Goal: Task Accomplishment & Management: Use online tool/utility

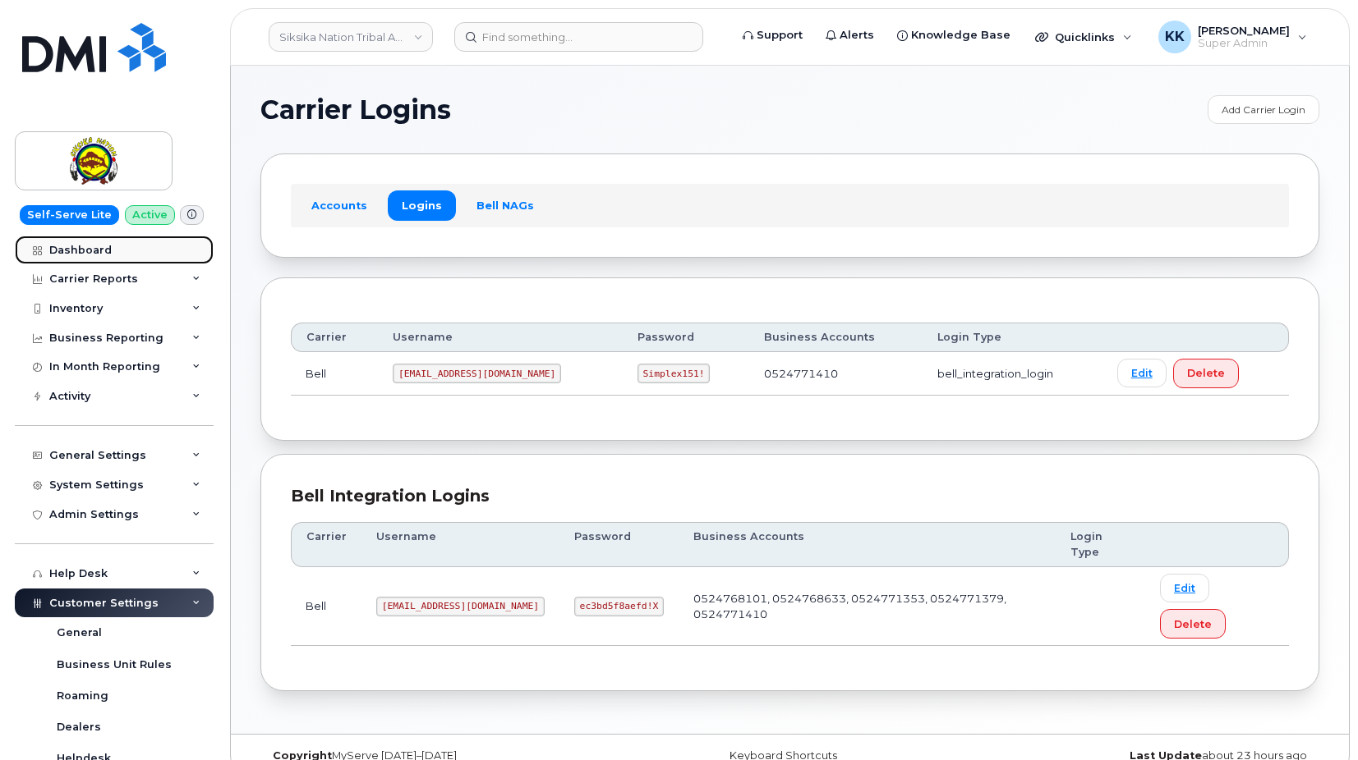
click at [119, 250] on link "Dashboard" at bounding box center [114, 251] width 199 height 30
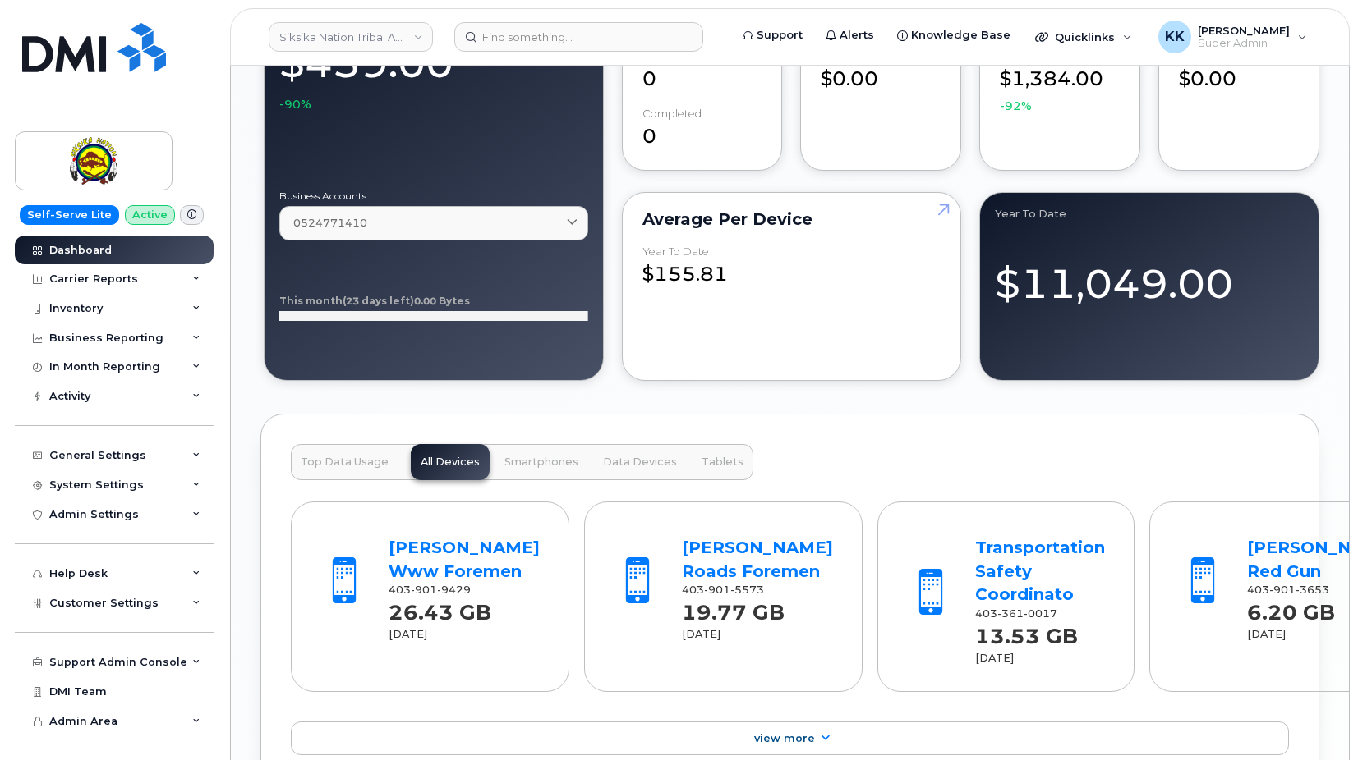
scroll to position [1995, 0]
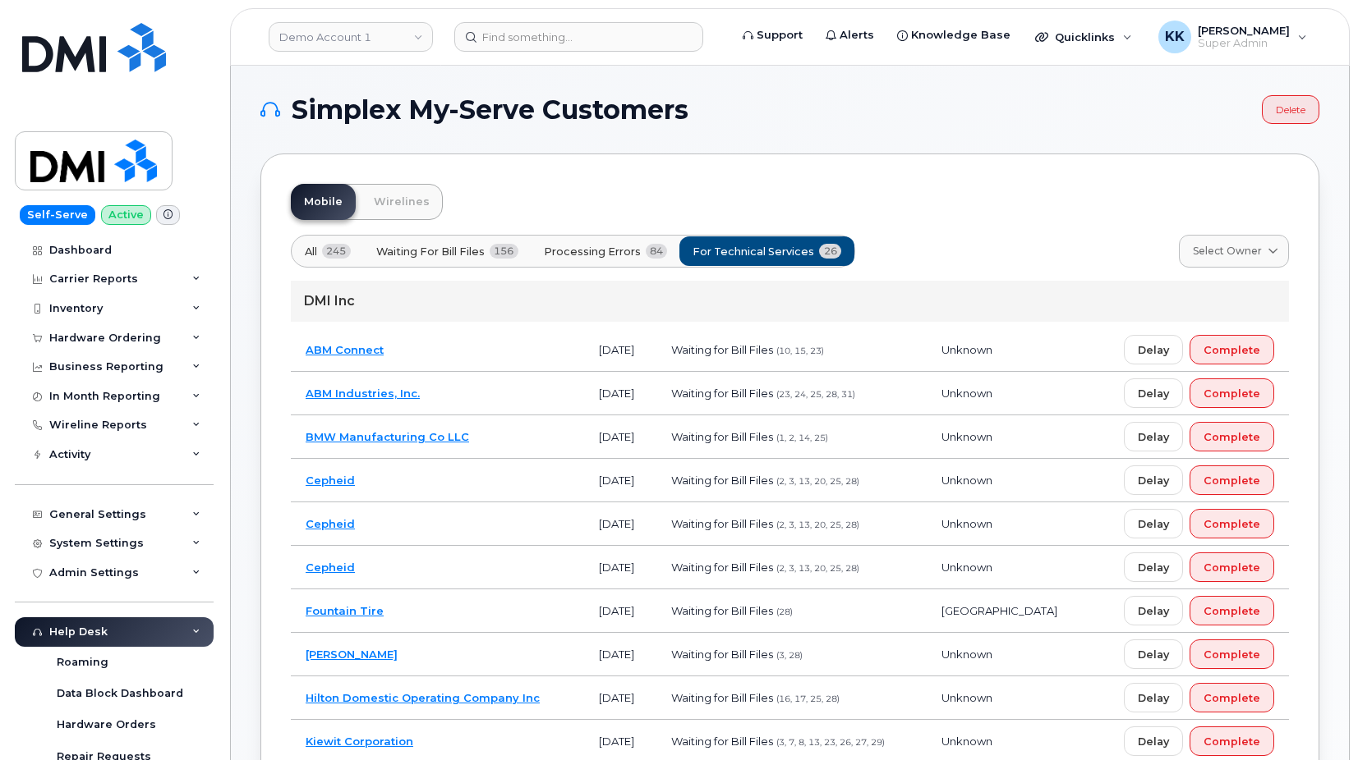
scroll to position [719, 0]
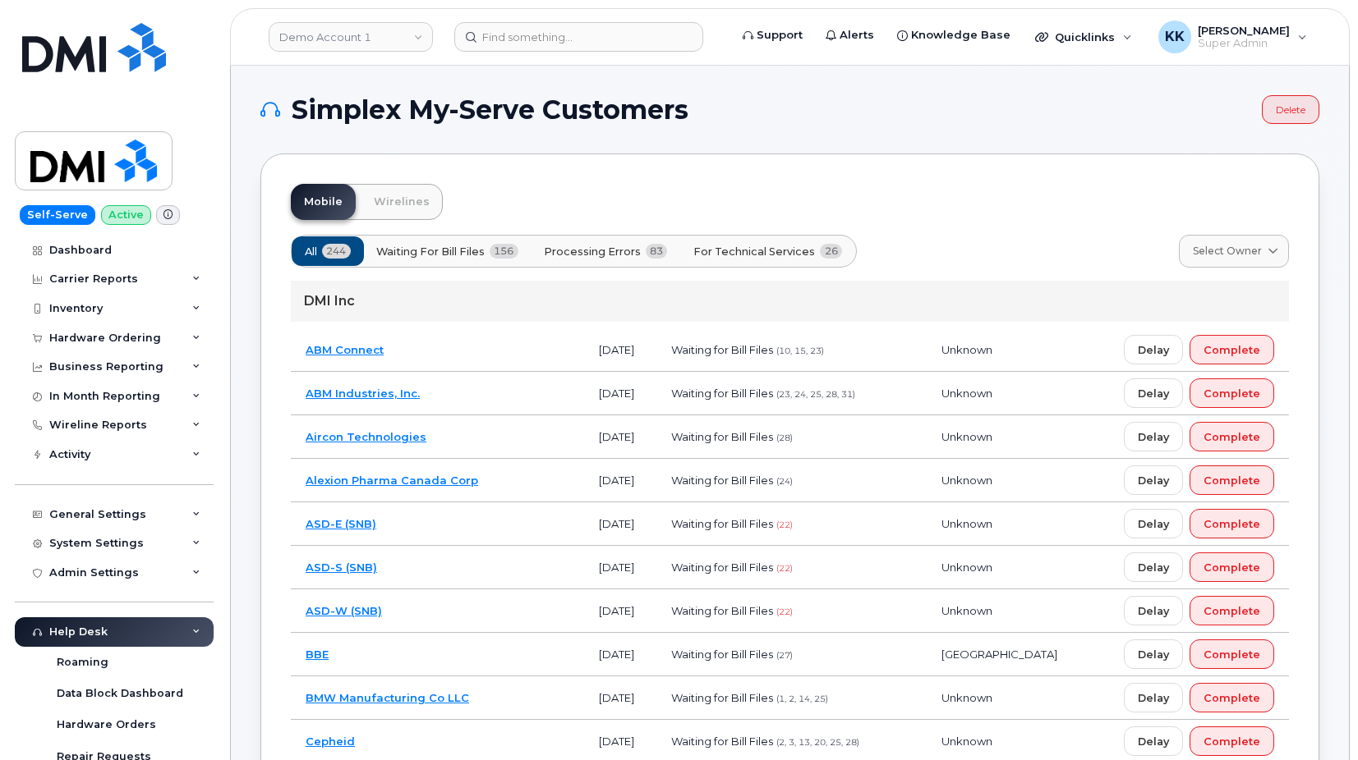
click at [750, 260] on button "For Technical Services 26" at bounding box center [767, 252] width 177 height 30
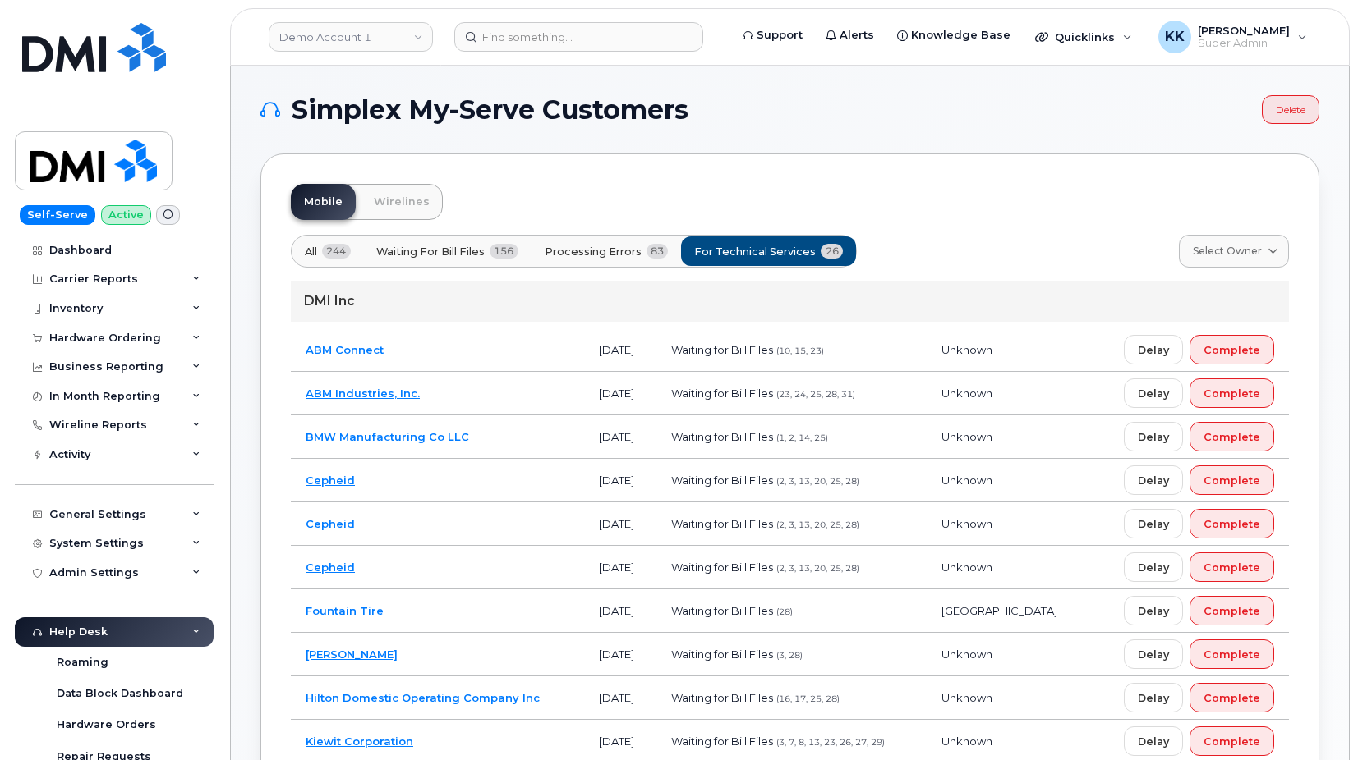
click at [617, 257] on span "Processing Errors" at bounding box center [592, 252] width 97 height 16
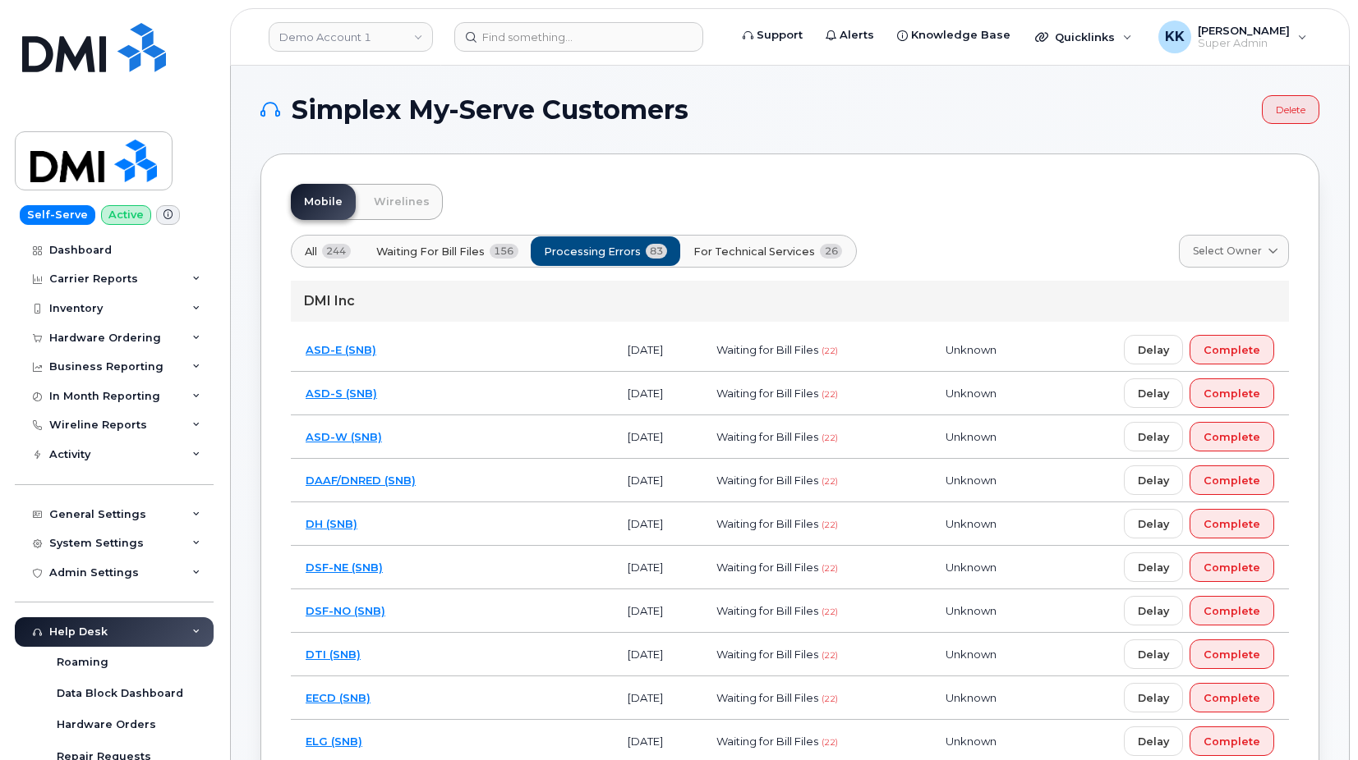
click at [737, 257] on span "For Technical Services" at bounding box center [754, 252] width 122 height 16
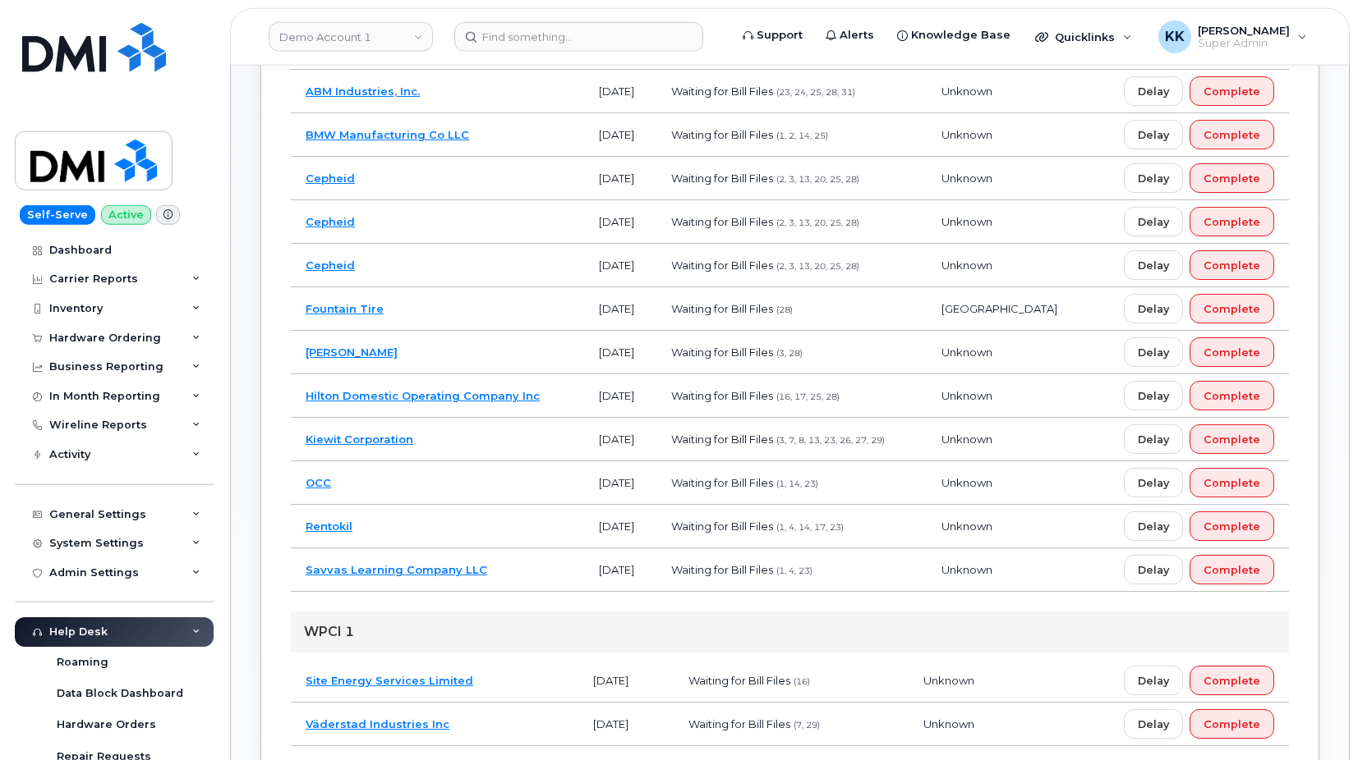
scroll to position [335, 0]
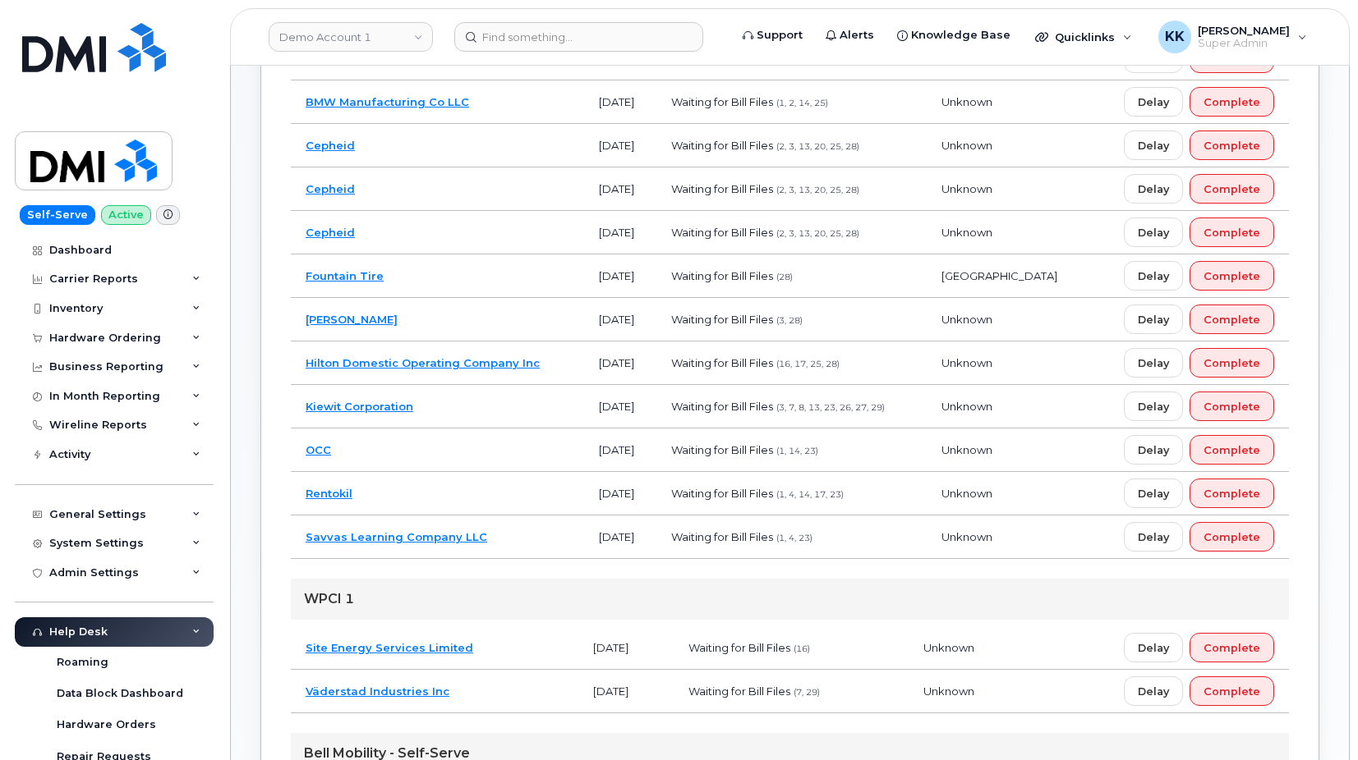
click at [539, 200] on td "Cepheid" at bounding box center [437, 190] width 293 height 44
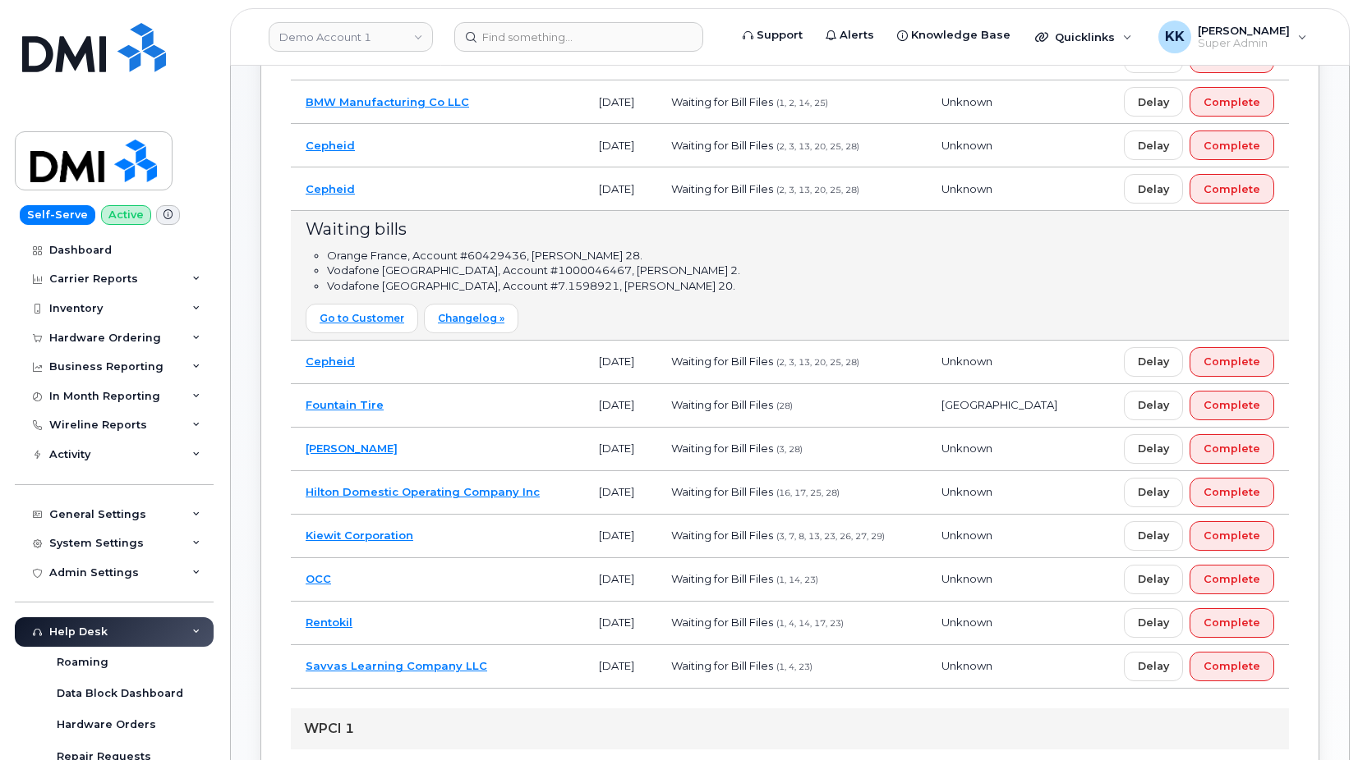
click at [539, 200] on td "Cepheid" at bounding box center [437, 190] width 293 height 44
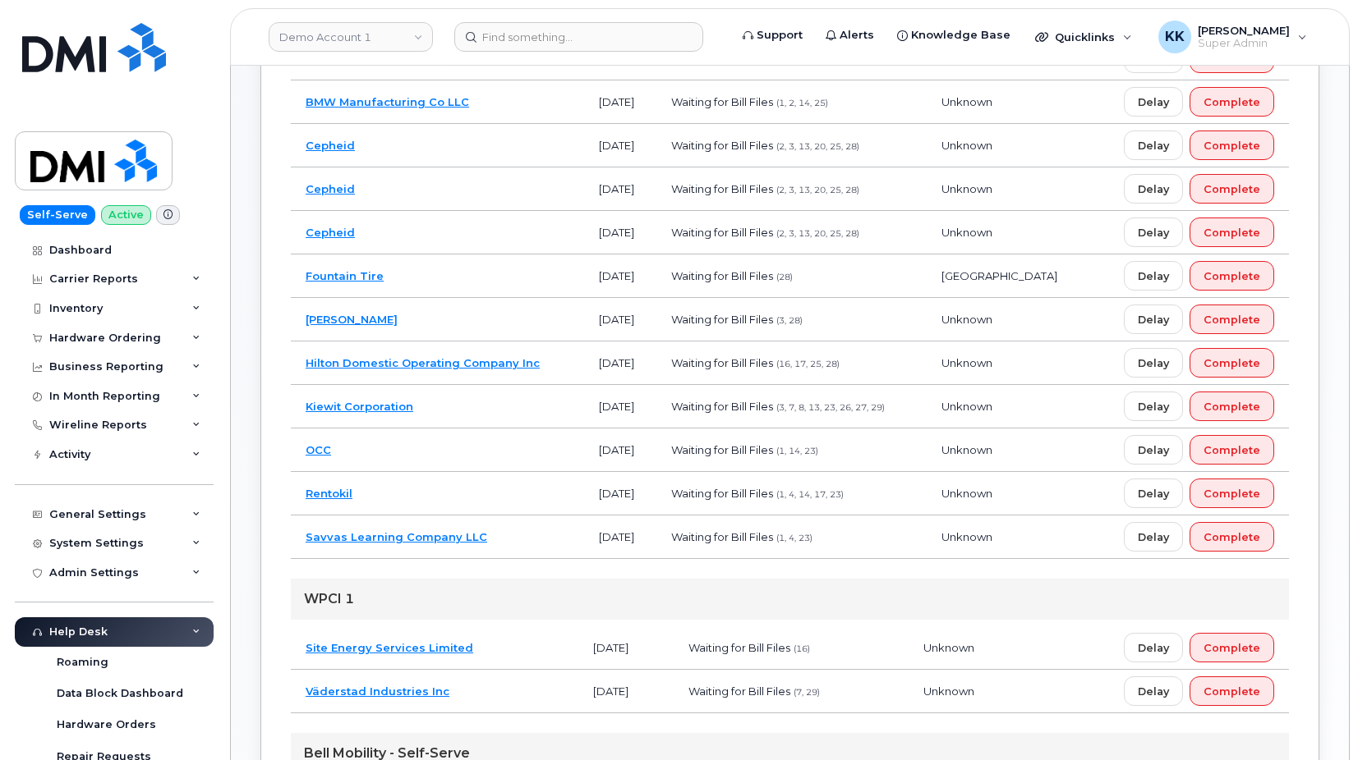
click at [531, 454] on td "OCC" at bounding box center [437, 451] width 293 height 44
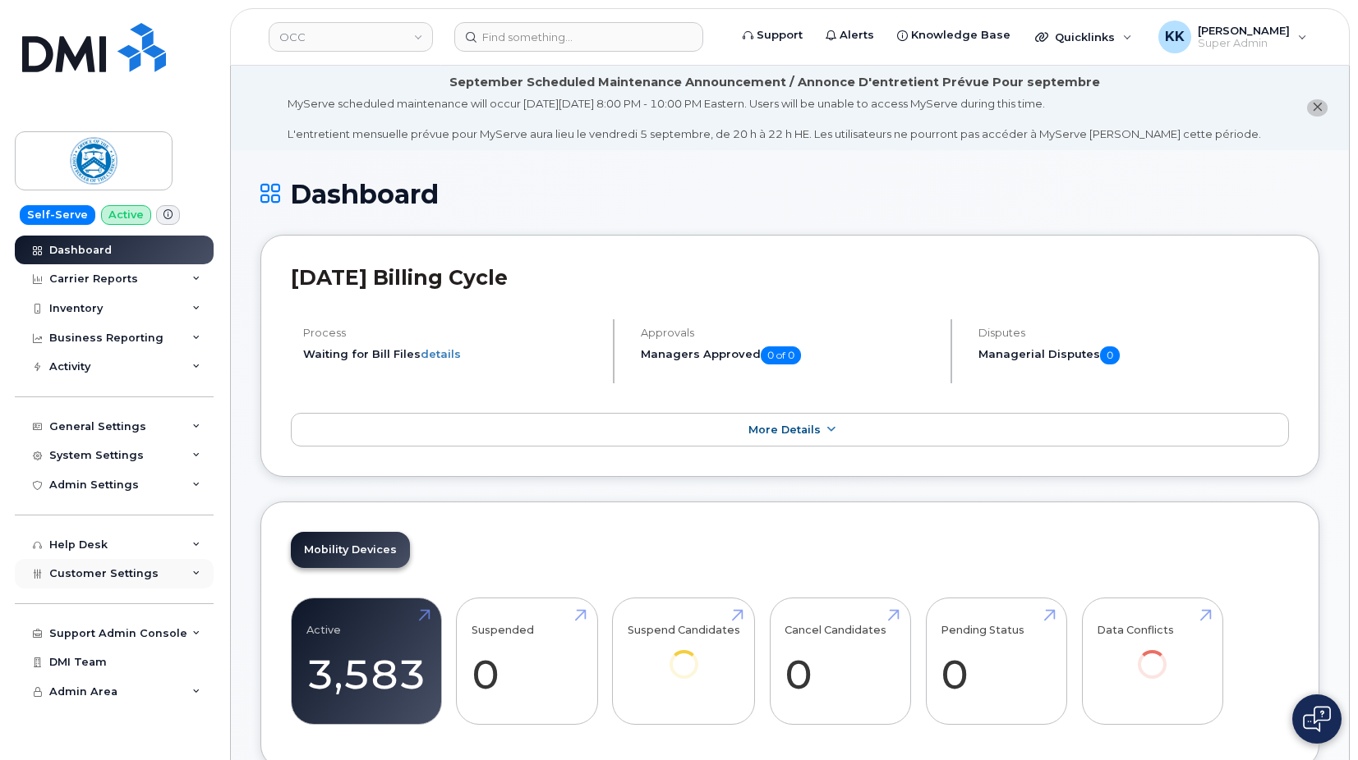
click at [105, 584] on div "Customer Settings" at bounding box center [114, 574] width 199 height 30
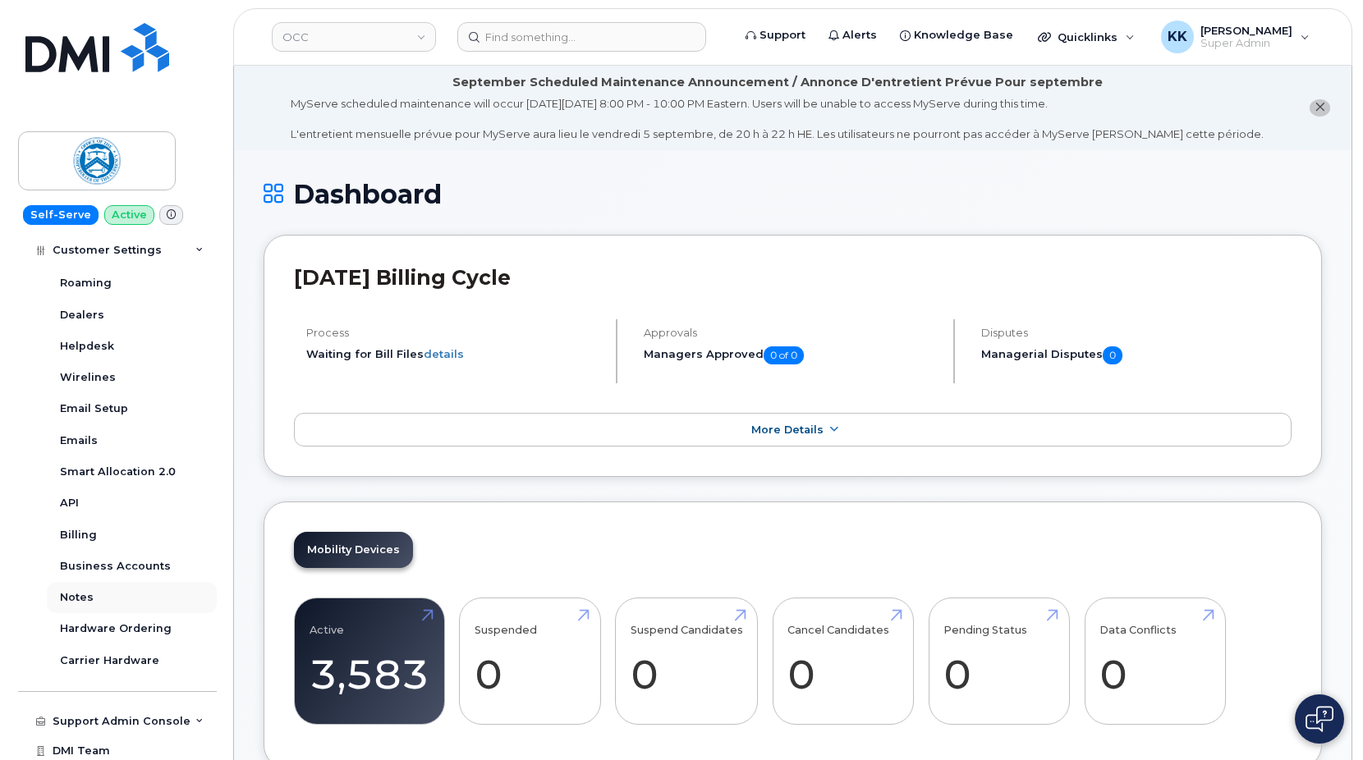
scroll to position [394, 0]
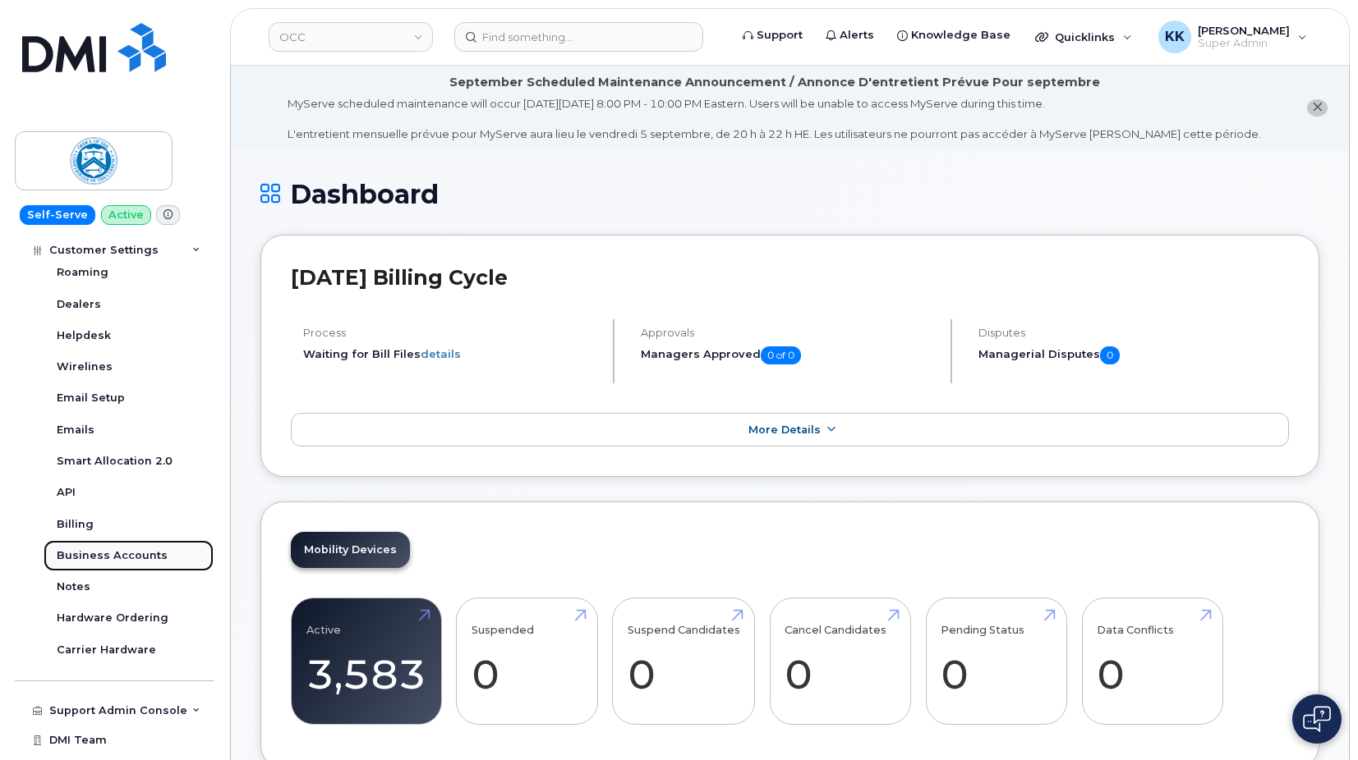
click at [102, 555] on div "Business Accounts" at bounding box center [112, 556] width 111 height 15
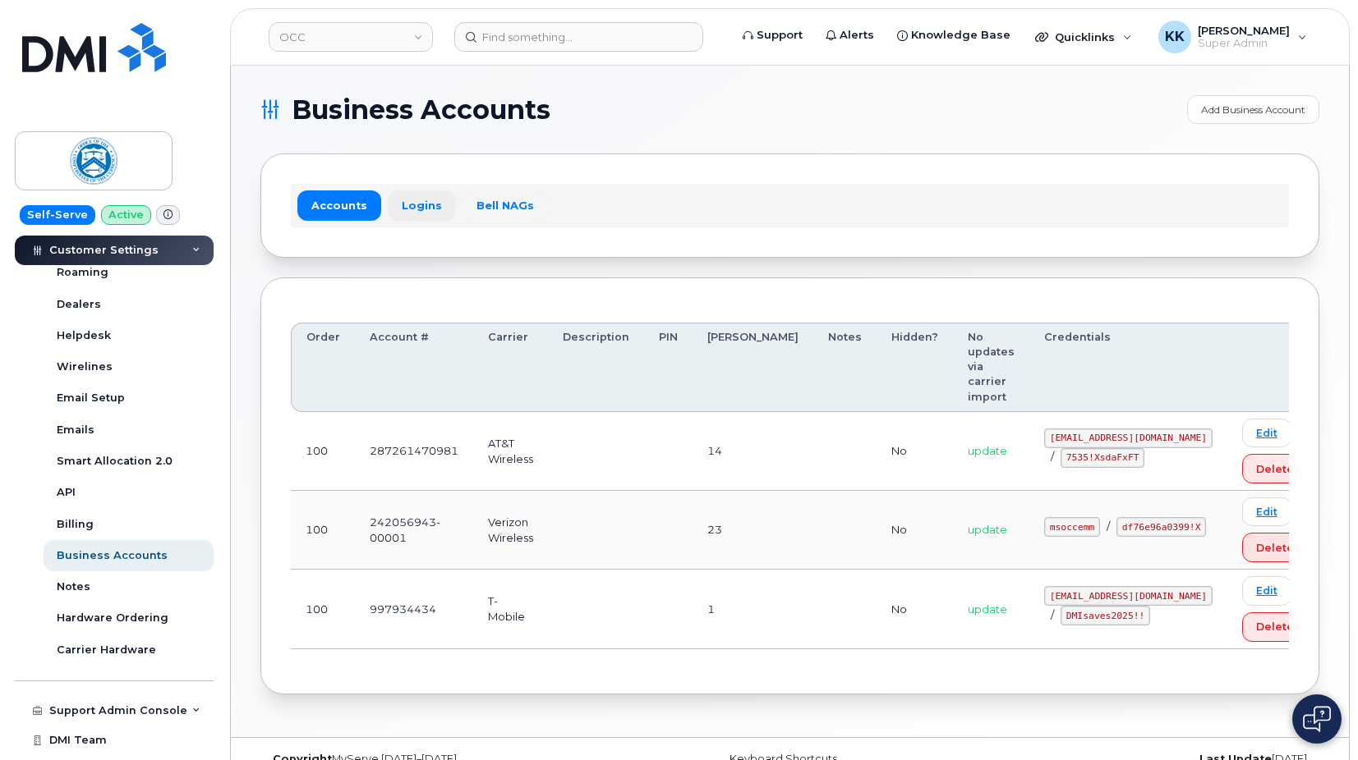
click at [426, 204] on link "Logins" at bounding box center [422, 206] width 68 height 30
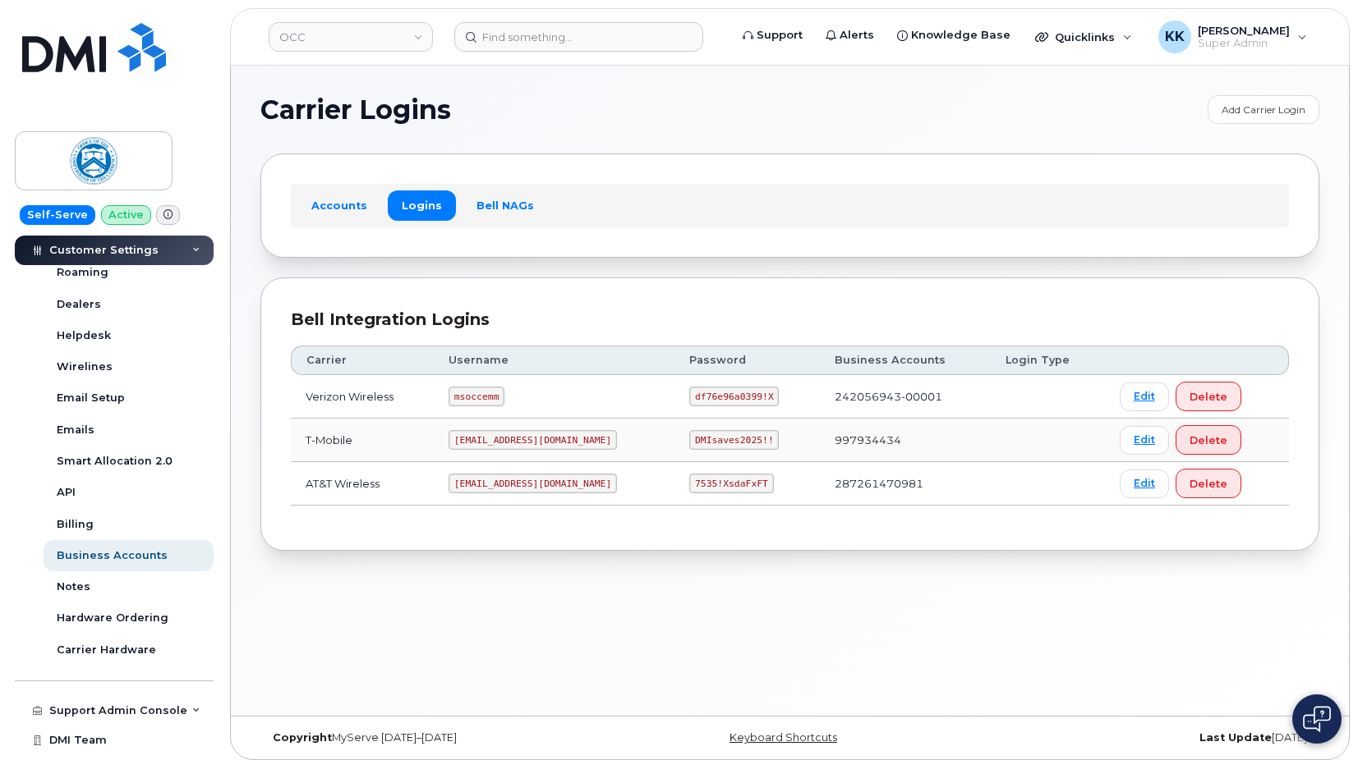
click at [503, 485] on code "ms-occemm@dminc.com" at bounding box center [532, 484] width 168 height 20
click at [689, 492] on code "7535!XsdaFxFT" at bounding box center [731, 484] width 84 height 20
click at [689, 486] on code "7535!XsdaFxFT" at bounding box center [731, 484] width 84 height 20
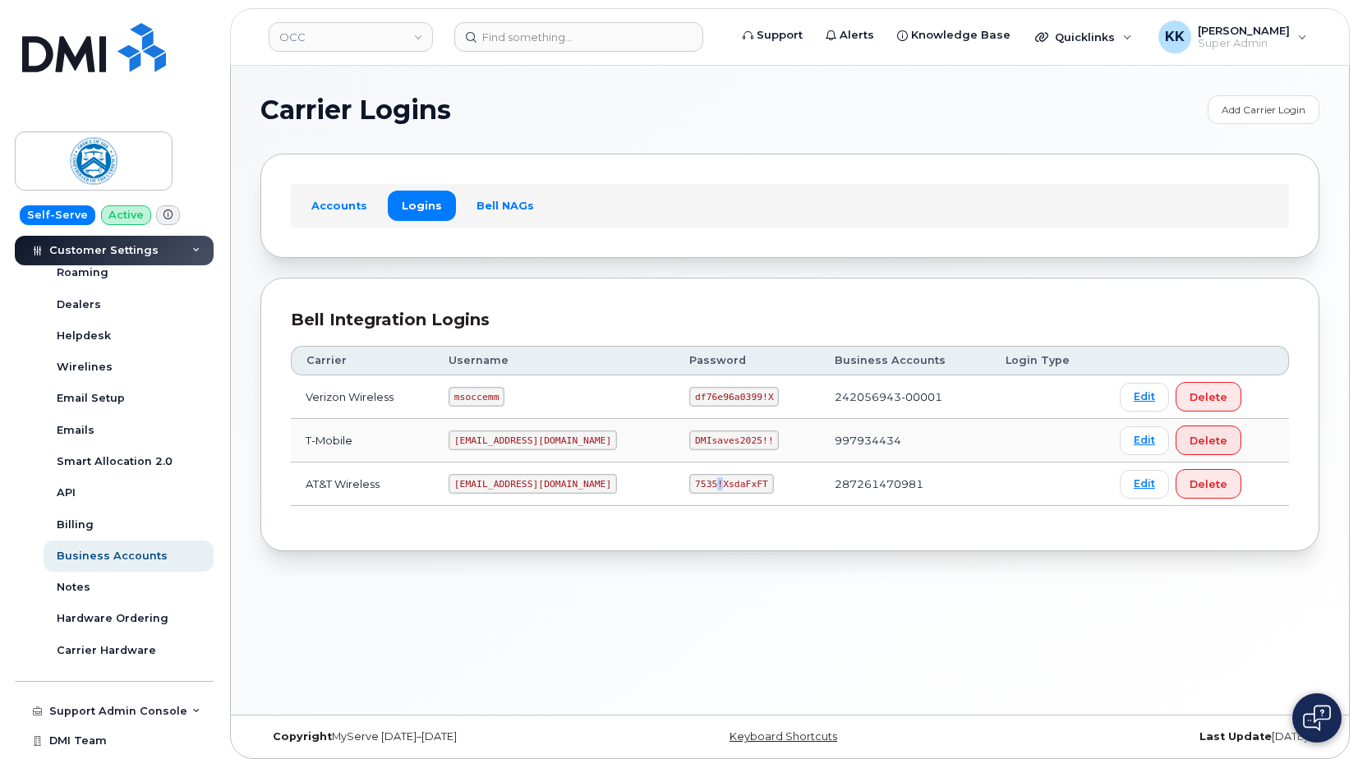
click at [689, 486] on code "7535!XsdaFxFT" at bounding box center [731, 484] width 84 height 20
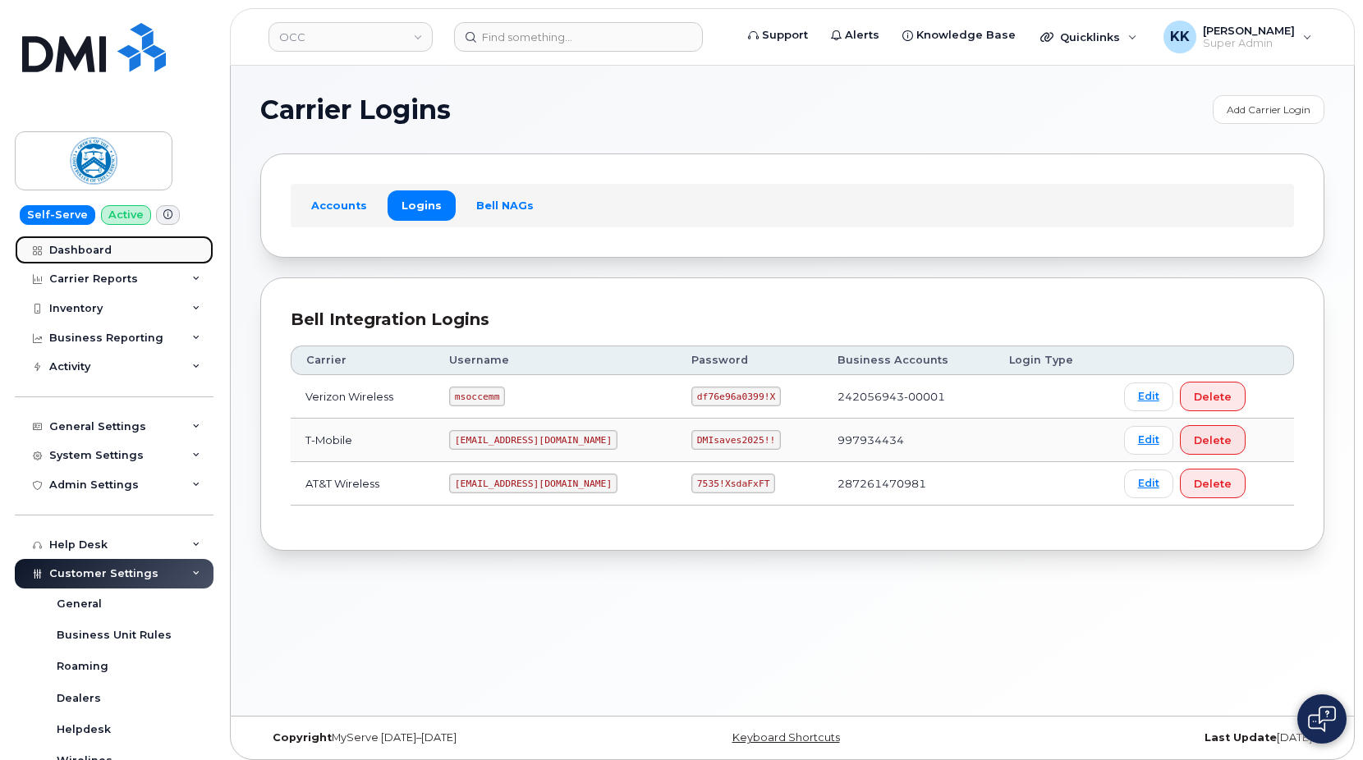
click at [96, 252] on div "Dashboard" at bounding box center [80, 250] width 62 height 13
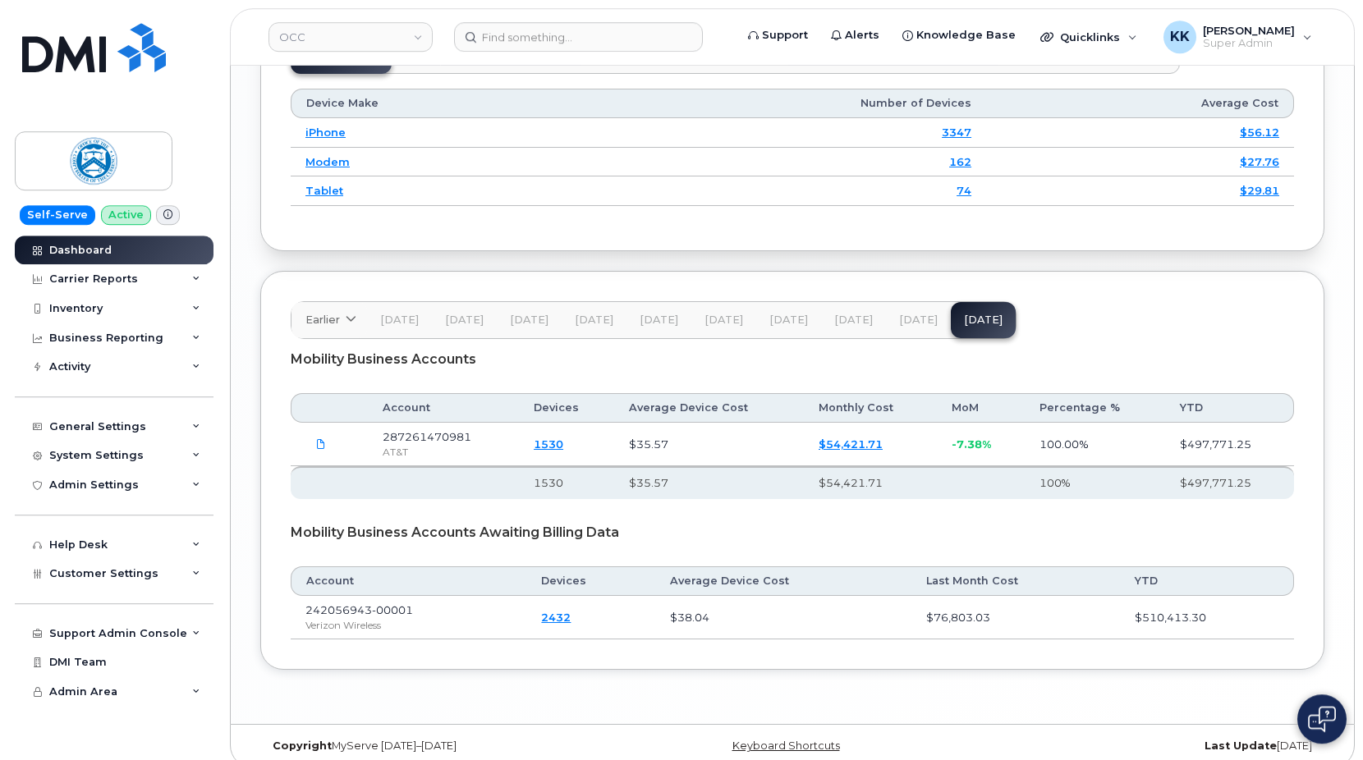
scroll to position [2199, 0]
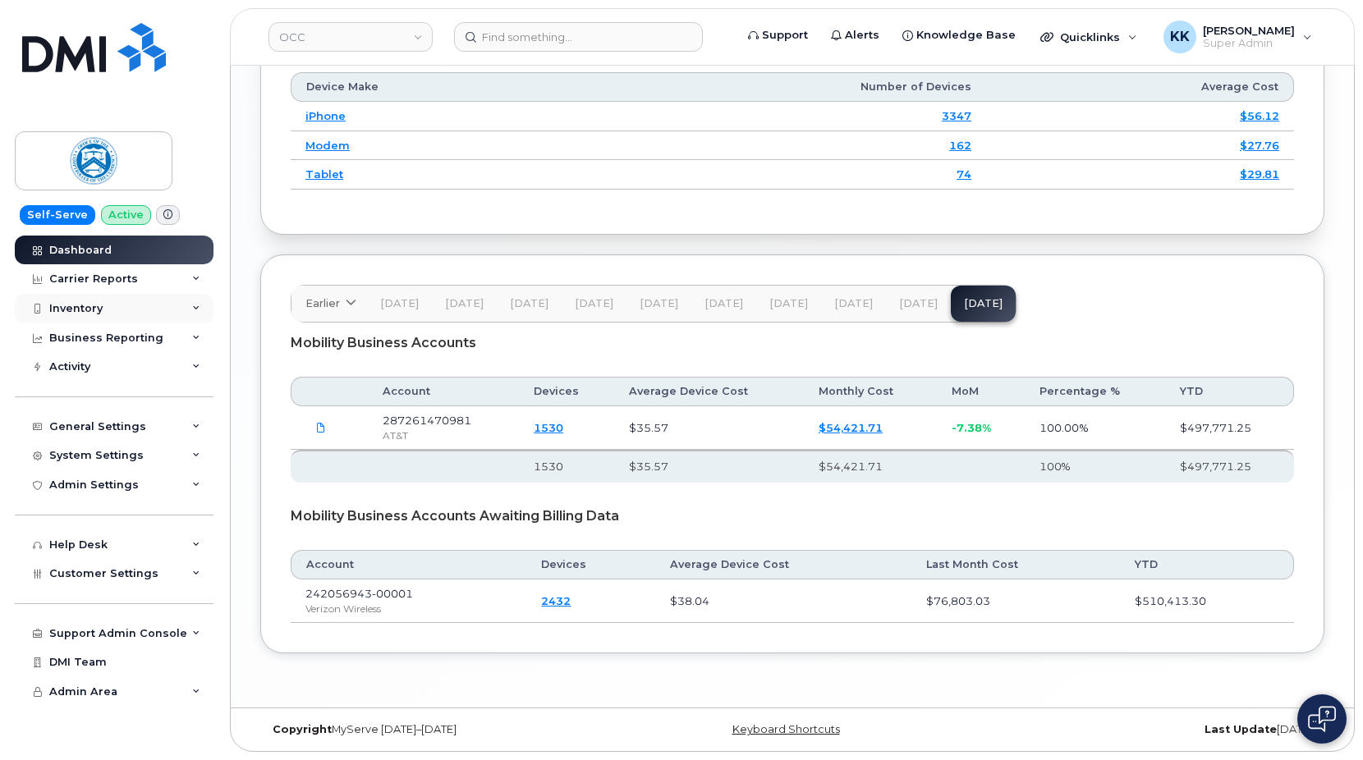
click at [90, 312] on div "Inventory" at bounding box center [75, 308] width 53 height 13
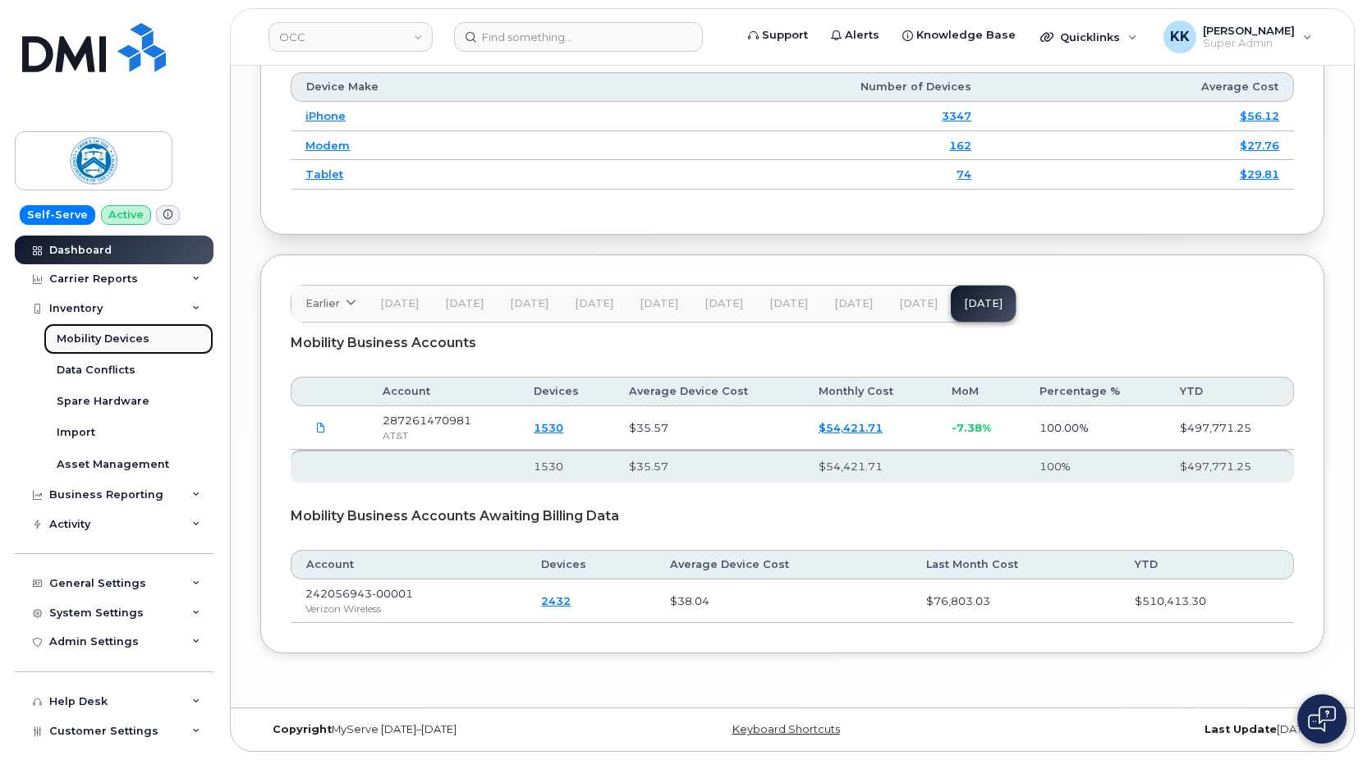
click at [75, 338] on div "Mobility Devices" at bounding box center [103, 339] width 93 height 15
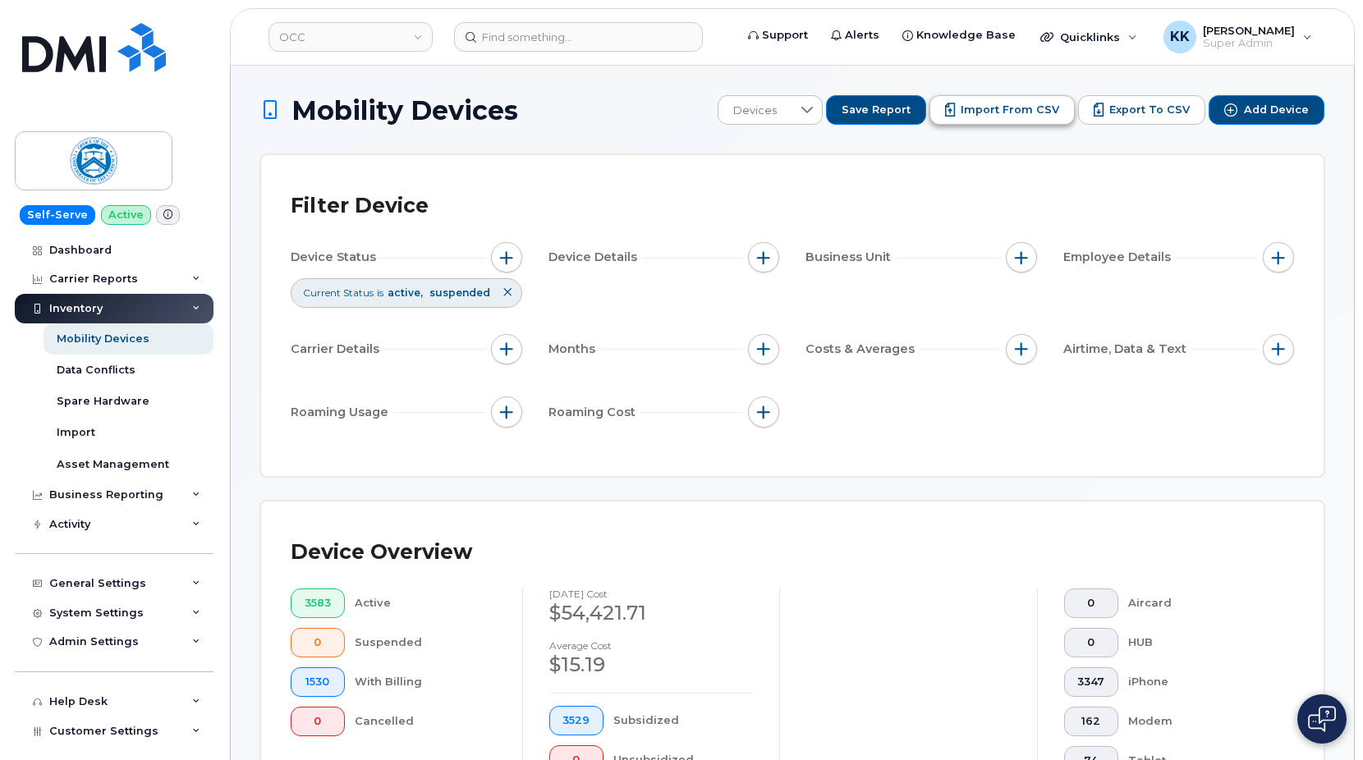
click at [995, 105] on span "Import from CSV" at bounding box center [1010, 110] width 99 height 15
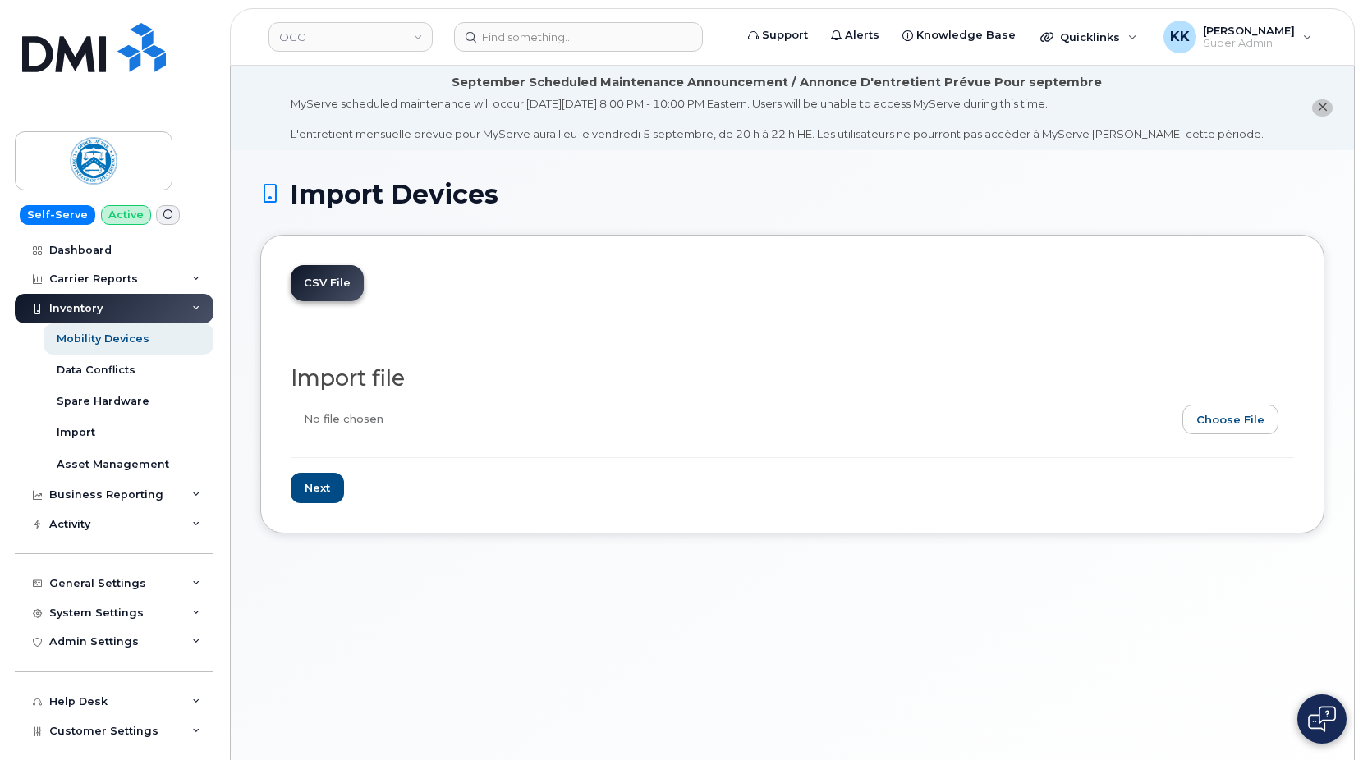
click at [1219, 416] on input "file" at bounding box center [786, 424] width 990 height 38
type input "C:\fakepath\OCC AT&T Inventory [DATE].csv"
click at [304, 490] on input "Next" at bounding box center [317, 488] width 53 height 30
type input "Loading..."
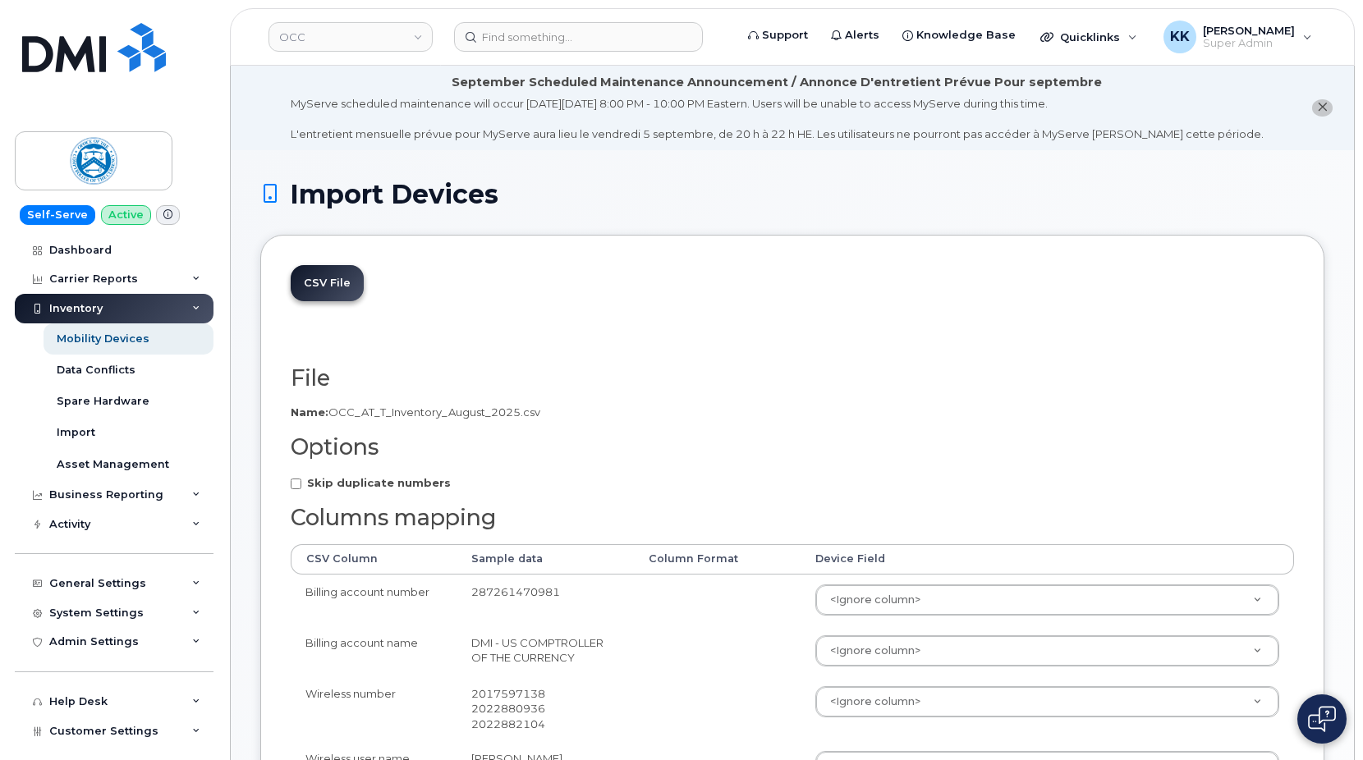
click at [380, 488] on strong "Skip duplicate numbers" at bounding box center [379, 482] width 144 height 13
click at [301, 488] on input "Skip duplicate numbers" at bounding box center [296, 484] width 11 height 11
checkbox input "true"
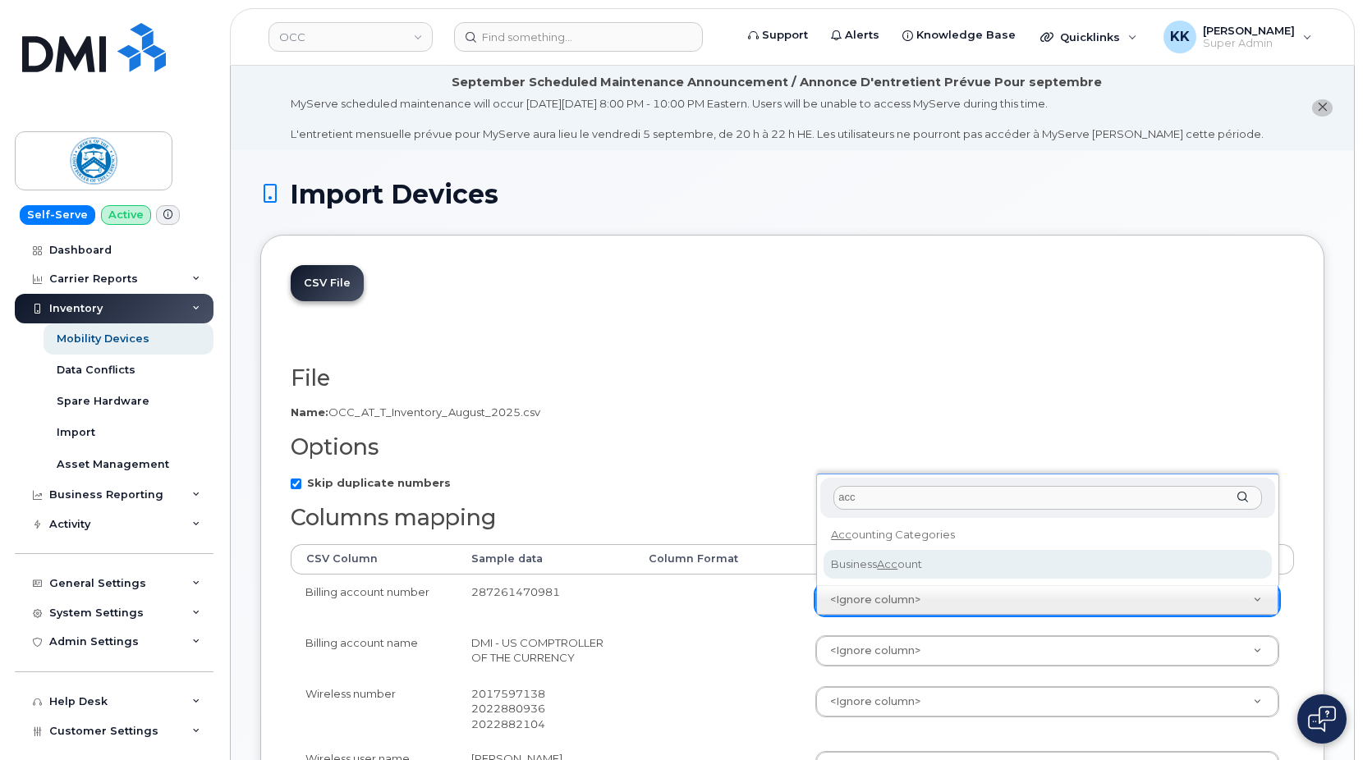
type input "acc"
select select "business_account_id"
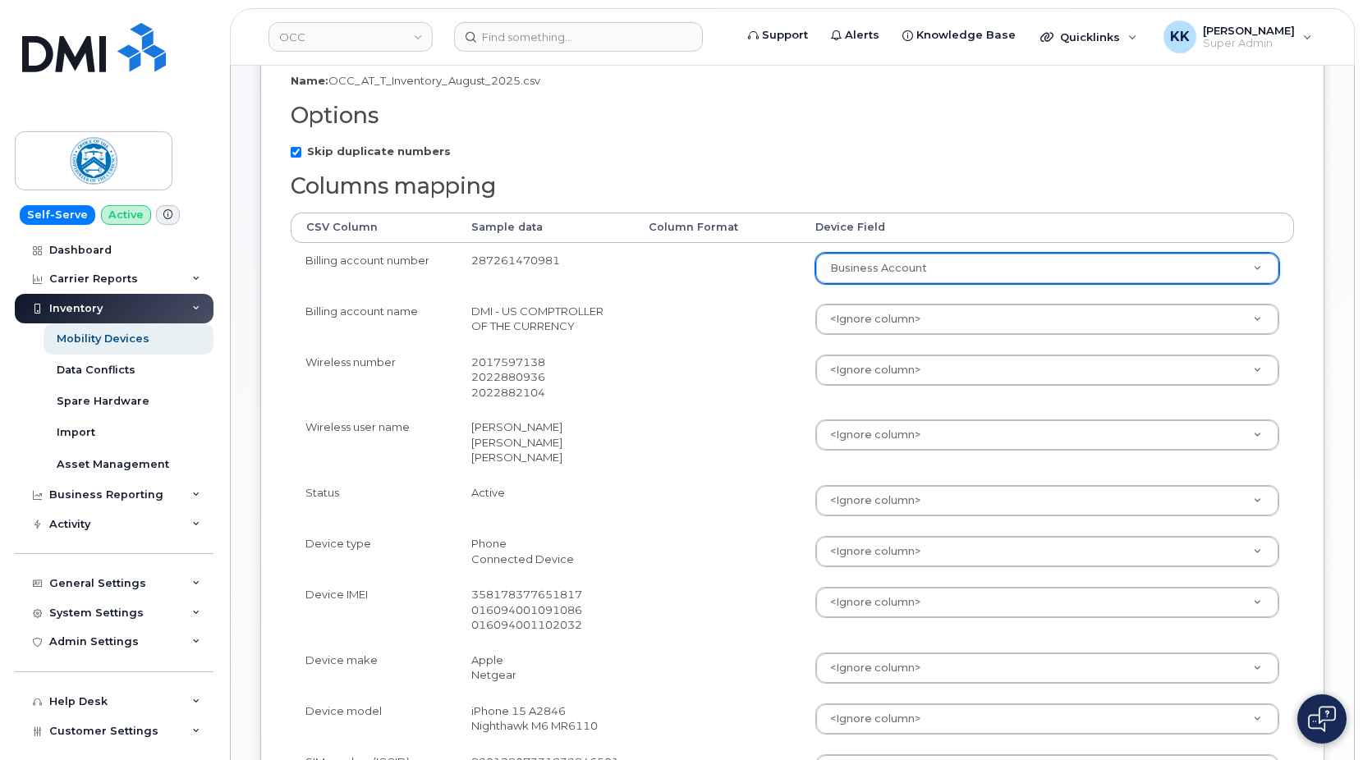
scroll to position [335, 0]
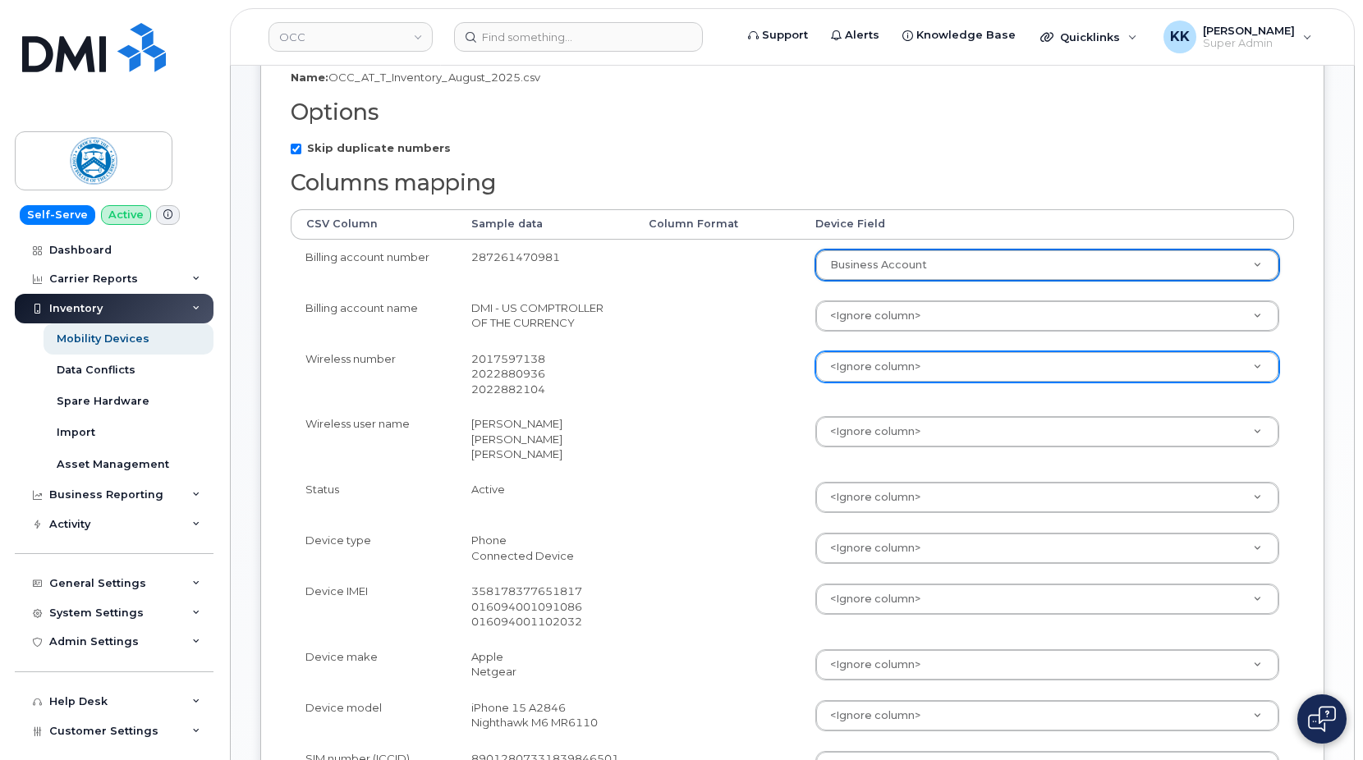
click at [870, 365] on body "OCC Support Alerts Knowledge Base Quicklinks Suspend / Cancel Device Change SIM…" at bounding box center [681, 462] width 1363 height 1594
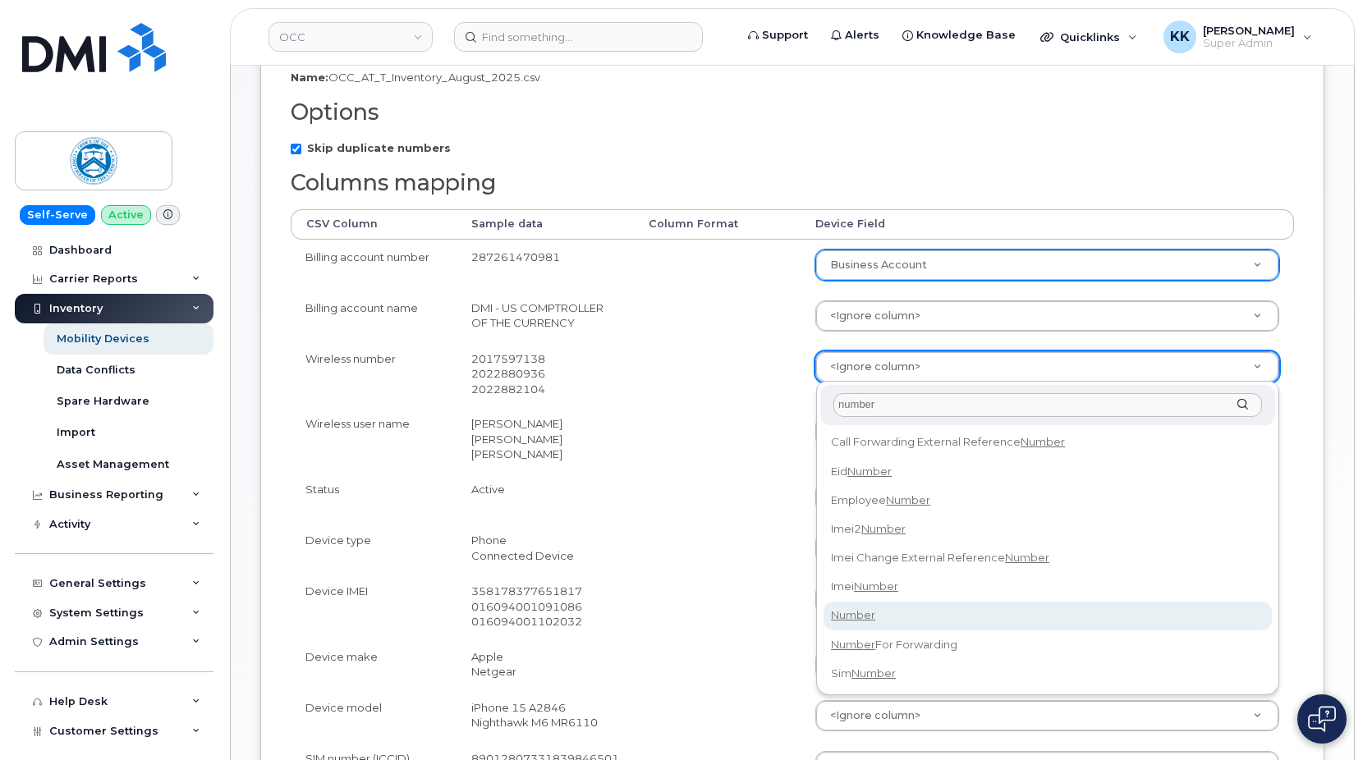
type input "number"
select select "number"
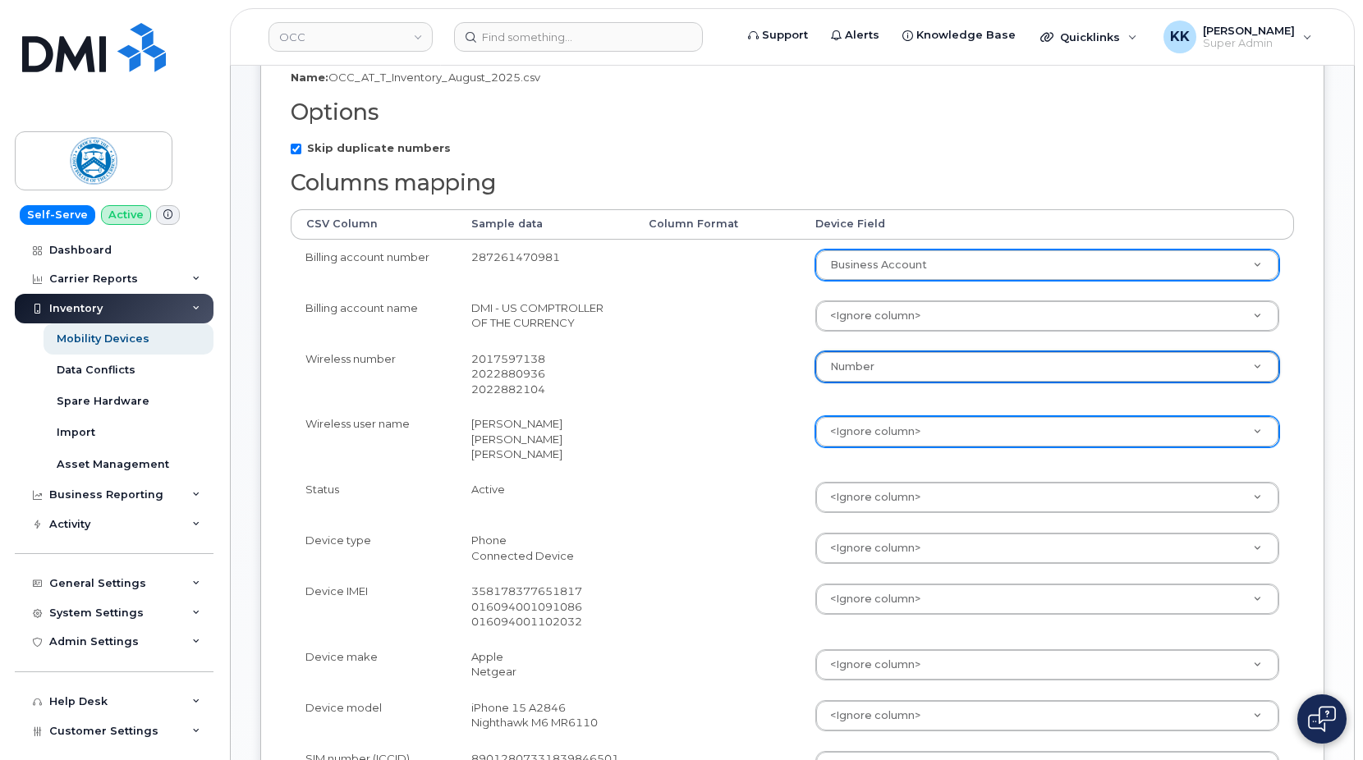
click at [867, 441] on body "OCC Support Alerts Knowledge Base Quicklinks Suspend / Cancel Device Change SIM…" at bounding box center [681, 462] width 1363 height 1594
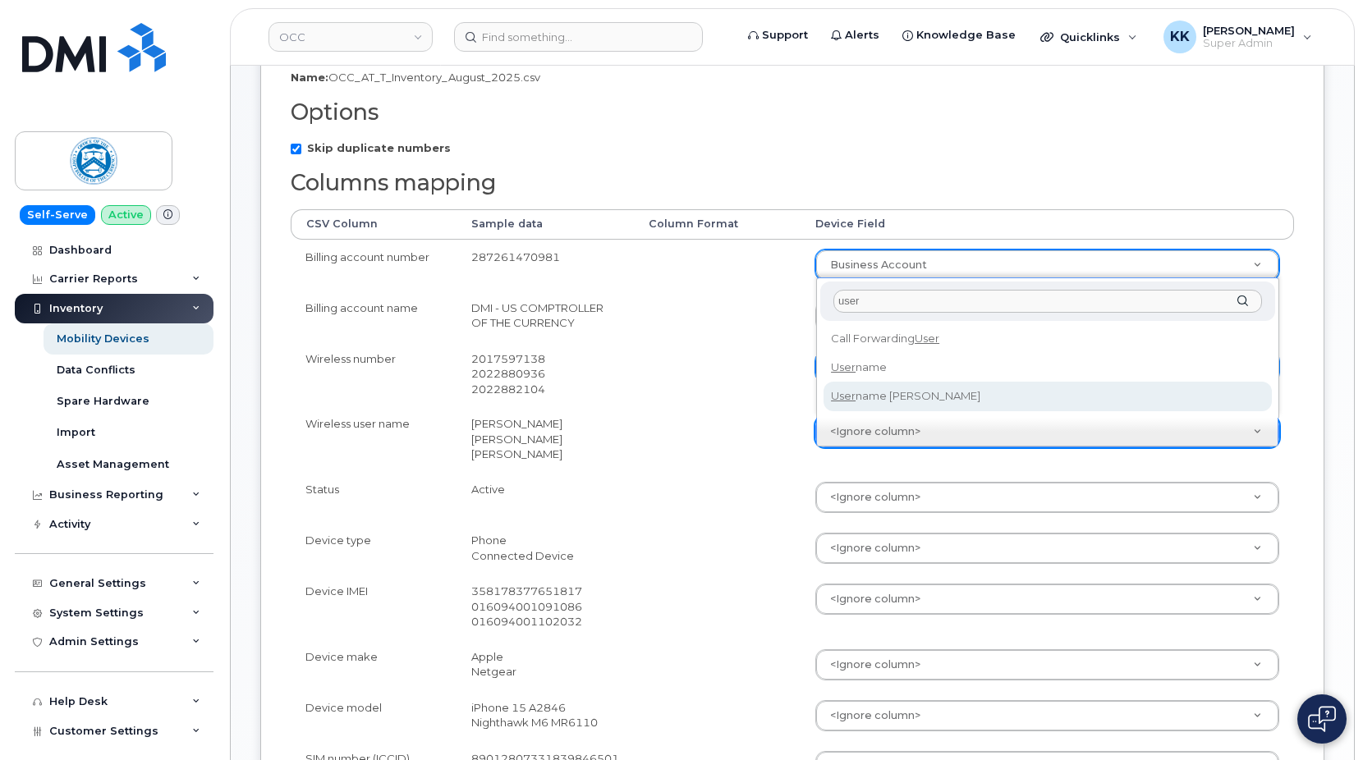
type input "user"
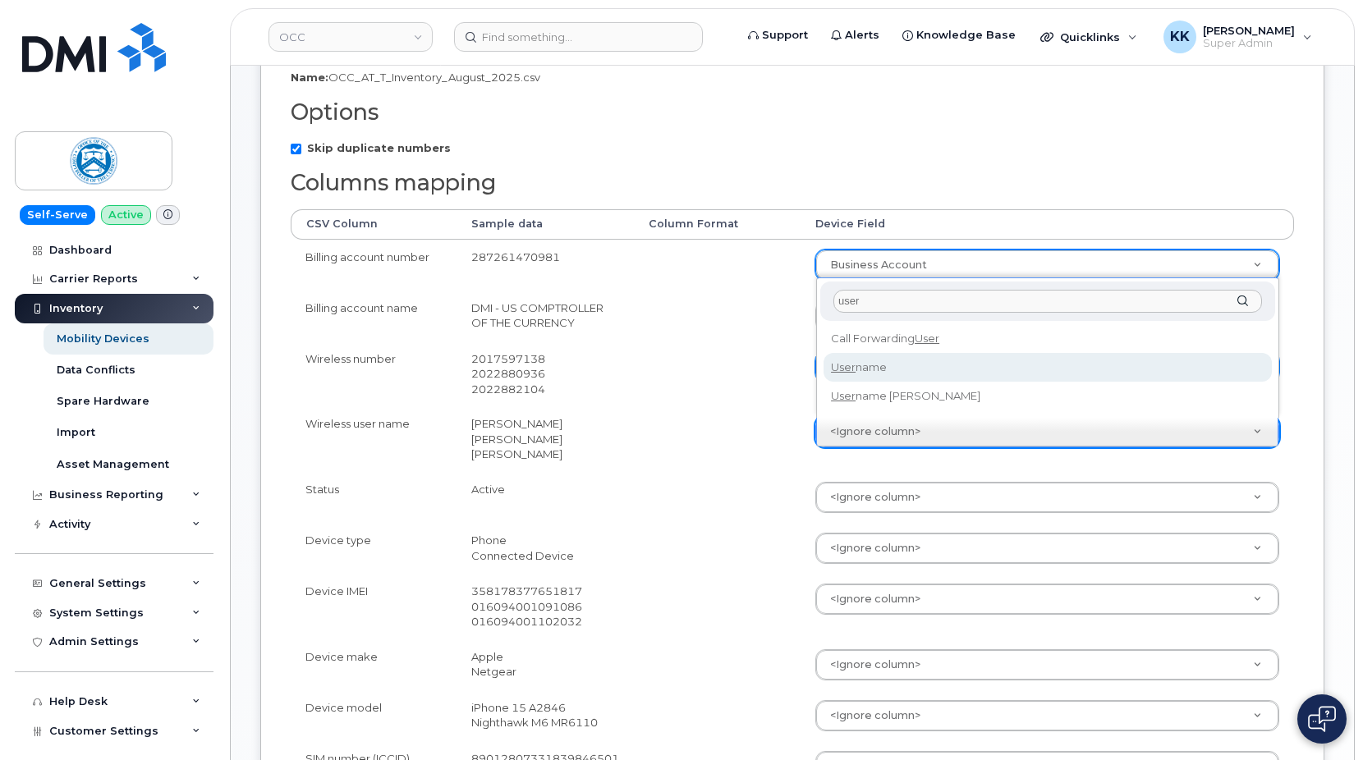
select select "username"
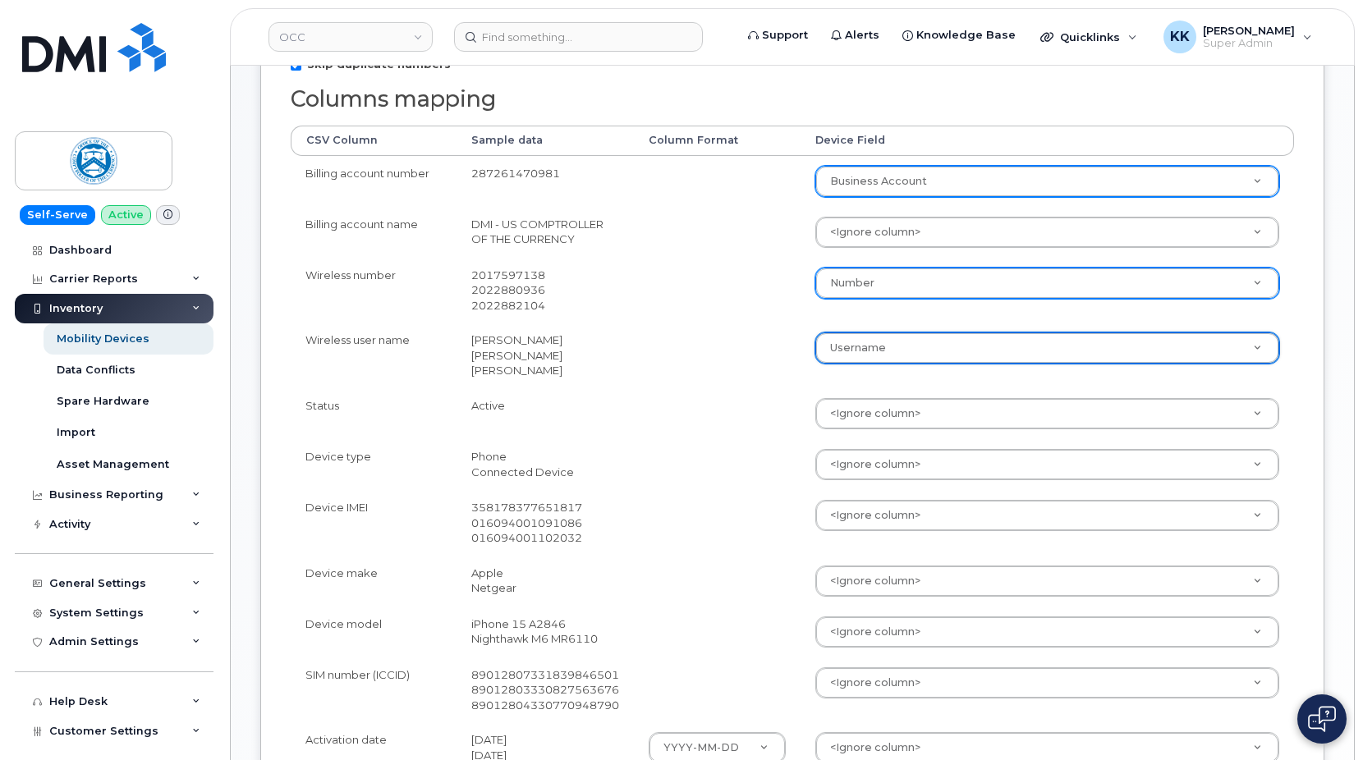
scroll to position [503, 0]
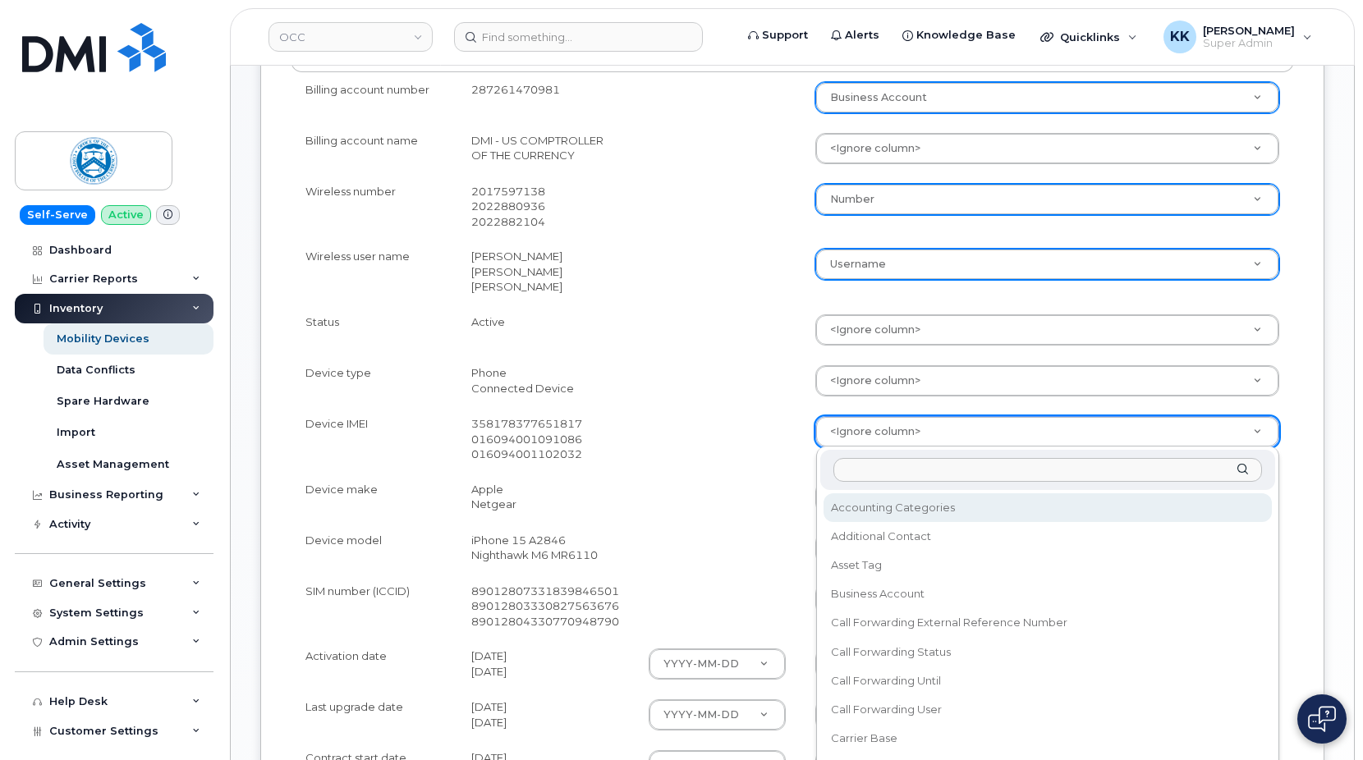
click at [850, 425] on body "OCC Support Alerts Knowledge Base Quicklinks Suspend / Cancel Device Change SIM…" at bounding box center [681, 294] width 1363 height 1594
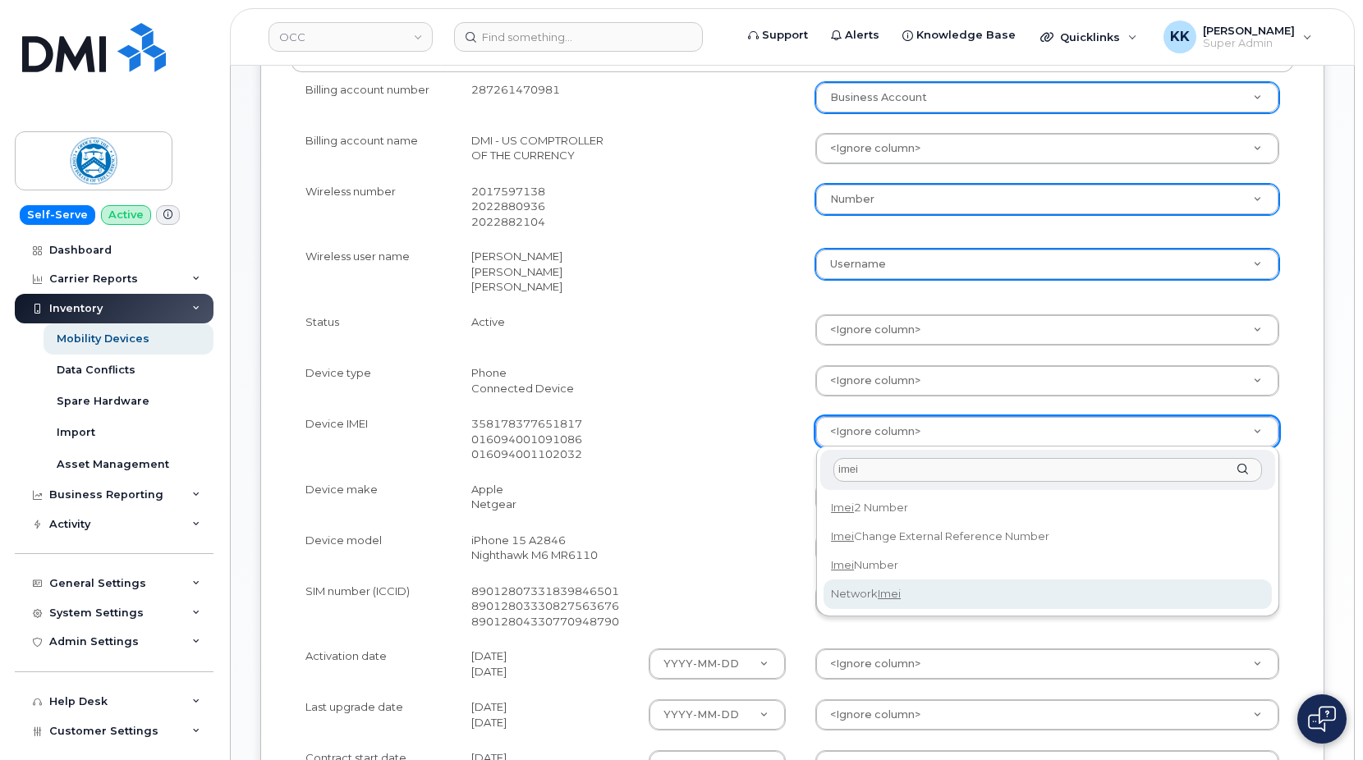
type input "imei"
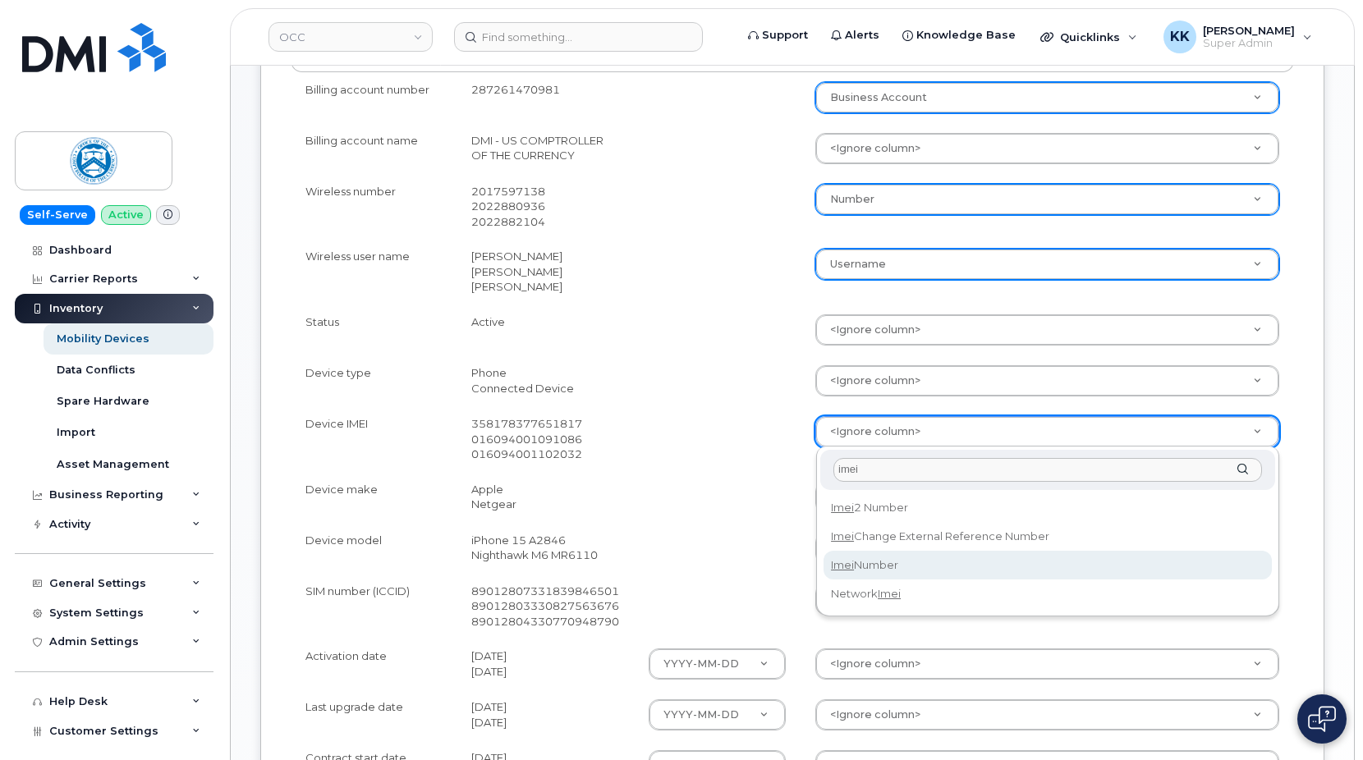
select select "imei_number"
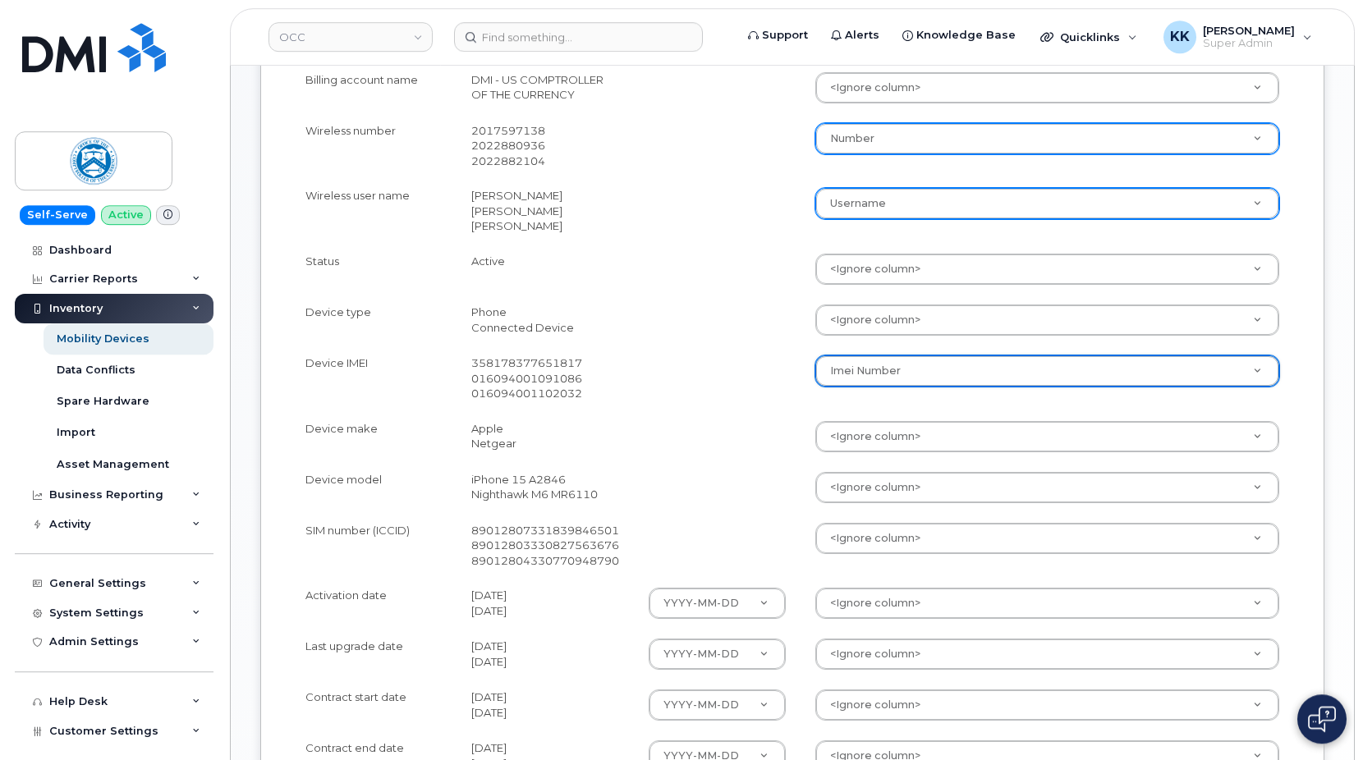
scroll to position [586, 0]
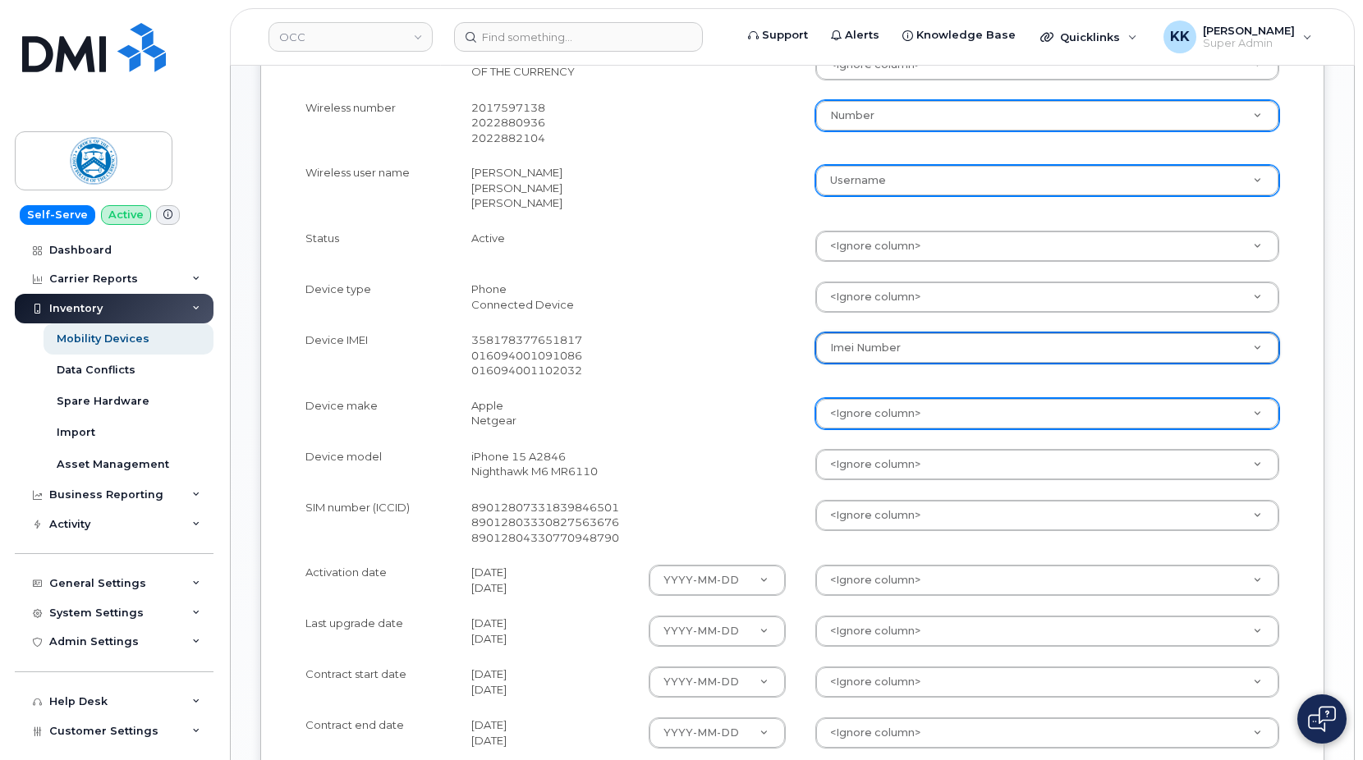
click at [845, 402] on body "OCC Support Alerts Knowledge Base Quicklinks Suspend / Cancel Device Change SIM…" at bounding box center [681, 211] width 1363 height 1594
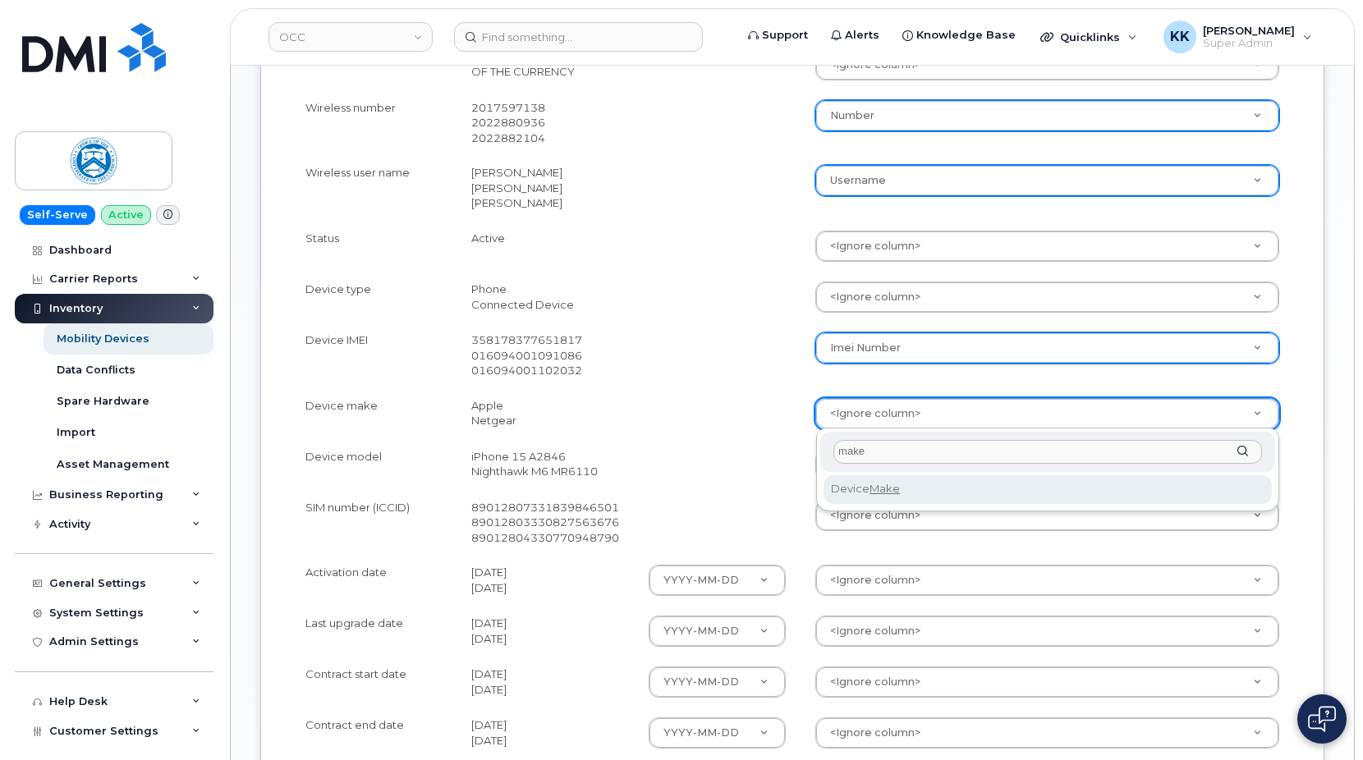
type input "make"
select select "device_make_id"
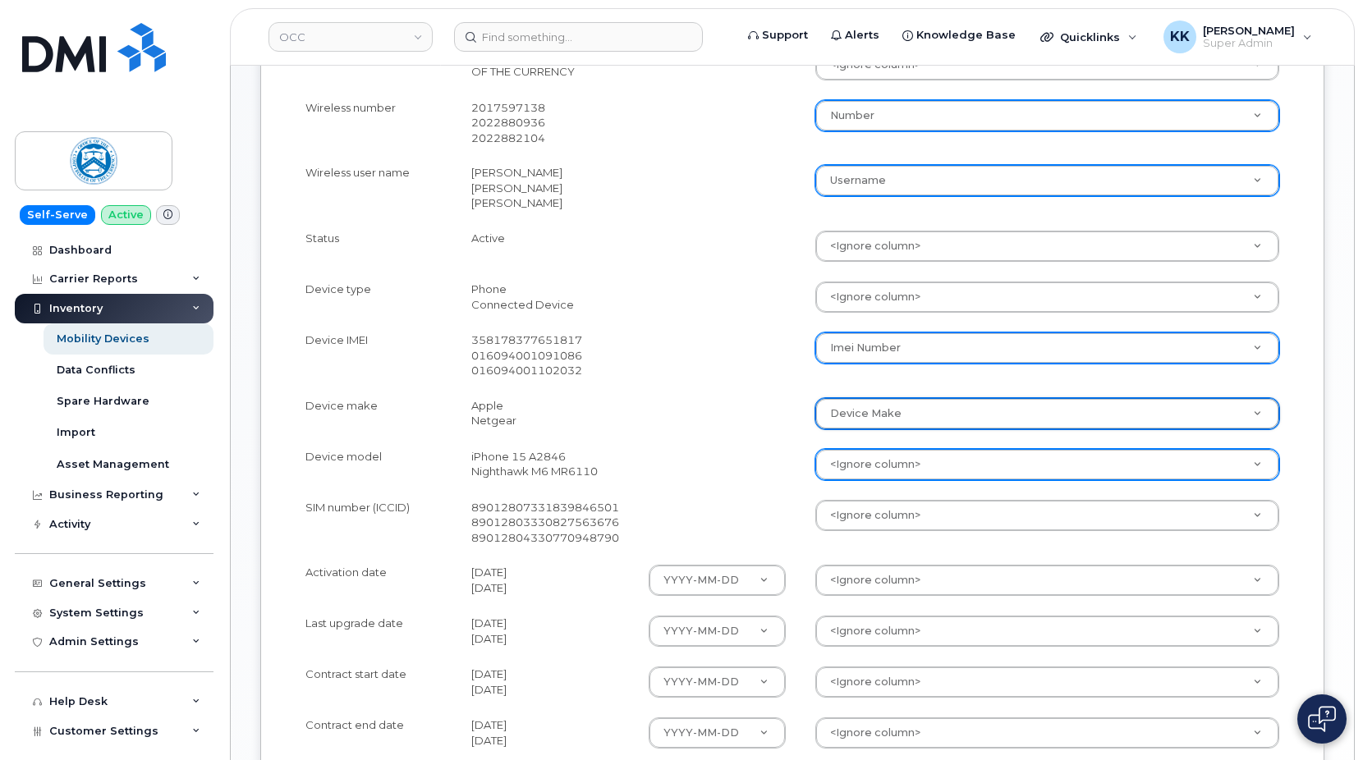
click at [879, 472] on body "OCC Support Alerts Knowledge Base Quicklinks Suspend / Cancel Device Change SIM…" at bounding box center [681, 211] width 1363 height 1594
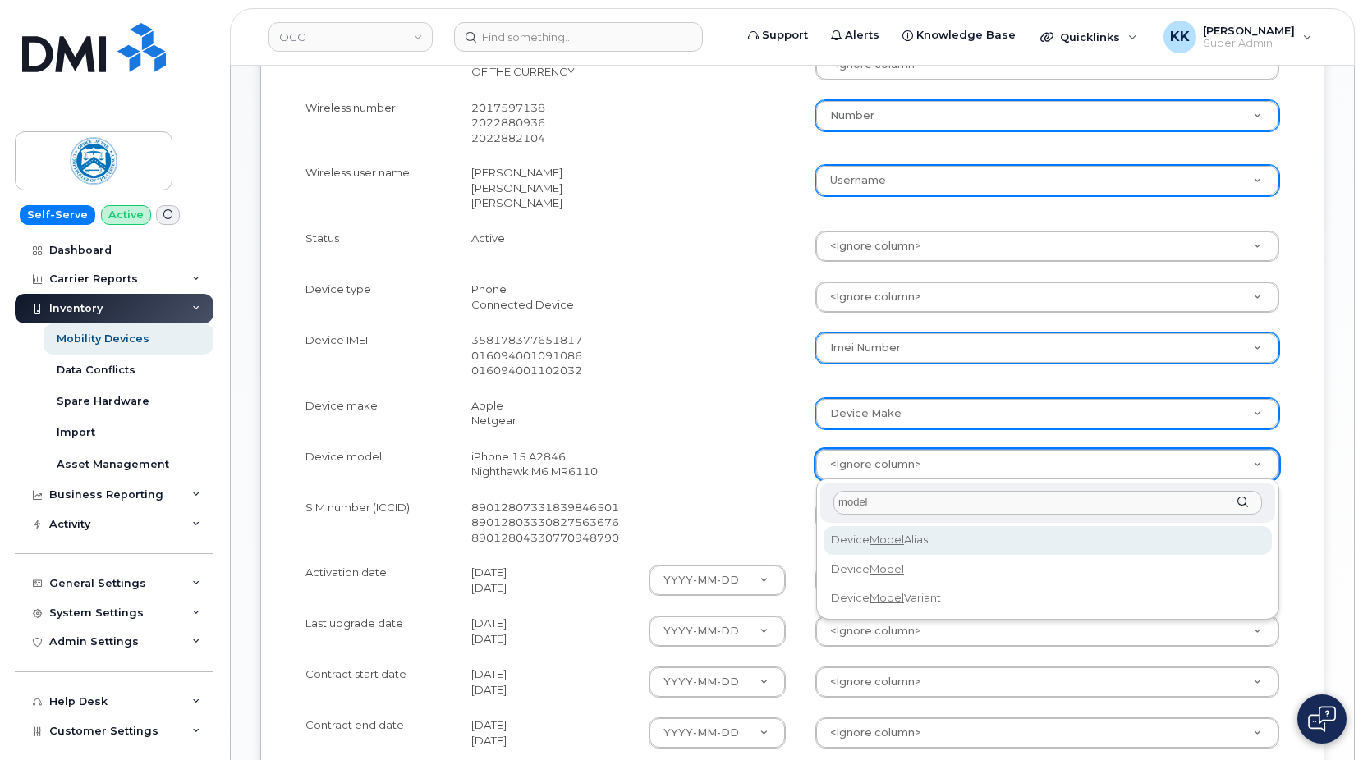
type input "model"
select select "device_model_alias"
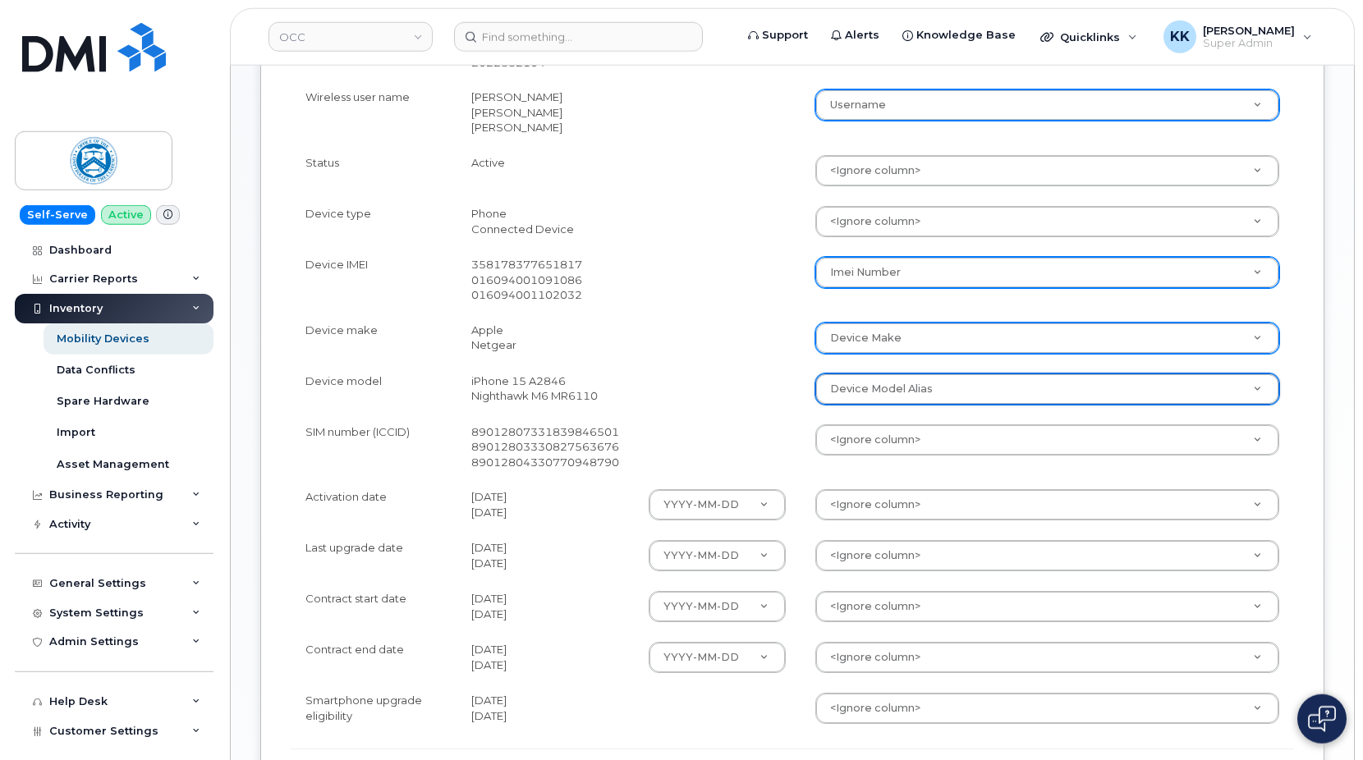
scroll to position [670, 0]
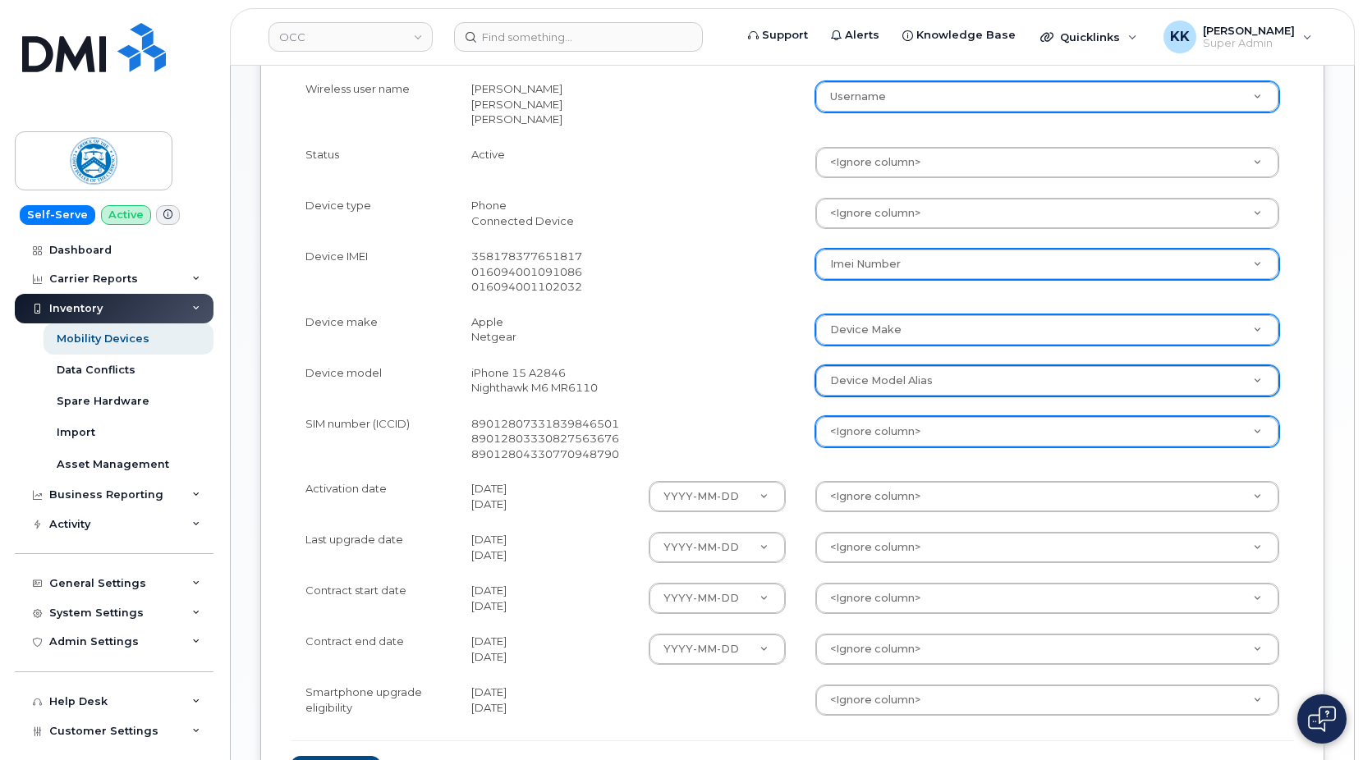
click at [875, 426] on body "OCC Support Alerts Knowledge Base Quicklinks Suspend / Cancel Device Change SIM…" at bounding box center [681, 127] width 1363 height 1594
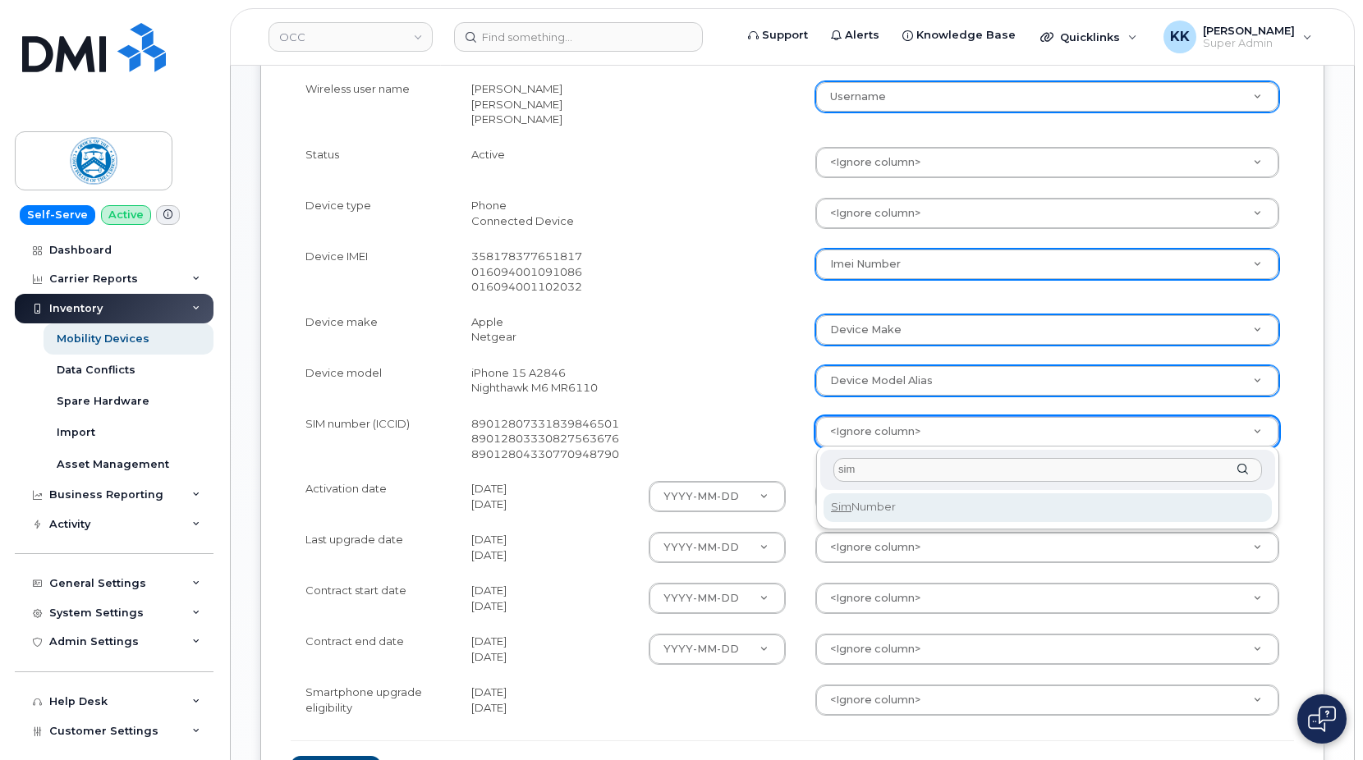
type input "sim"
select select "sim_number"
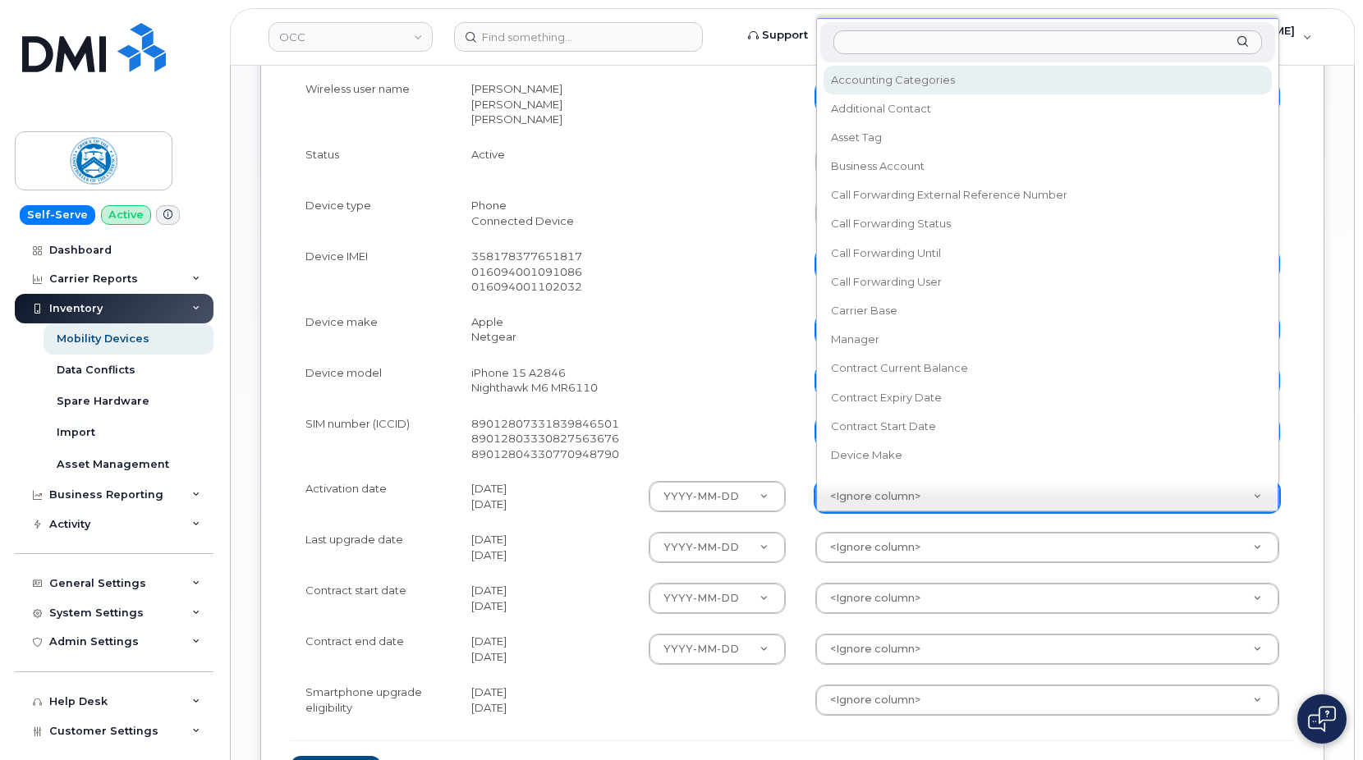
click at [894, 497] on body "OCC Support Alerts Knowledge Base Quicklinks Suspend / Cancel Device Change SIM…" at bounding box center [681, 127] width 1363 height 1594
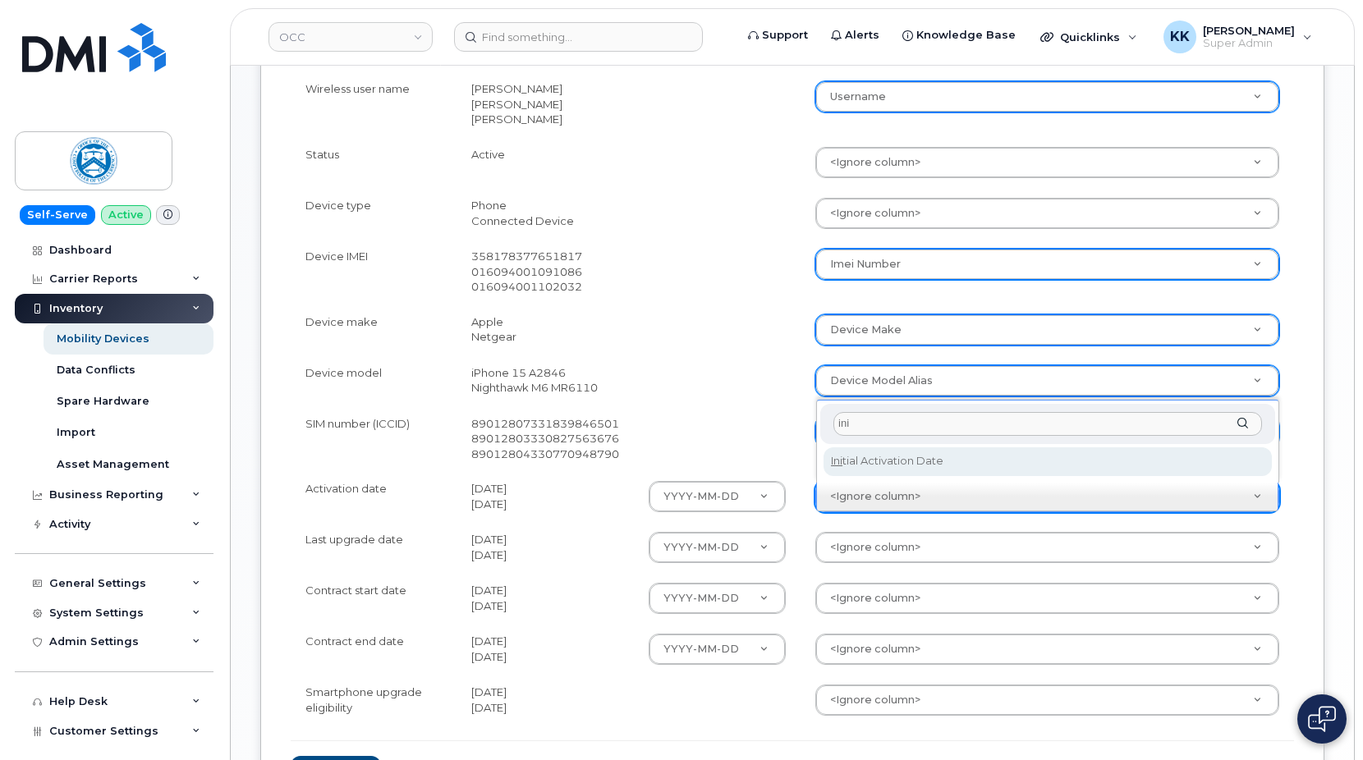
type input "ini"
select select "initial_activation_date"
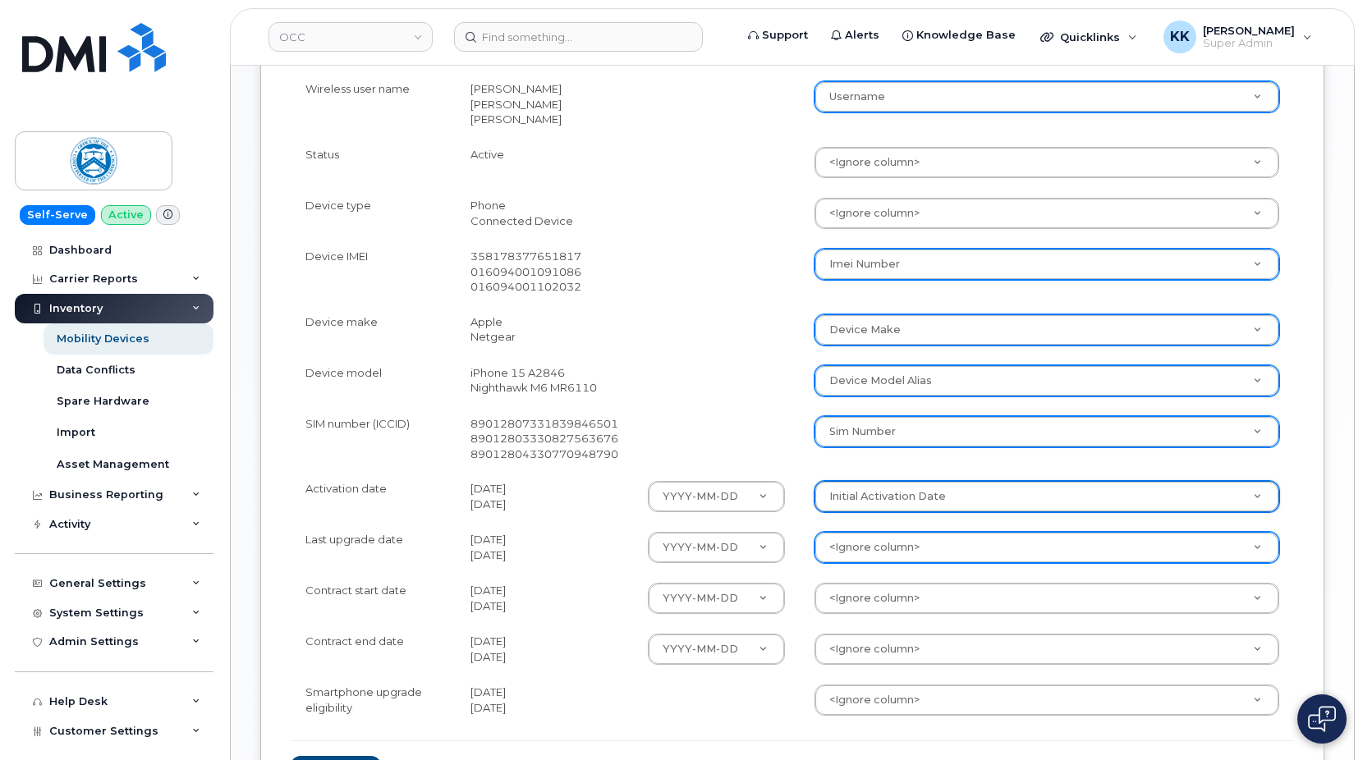
click at [871, 546] on body "OCC Support Alerts Knowledge Base Quicklinks Suspend / Cancel Device Change SIM…" at bounding box center [681, 127] width 1363 height 1594
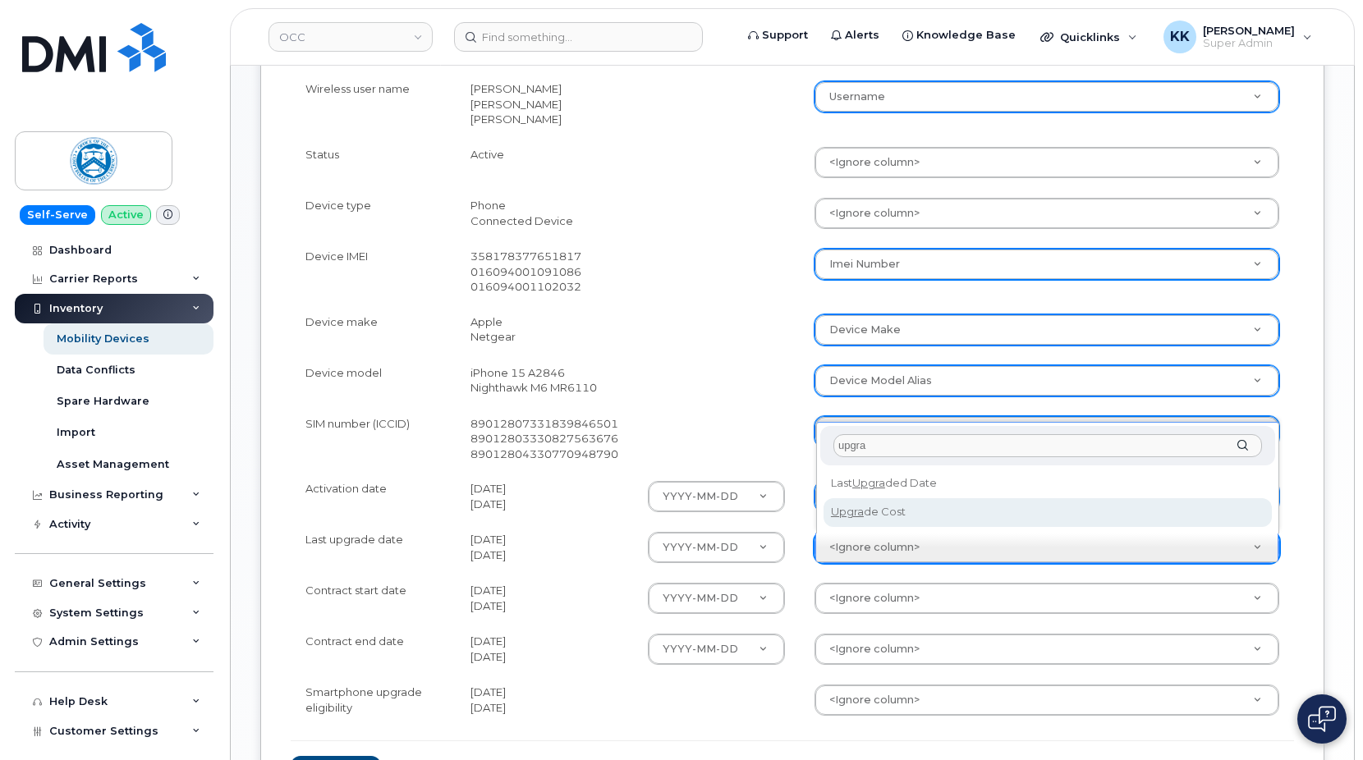
type input "upgra"
select select "last_upgraded_date"
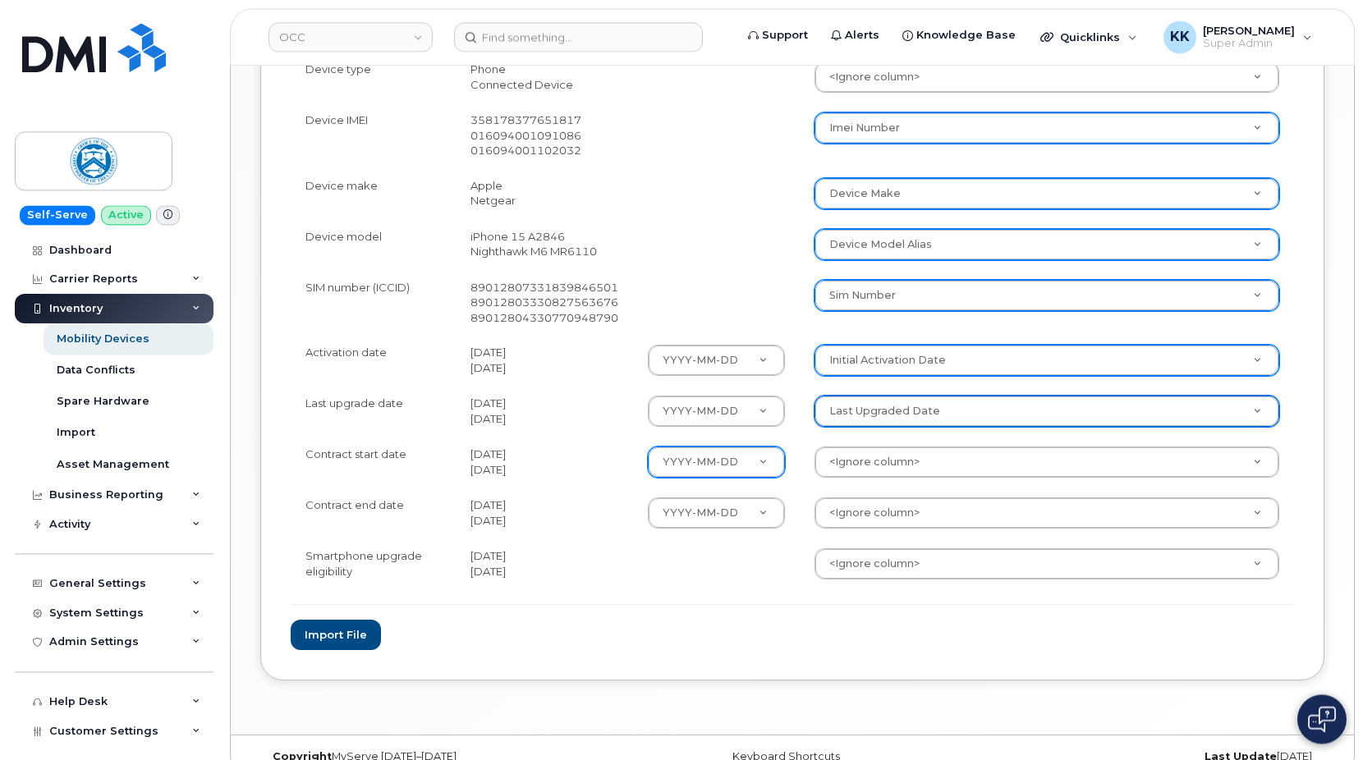
scroll to position [834, 0]
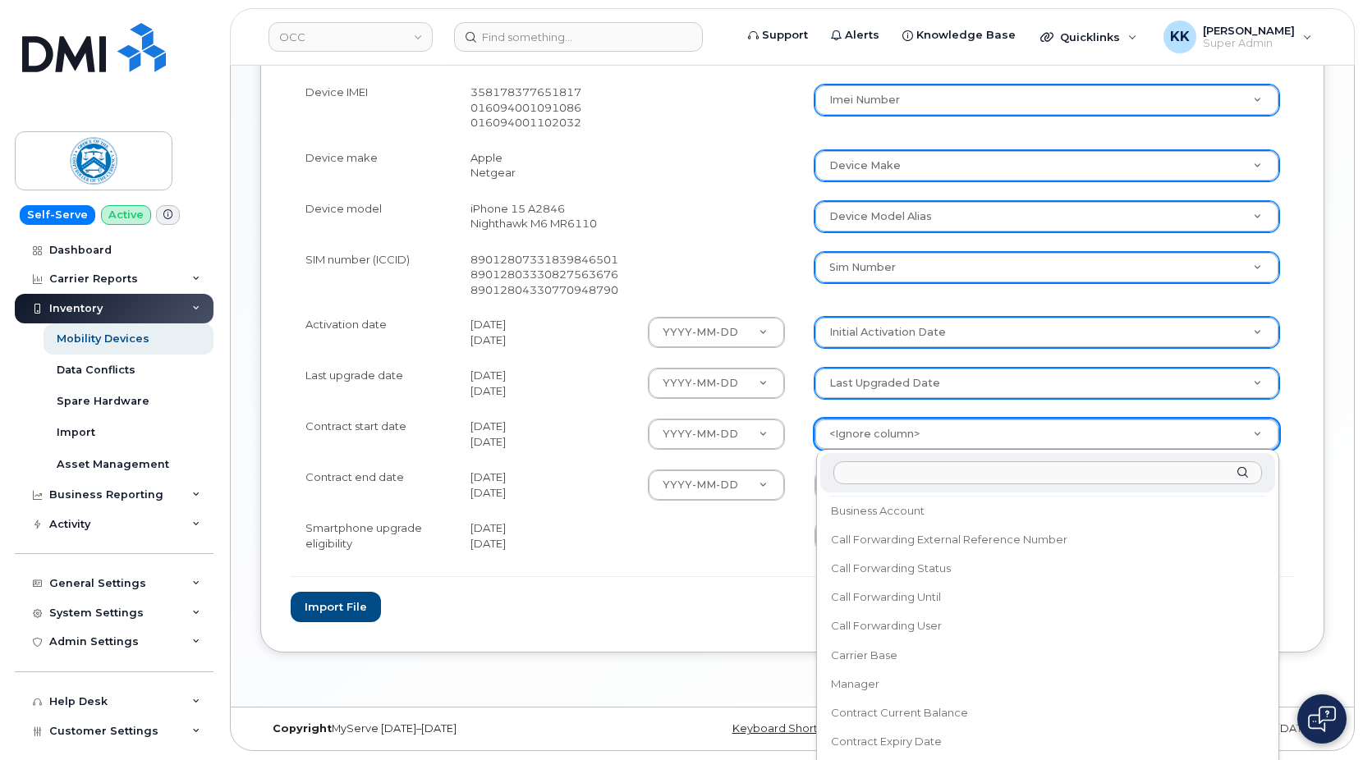
scroll to position [158, 0]
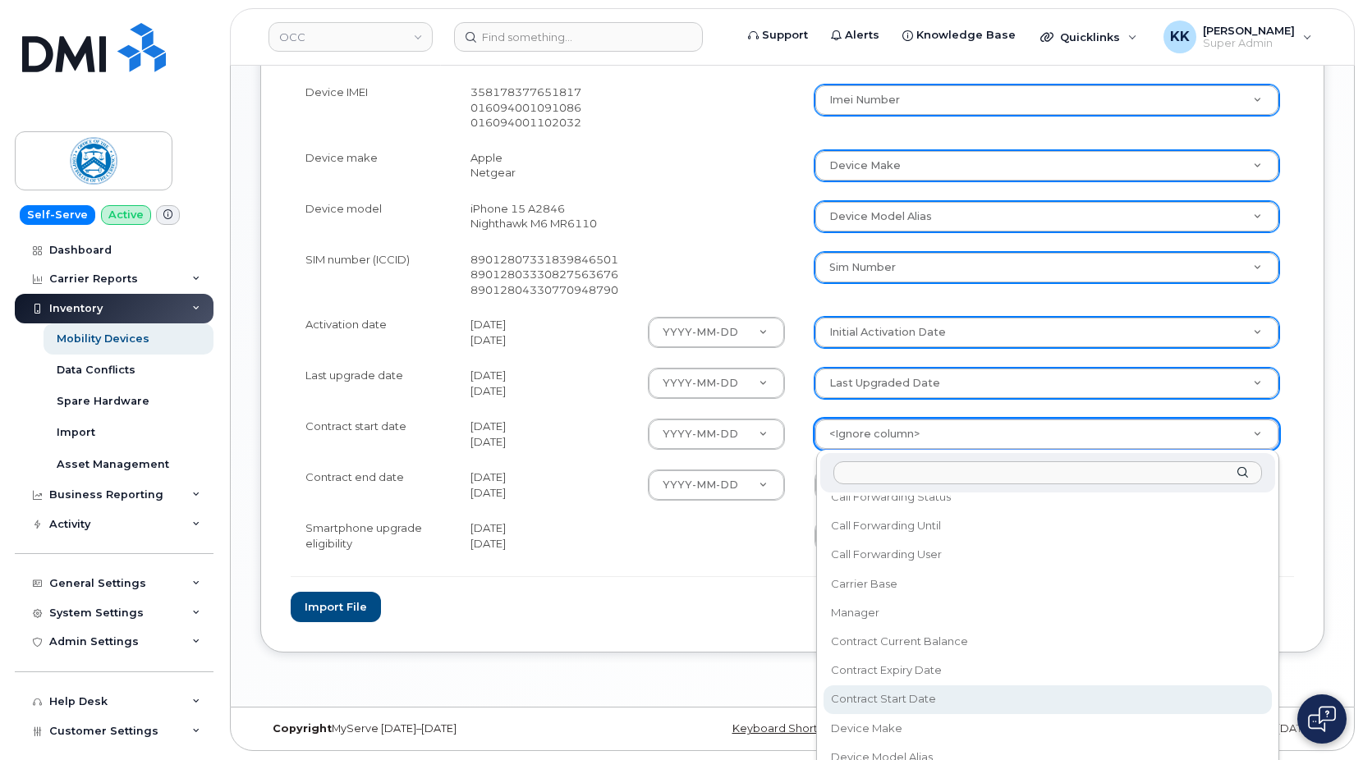
select select "contract_start_date"
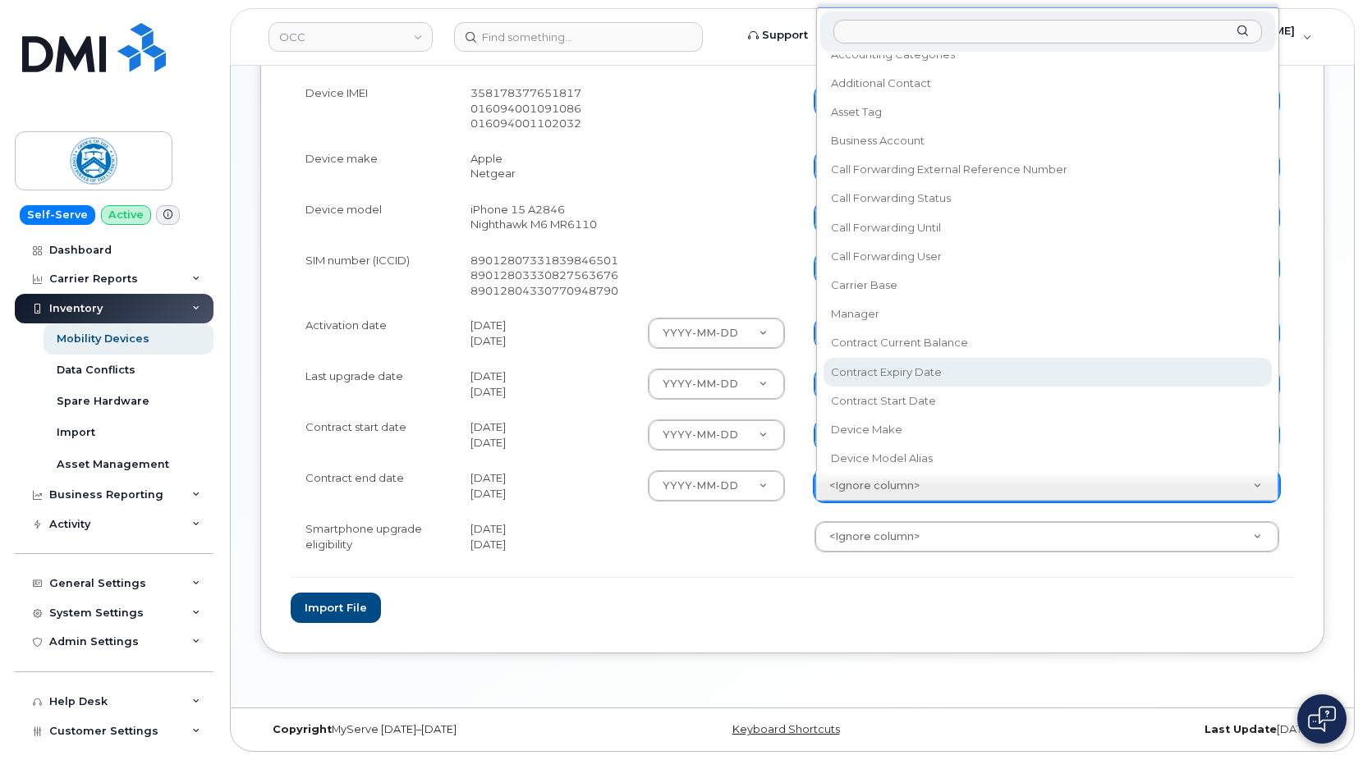
select select "contract_expiry_date"
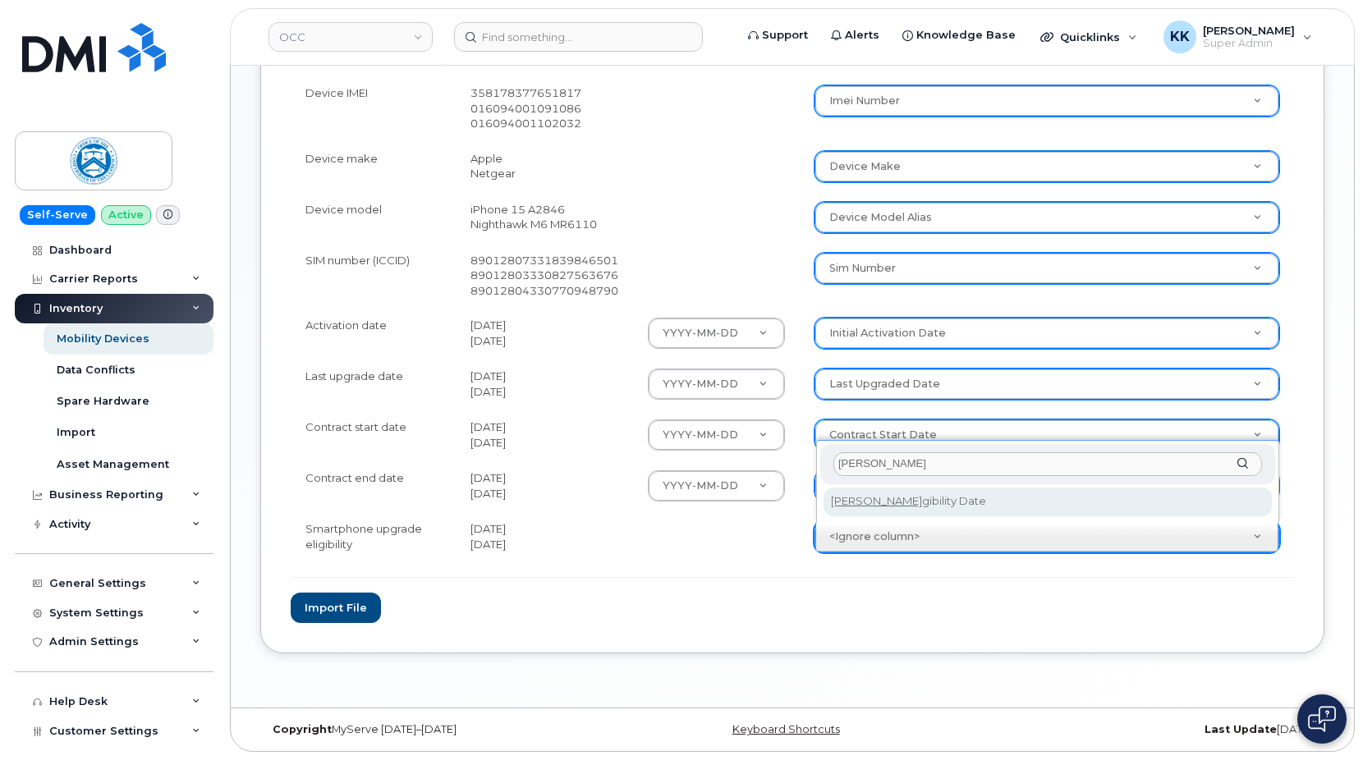
type input "eli"
select select "eligibility_date"
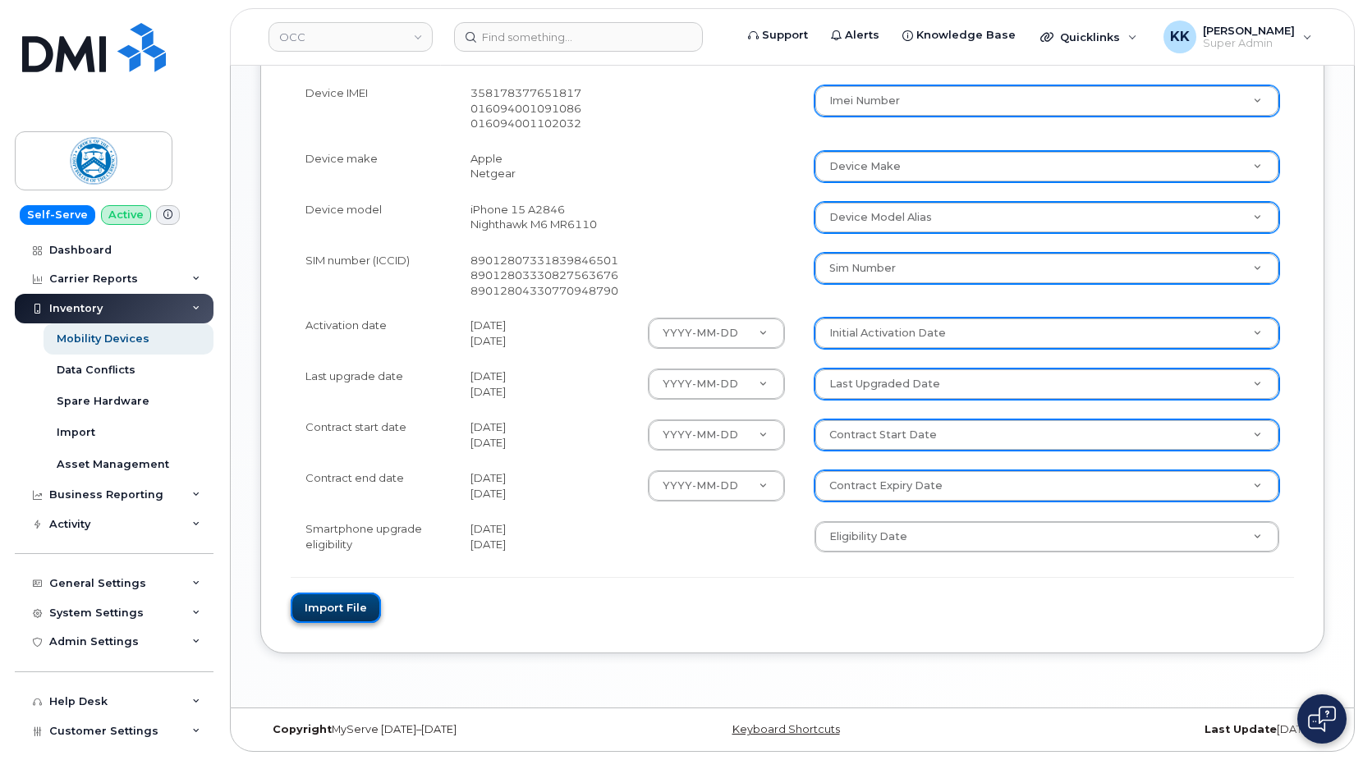
click at [342, 604] on button "Import file" at bounding box center [336, 608] width 90 height 30
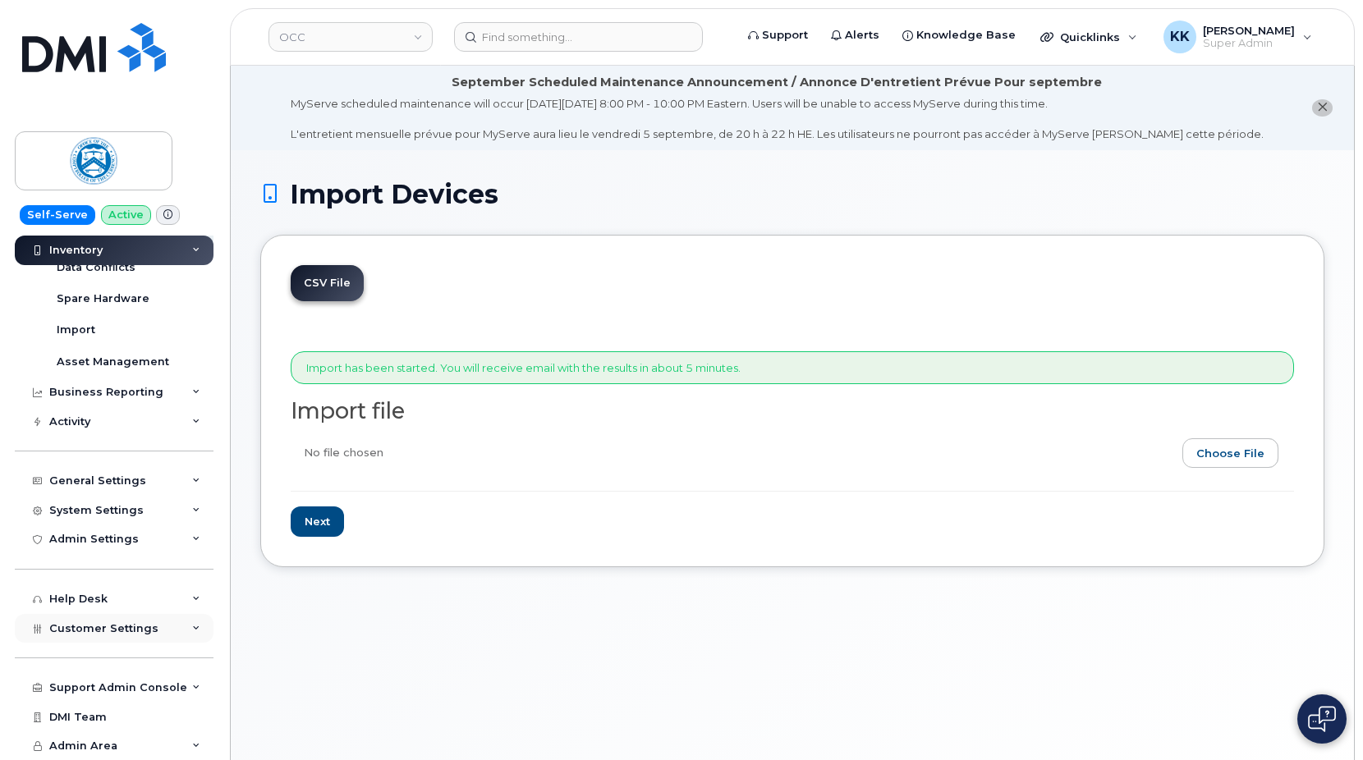
click at [105, 628] on span "Customer Settings" at bounding box center [103, 629] width 109 height 12
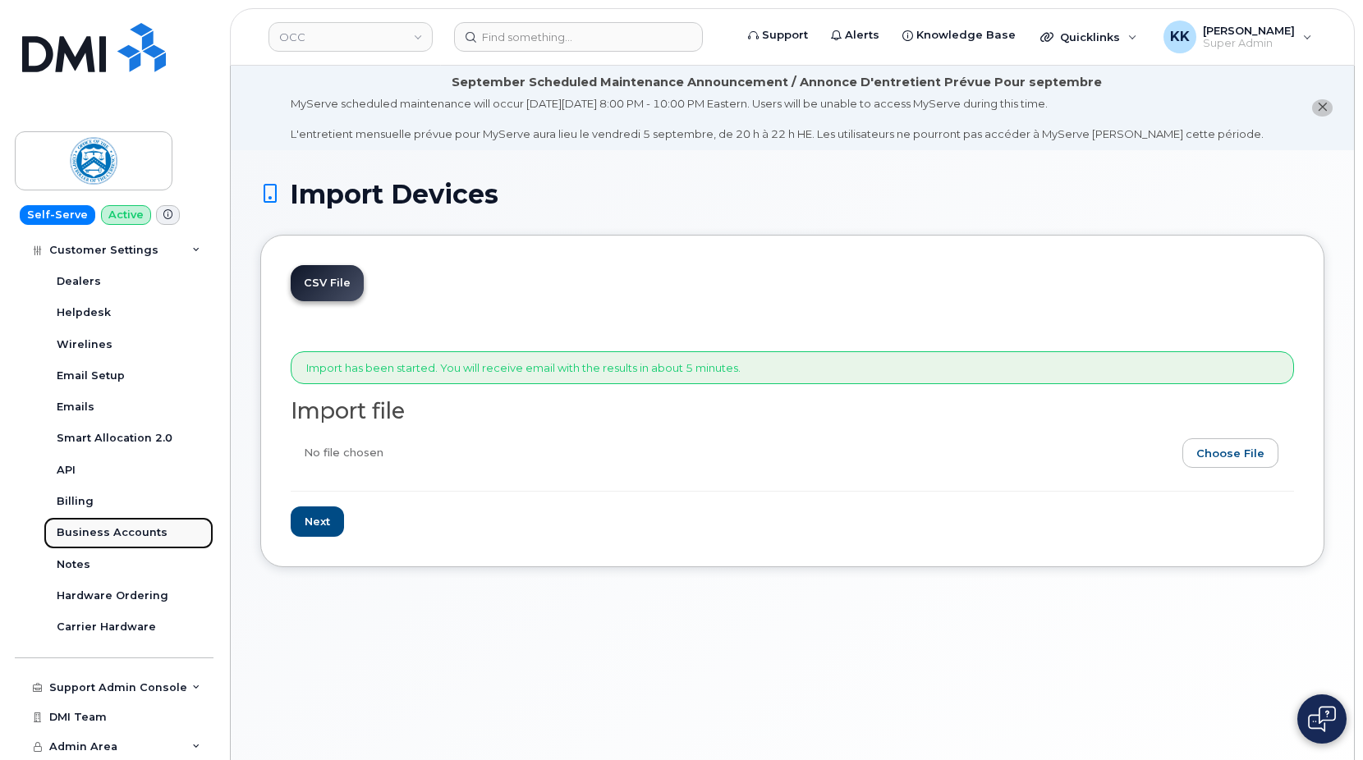
click at [116, 530] on div "Business Accounts" at bounding box center [112, 533] width 111 height 15
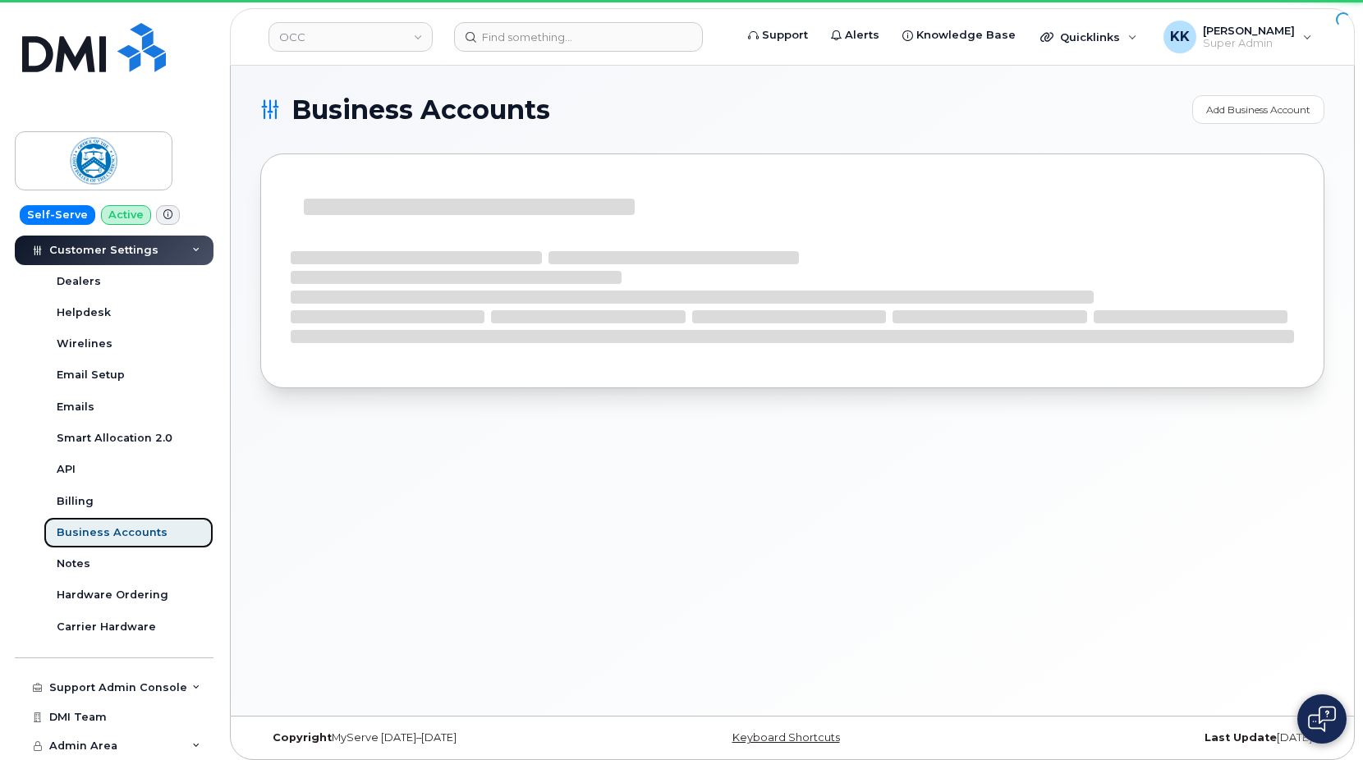
scroll to position [416, 0]
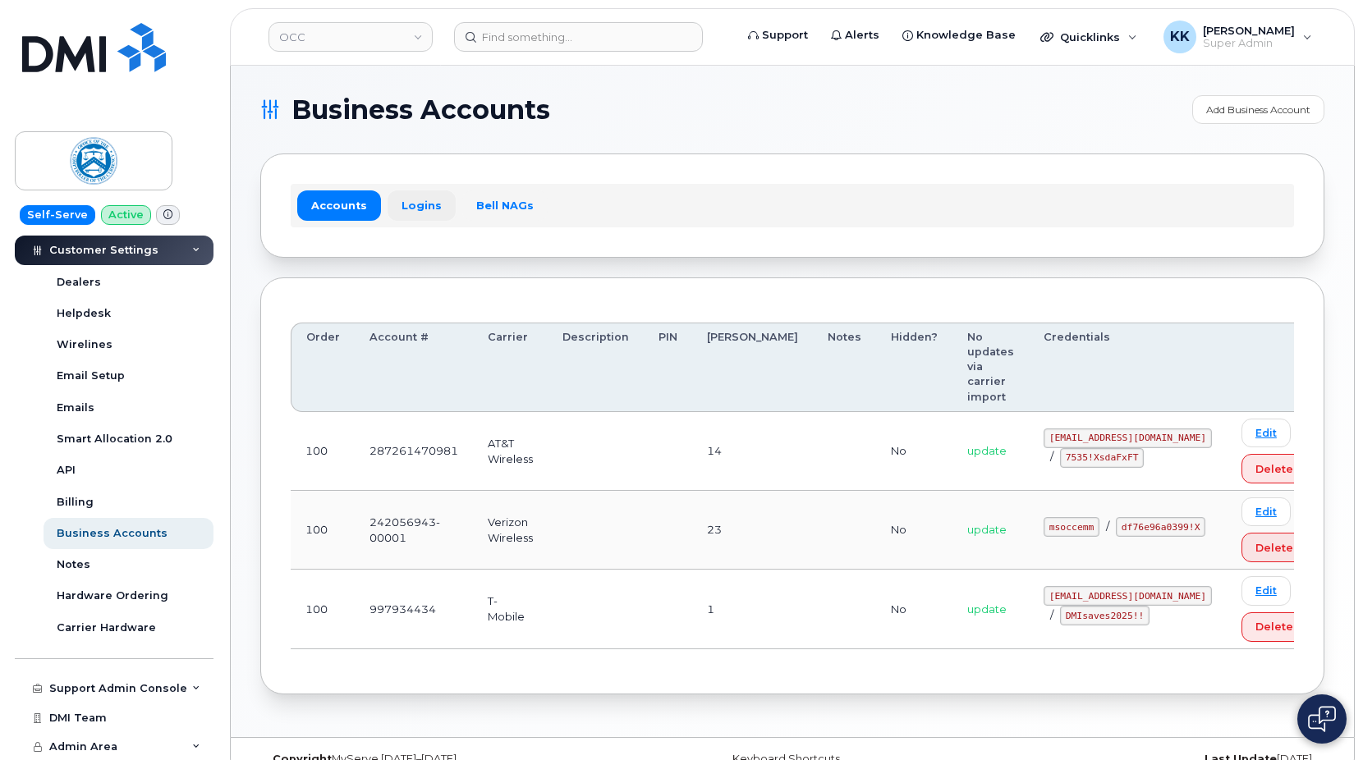
click at [405, 209] on link "Logins" at bounding box center [422, 206] width 68 height 30
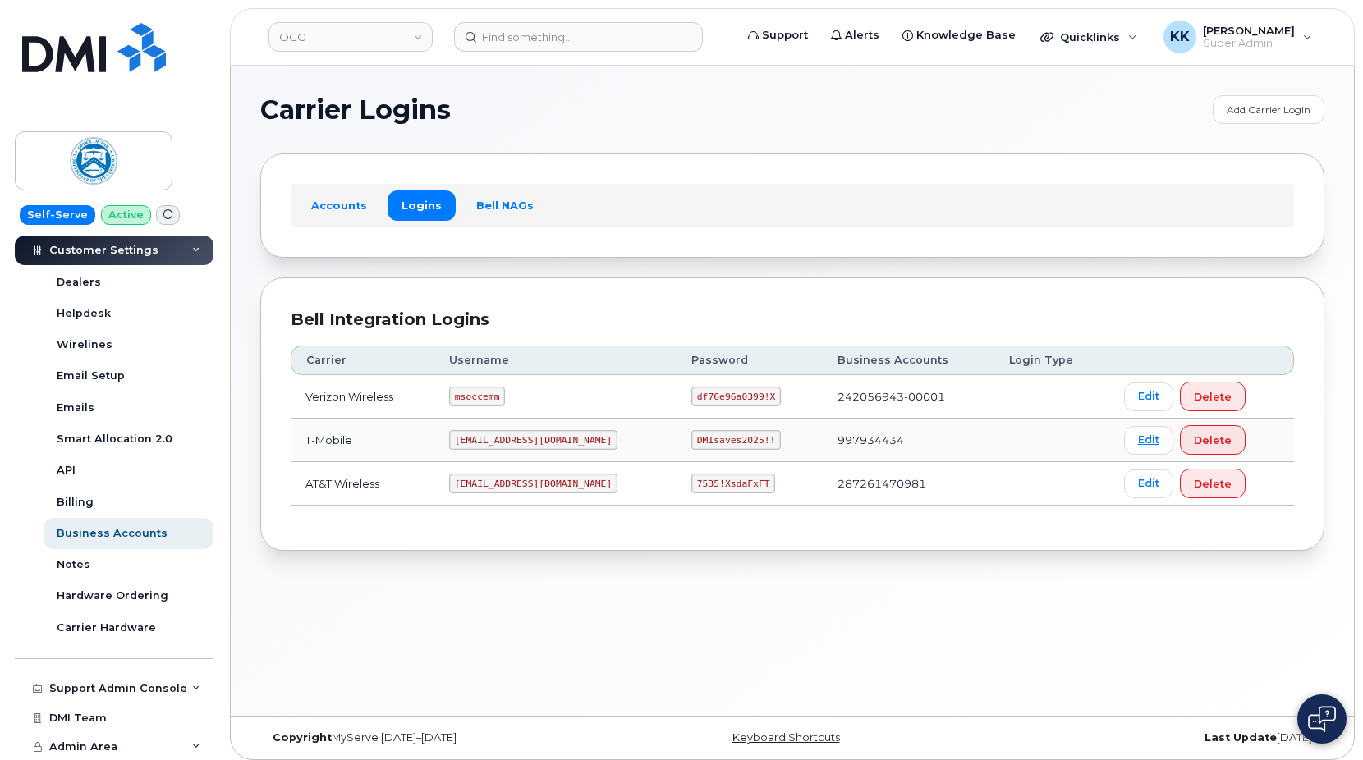
click at [501, 402] on code "msoccemm" at bounding box center [477, 397] width 56 height 20
copy code "msoccemm"
click at [691, 400] on code "df76e96a0399!X" at bounding box center [736, 397] width 90 height 20
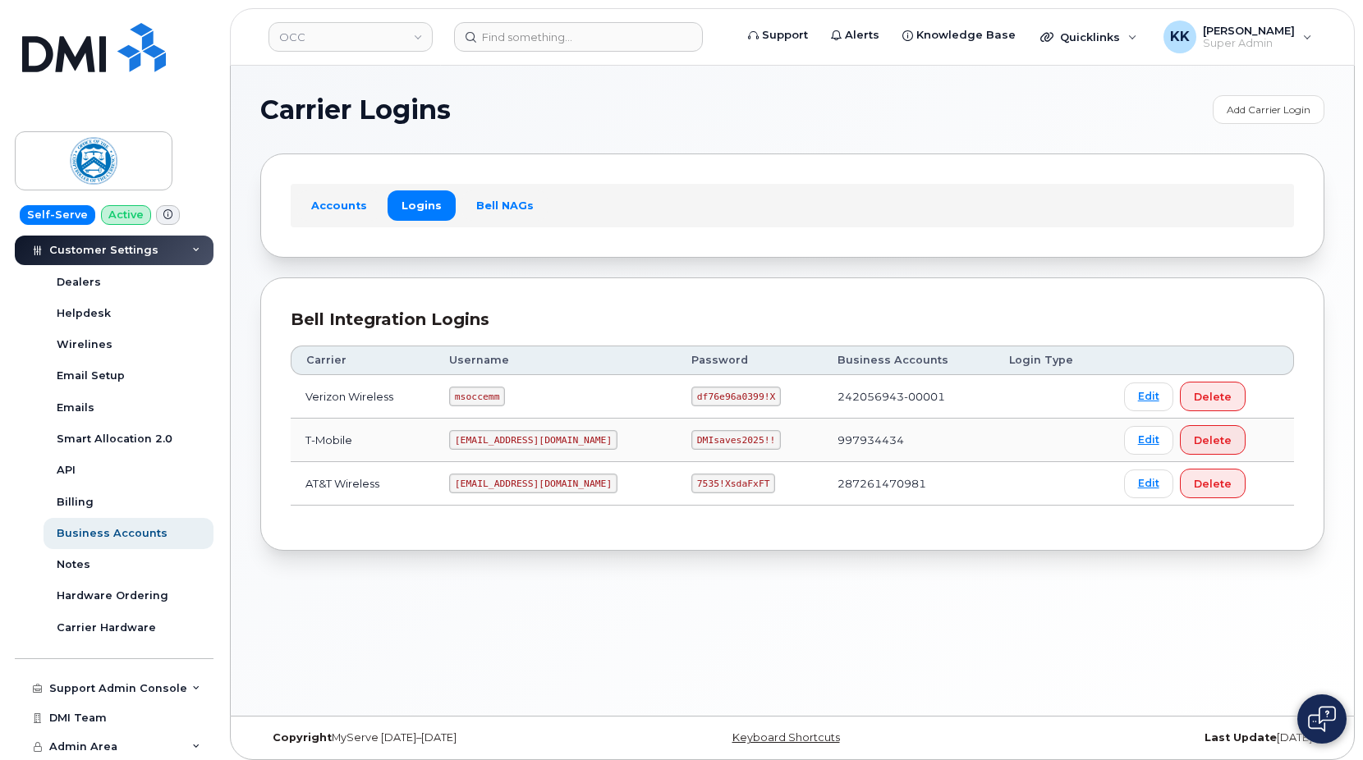
click at [691, 400] on code "df76e96a0399!X" at bounding box center [736, 397] width 90 height 20
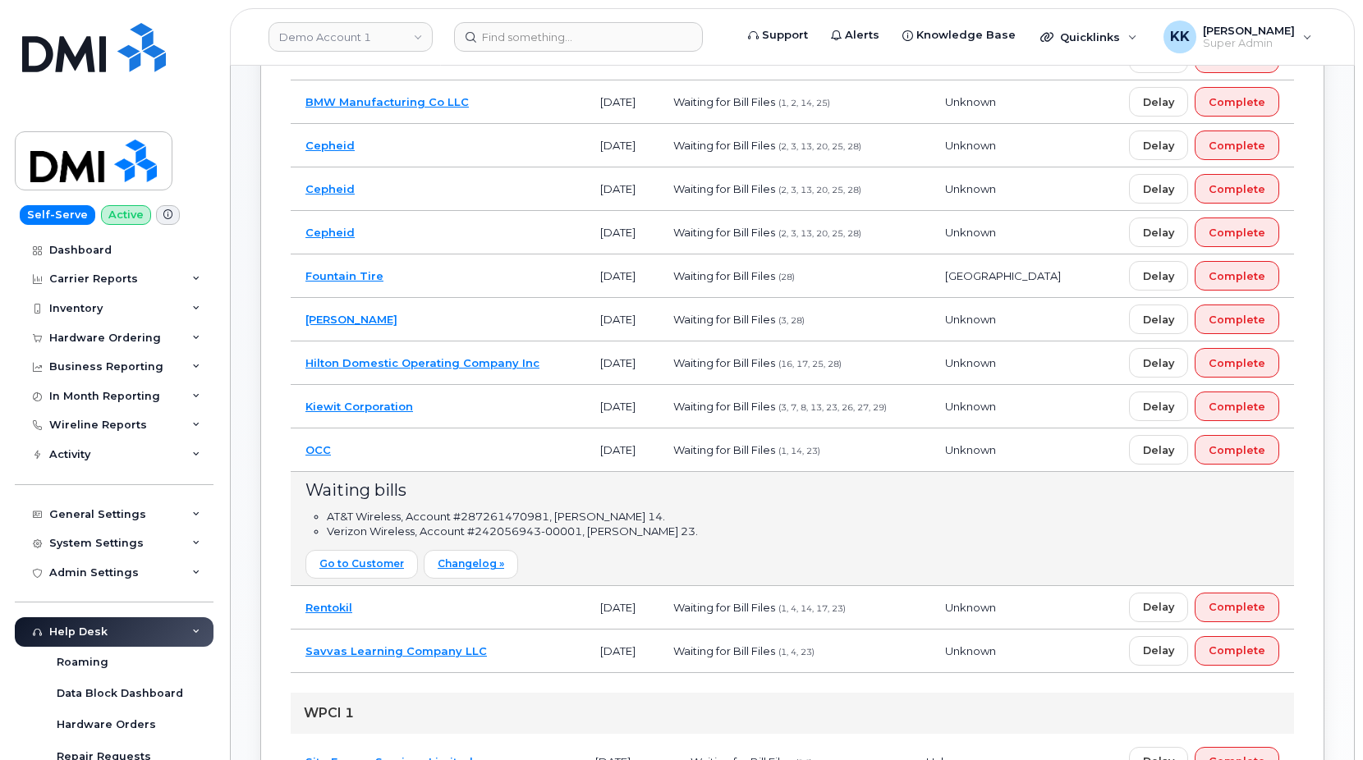
scroll to position [347, 0]
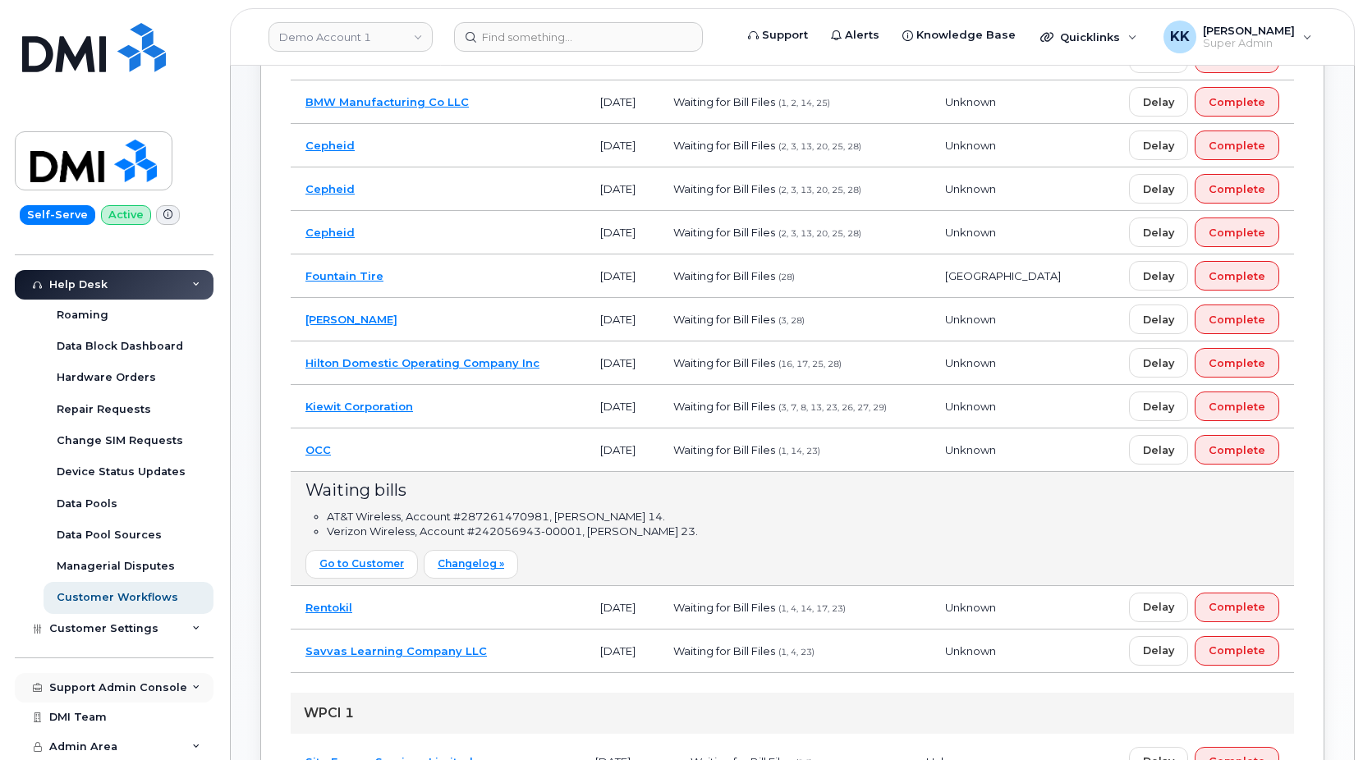
click at [96, 691] on div "Support Admin Console" at bounding box center [118, 688] width 138 height 13
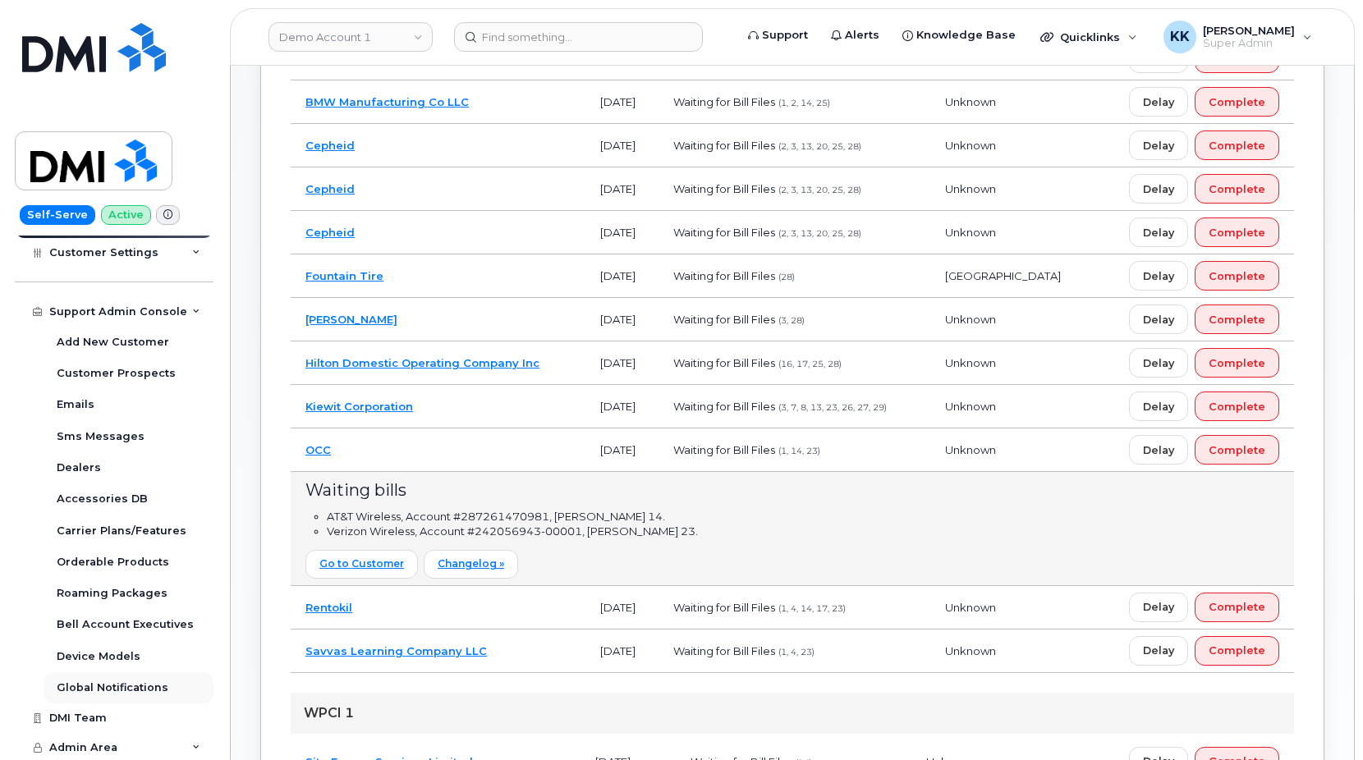
scroll to position [725, 0]
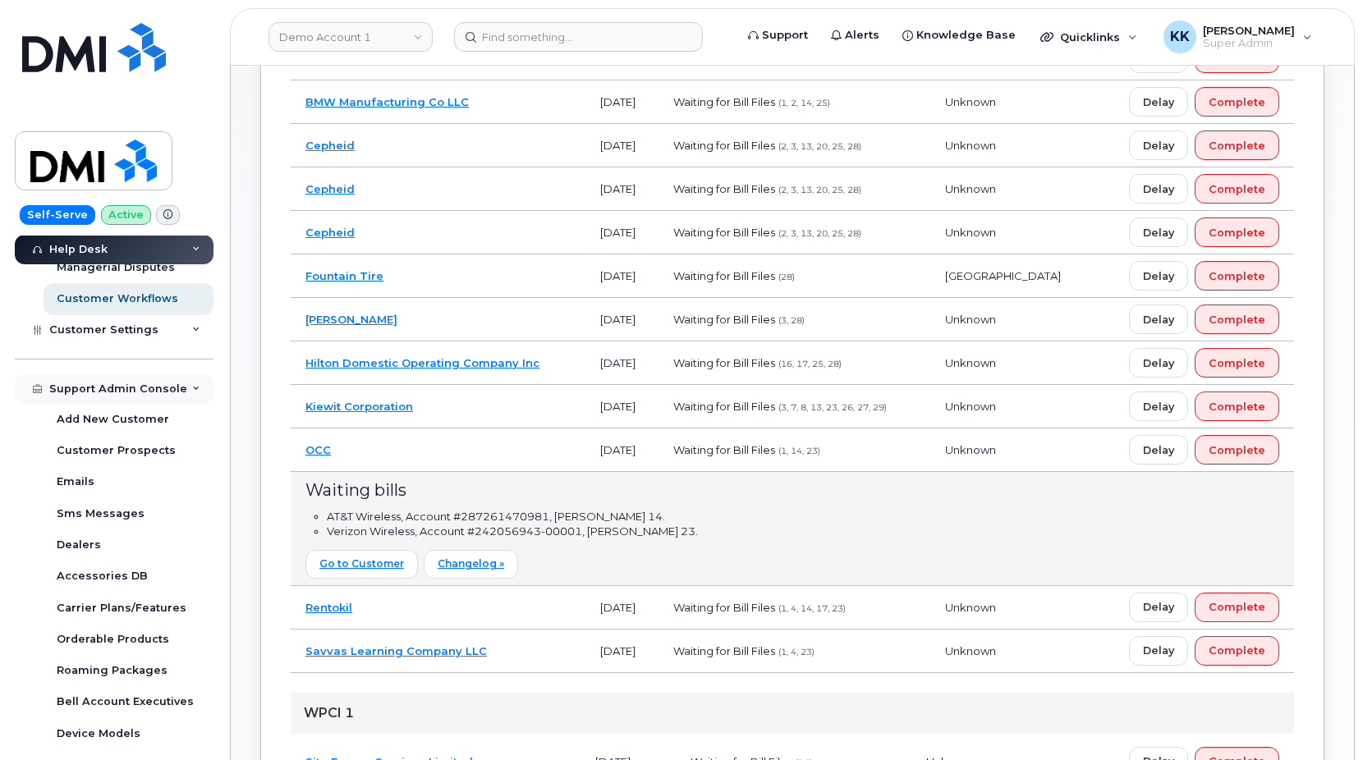
click at [111, 398] on div "Support Admin Console" at bounding box center [114, 389] width 199 height 30
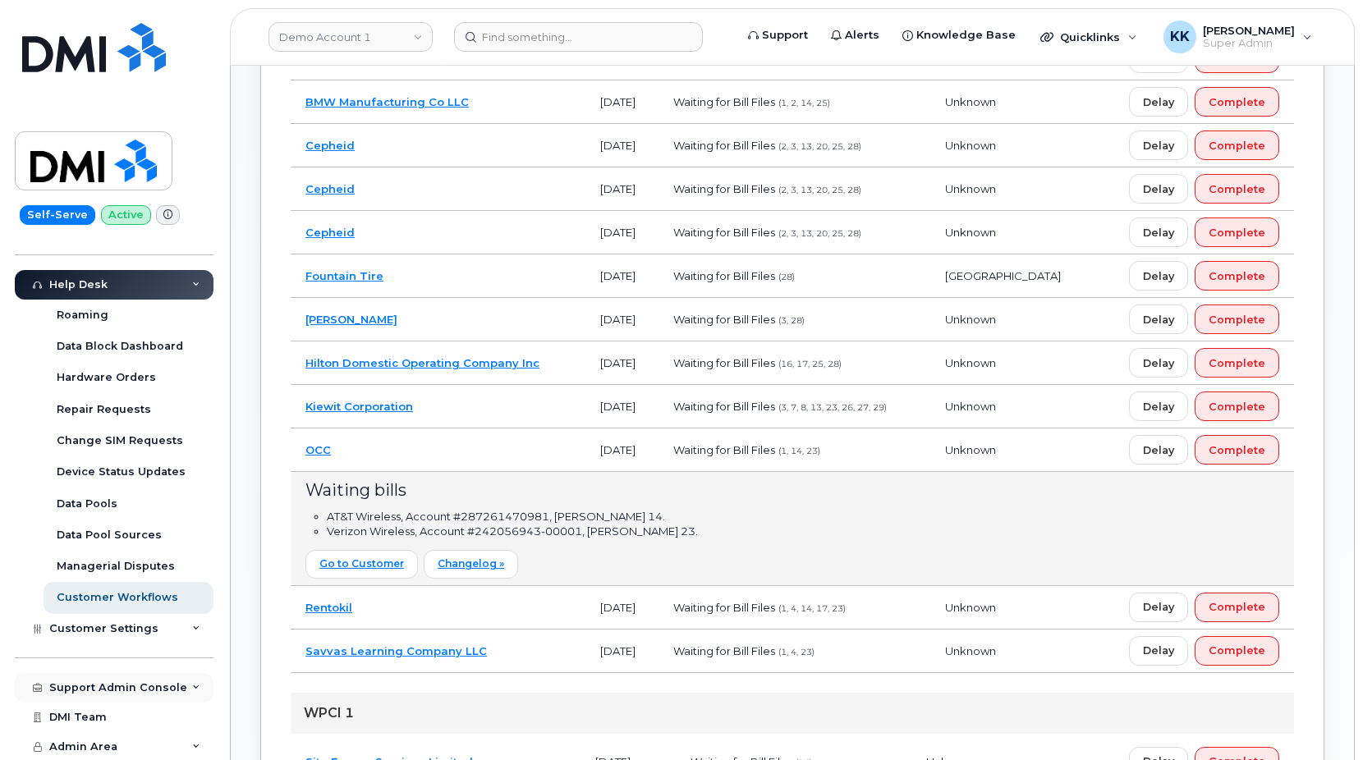
scroll to position [347, 0]
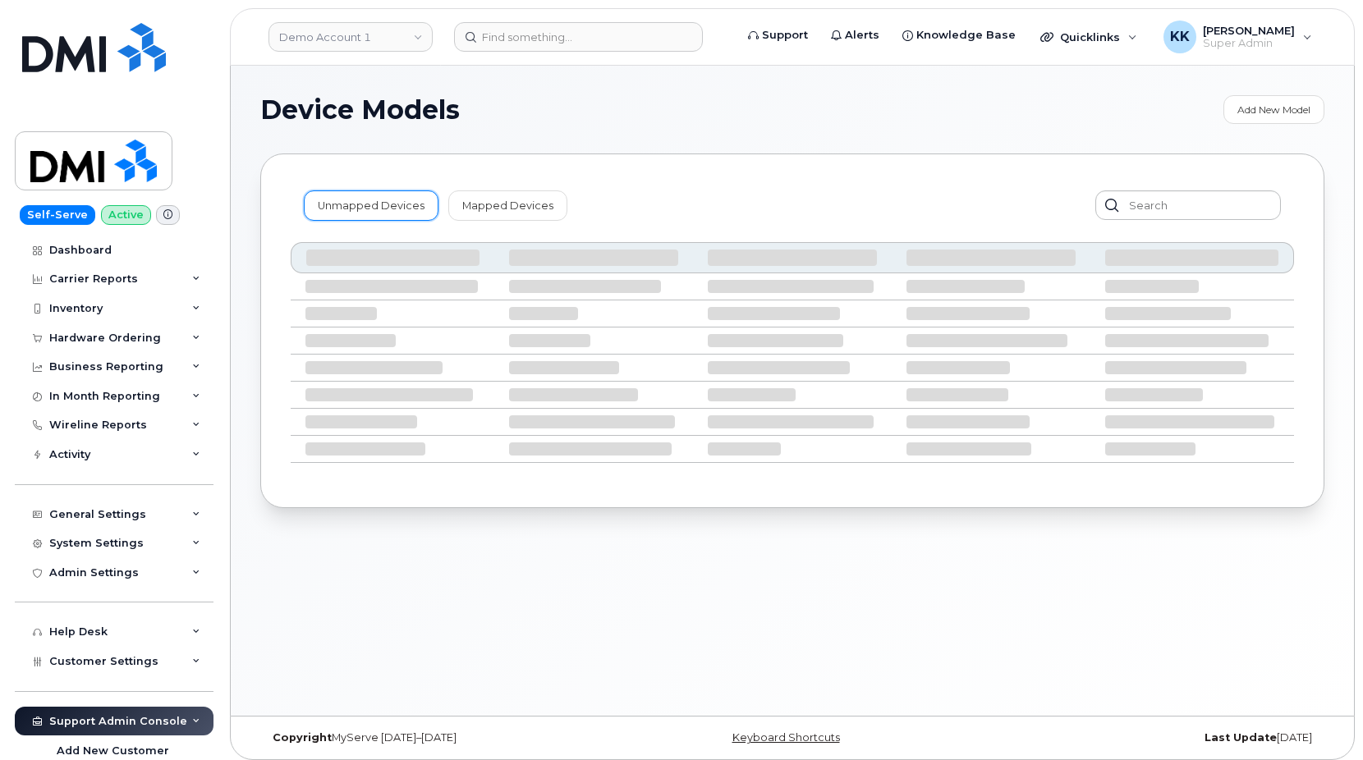
click at [337, 209] on link "Unmapped Devices" at bounding box center [371, 206] width 135 height 30
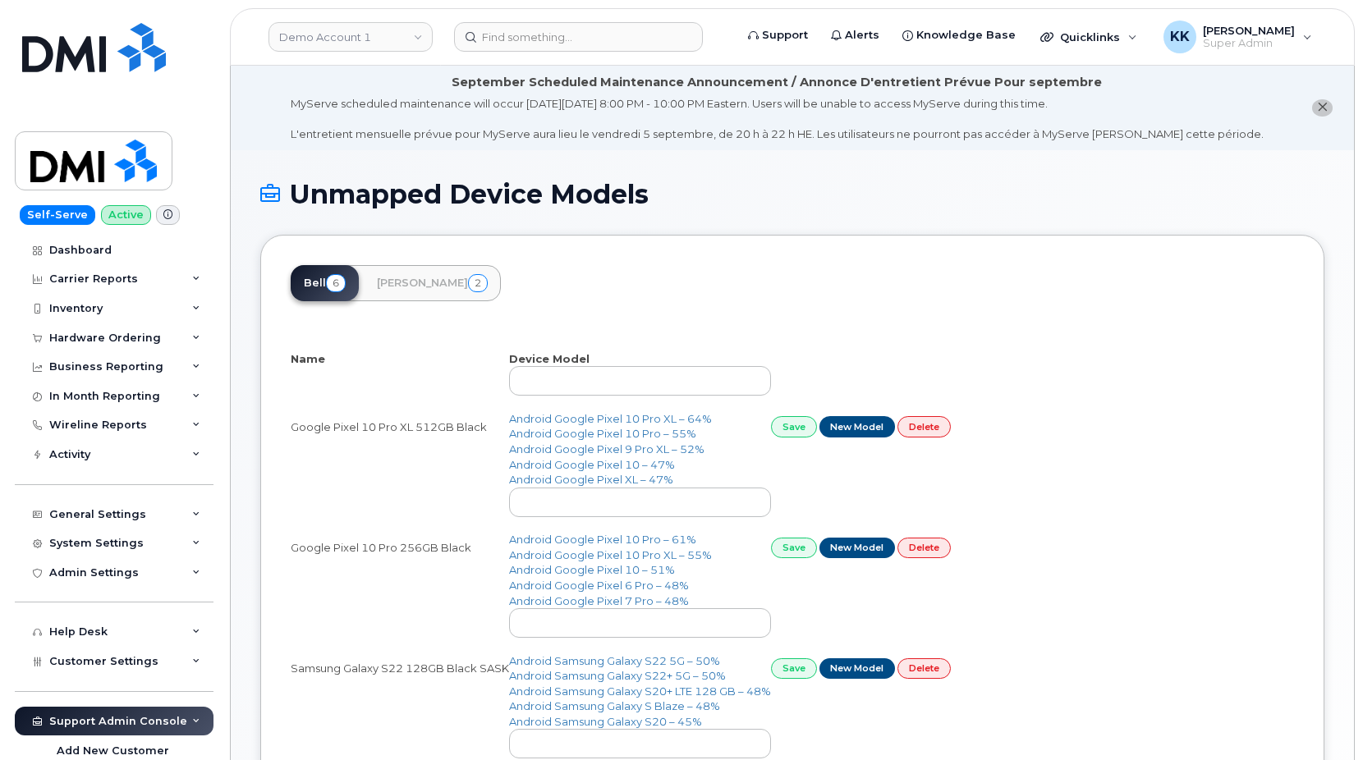
select select "25"
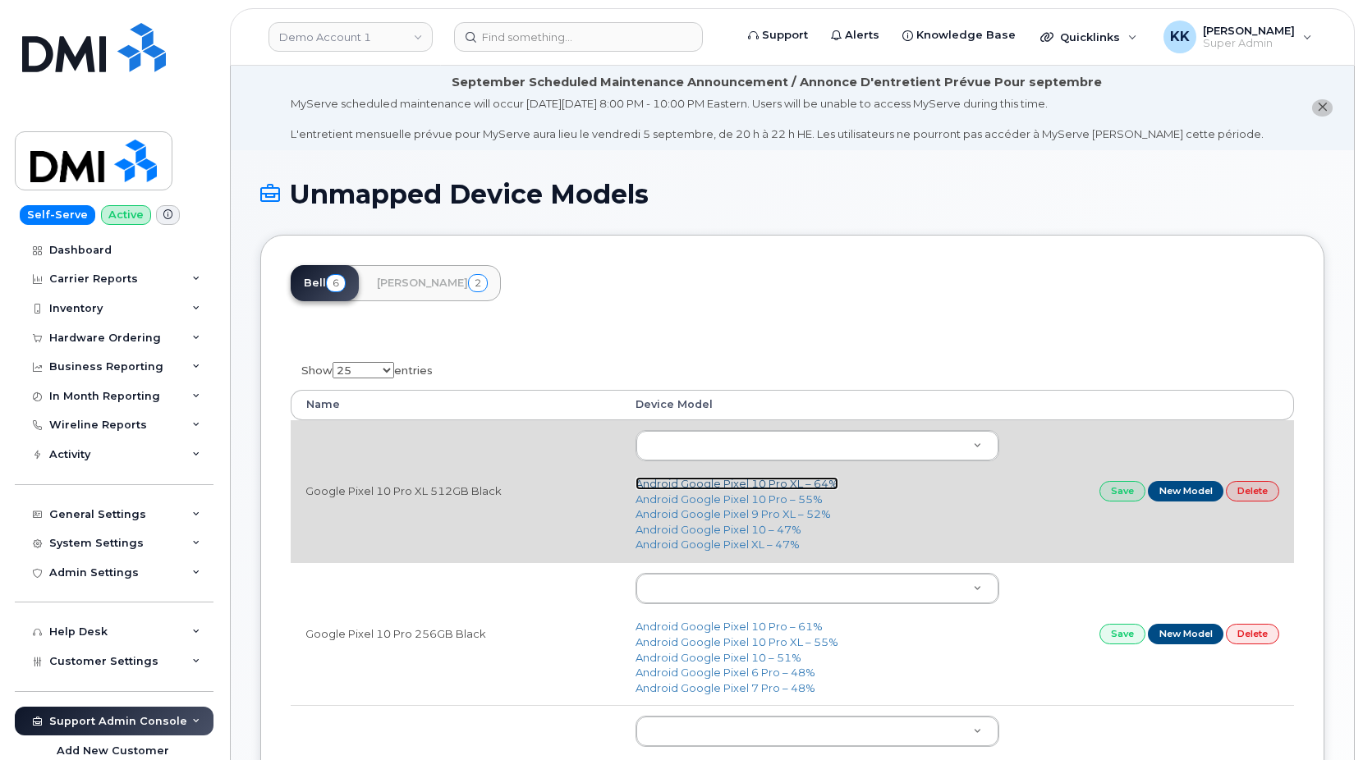
click at [743, 485] on link "Android Google Pixel 10 Pro XL – 64%" at bounding box center [737, 483] width 203 height 13
type input "3432"
click at [1119, 500] on link "Save" at bounding box center [1123, 491] width 46 height 21
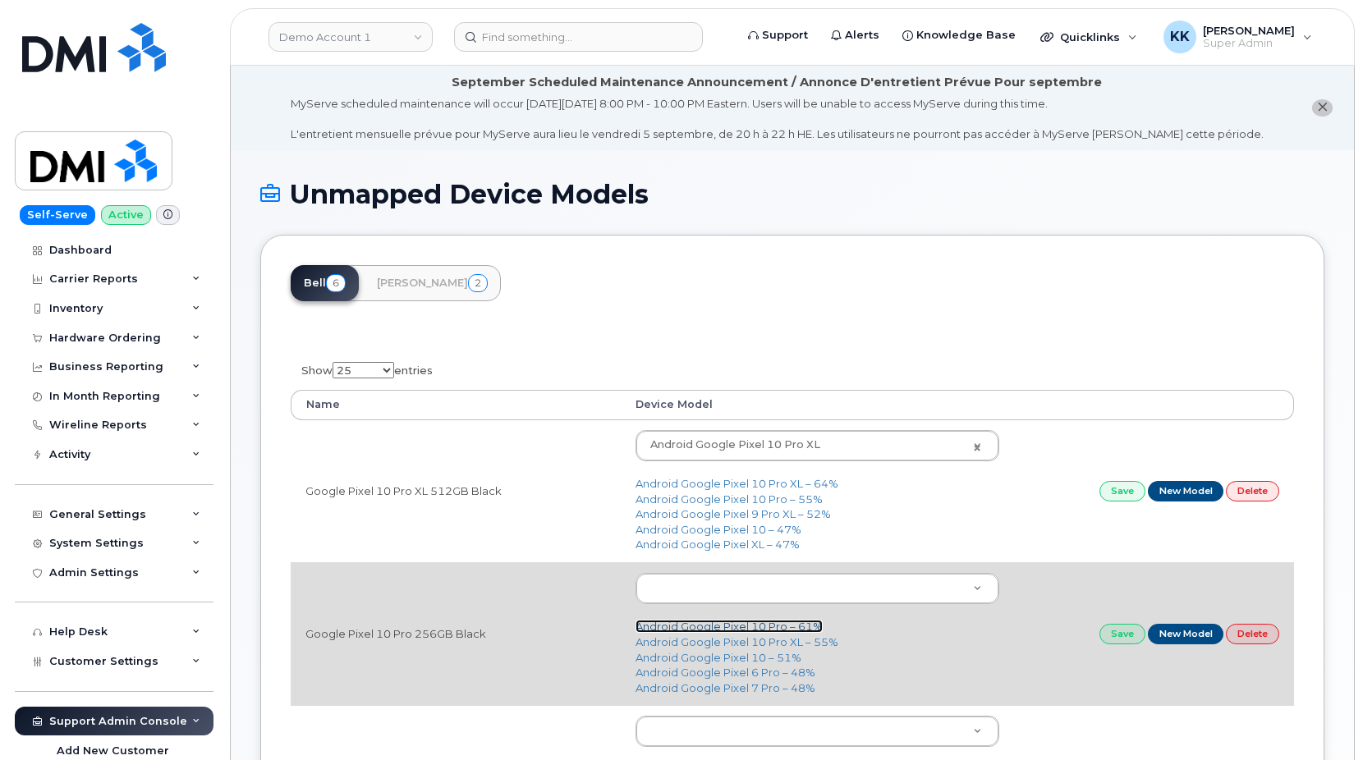
click at [733, 626] on link "Android Google Pixel 10 Pro – 61%" at bounding box center [729, 626] width 187 height 13
type input "3431"
click at [1128, 639] on link "Save" at bounding box center [1123, 634] width 46 height 21
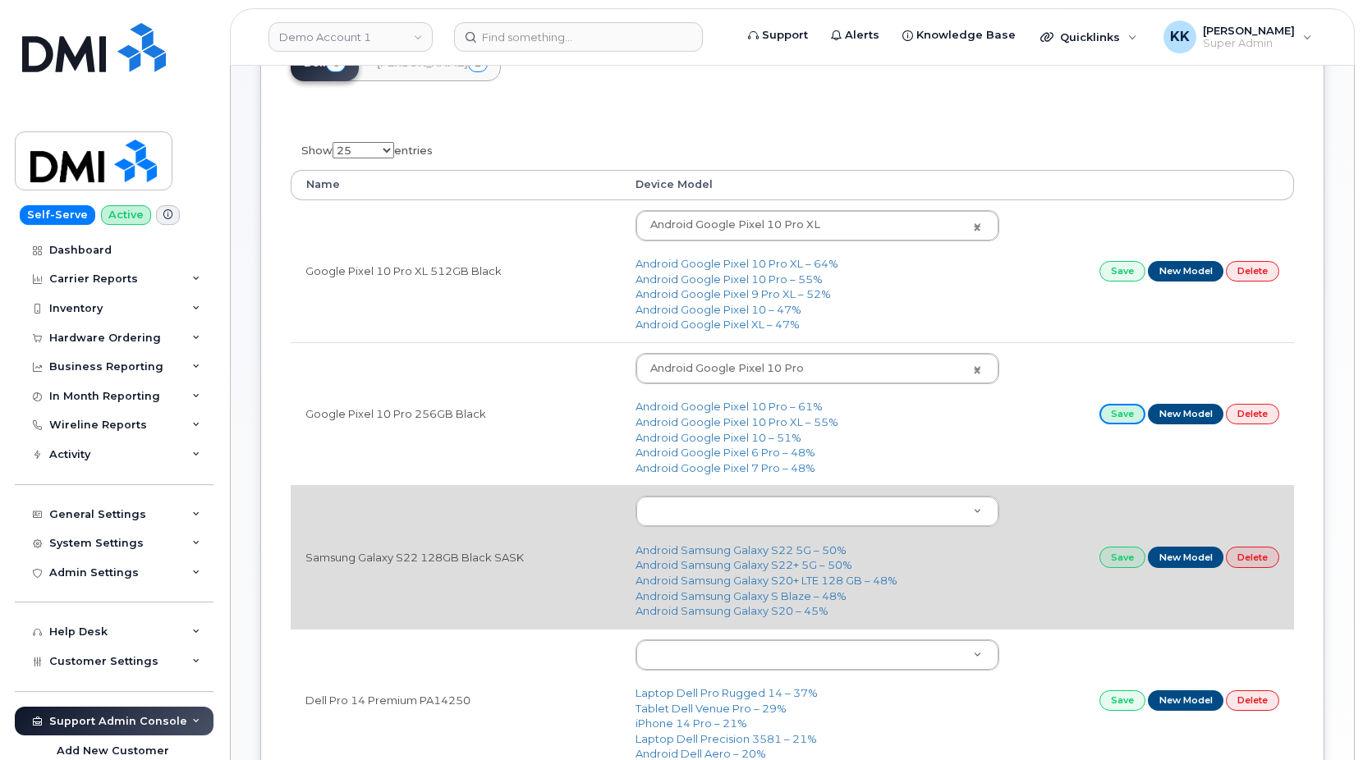
scroll to position [251, 0]
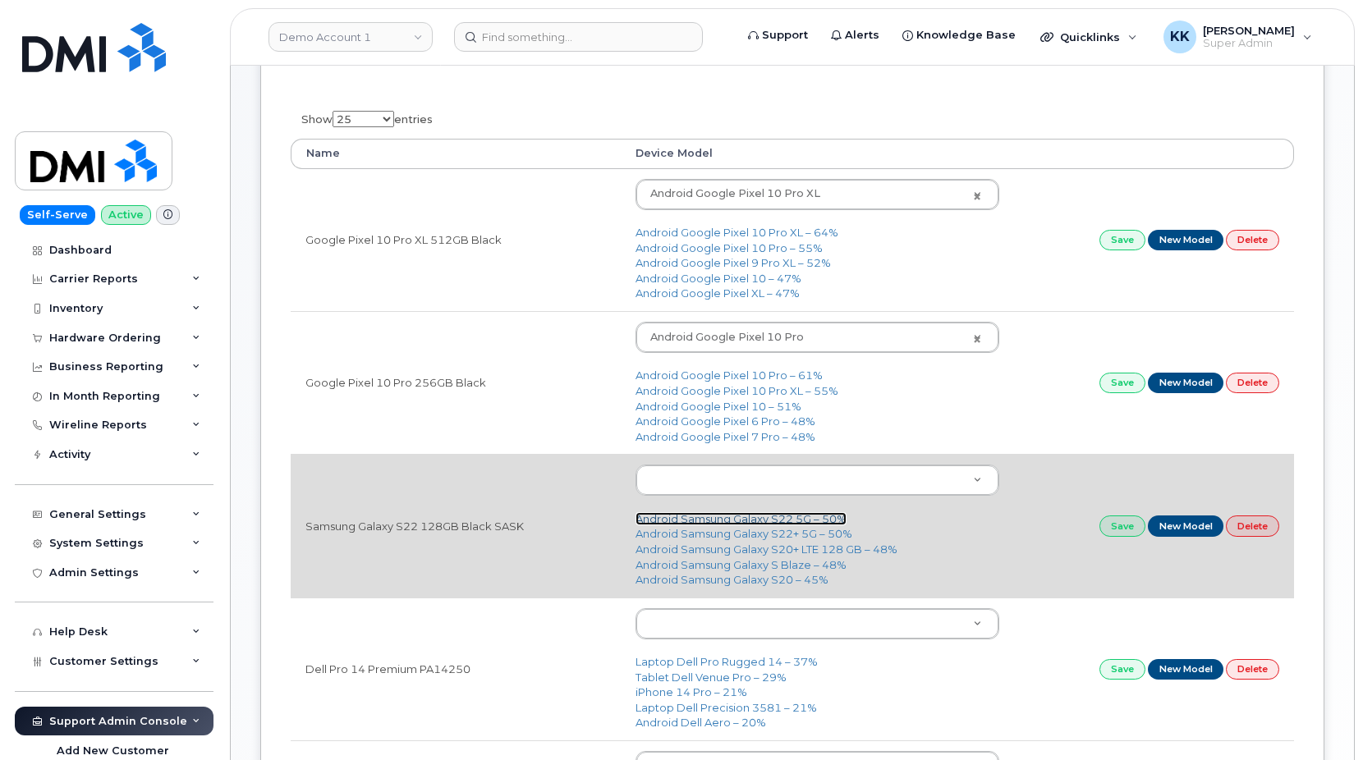
click at [758, 523] on link "Android Samsung Galaxy S22 5G – 50%" at bounding box center [741, 518] width 211 height 13
type input "2686"
click at [1113, 532] on link "Save" at bounding box center [1123, 526] width 46 height 21
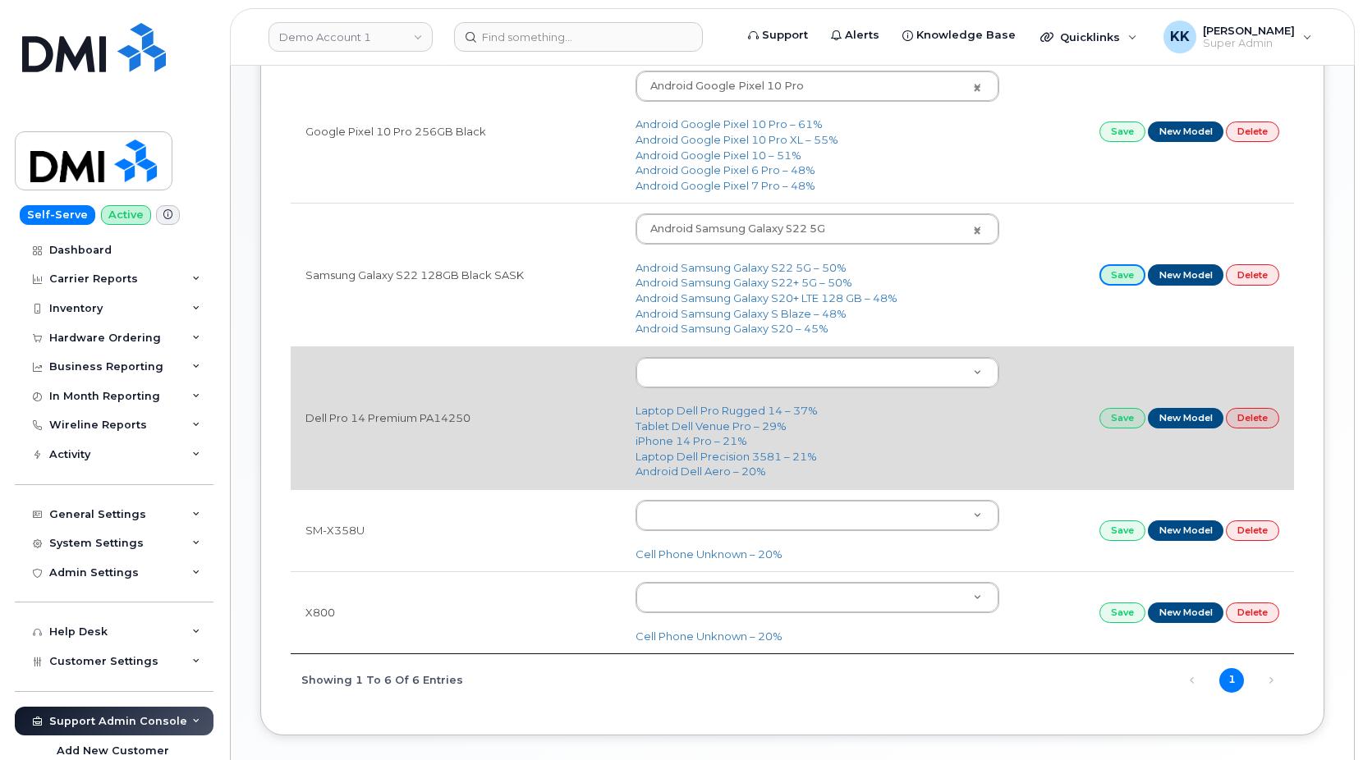
scroll to position [0, 0]
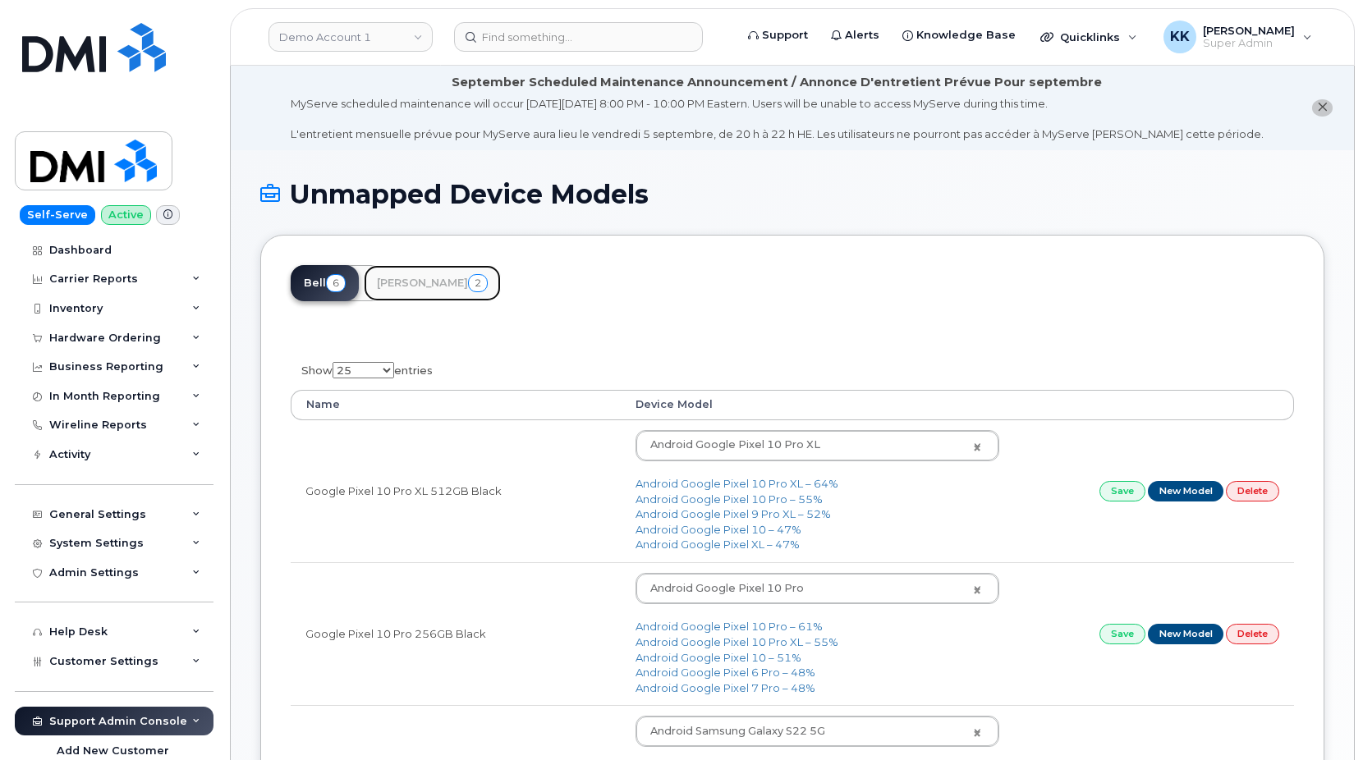
click at [401, 292] on link "Rogers 2" at bounding box center [432, 283] width 137 height 36
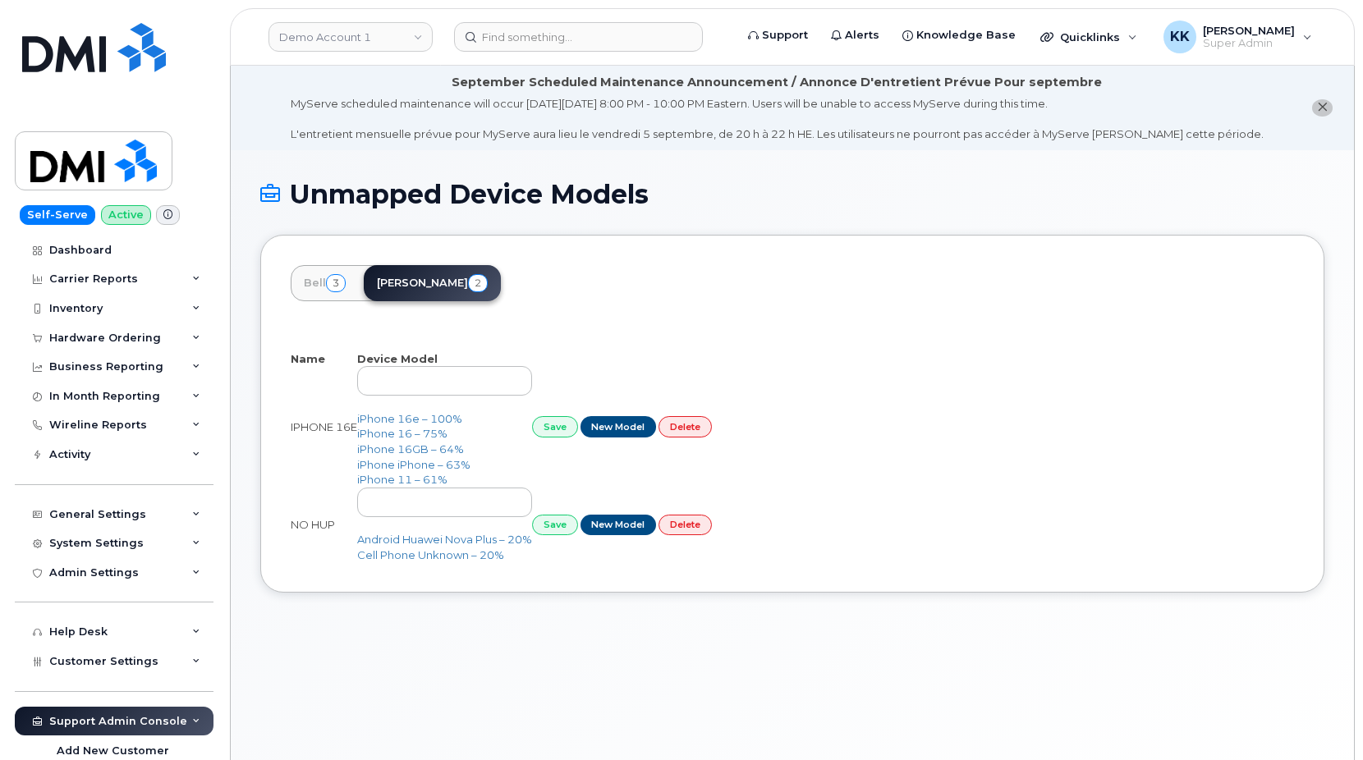
select select "25"
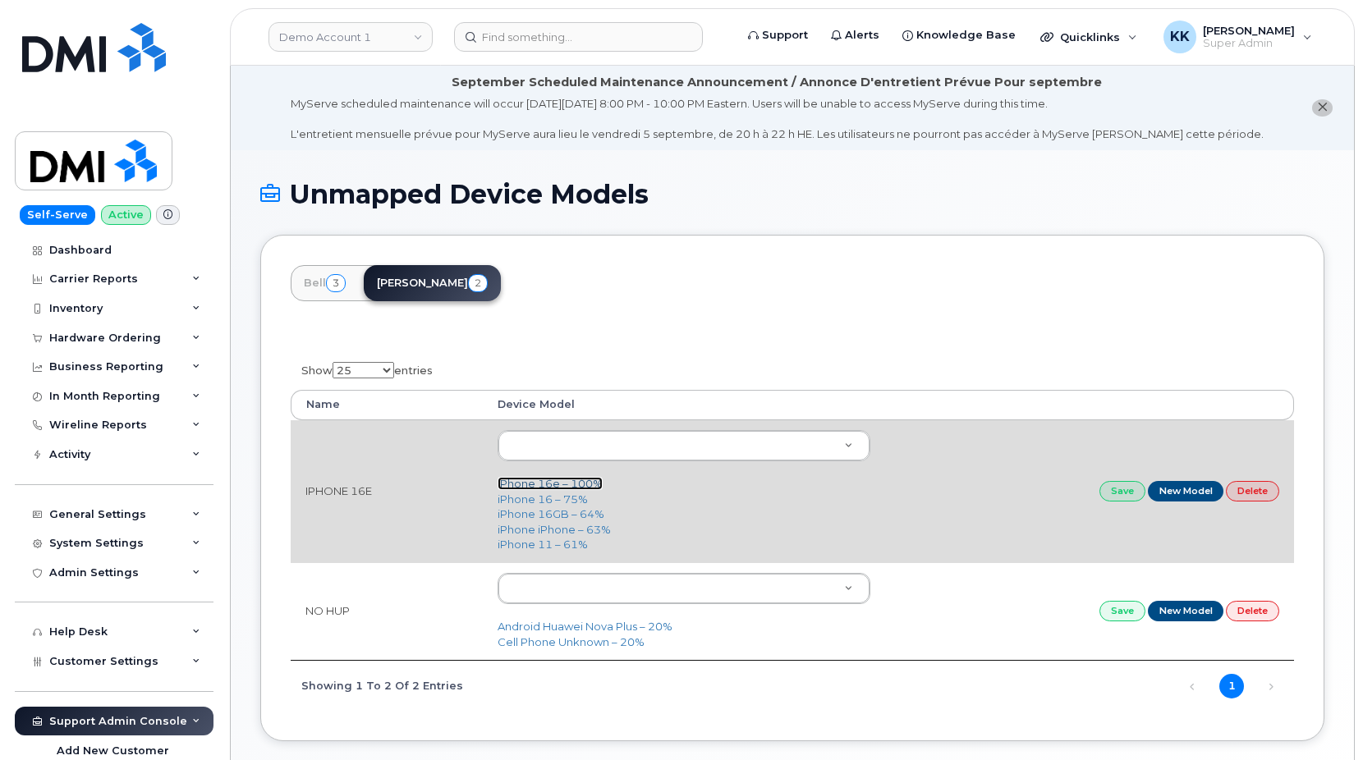
click at [552, 488] on link "iPhone 16e – 100%" at bounding box center [550, 483] width 105 height 13
type input "3304"
click at [1113, 496] on link "Save" at bounding box center [1123, 491] width 46 height 21
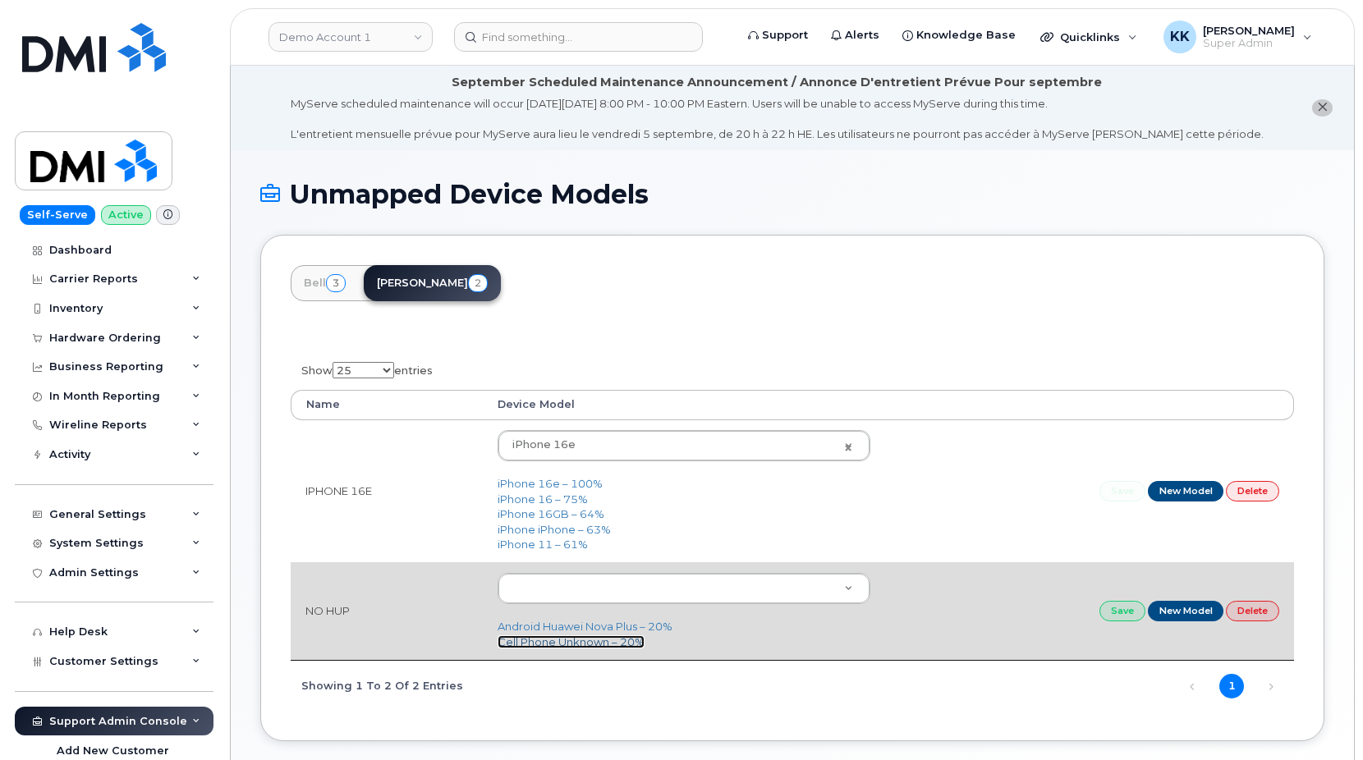
click at [521, 647] on link "Cell Phone Unknown – 20%" at bounding box center [571, 642] width 147 height 13
type input "97"
click at [1127, 615] on link "Save" at bounding box center [1123, 611] width 46 height 21
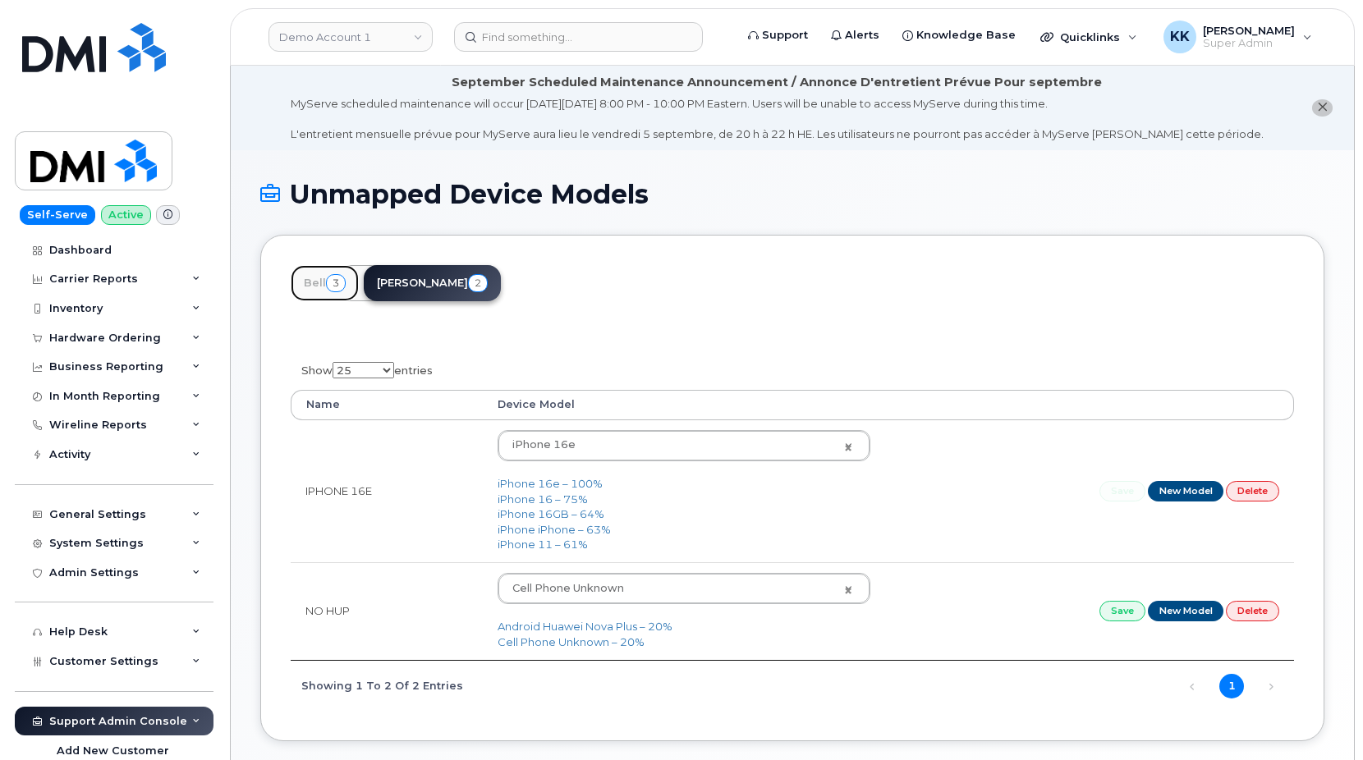
click at [322, 295] on link "Bell 3" at bounding box center [325, 283] width 68 height 36
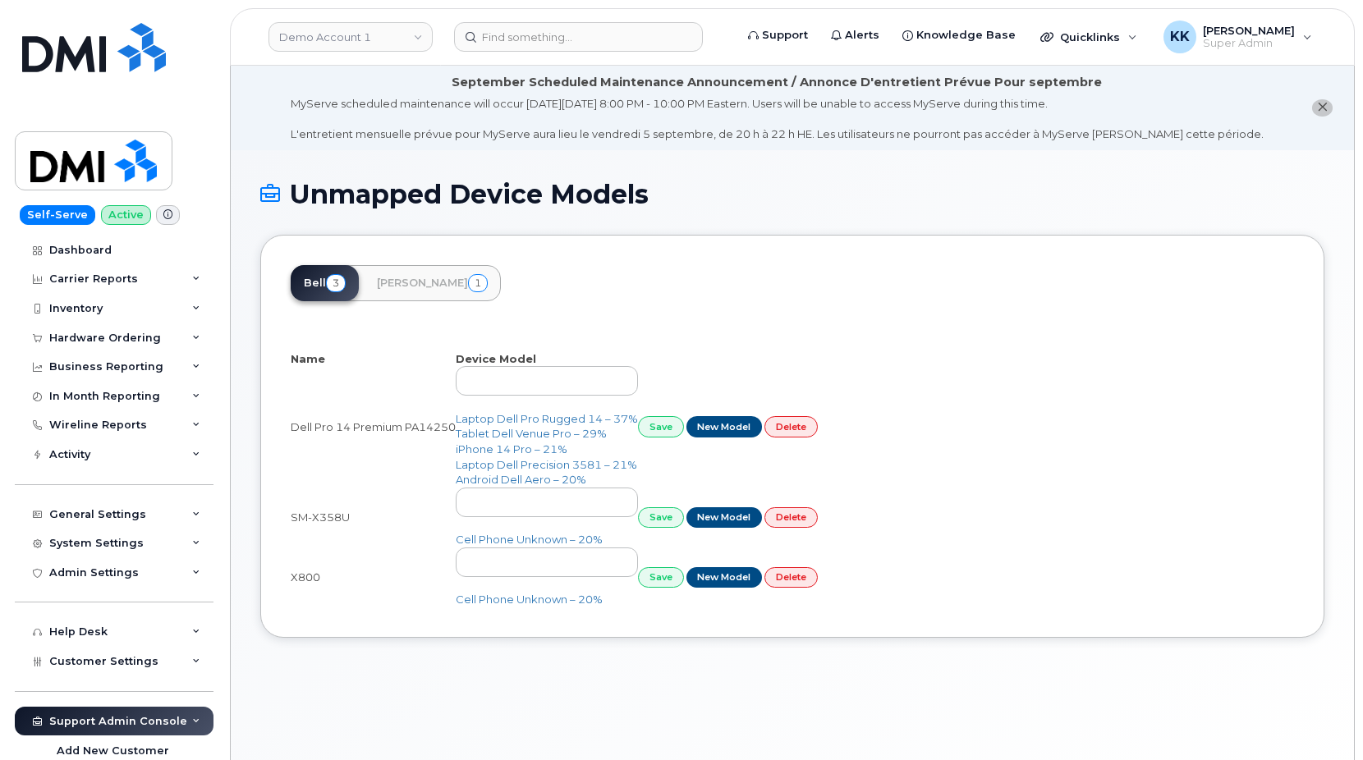
select select "25"
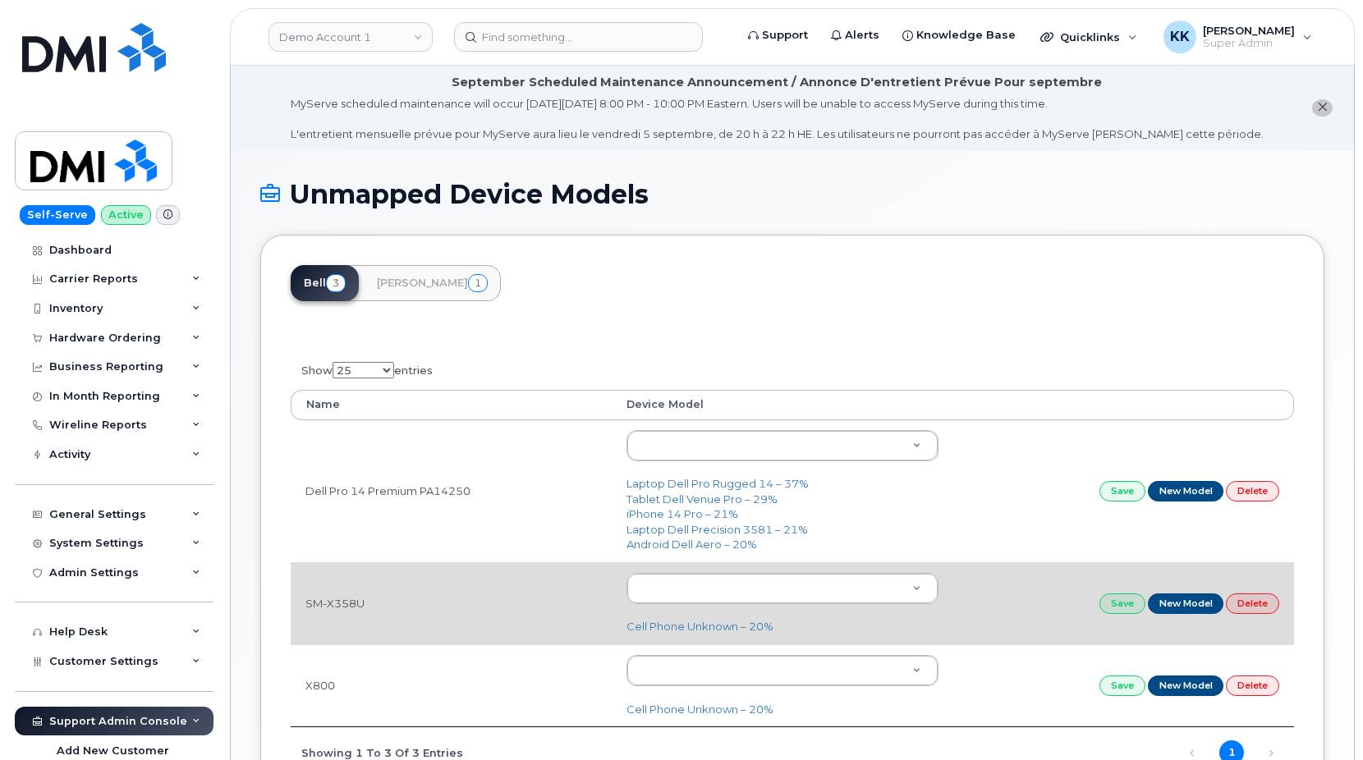
click at [337, 612] on td "SM-X358U" at bounding box center [451, 604] width 321 height 82
click at [336, 613] on td "SM-X358U" at bounding box center [451, 604] width 321 height 82
click at [673, 598] on body "Demo Account 1 Support Alerts Knowledge Base Quicklinks Suspend / Cancel Device…" at bounding box center [681, 458] width 1363 height 916
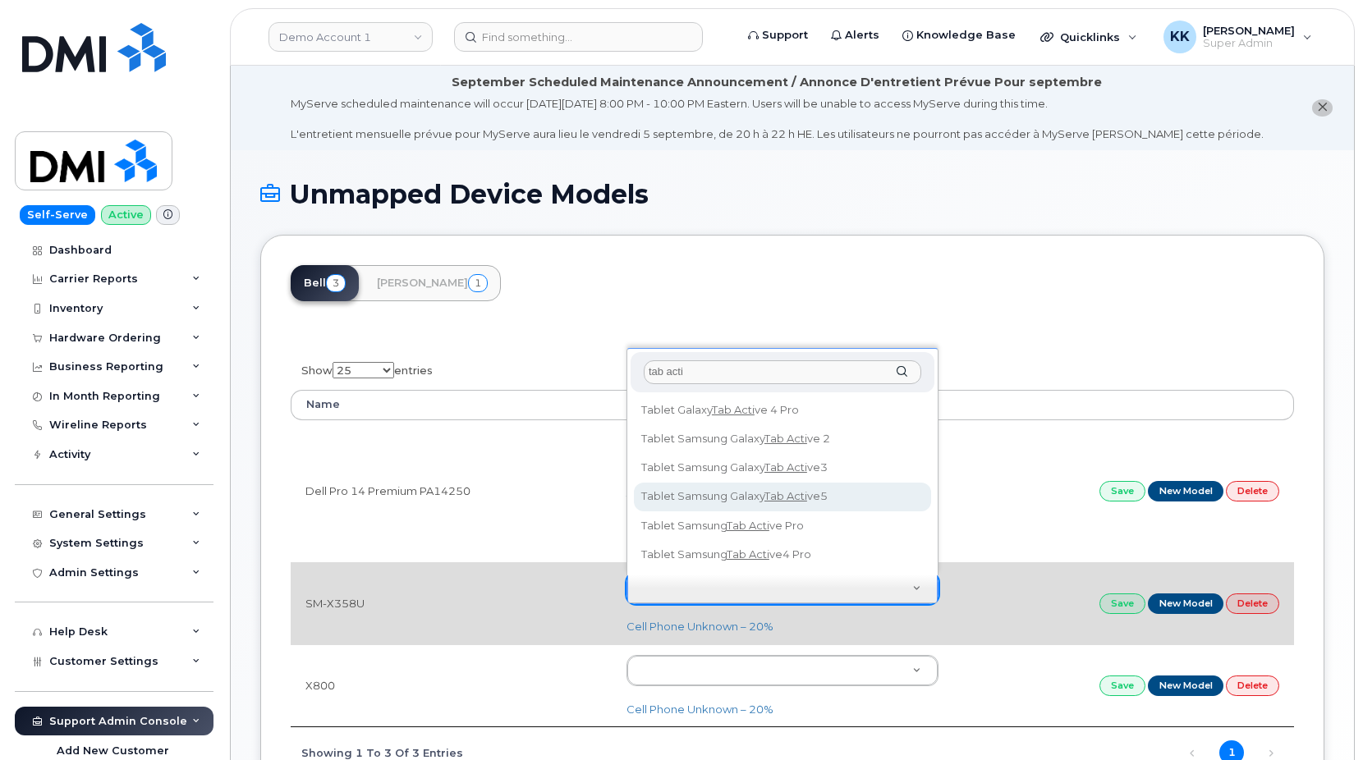
type input "tab acti"
type input "3222"
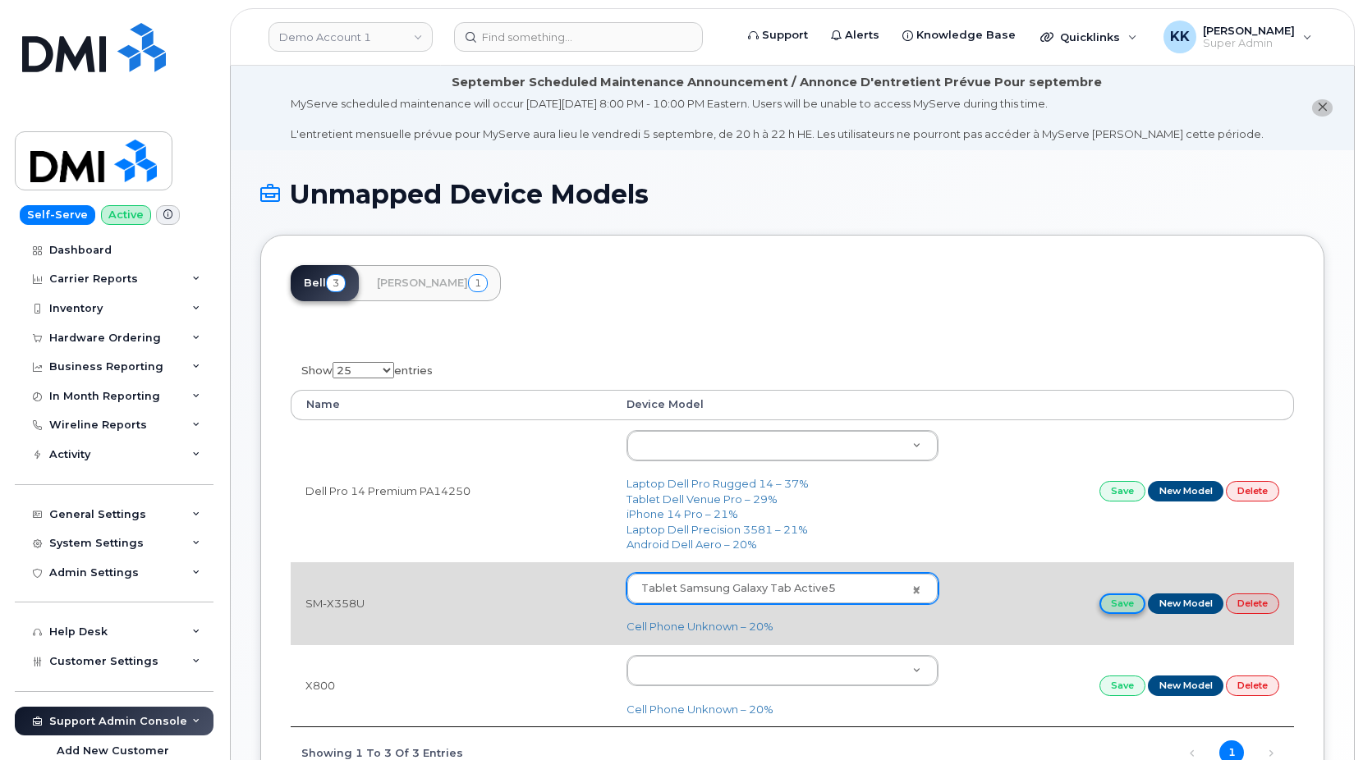
click at [1116, 607] on link "Save" at bounding box center [1123, 604] width 46 height 21
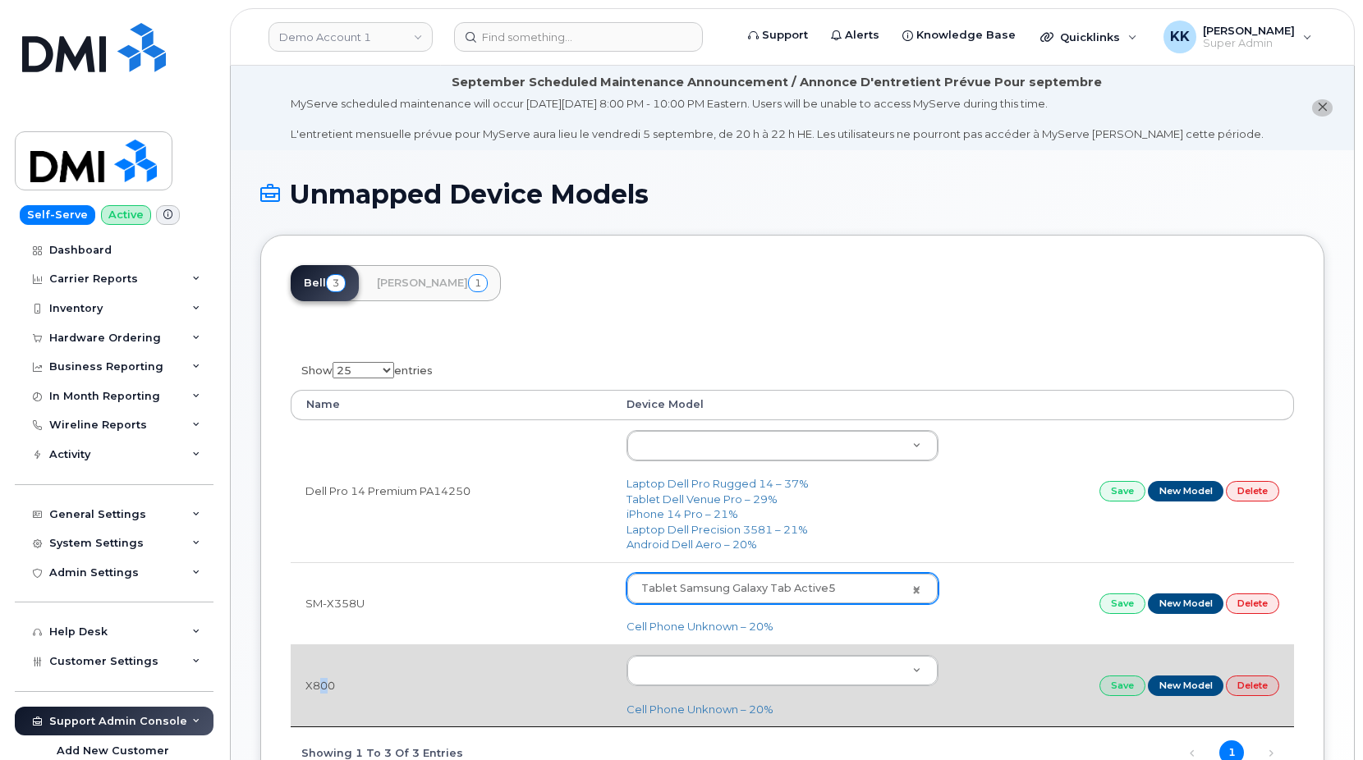
click at [324, 688] on td "X800" at bounding box center [451, 686] width 321 height 82
copy td "X800"
click at [662, 715] on link "Cell Phone Unknown – 20%" at bounding box center [700, 709] width 147 height 13
type input "97"
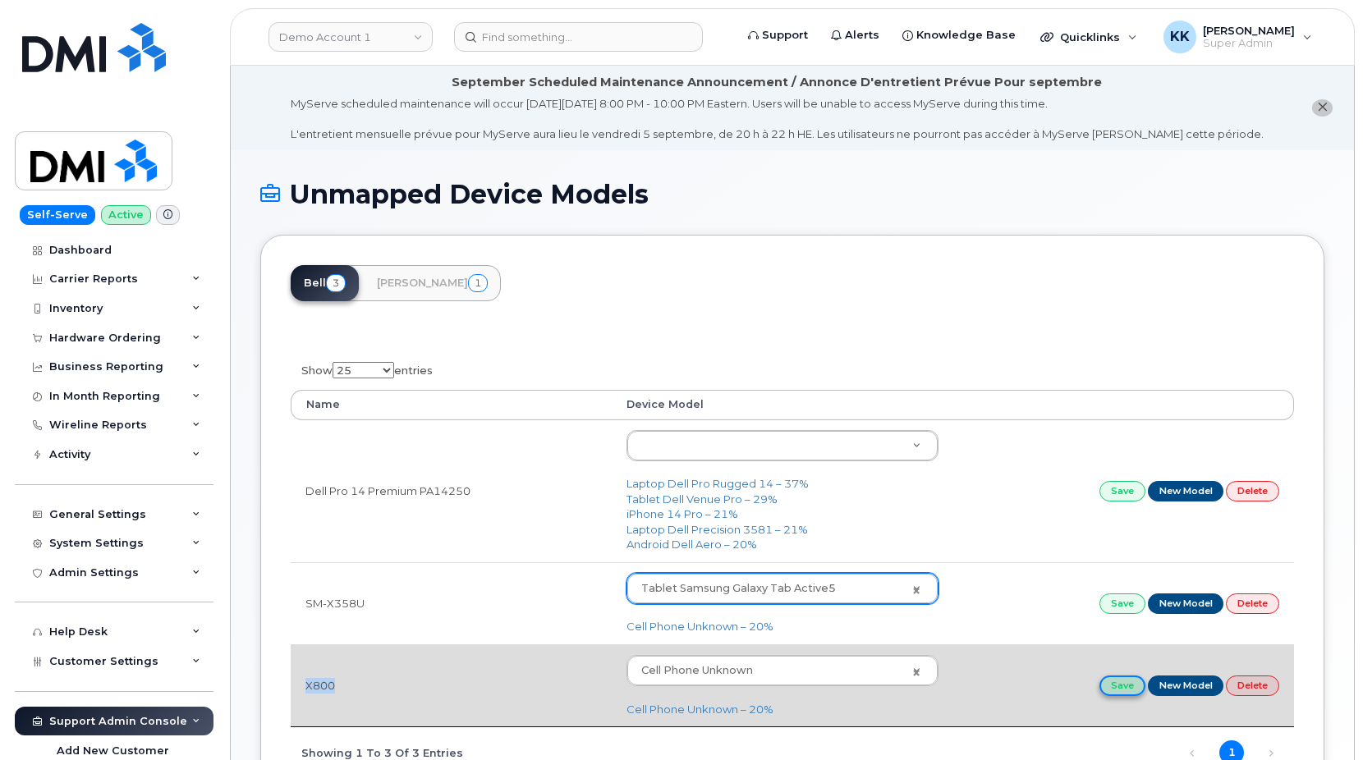
click at [1122, 696] on link "Save" at bounding box center [1123, 686] width 46 height 21
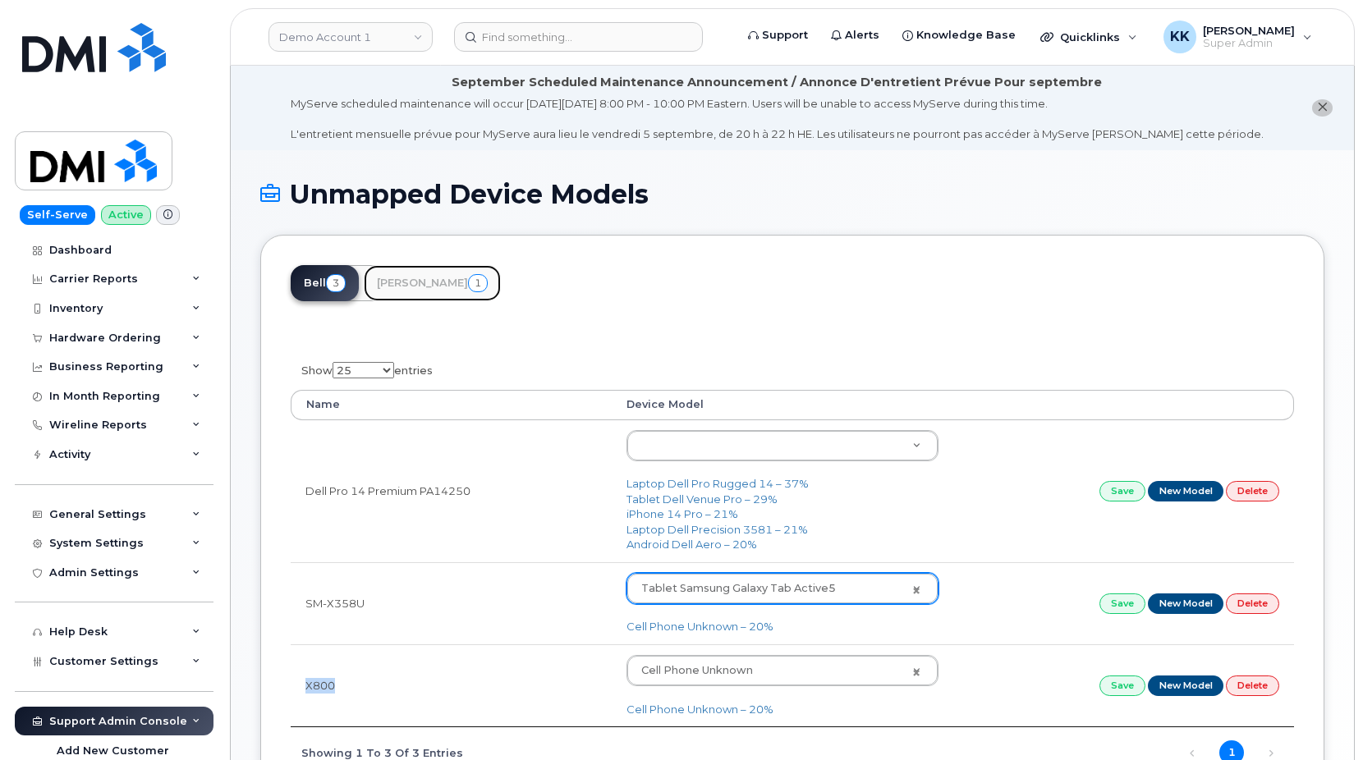
click at [416, 289] on link "Rogers 1" at bounding box center [432, 283] width 137 height 36
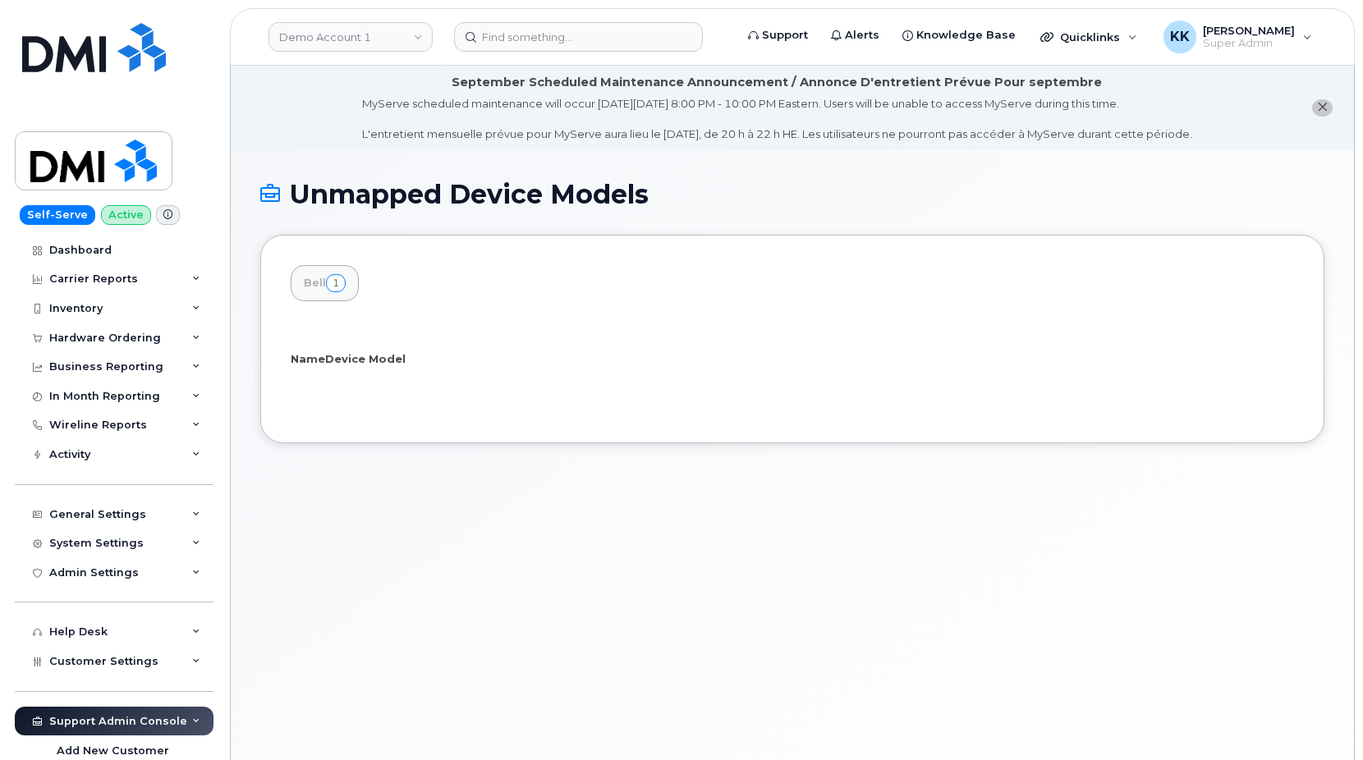
select select "25"
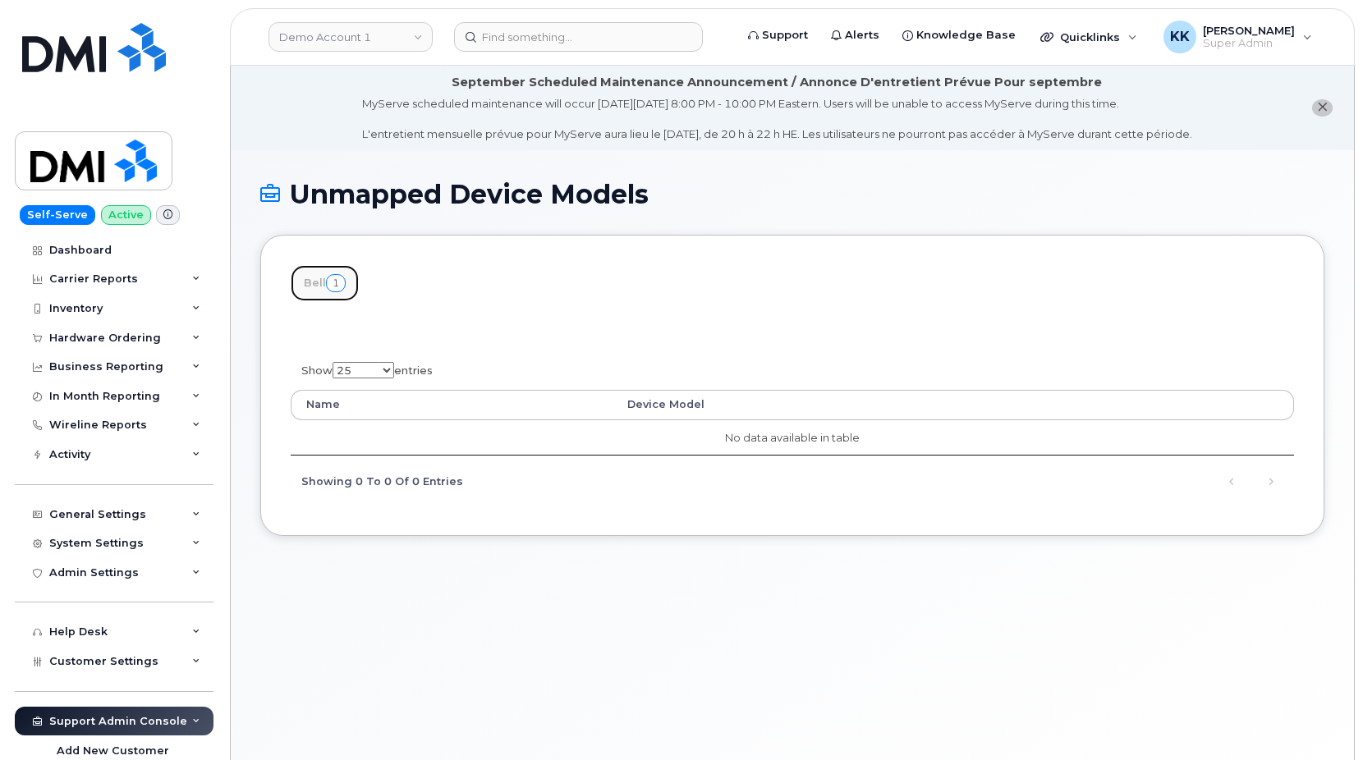
click at [319, 281] on link "Bell 1" at bounding box center [325, 283] width 68 height 36
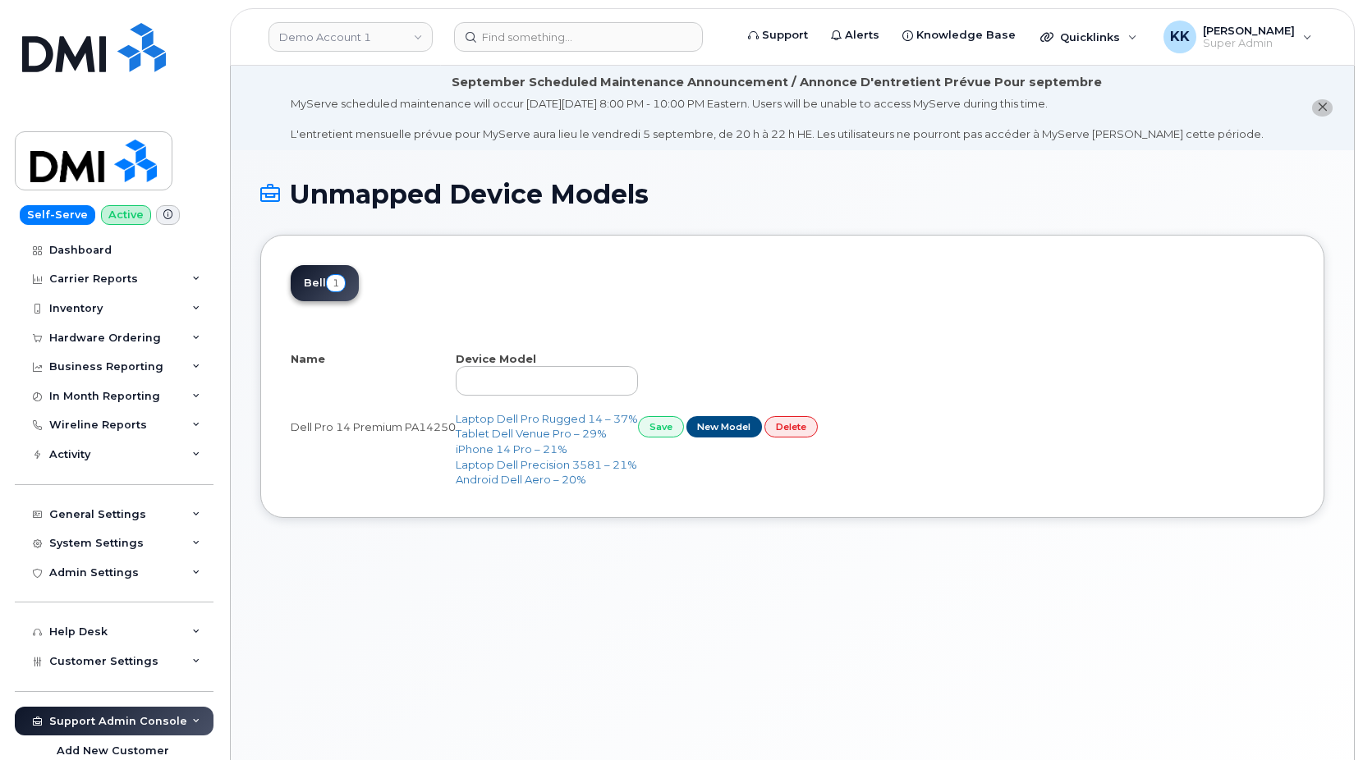
select select "25"
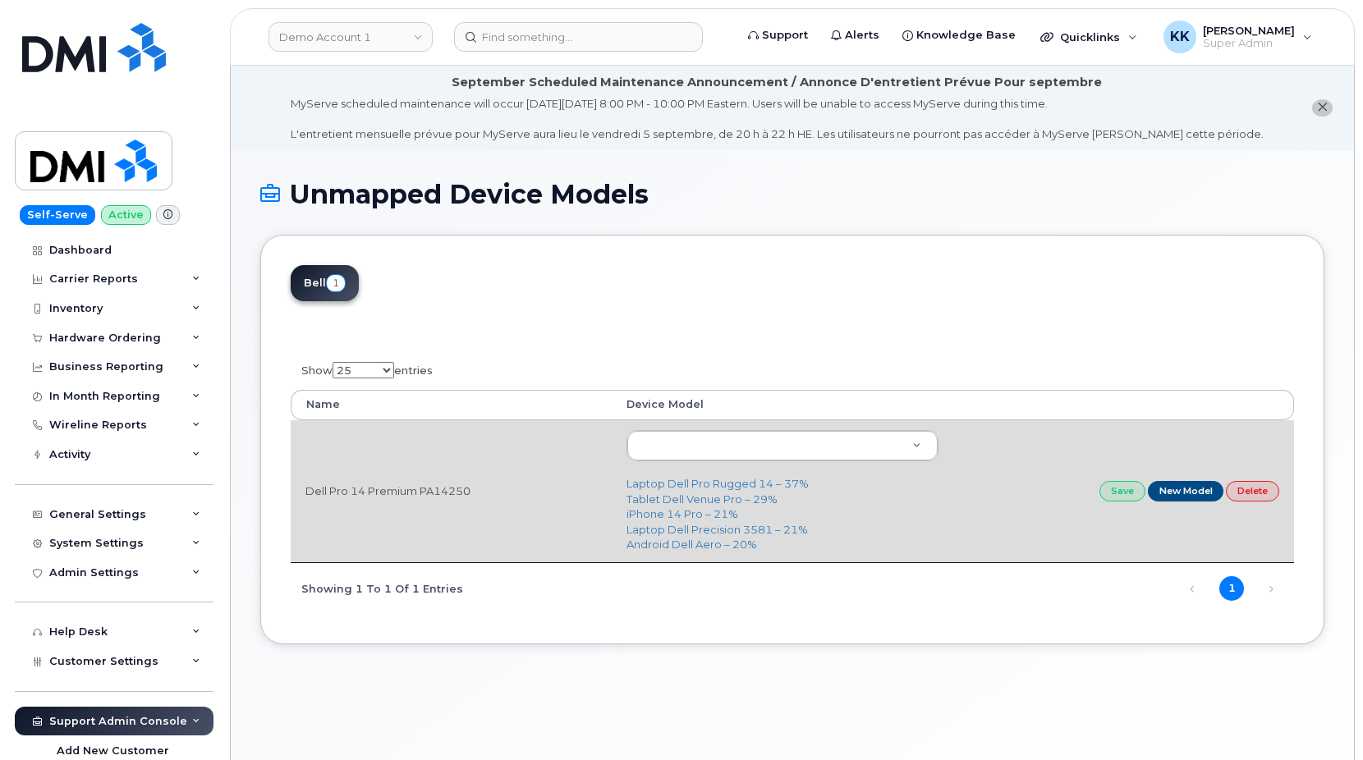
click at [391, 485] on td "Dell Pro 14 Premium PA14250" at bounding box center [451, 491] width 321 height 142
click at [390, 485] on td "Dell Pro 14 Premium PA14250" at bounding box center [451, 491] width 321 height 142
click at [370, 492] on td "Dell Pro 14 Premium PA14250" at bounding box center [451, 491] width 321 height 142
click at [372, 492] on td "Dell Pro 14 Premium PA14250" at bounding box center [451, 491] width 321 height 142
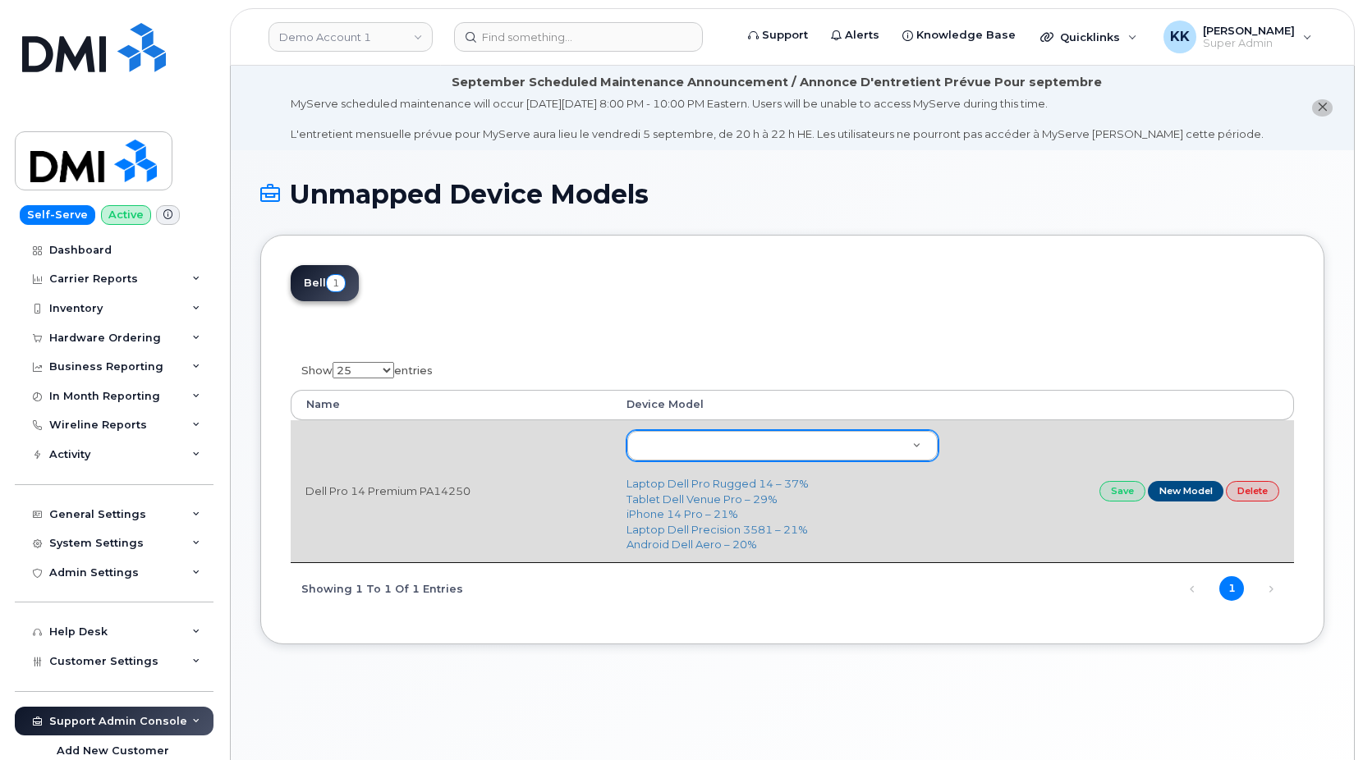
click at [701, 439] on body "Demo Account 1 Support Alerts Knowledge Base Quicklinks Suspend / Cancel Device…" at bounding box center [681, 426] width 1363 height 853
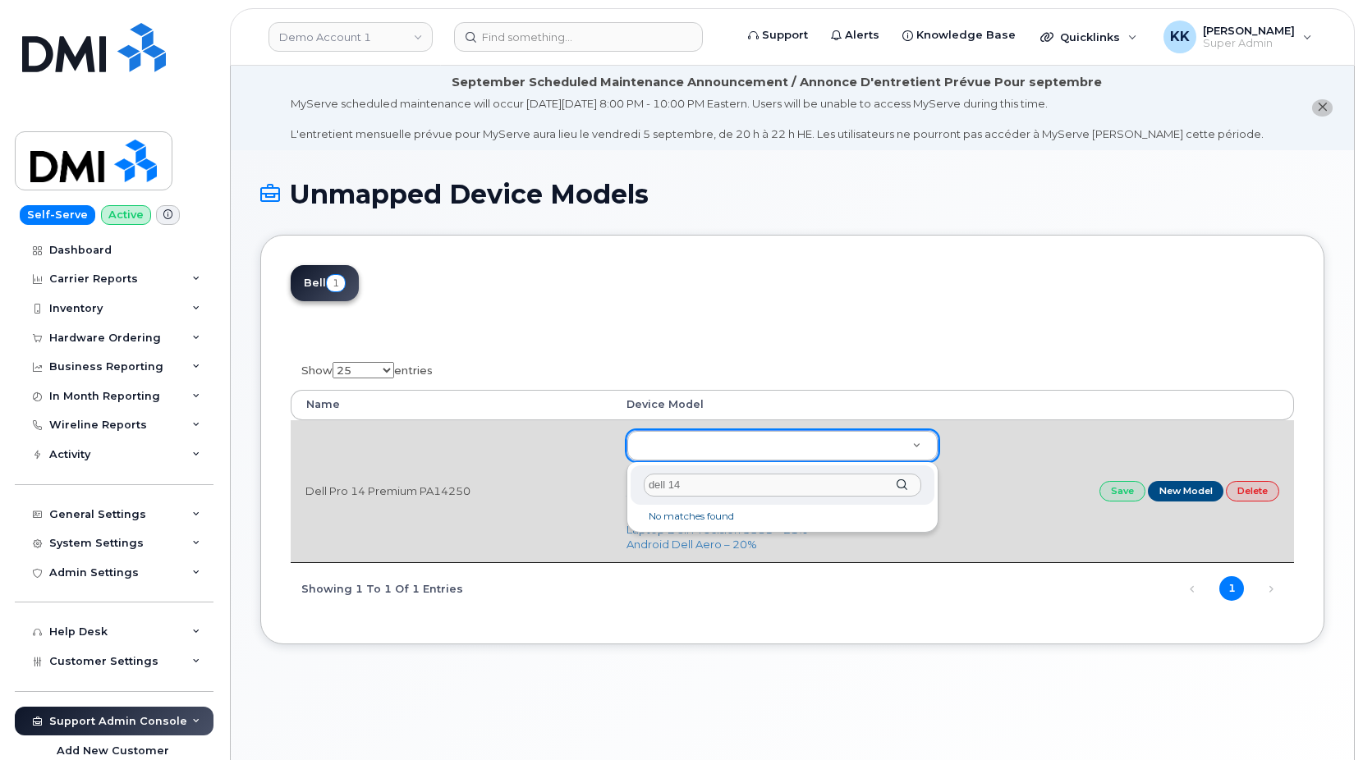
type input "dell 1"
click at [1167, 489] on body "Demo Account 1 Support Alerts Knowledge Base Quicklinks Suspend / Cancel Device…" at bounding box center [681, 426] width 1363 height 853
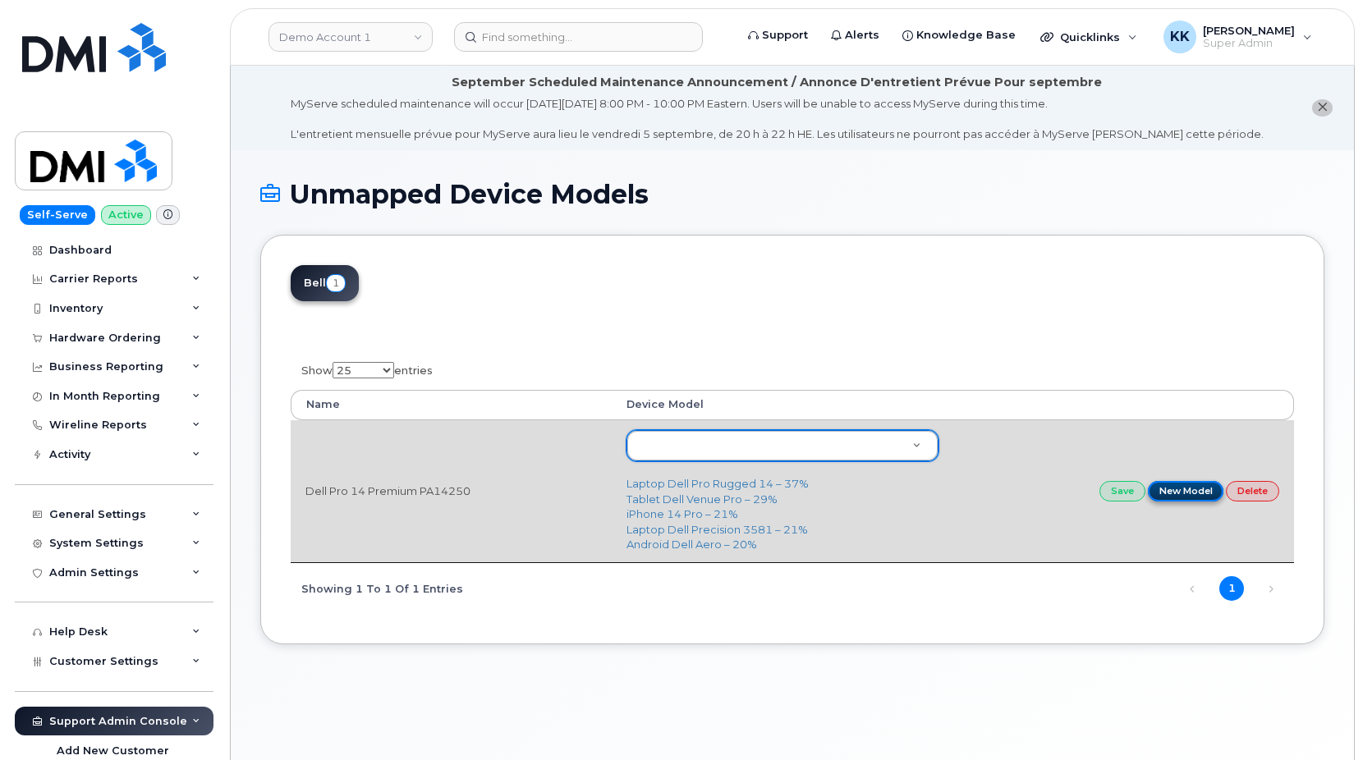
click at [1167, 489] on link "New Model" at bounding box center [1186, 491] width 76 height 21
type input "Dell Pro 14 Premium PA14250"
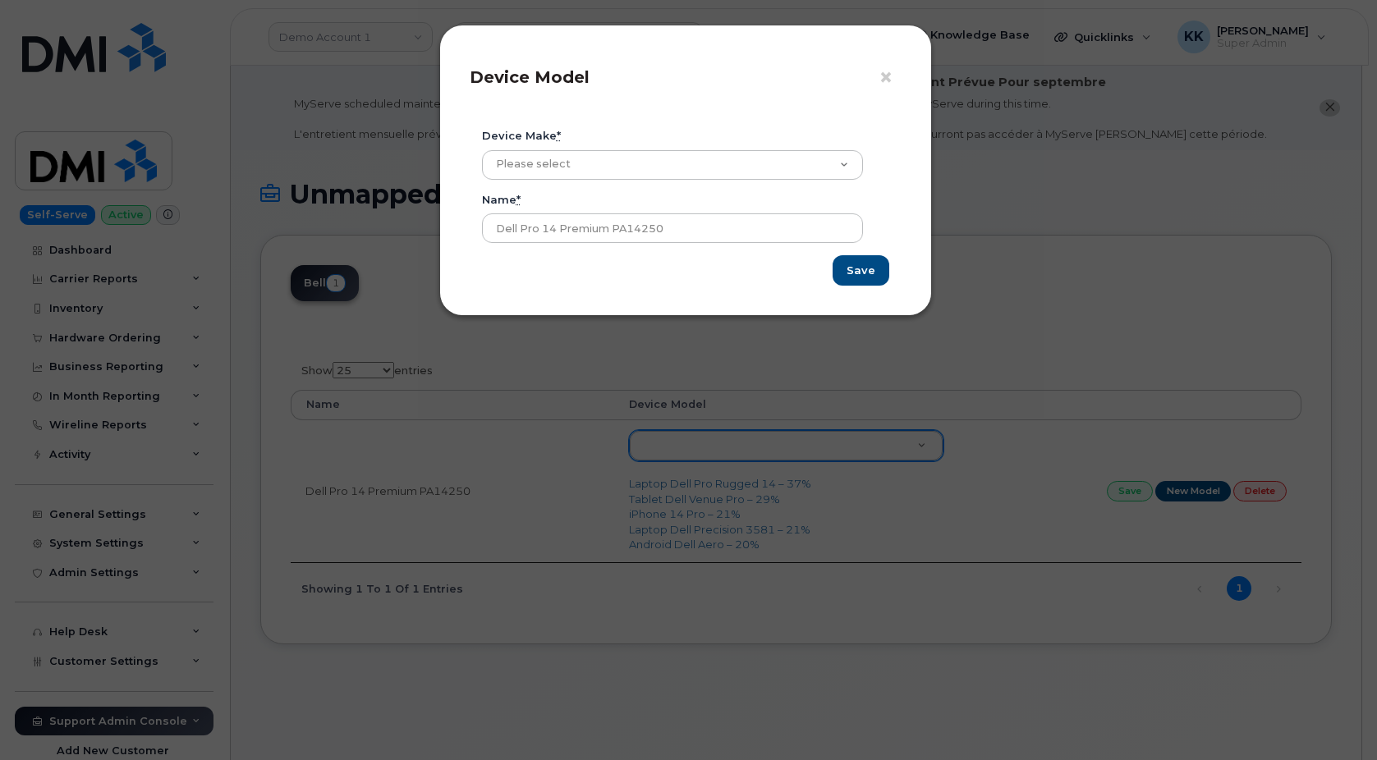
click at [638, 149] on div "Device make * Please select Aircard Android Blackberry Cell Phone GPS HUB iPhon…" at bounding box center [679, 154] width 394 height 52
click at [482, 150] on select "Please select Aircard Android Blackberry Cell Phone GPS HUB iPhone Laptop Mike …" at bounding box center [672, 165] width 381 height 30
select select "16"
click option "Laptop" at bounding box center [0, 0] width 0 height 0
click at [861, 266] on input "Save" at bounding box center [861, 270] width 57 height 30
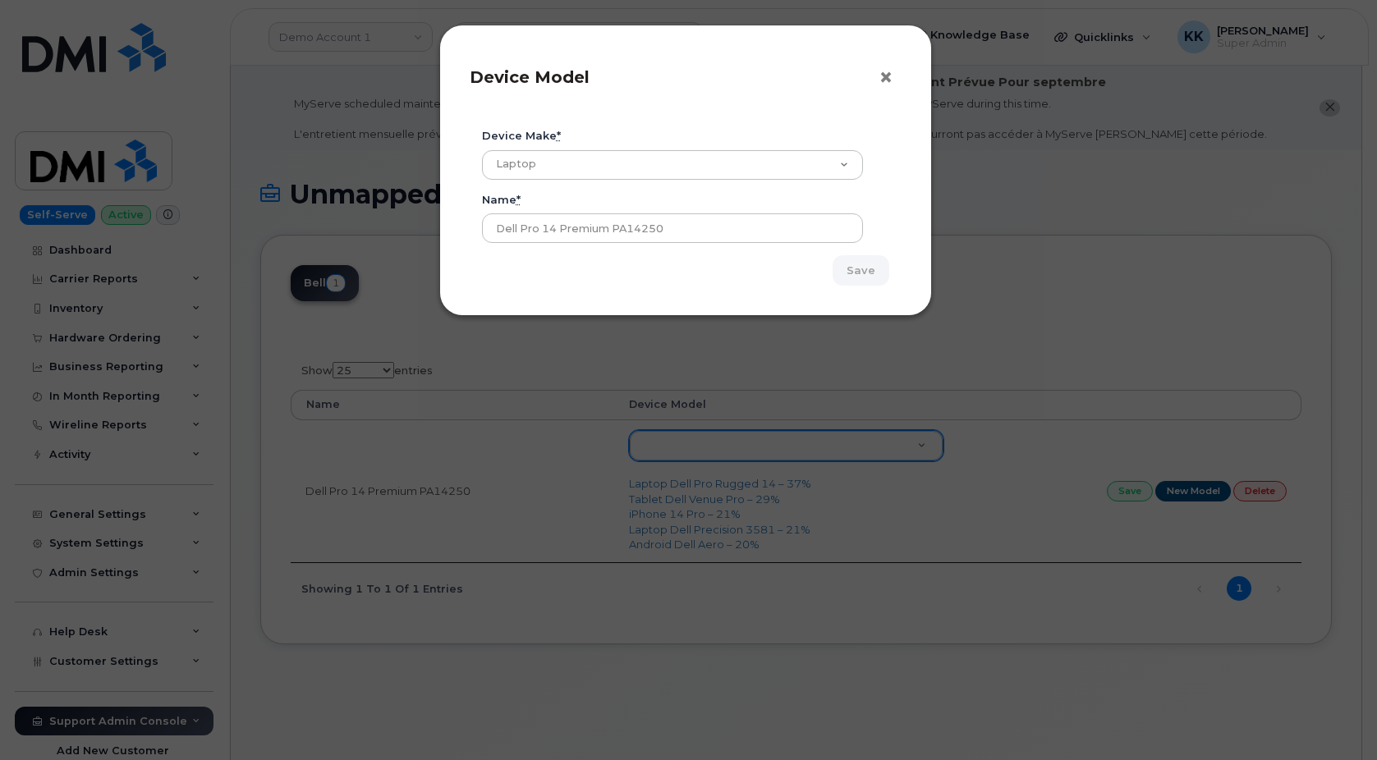
click at [893, 85] on span "×" at bounding box center [886, 77] width 15 height 30
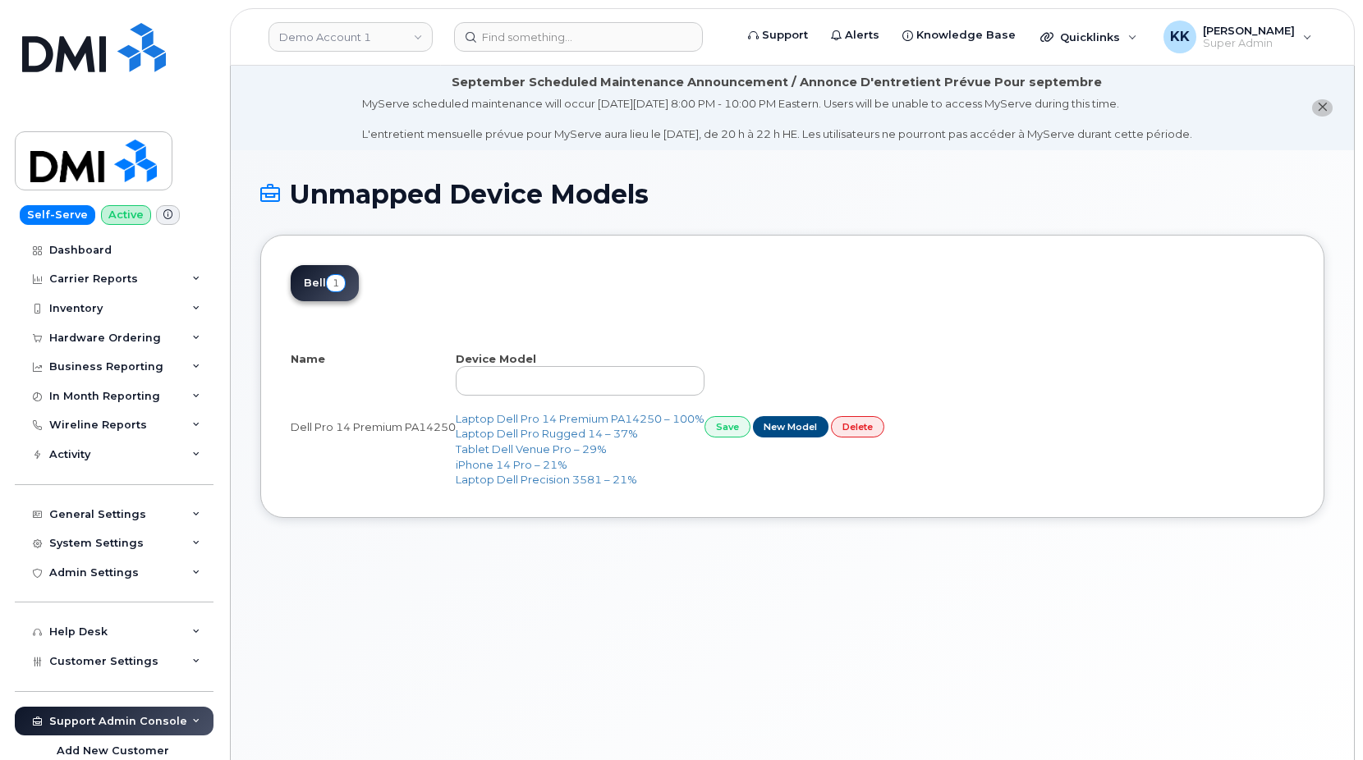
select select "25"
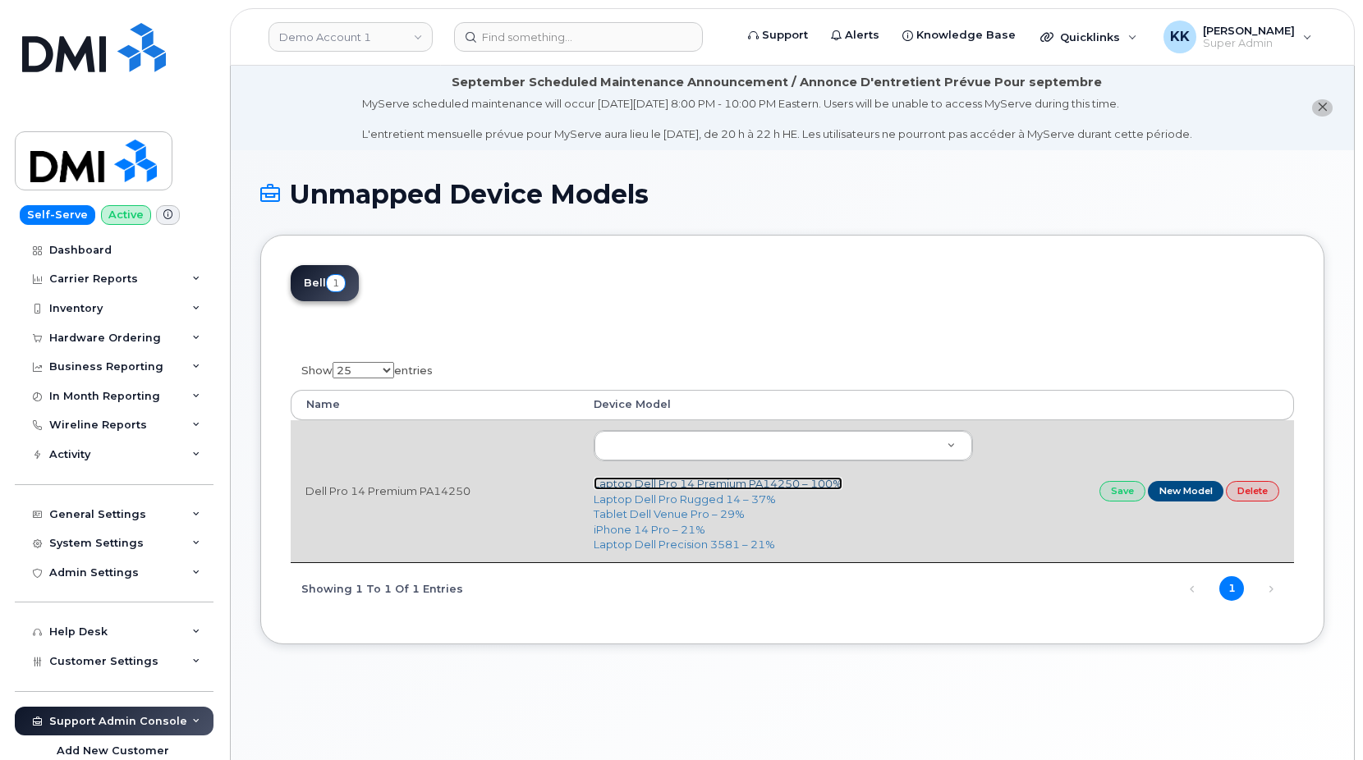
click at [718, 485] on link "Laptop Dell Pro 14 Premium PA14250 – 100%" at bounding box center [718, 483] width 249 height 13
type input "3437"
click at [1112, 494] on link "Save" at bounding box center [1123, 491] width 46 height 21
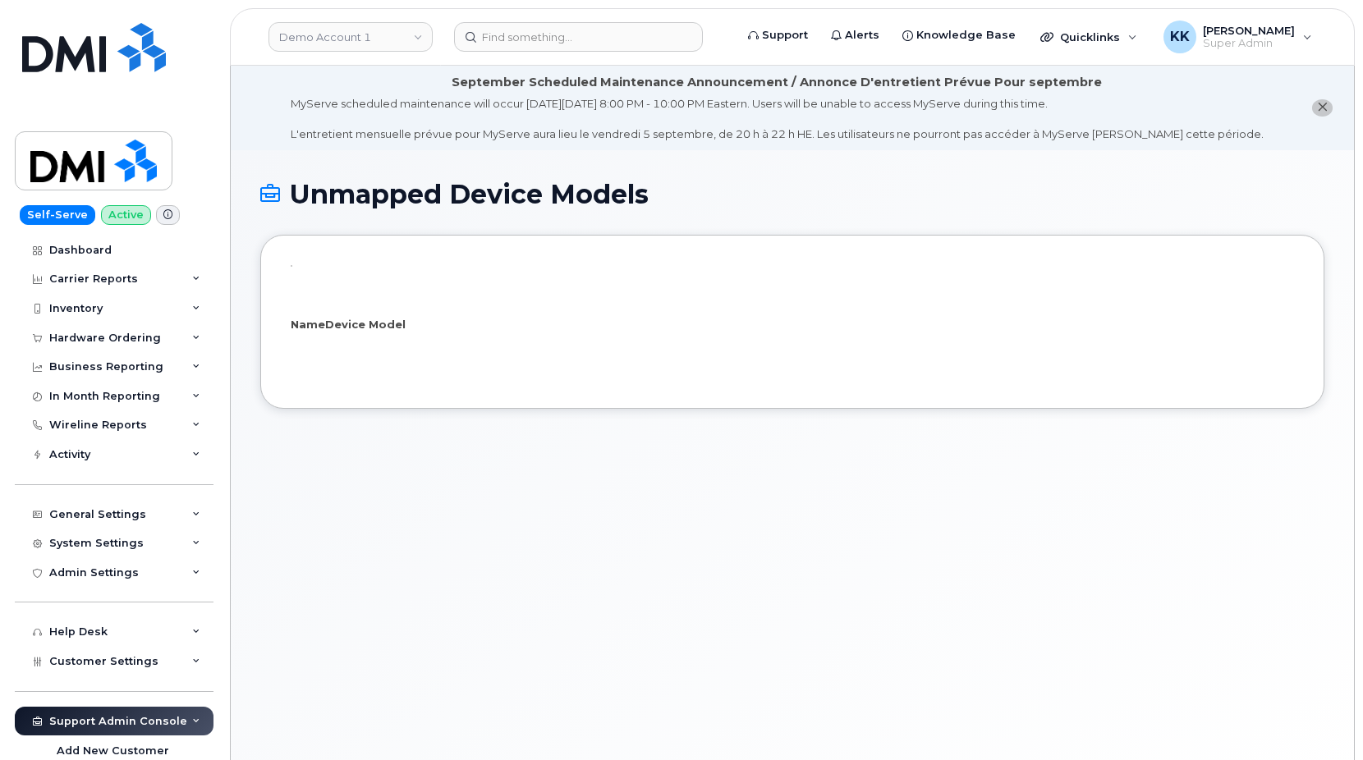
select select "25"
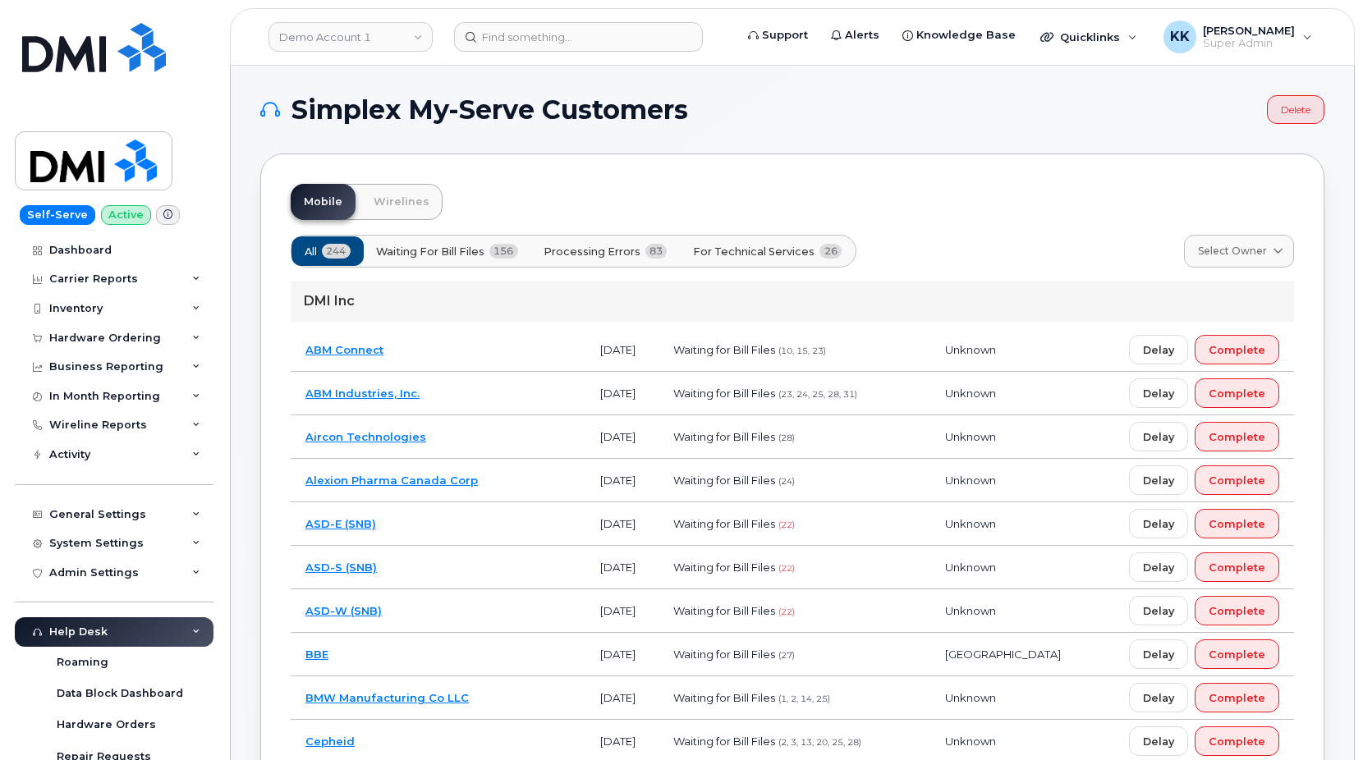
click at [760, 251] on span "For Technical Services" at bounding box center [754, 252] width 122 height 16
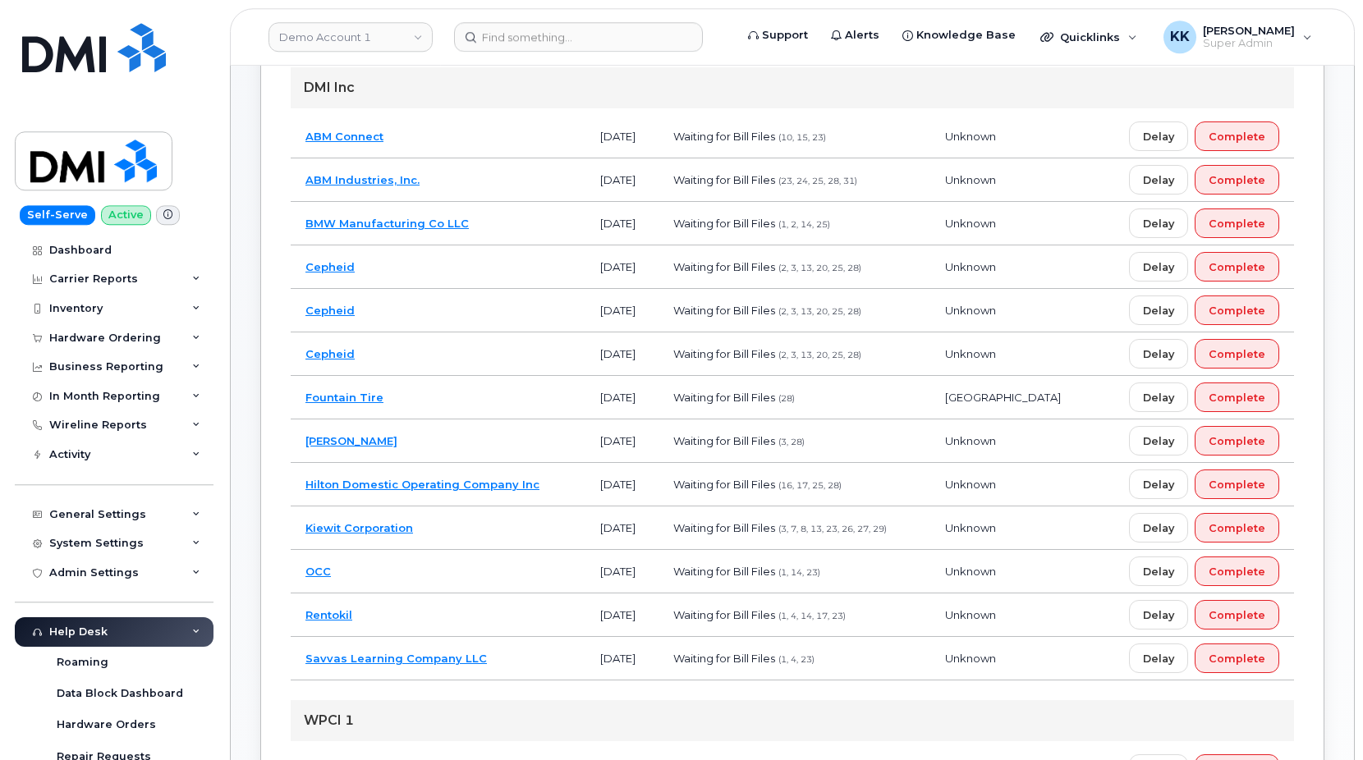
scroll to position [419, 0]
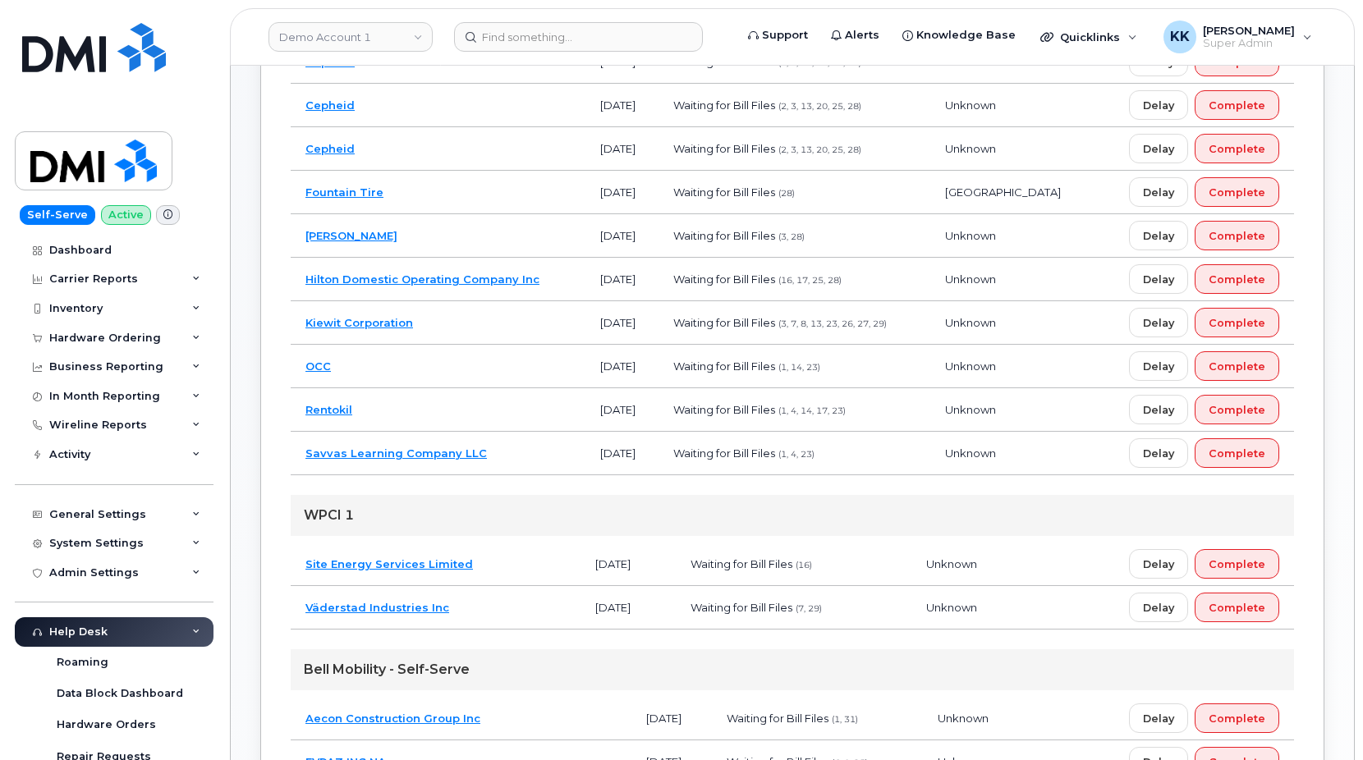
click at [475, 415] on td "Rentokil" at bounding box center [438, 410] width 295 height 44
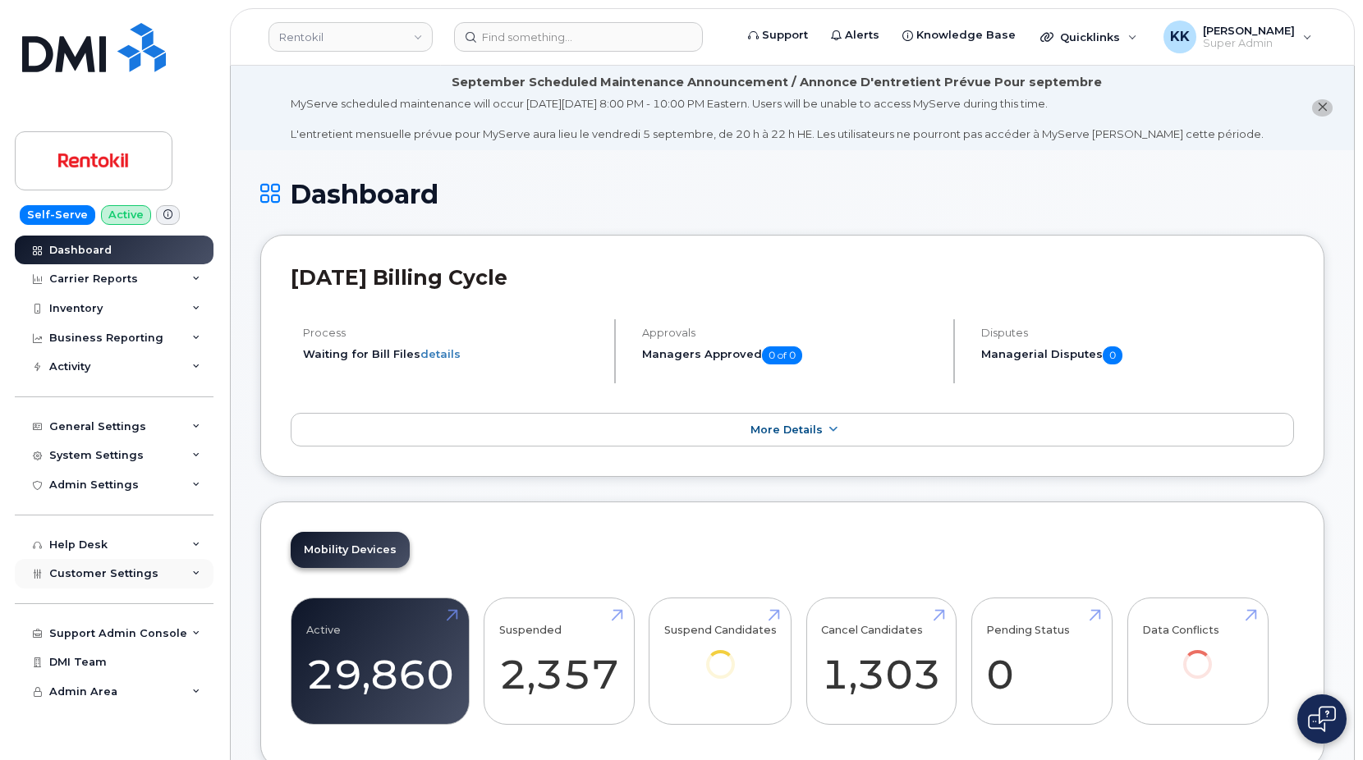
click at [94, 575] on span "Customer Settings" at bounding box center [103, 573] width 109 height 12
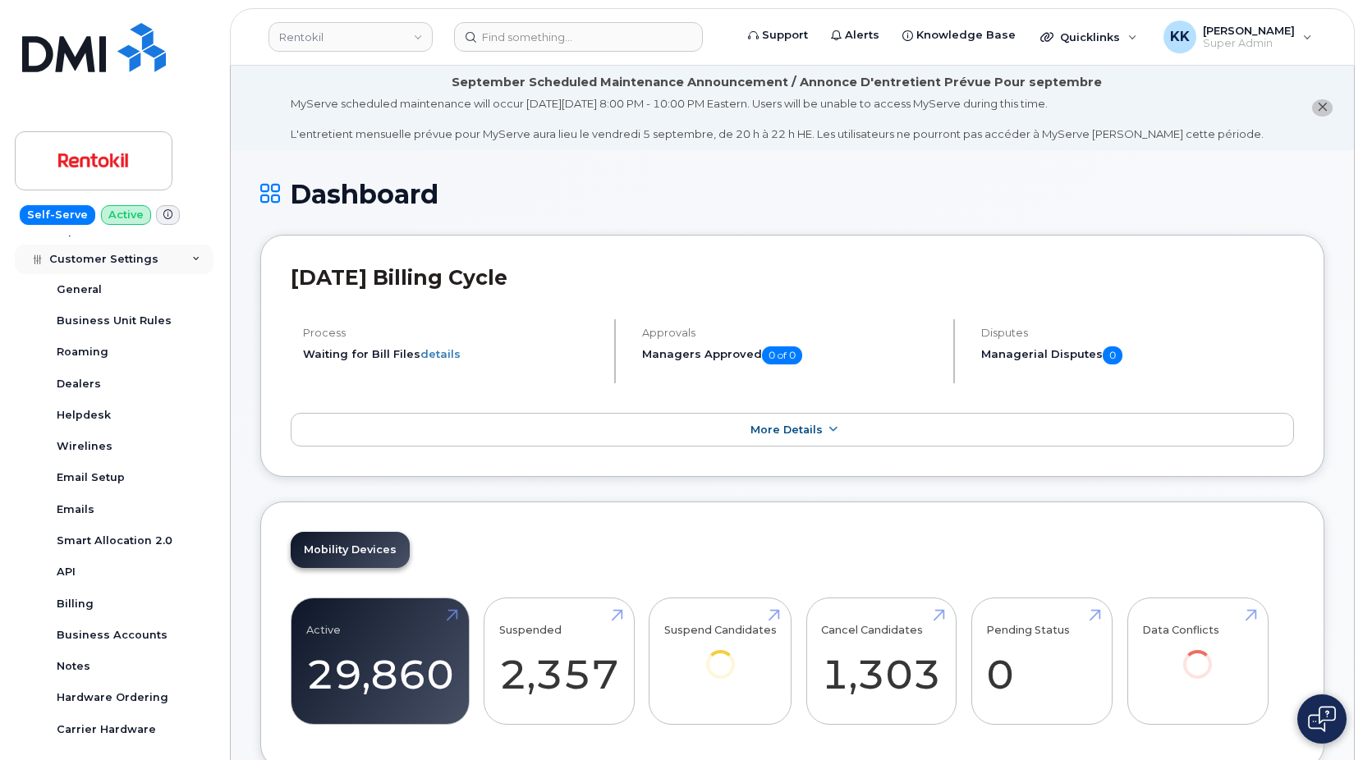
scroll to position [315, 0]
click at [113, 637] on div "Business Accounts" at bounding box center [112, 634] width 111 height 15
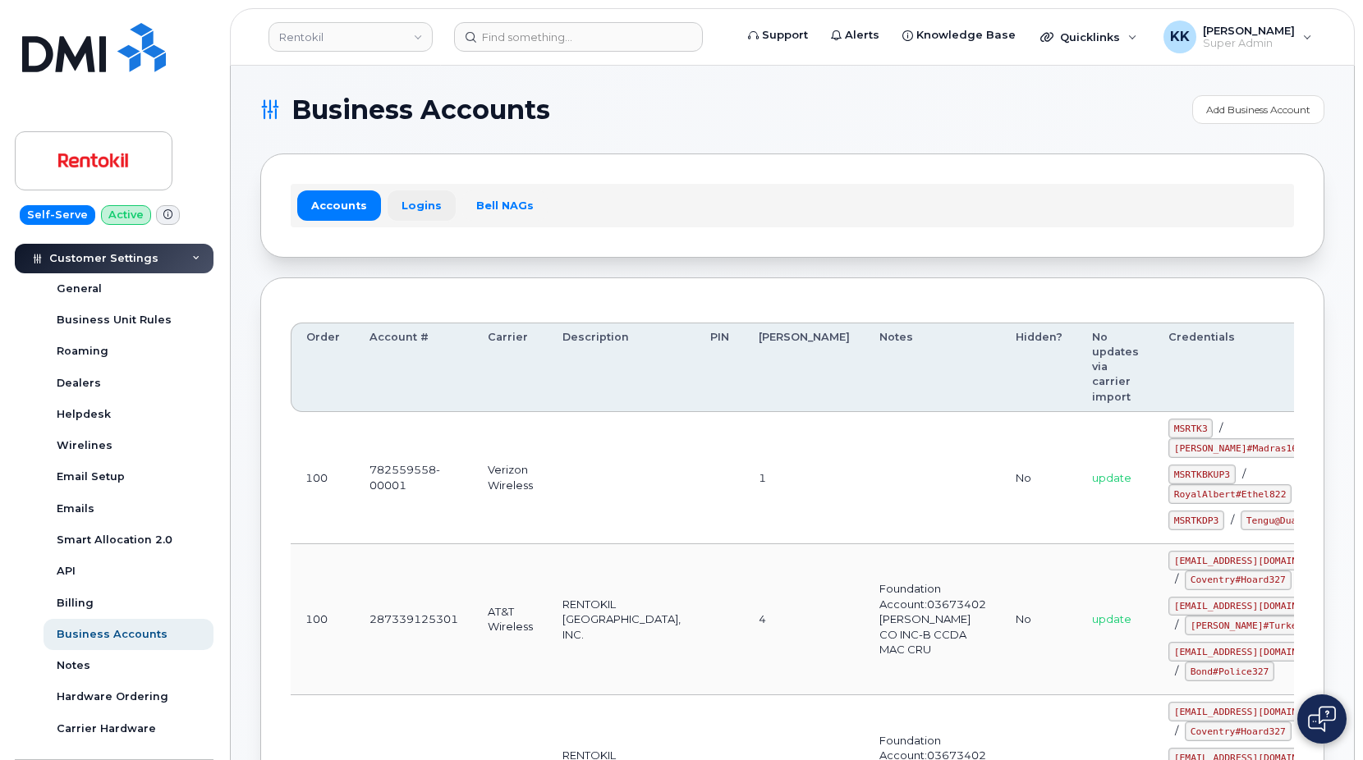
click at [415, 205] on link "Logins" at bounding box center [422, 206] width 68 height 30
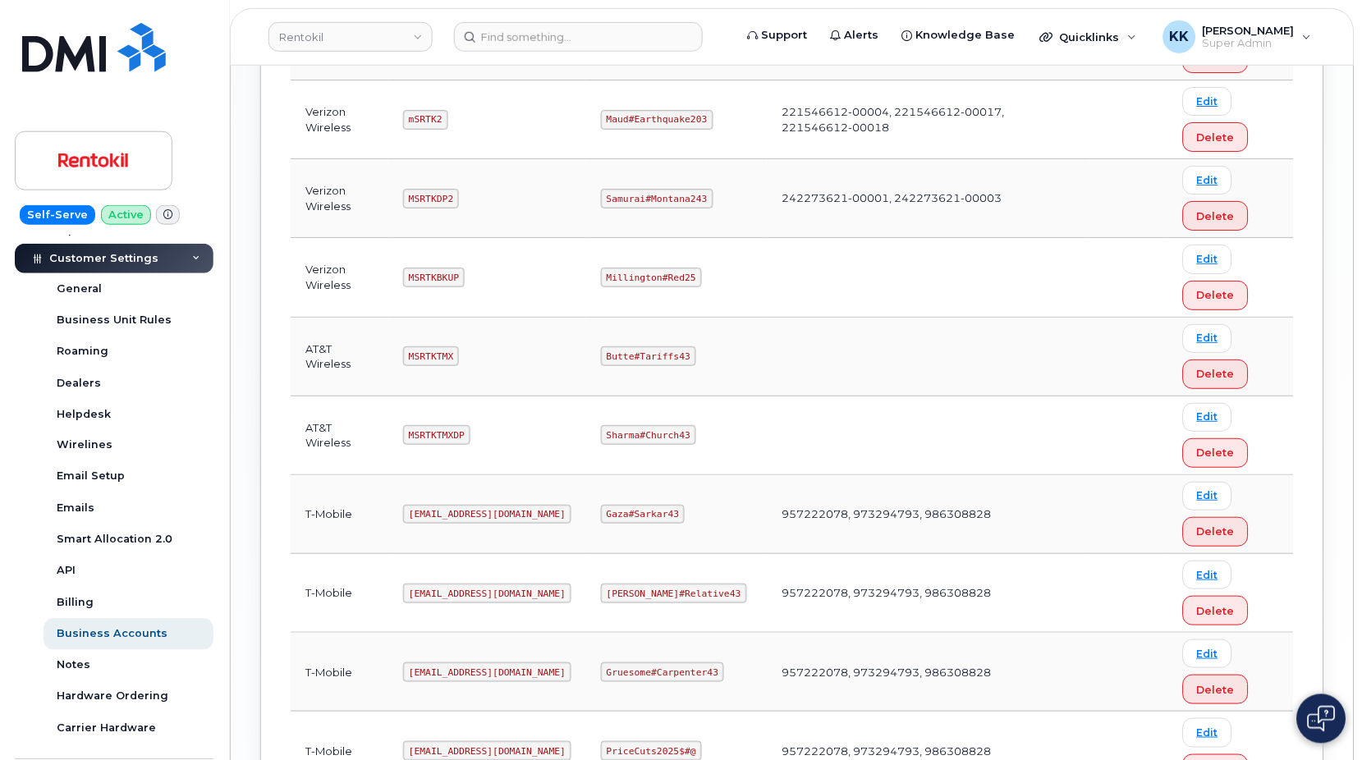
scroll to position [1257, 0]
click at [437, 358] on code "MSRTKTMX" at bounding box center [431, 358] width 56 height 20
click at [669, 359] on code "Butte#Tariffs43" at bounding box center [648, 358] width 95 height 20
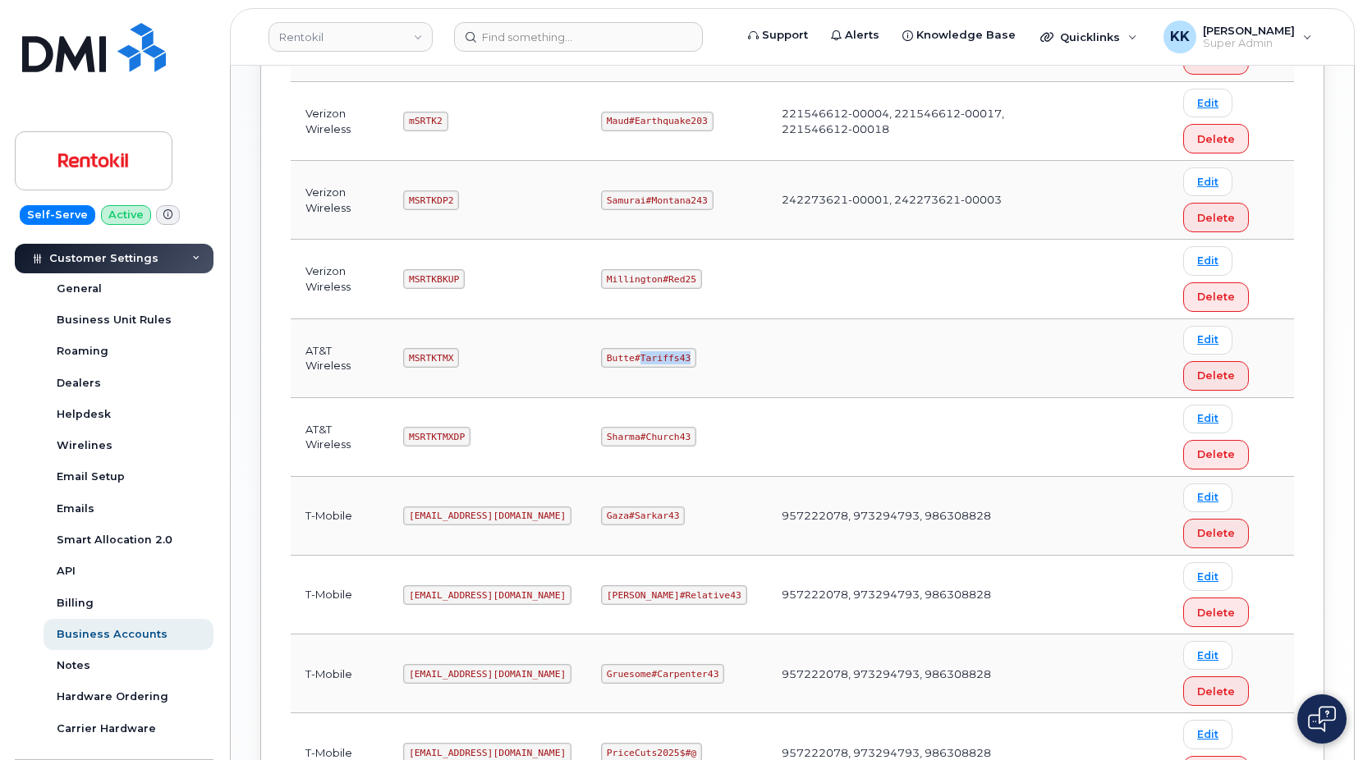
click at [668, 359] on code "Butte#Tariffs43" at bounding box center [648, 358] width 95 height 20
click at [668, 358] on code "Butte#Tariffs43" at bounding box center [648, 358] width 95 height 20
click at [437, 438] on code "MSRTKTMXDP" at bounding box center [436, 437] width 67 height 20
click at [430, 433] on code "MSRTKTMXDP" at bounding box center [436, 437] width 67 height 20
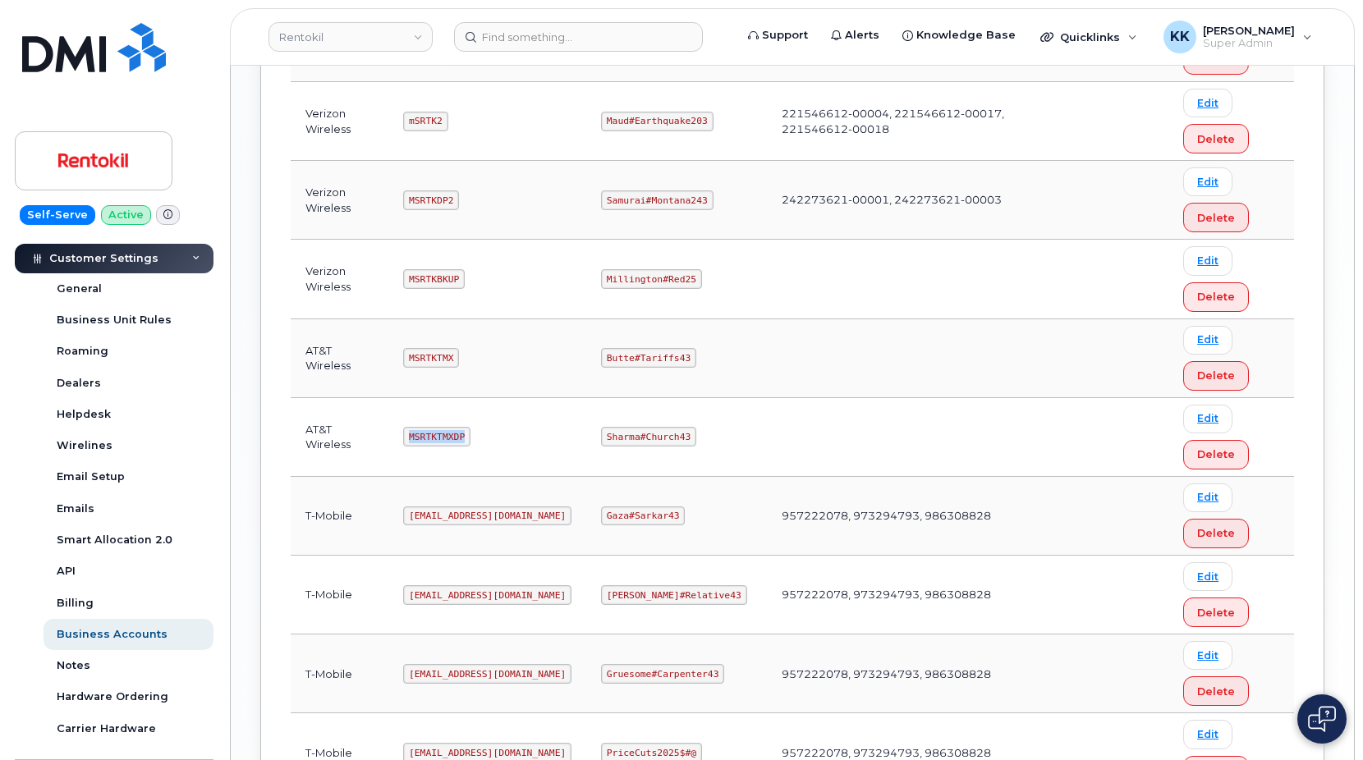
click at [430, 433] on code "MSRTKTMXDP" at bounding box center [436, 437] width 67 height 20
copy code "MSRTKTMXDP"
click at [648, 442] on code "Sharma#Church43" at bounding box center [648, 437] width 95 height 20
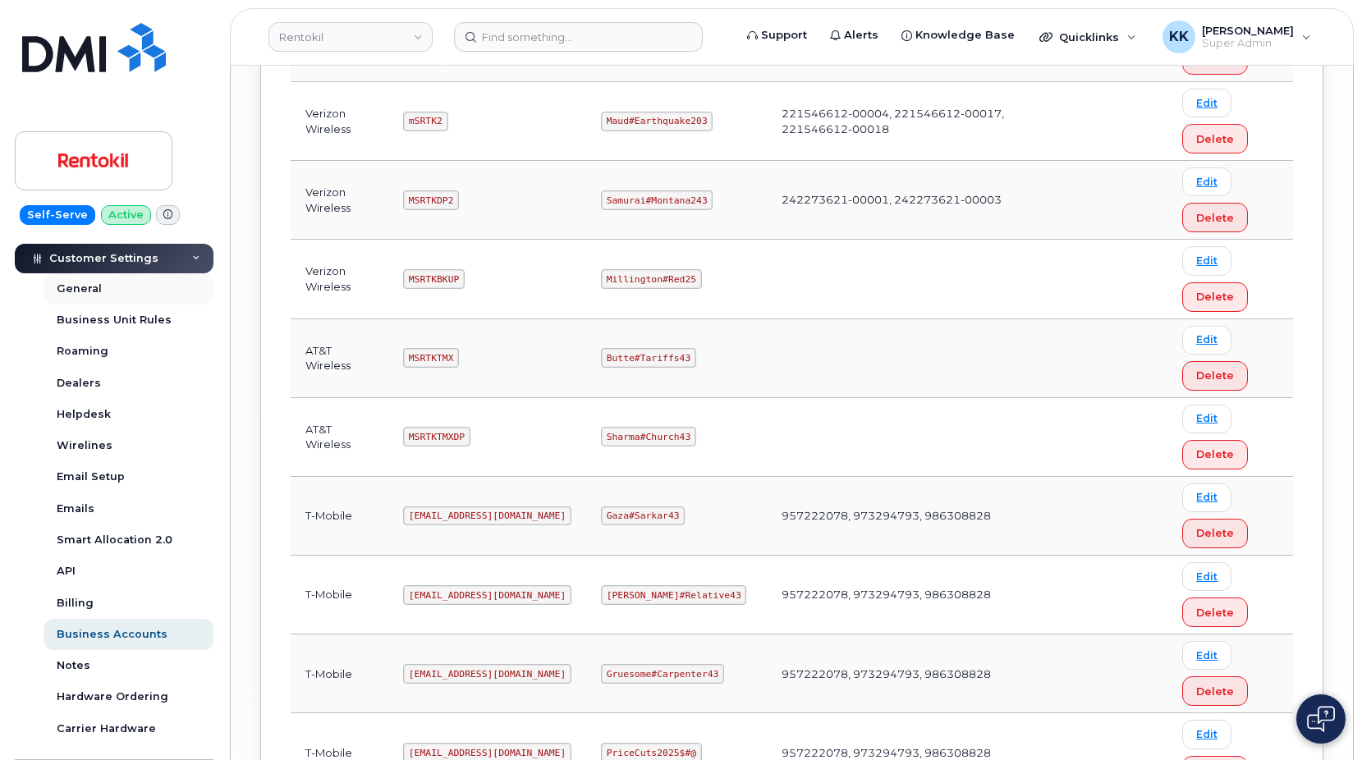
scroll to position [0, 0]
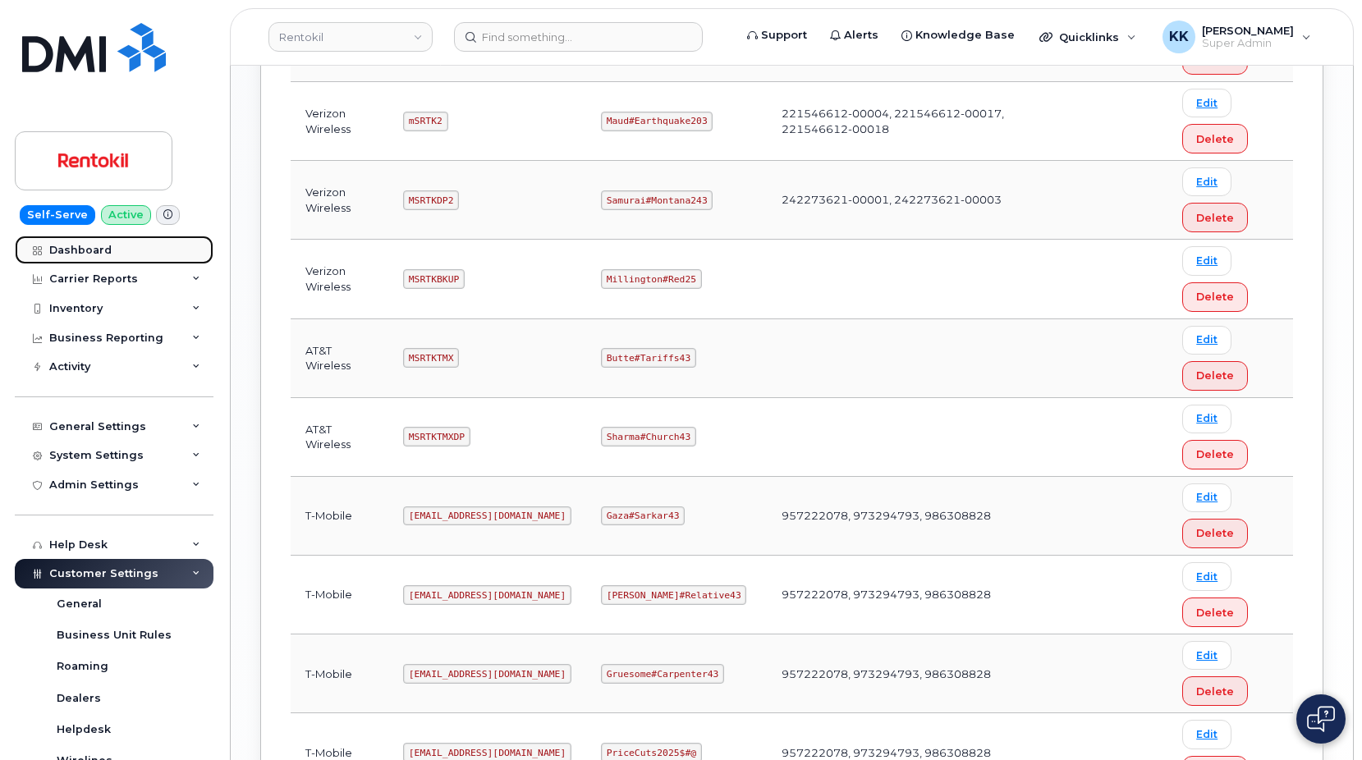
click at [88, 263] on link "Dashboard" at bounding box center [114, 251] width 199 height 30
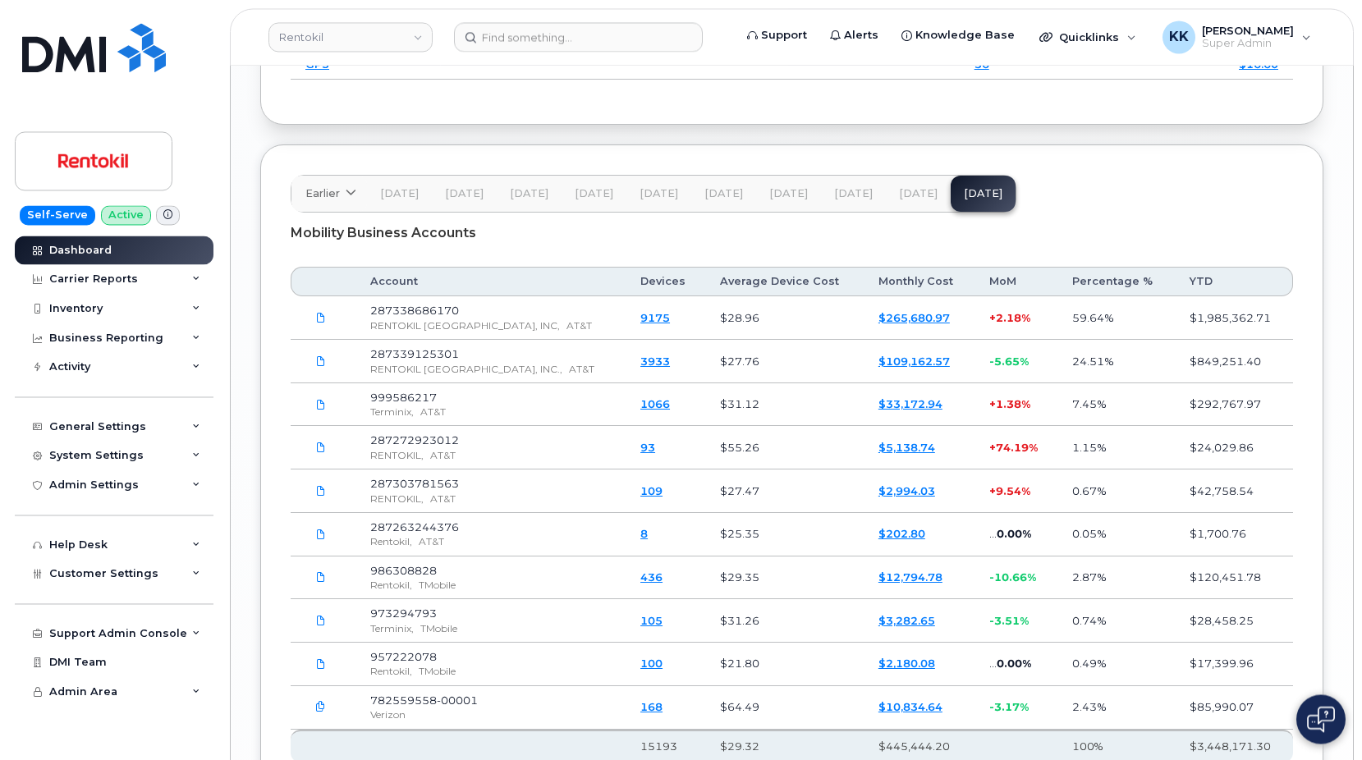
scroll to position [2497, 0]
click at [879, 410] on link "$33,172.94" at bounding box center [911, 403] width 64 height 13
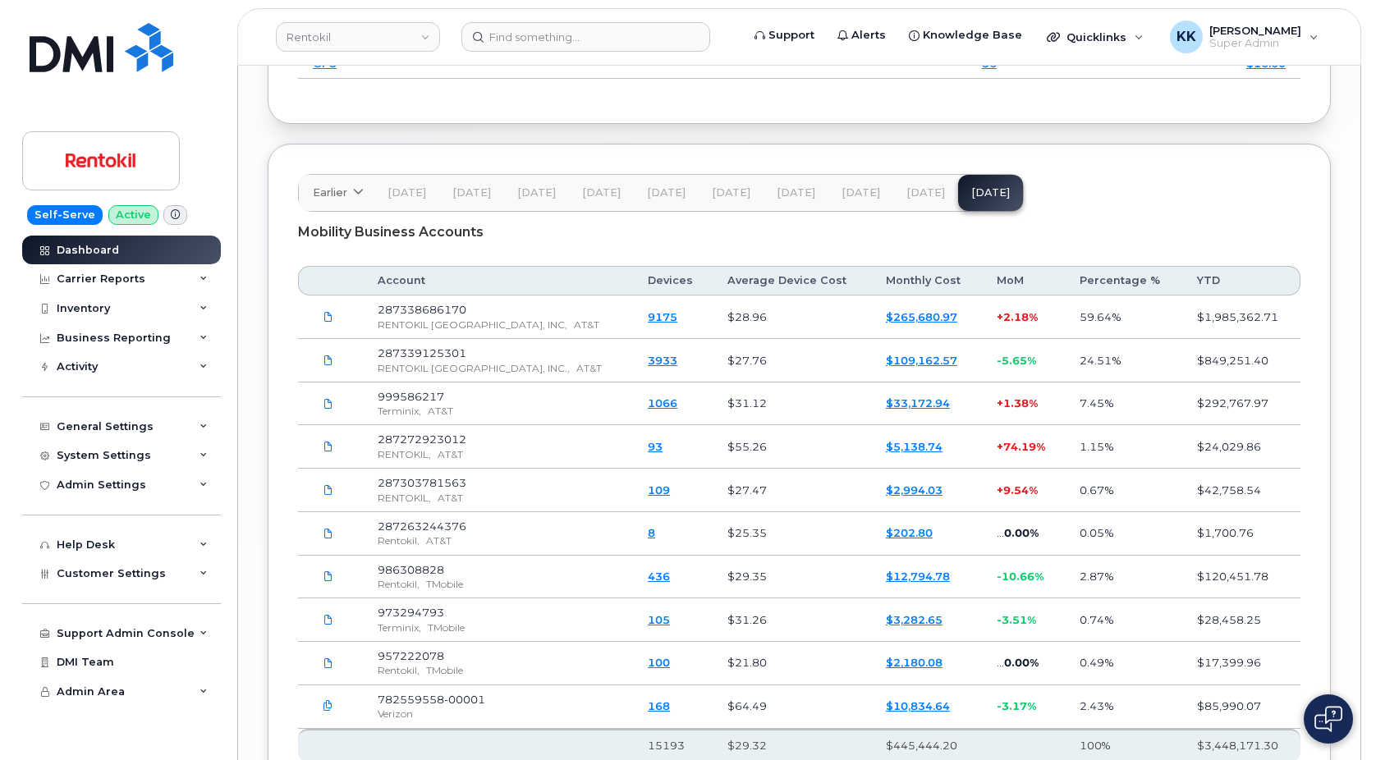
scroll to position [2467, 0]
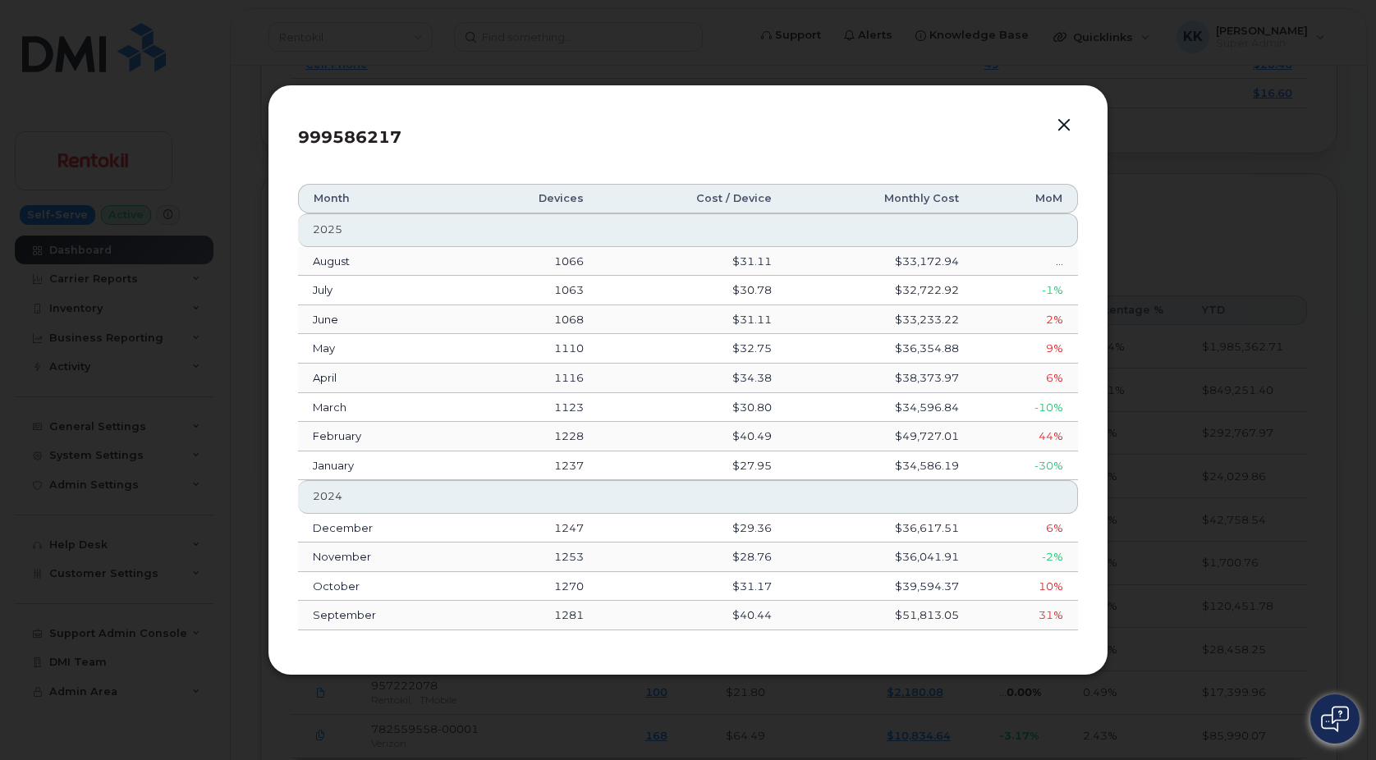
click at [1064, 127] on button "button" at bounding box center [1064, 125] width 25 height 23
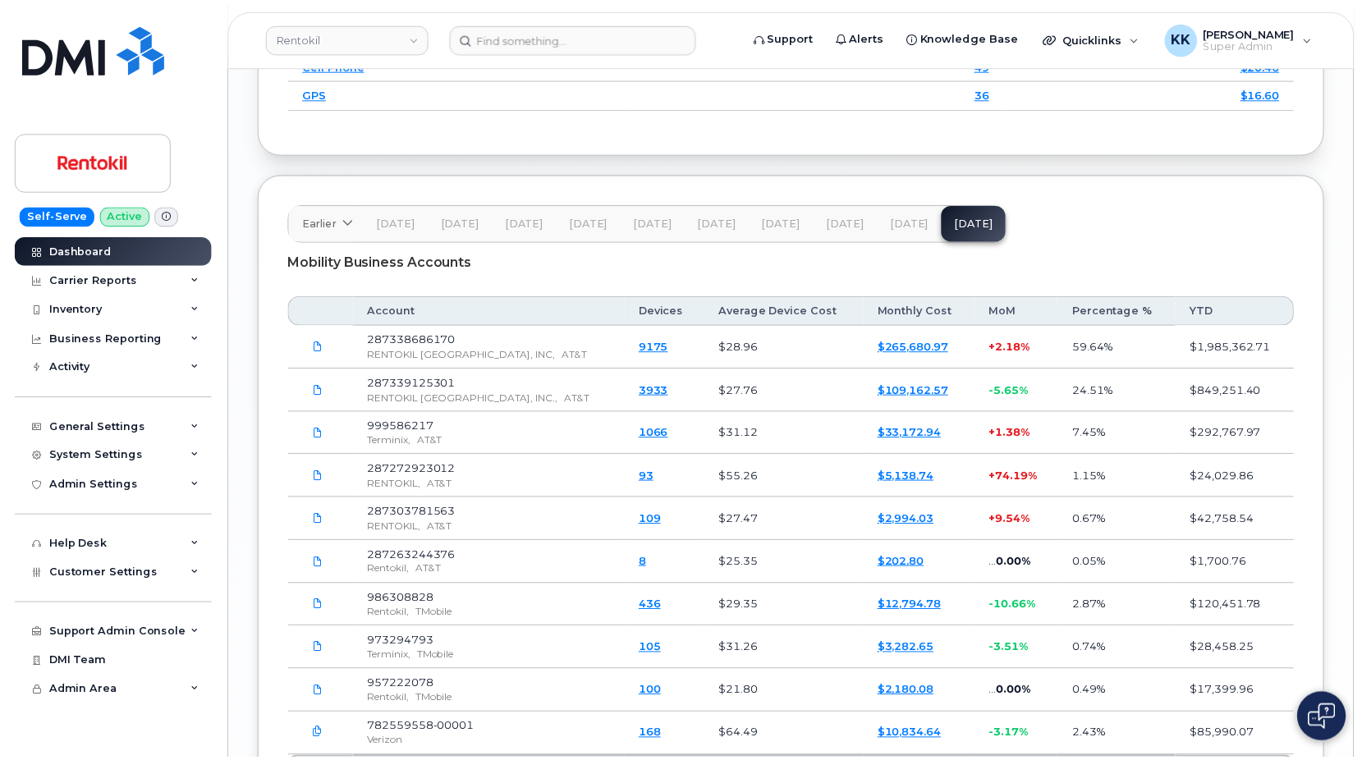
scroll to position [2497, 0]
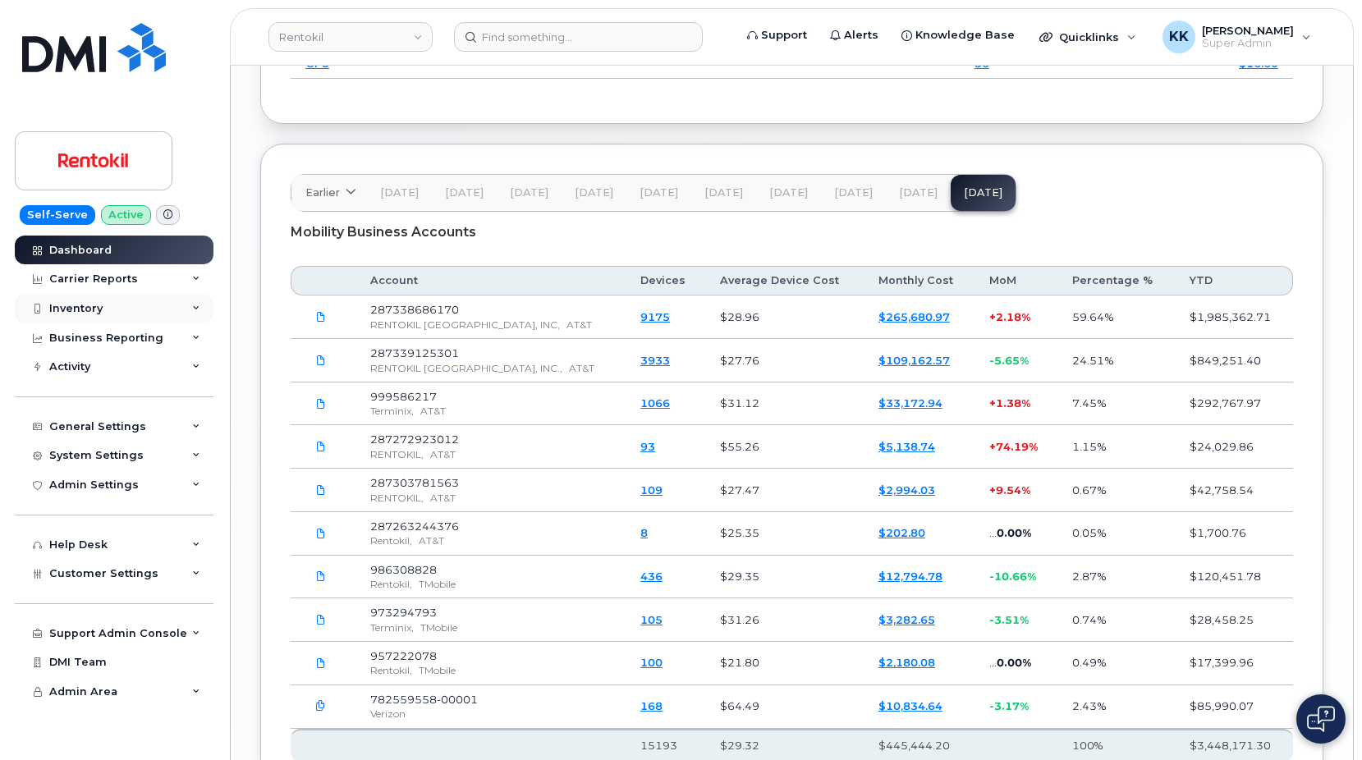
click at [71, 320] on div "Inventory" at bounding box center [114, 309] width 199 height 30
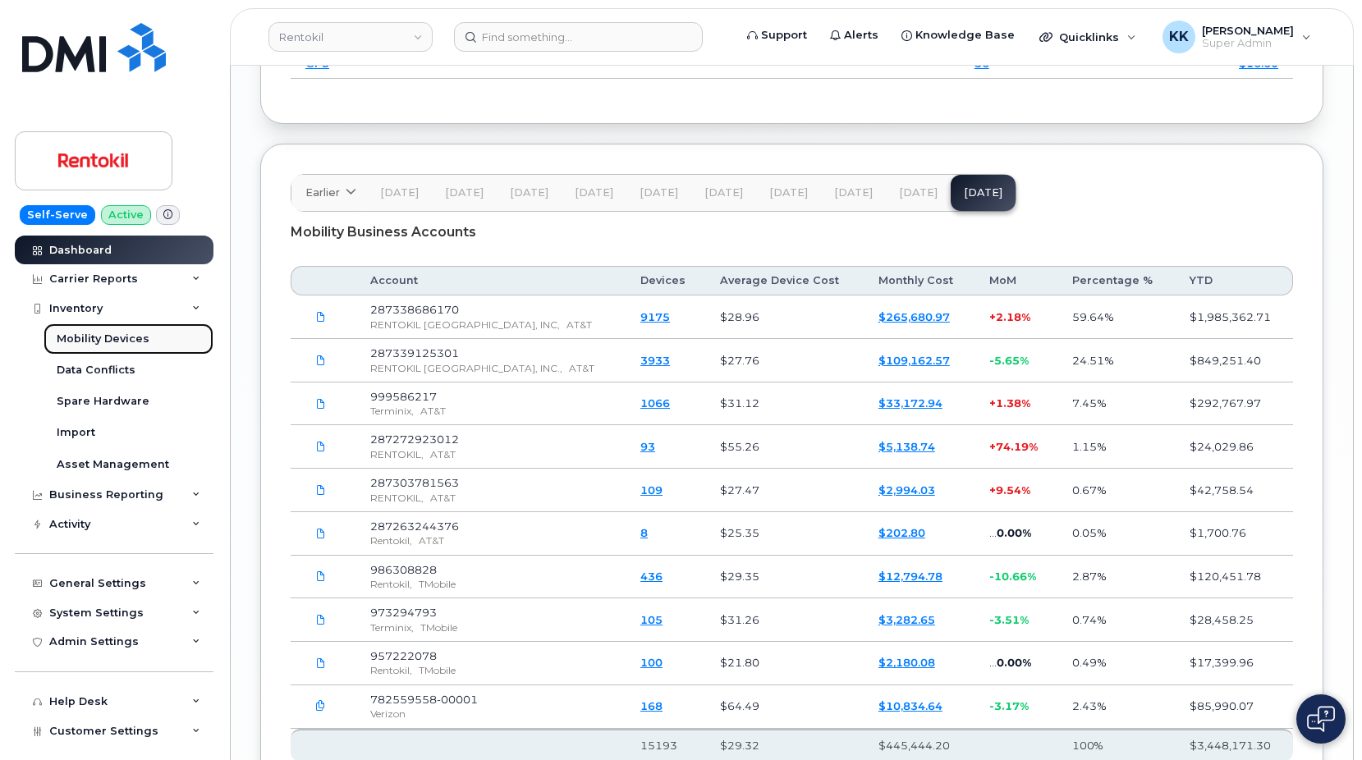
click at [94, 349] on link "Mobility Devices" at bounding box center [129, 339] width 170 height 31
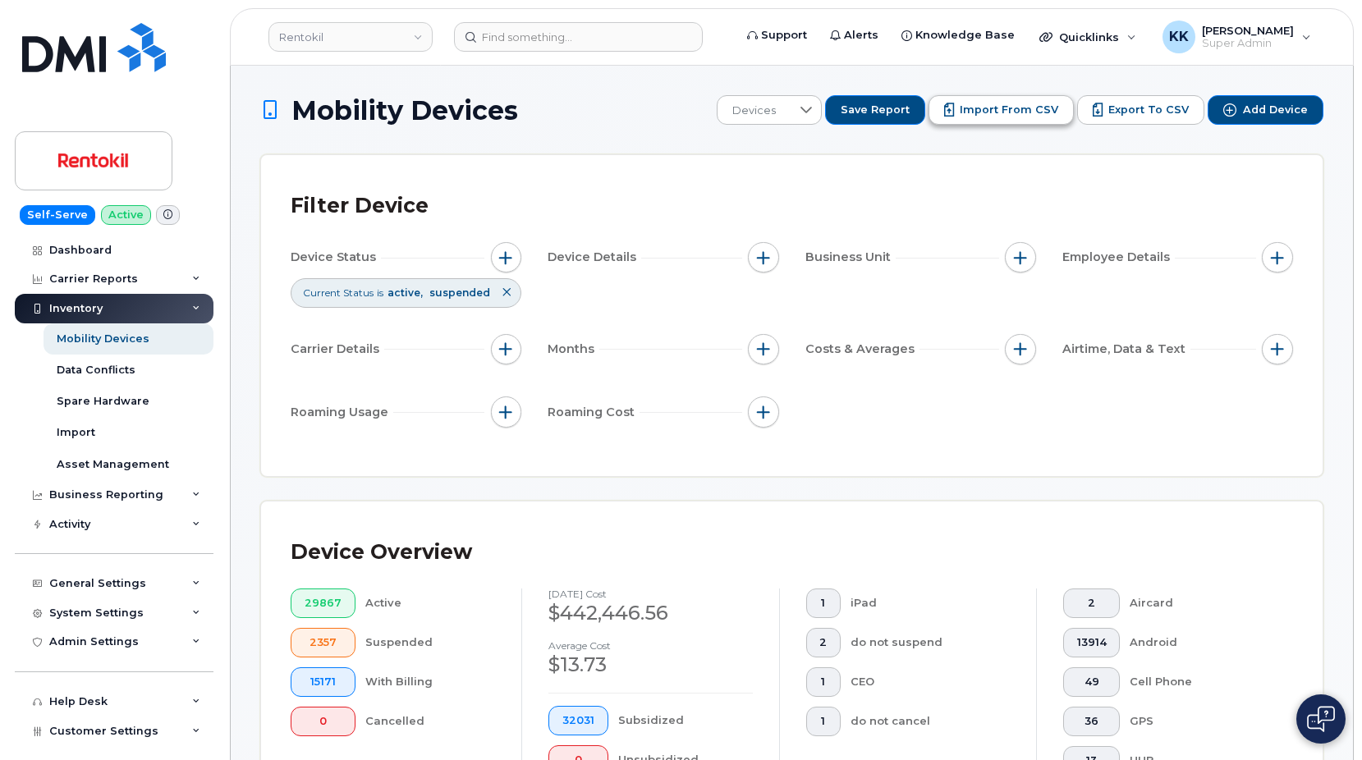
click at [981, 101] on button "Import from CSV" at bounding box center [1001, 110] width 145 height 30
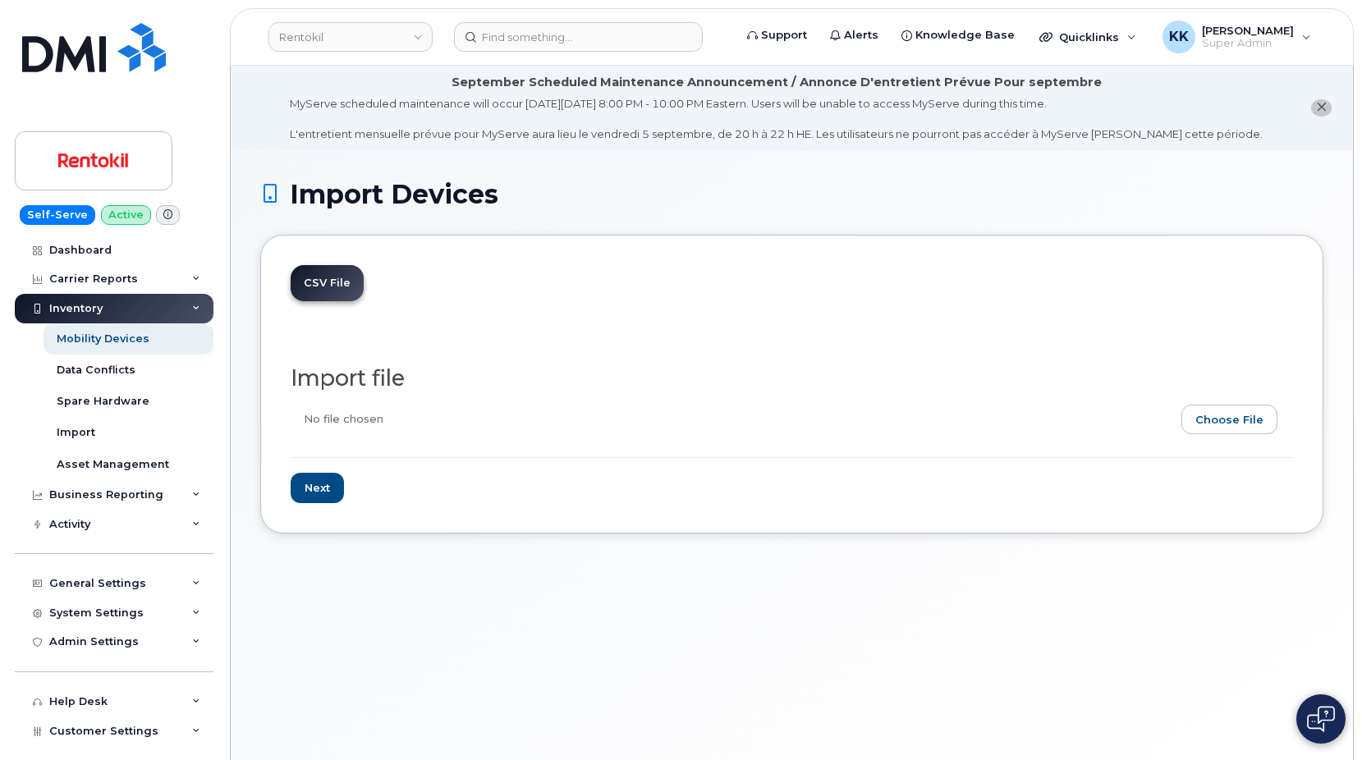
click at [1223, 419] on input "file" at bounding box center [786, 424] width 990 height 38
type input "C:\fakepath\Rentokil AT&T Terminix Inventory August 2025.csv"
click at [318, 497] on input "Next" at bounding box center [317, 488] width 53 height 30
type input "Loading..."
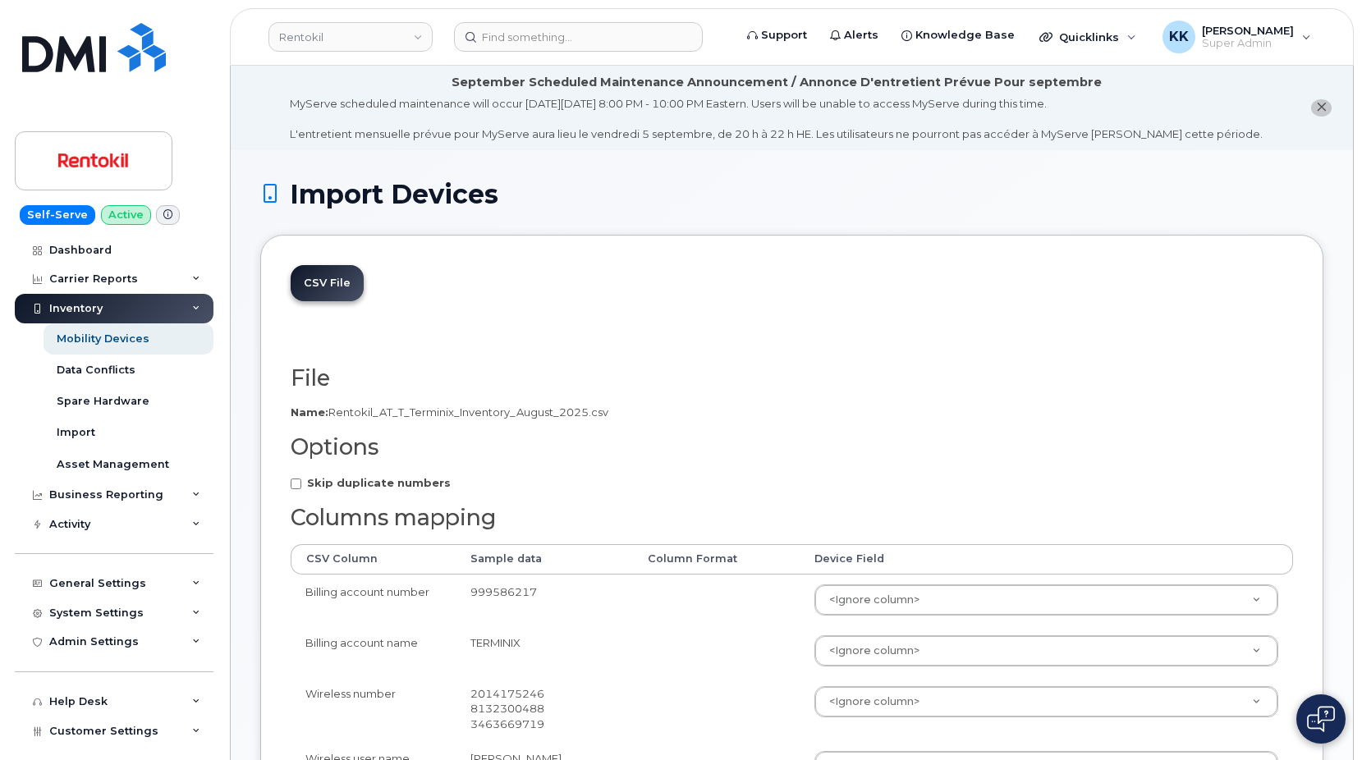
click at [338, 478] on strong "Skip duplicate numbers" at bounding box center [379, 482] width 144 height 13
click at [301, 479] on input "Skip duplicate numbers" at bounding box center [296, 484] width 11 height 11
checkbox input "true"
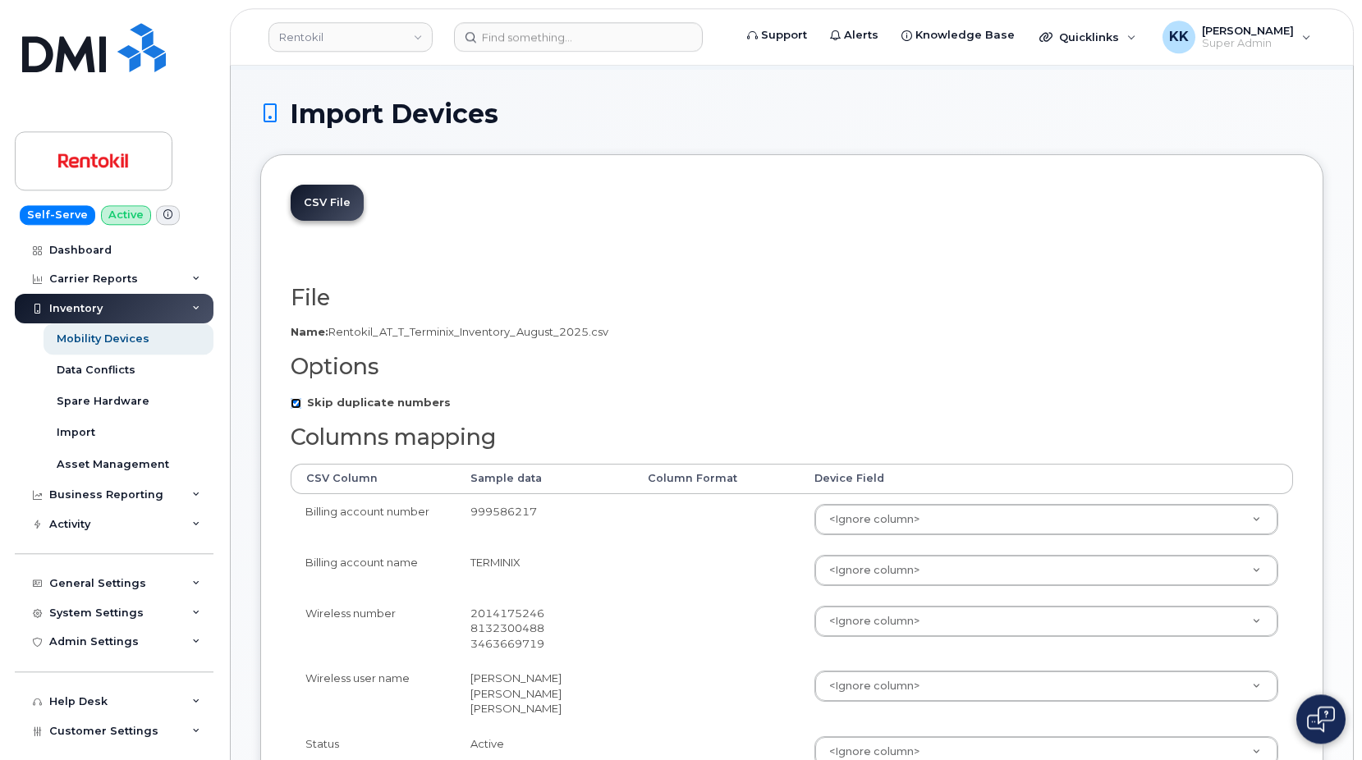
scroll to position [168, 0]
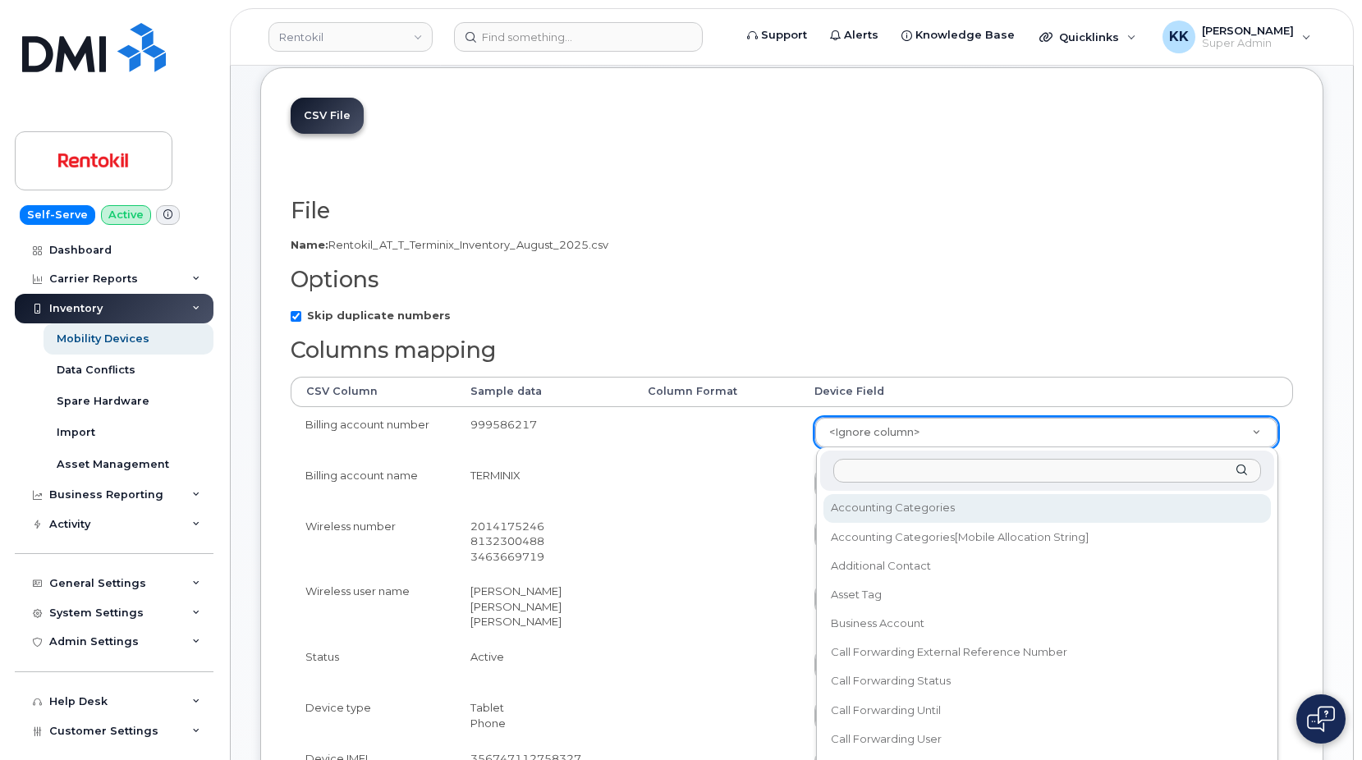
click at [898, 437] on body "Rentokil Support Alerts Knowledge Base Quicklinks Suspend / Cancel Device Chang…" at bounding box center [681, 665] width 1362 height 1667
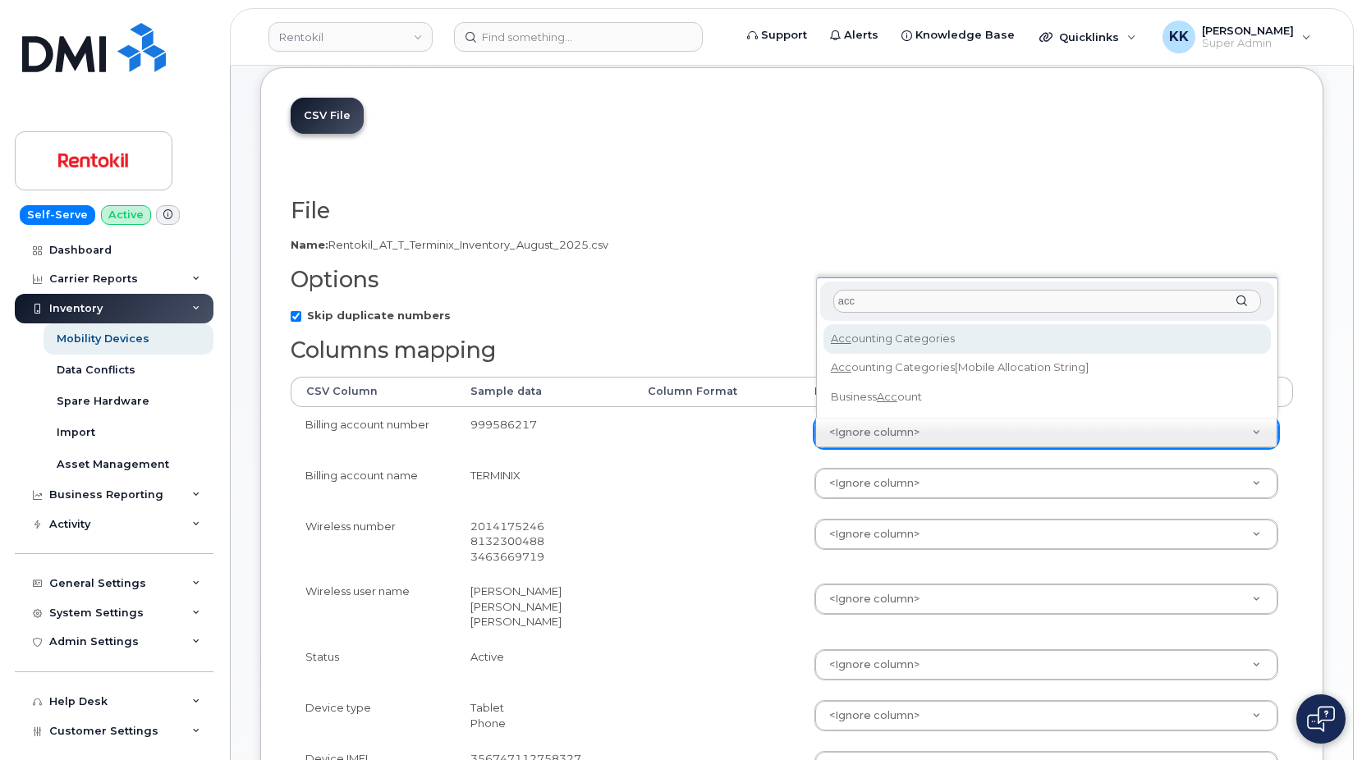
type input "acc"
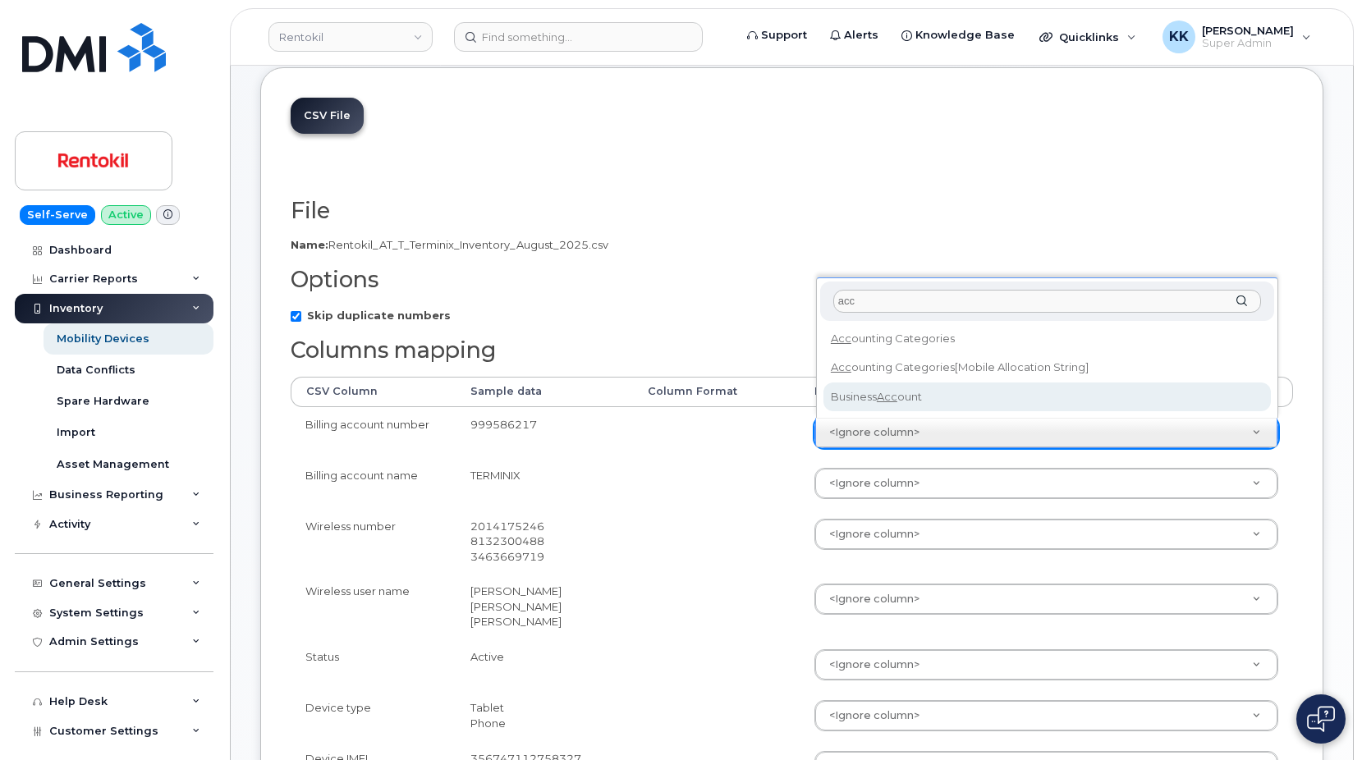
select select "business_account_id"
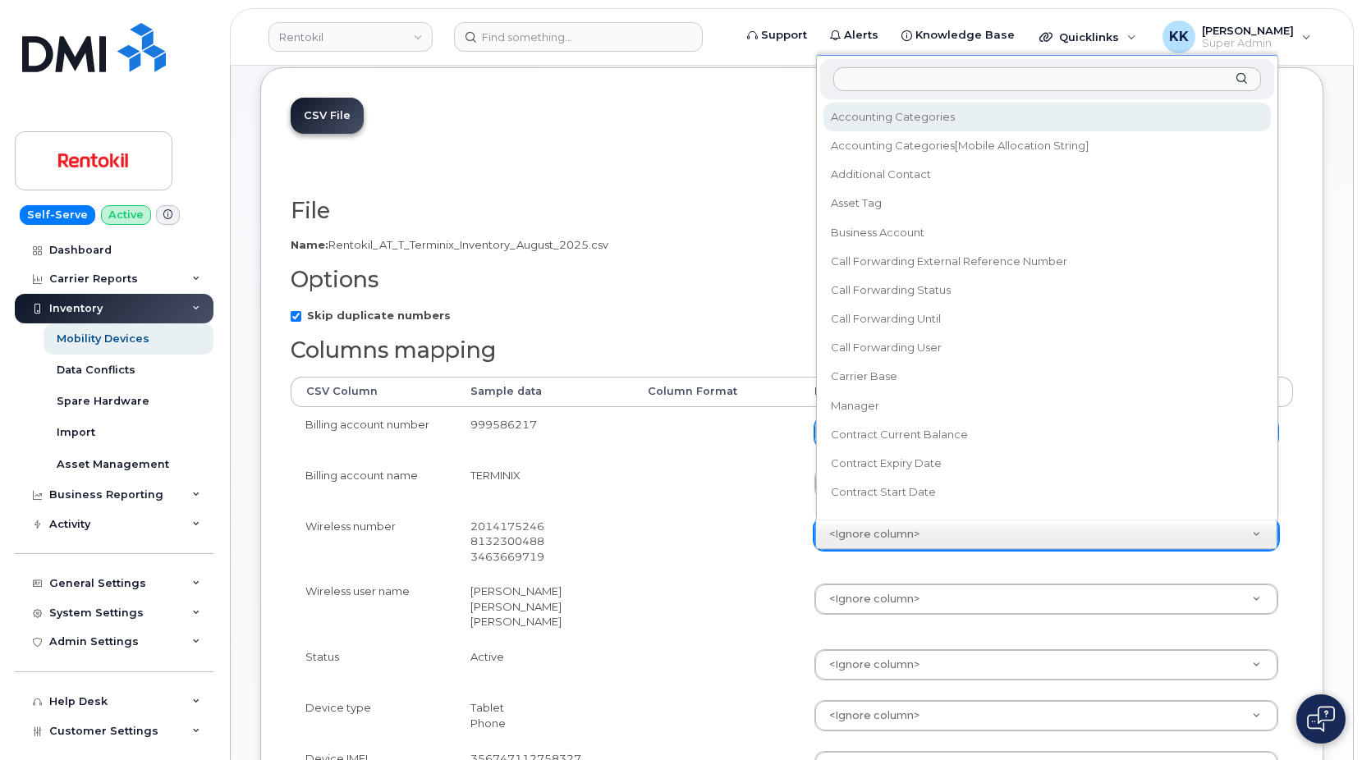
click at [866, 531] on body "Rentokil Support Alerts Knowledge Base Quicklinks Suspend / Cancel Device Chang…" at bounding box center [681, 665] width 1362 height 1667
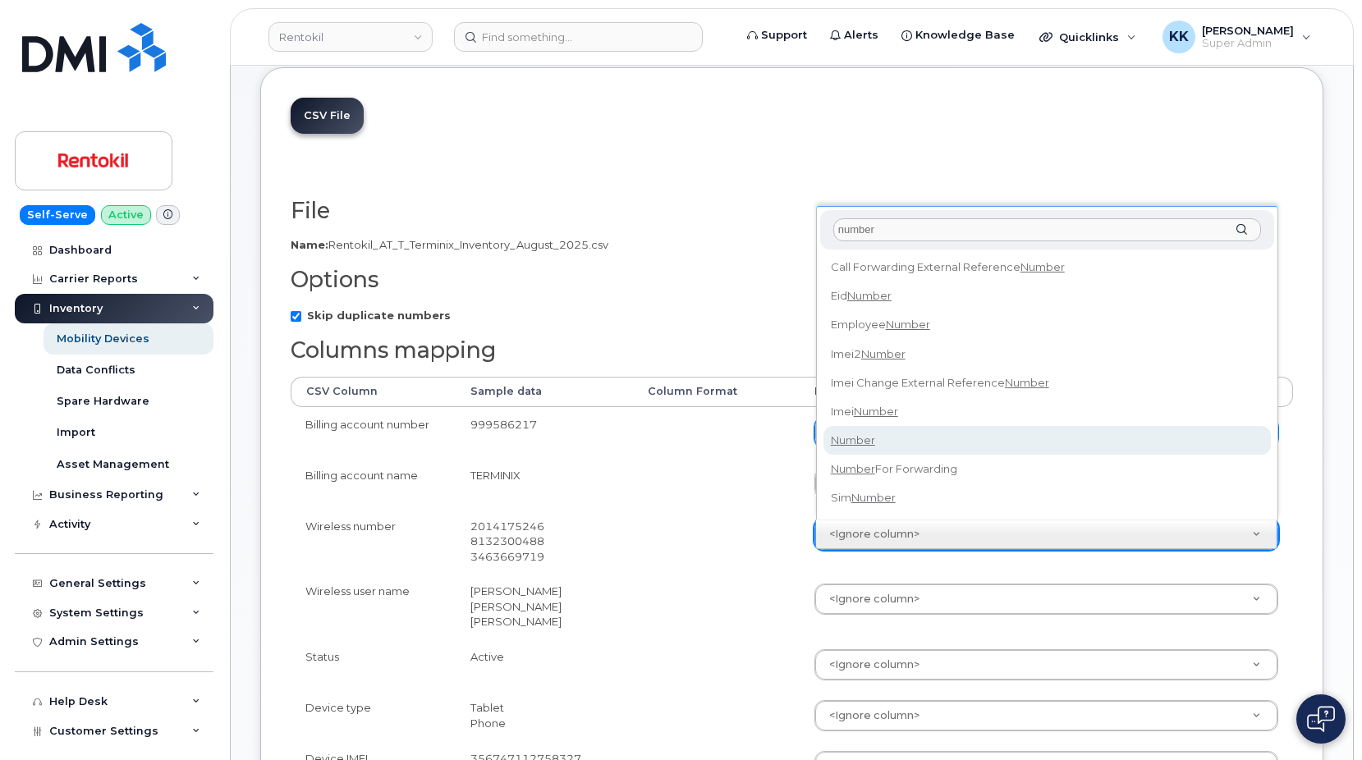
type input "number"
select select "number"
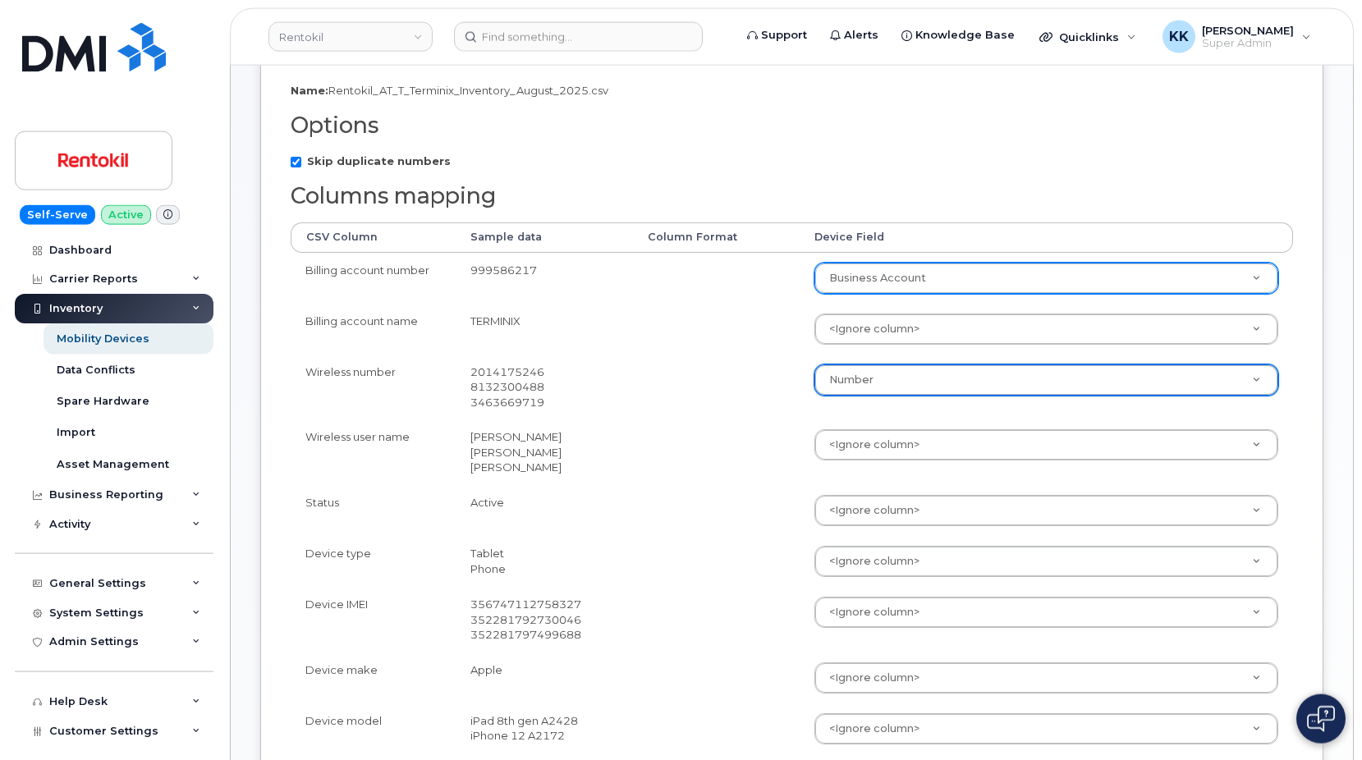
scroll to position [335, 0]
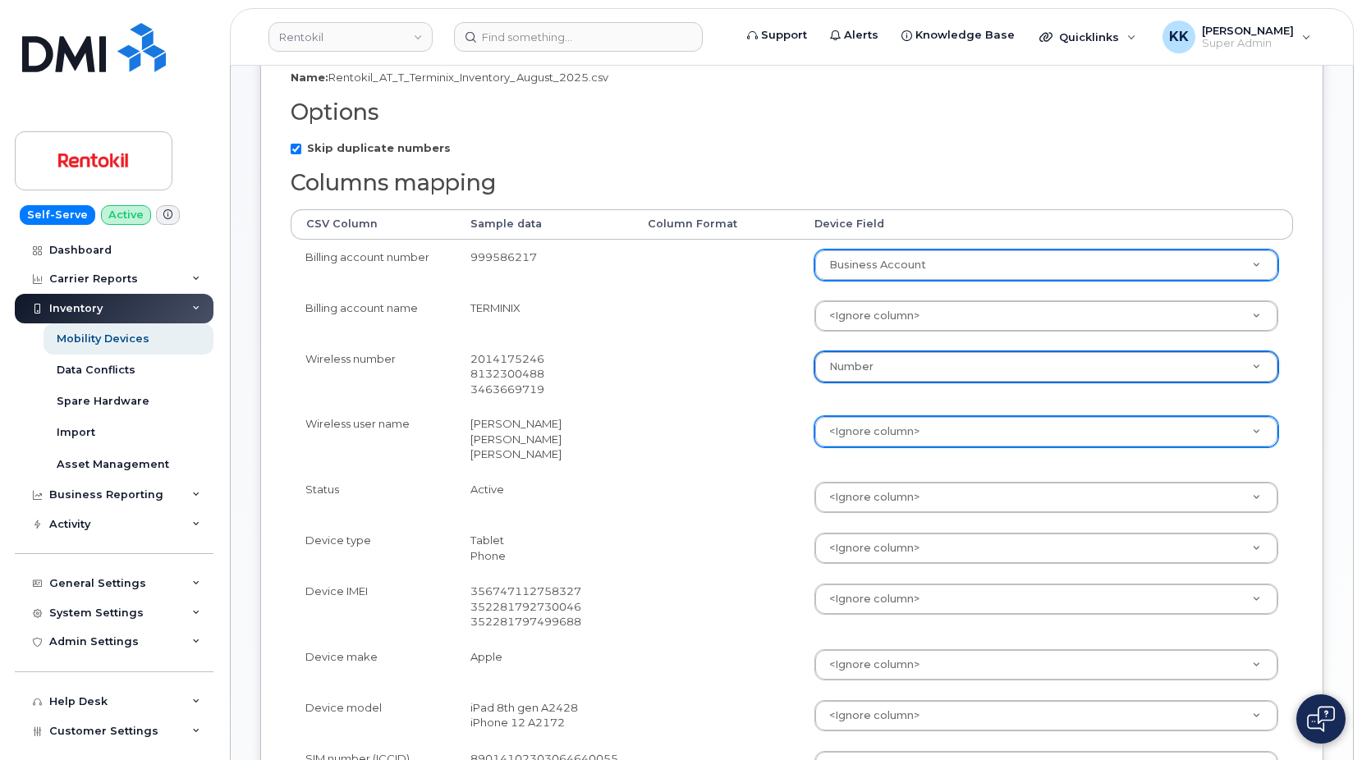
click at [858, 430] on body "Rentokil Support Alerts Knowledge Base Quicklinks Suspend / Cancel Device Chang…" at bounding box center [681, 498] width 1362 height 1667
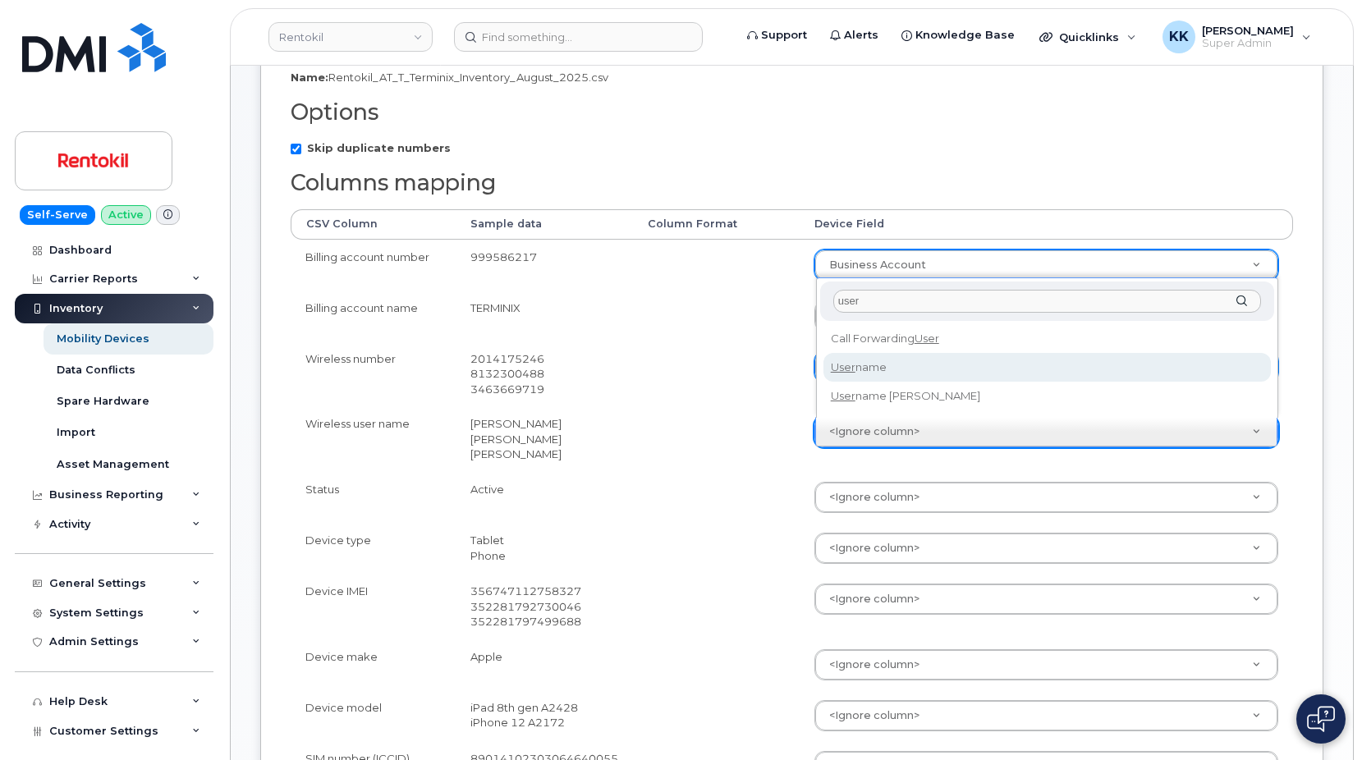
type input "user"
select select "username"
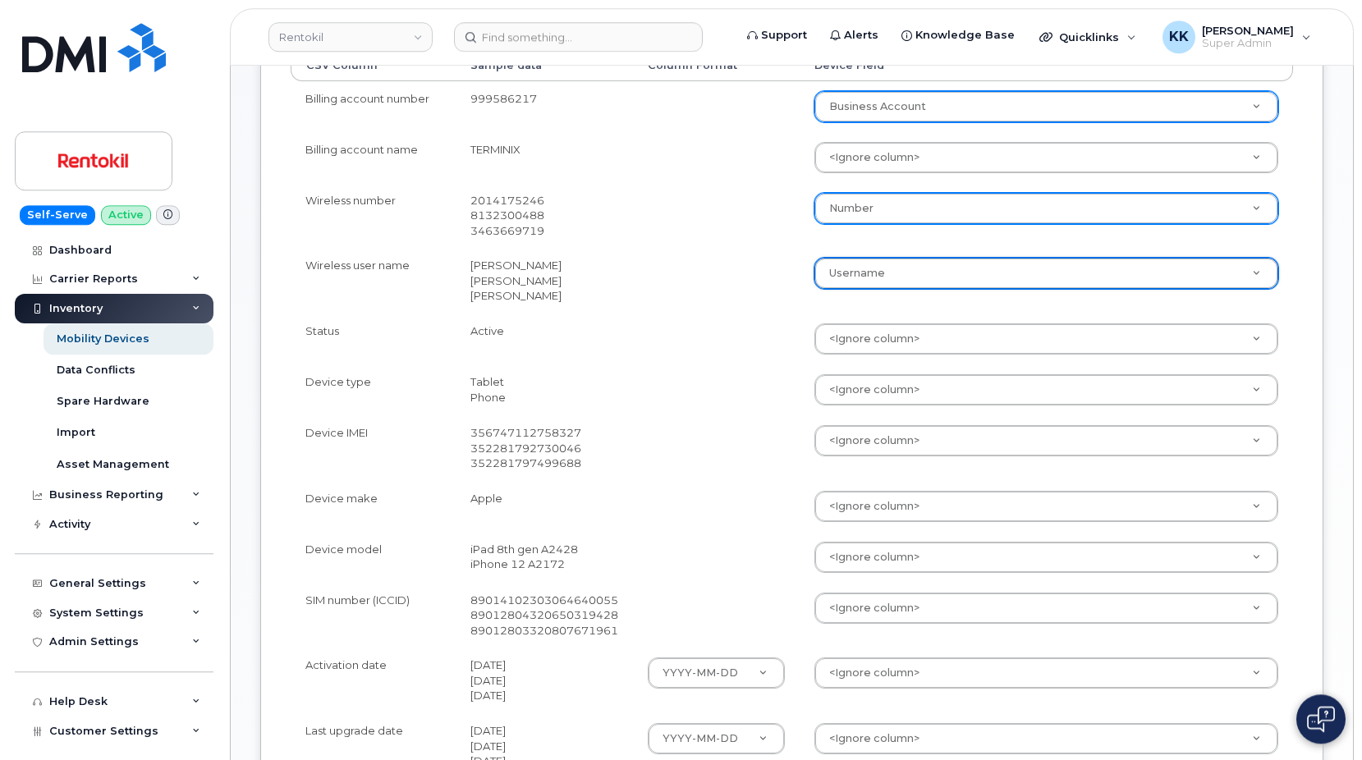
scroll to position [503, 0]
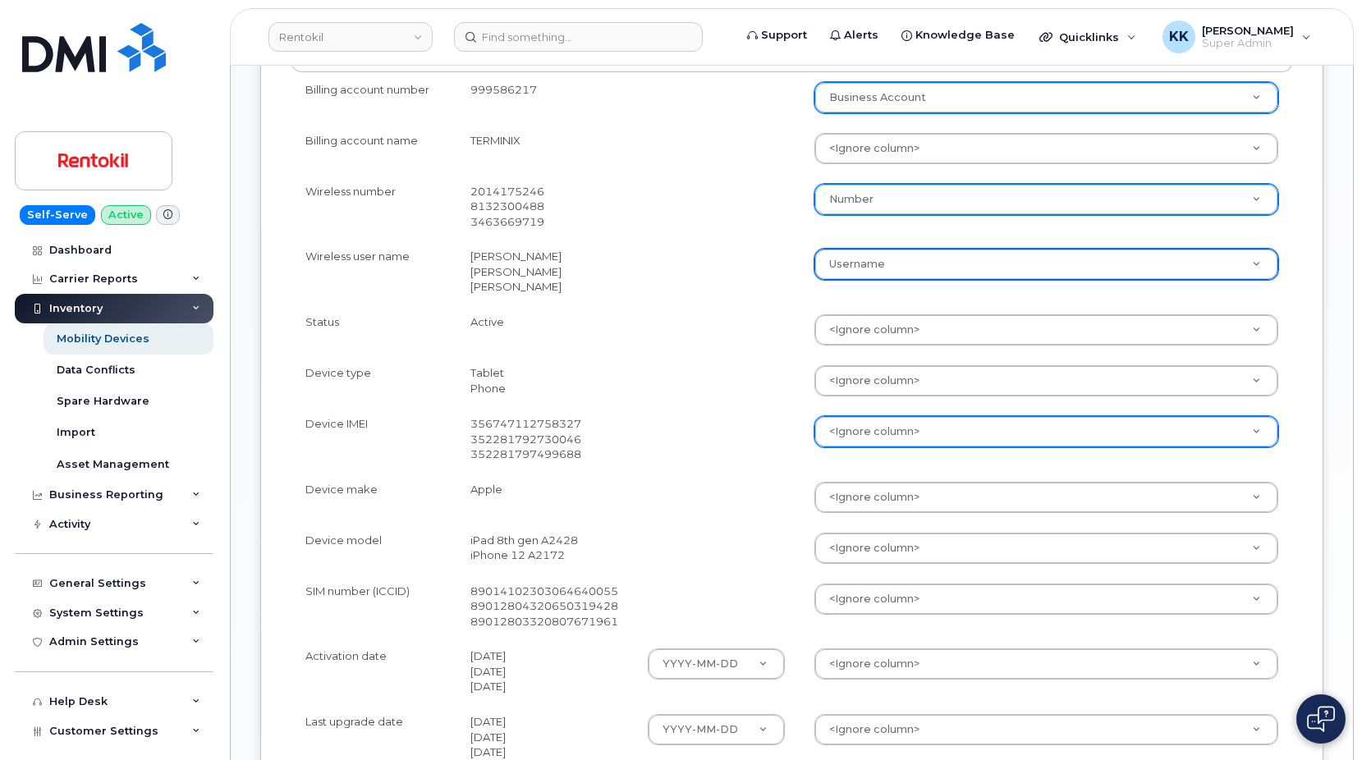
click at [878, 439] on body "Rentokil Support Alerts Knowledge Base Quicklinks Suspend / Cancel Device Chang…" at bounding box center [681, 330] width 1362 height 1667
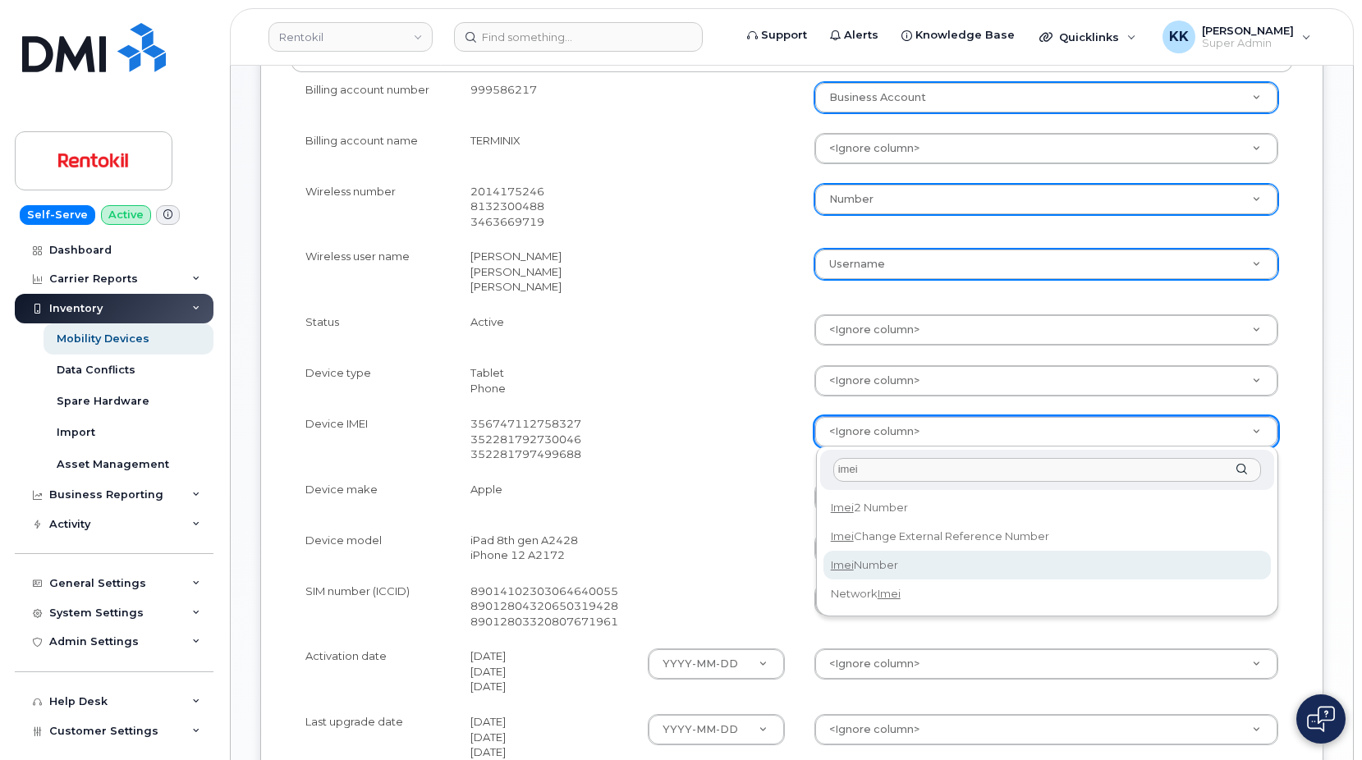
type input "imei"
select select "imei_number"
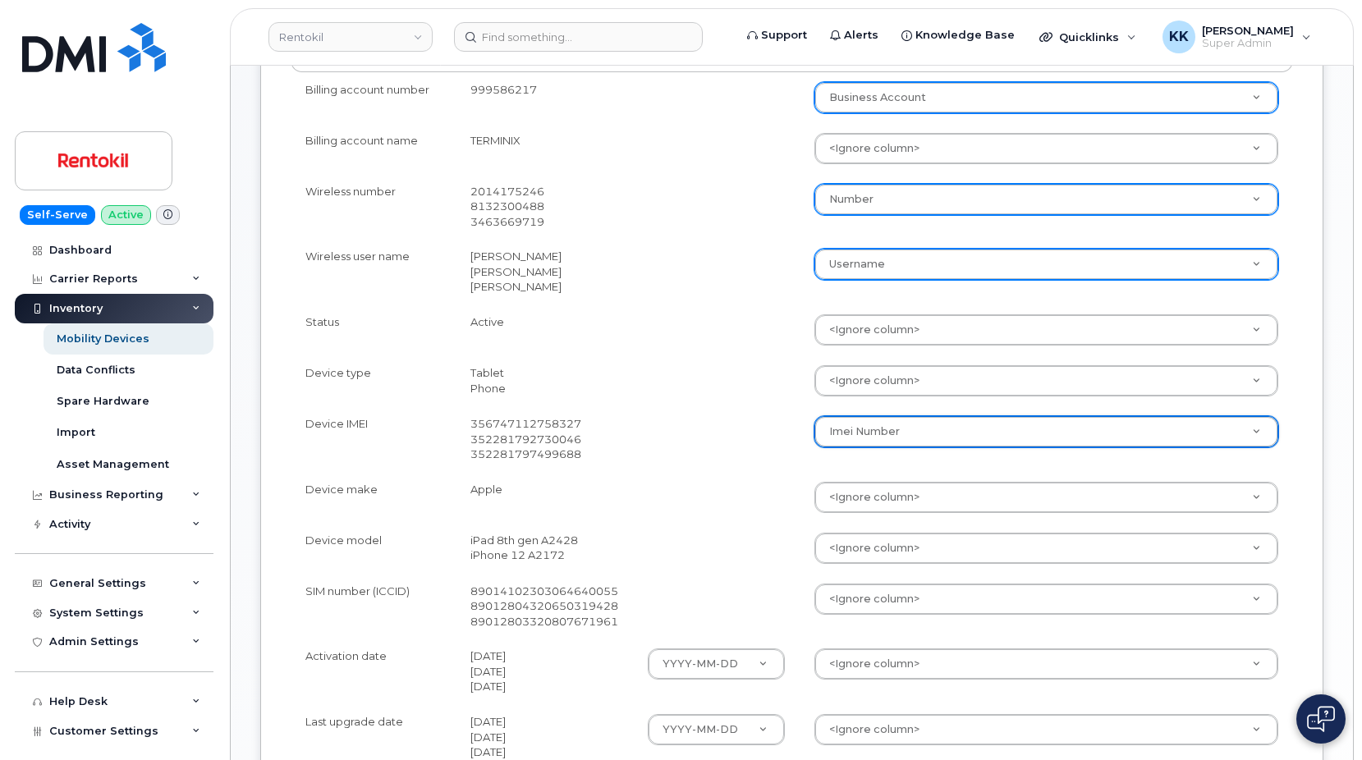
click at [885, 496] on body "Rentokil Support Alerts Knowledge Base Quicklinks Suspend / Cancel Device Chang…" at bounding box center [681, 330] width 1362 height 1667
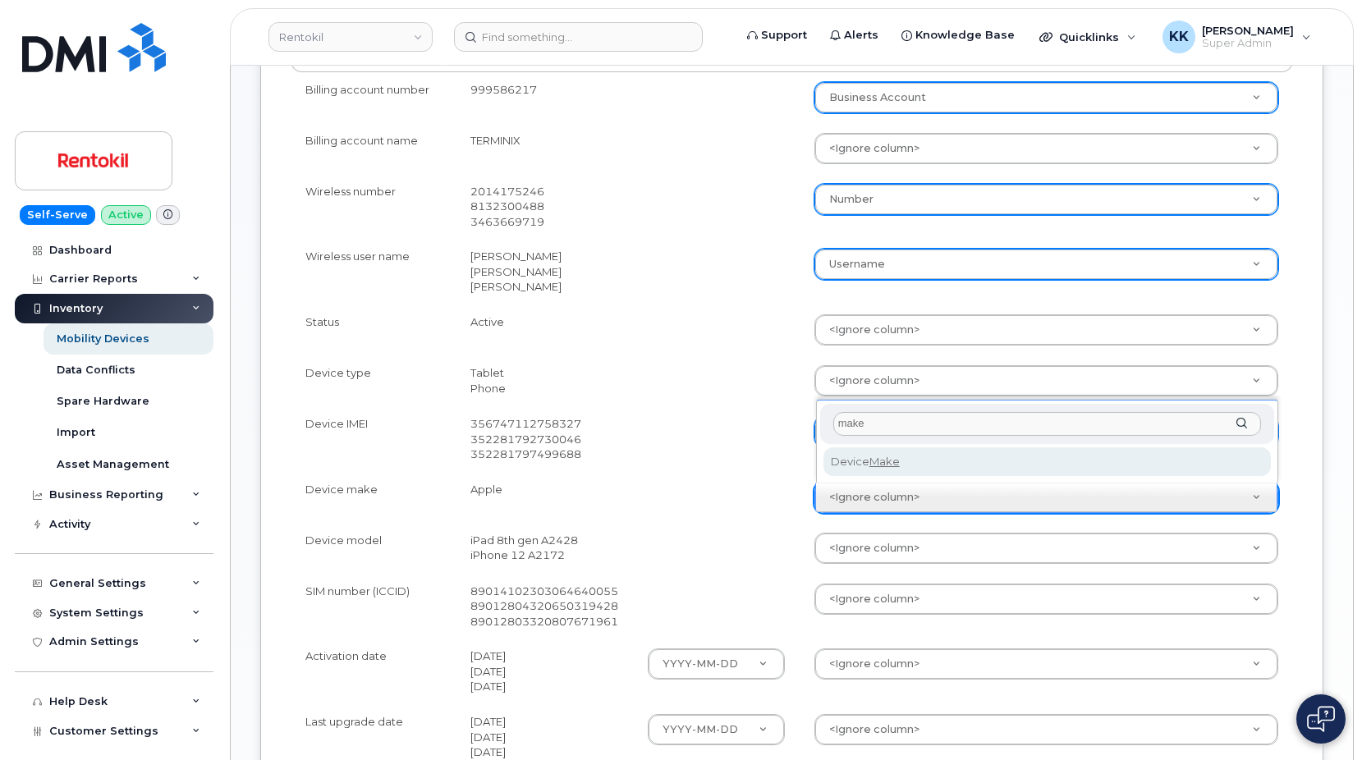
type input "make"
select select "device_make_id"
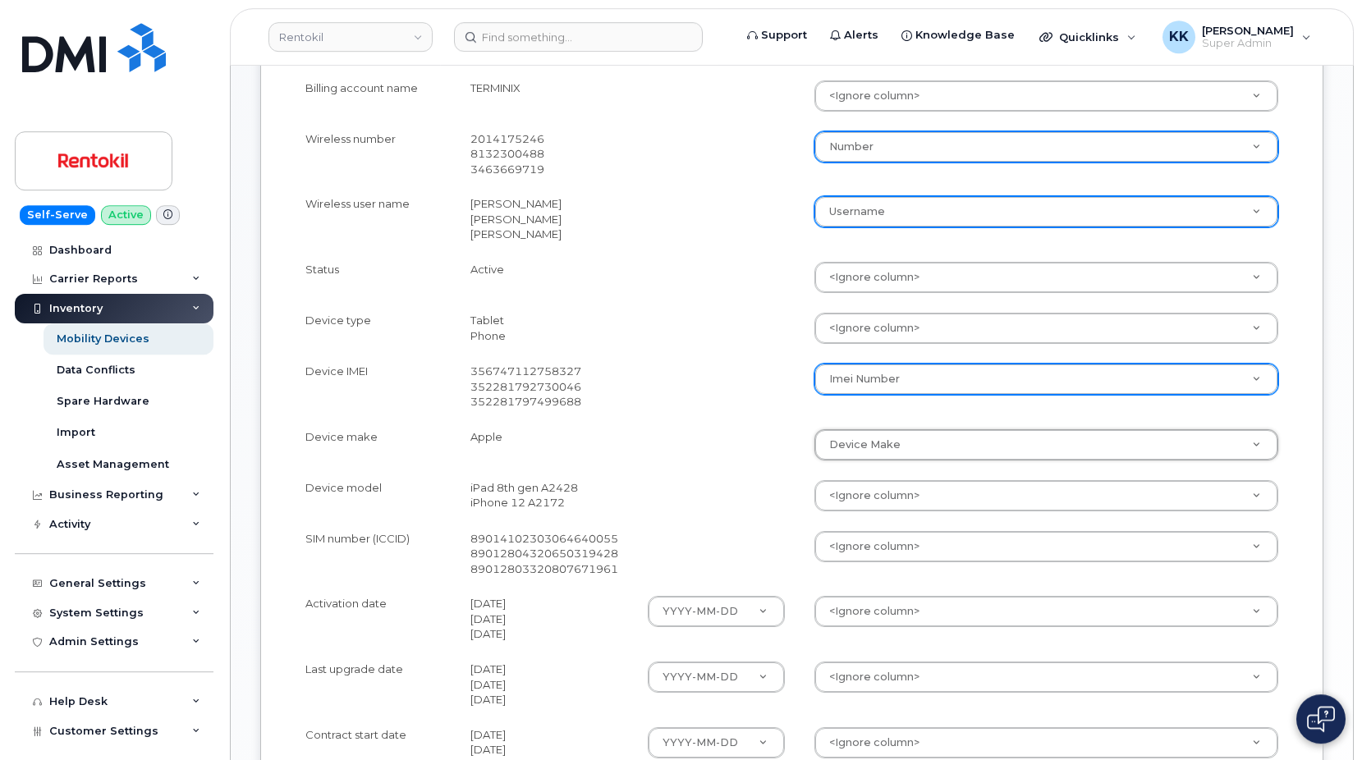
scroll to position [586, 0]
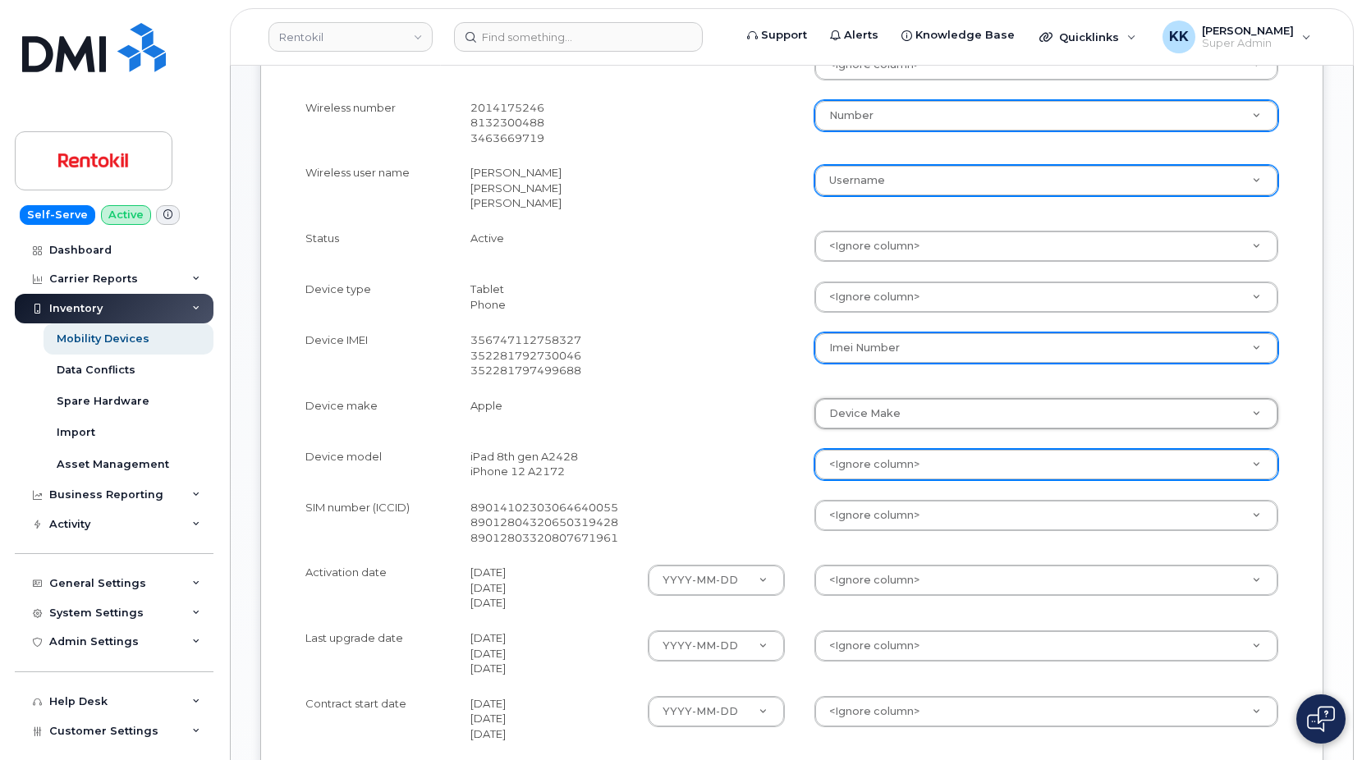
click at [868, 477] on body "Rentokil Support Alerts Knowledge Base Quicklinks Suspend / Cancel Device Chang…" at bounding box center [681, 247] width 1362 height 1667
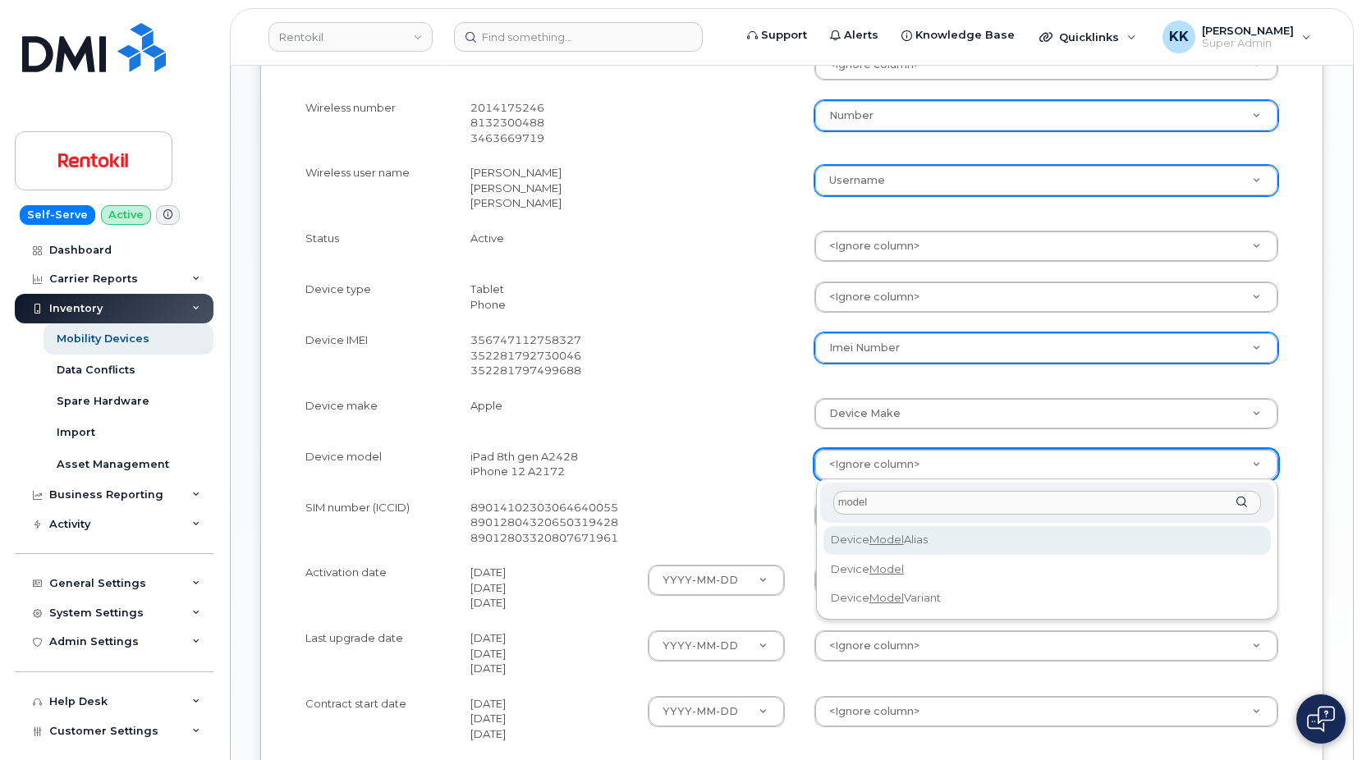
type input "model"
select select "device_model_alias"
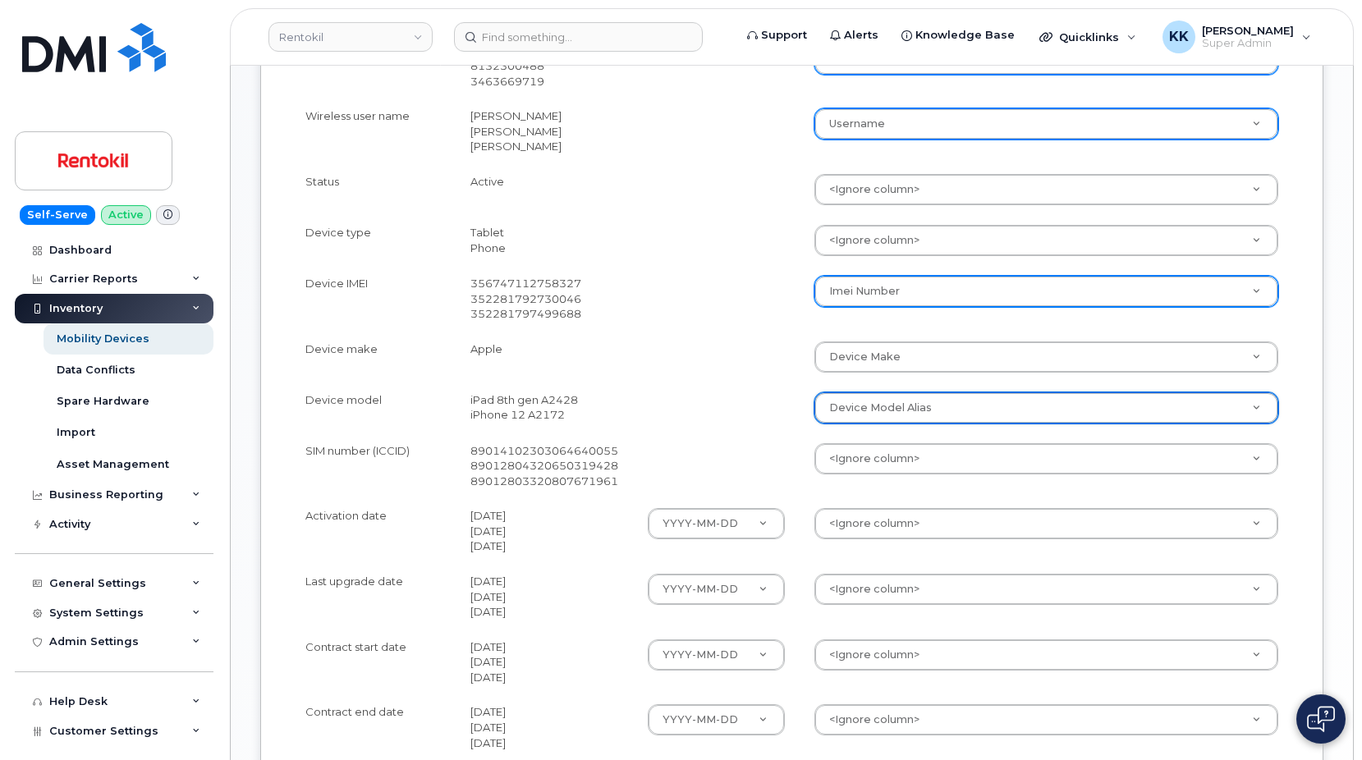
scroll to position [670, 0]
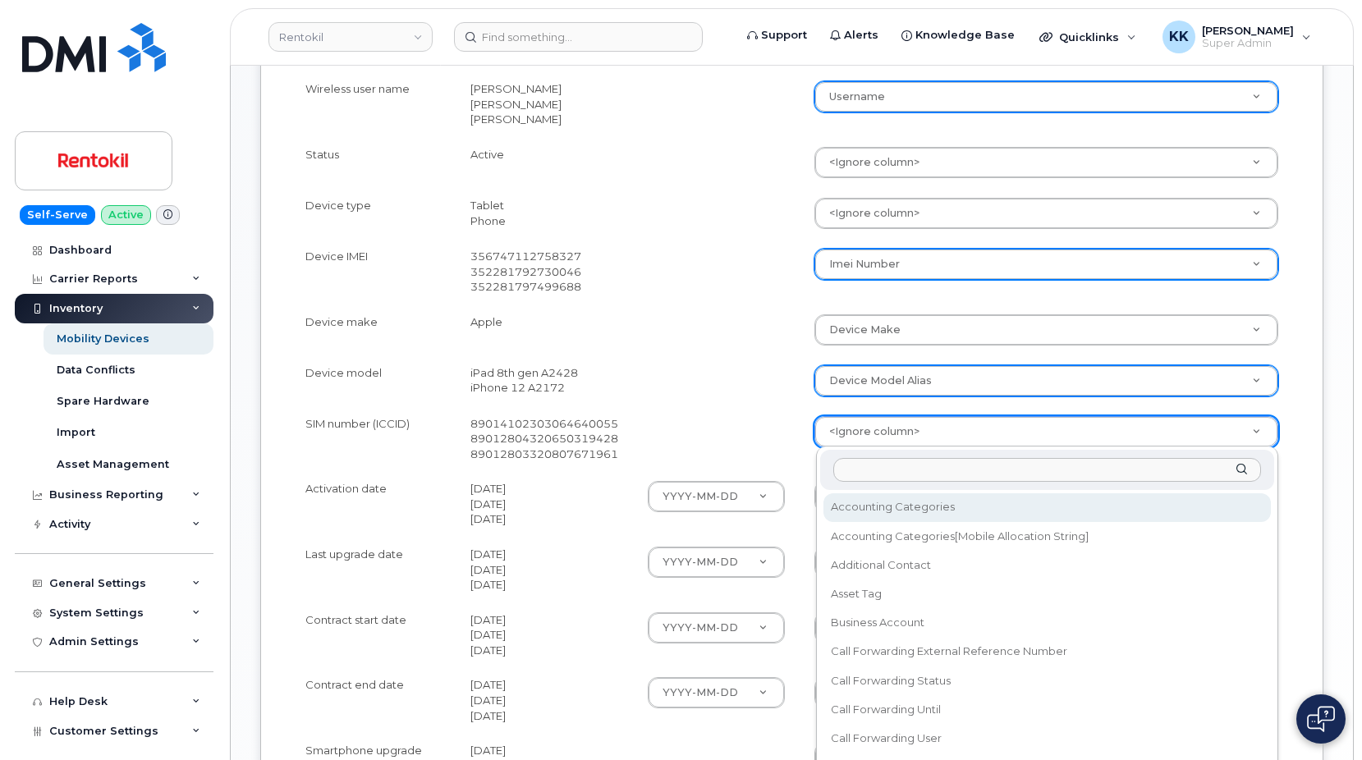
click at [835, 443] on body "Rentokil Support Alerts Knowledge Base Quicklinks Suspend / Cancel Device Chang…" at bounding box center [681, 163] width 1362 height 1667
type input "sim"
select select "sim_number"
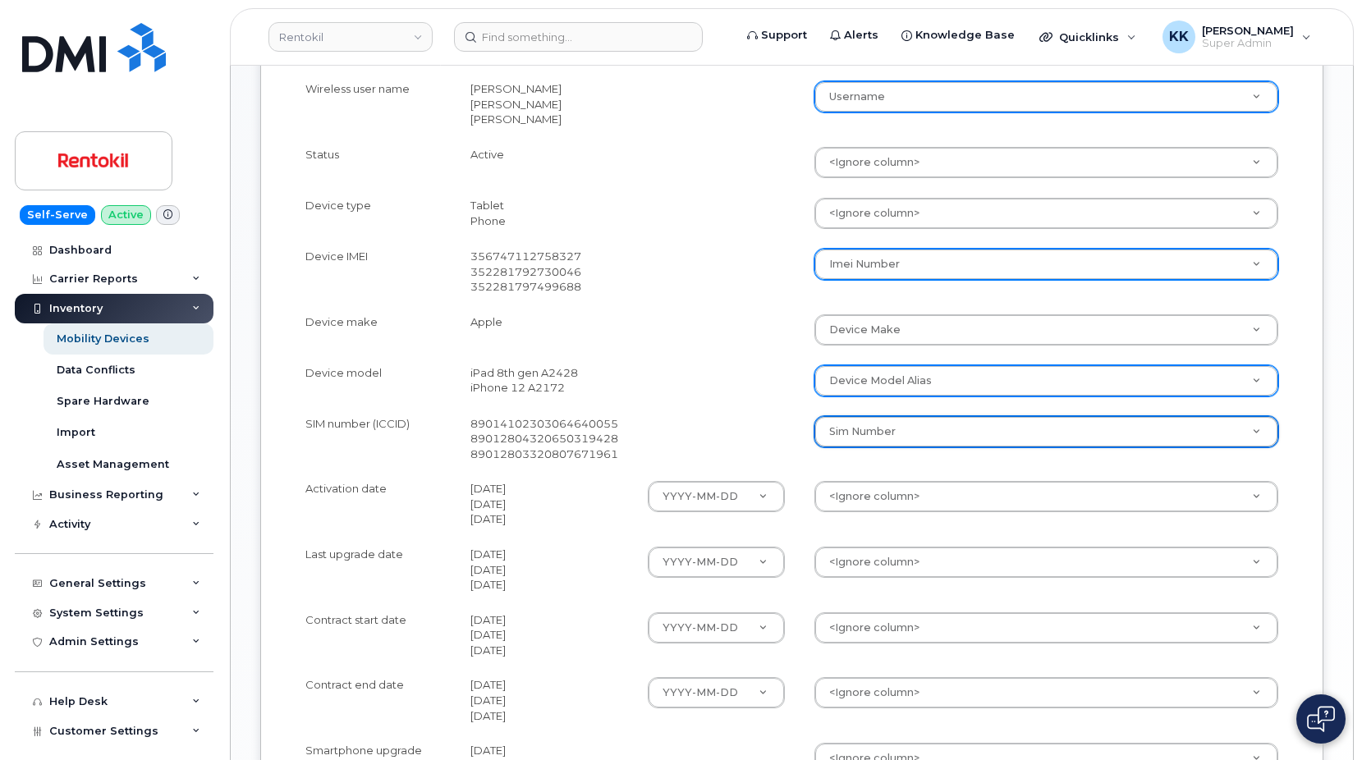
click at [858, 503] on body "Rentokil Support Alerts Knowledge Base Quicklinks Suspend / Cancel Device Chang…" at bounding box center [681, 163] width 1362 height 1667
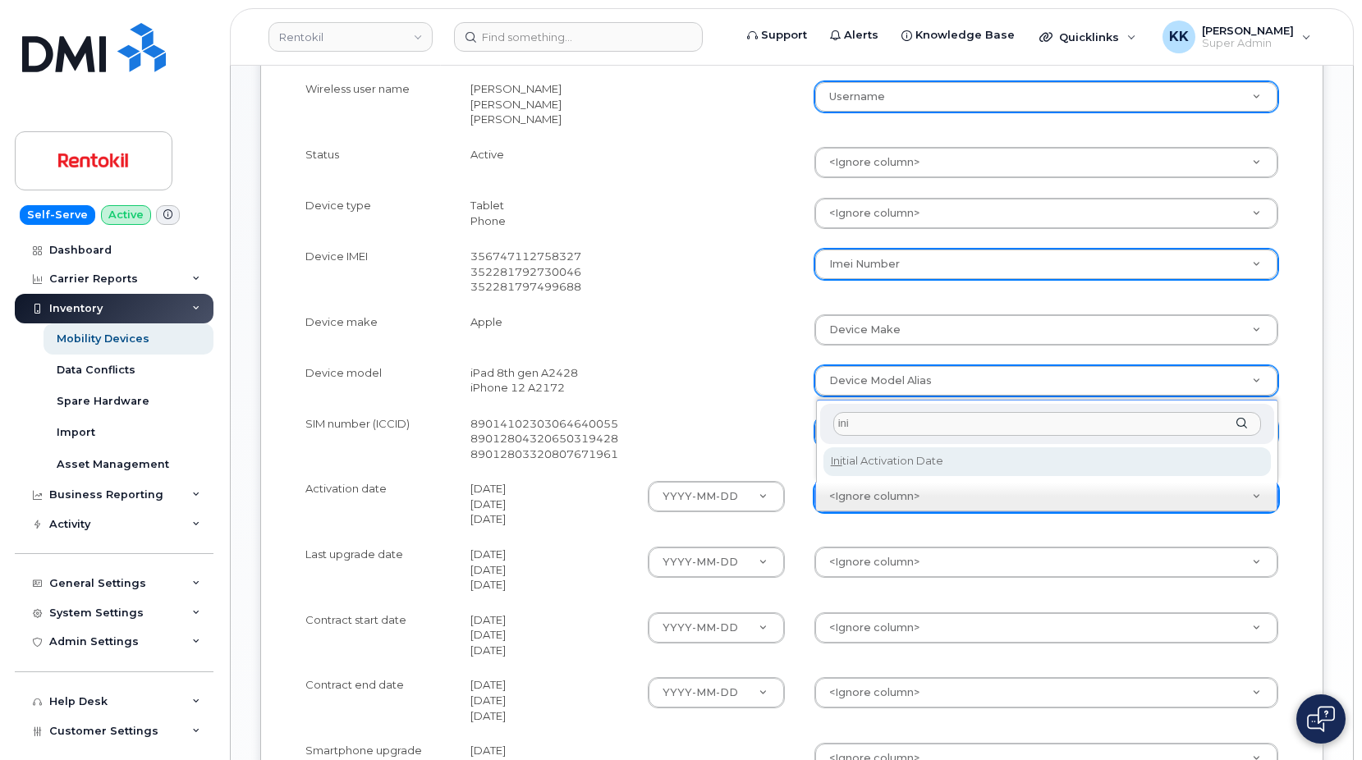
type input "ini"
select select "initial_activation_date"
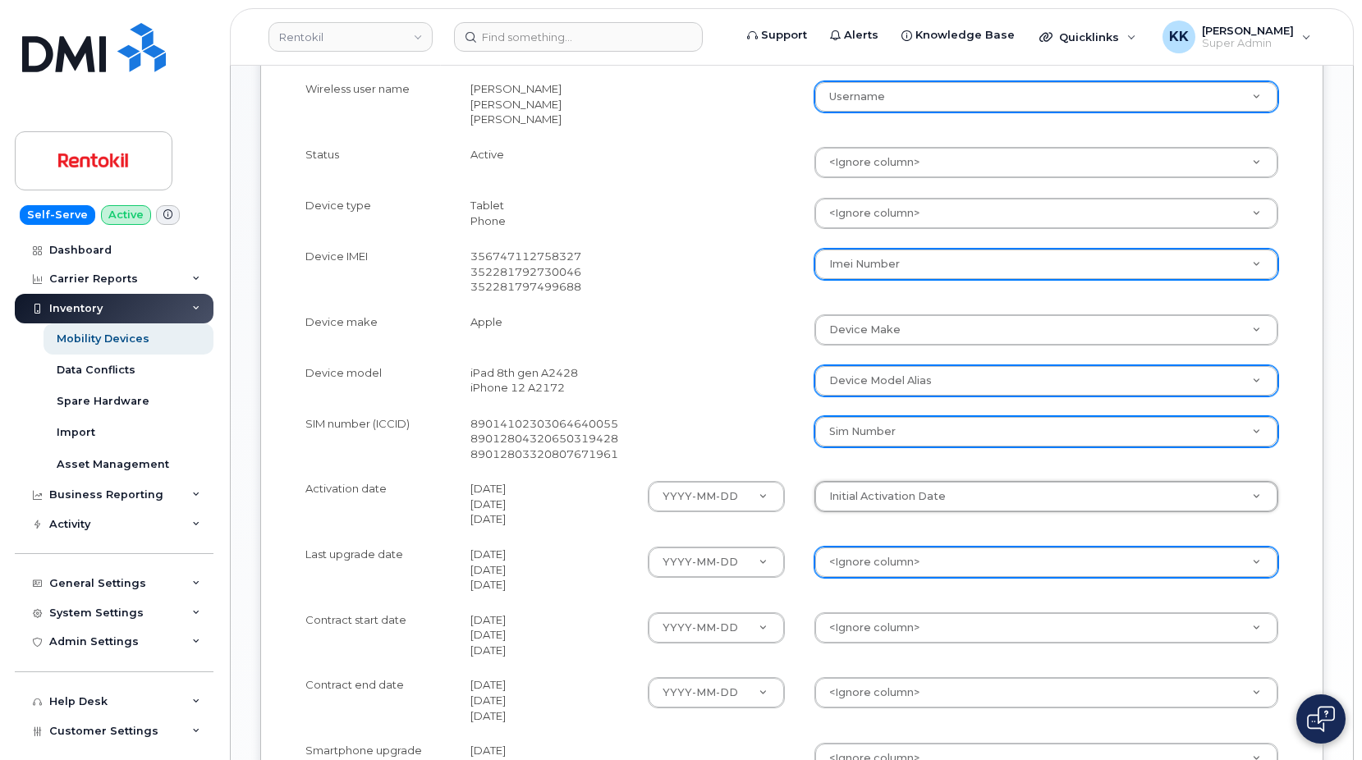
click at [881, 576] on body "Rentokil Support Alerts Knowledge Base Quicklinks Suspend / Cancel Device Chang…" at bounding box center [681, 163] width 1362 height 1667
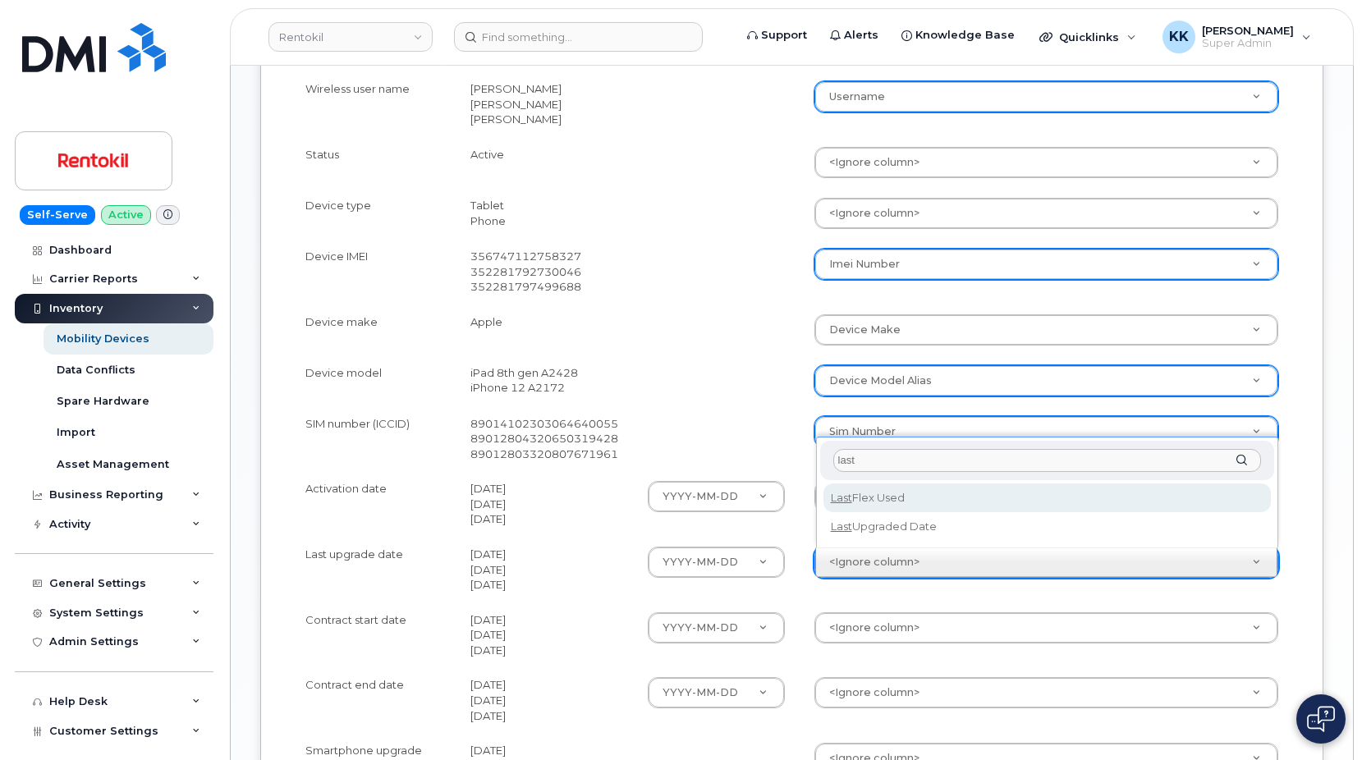
type input "last"
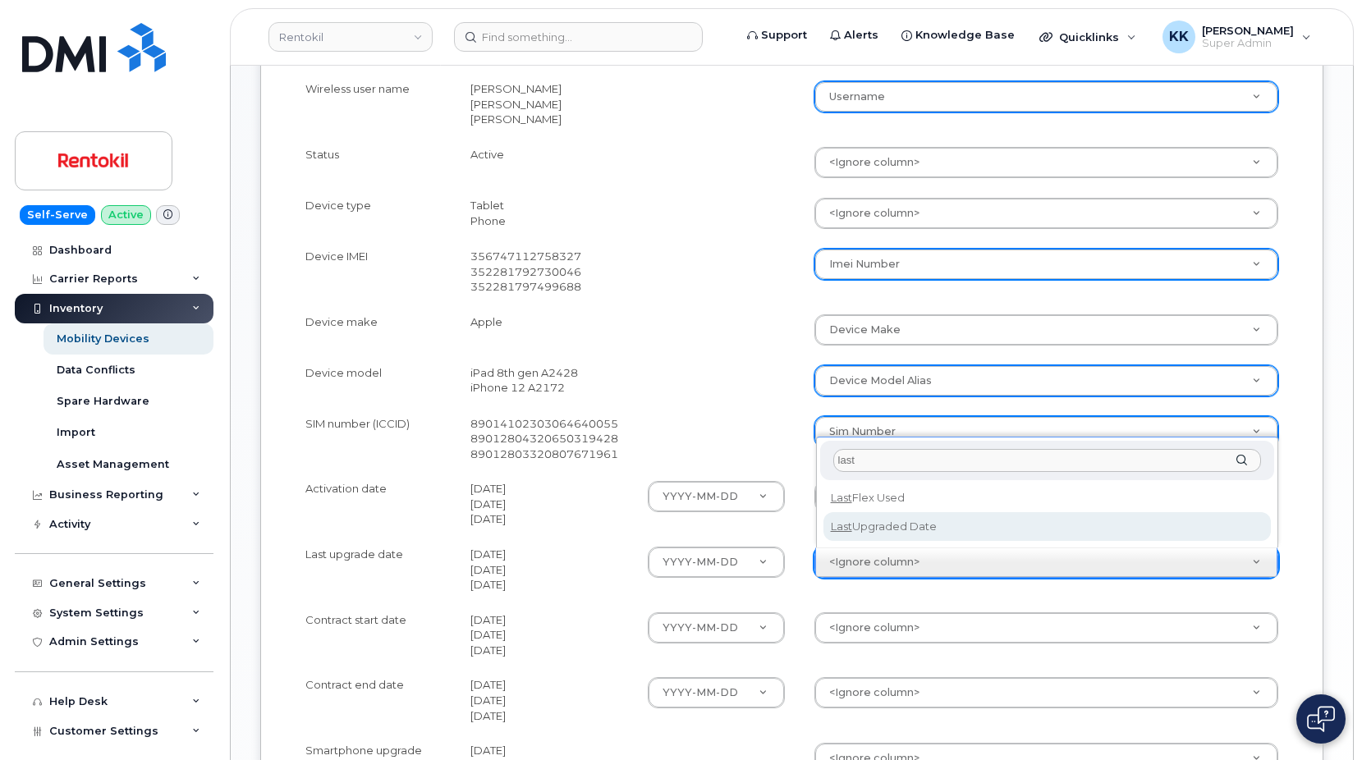
select select "last_upgraded_date"
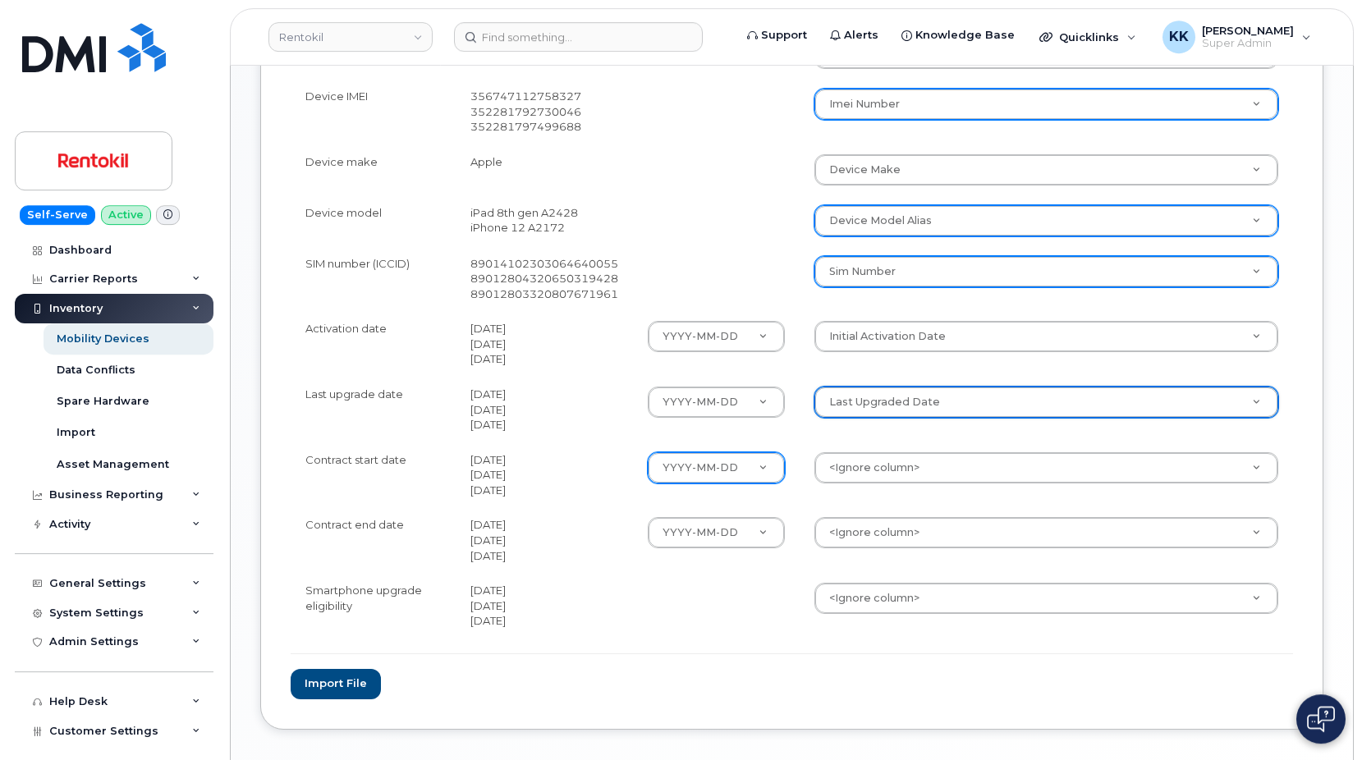
scroll to position [838, 0]
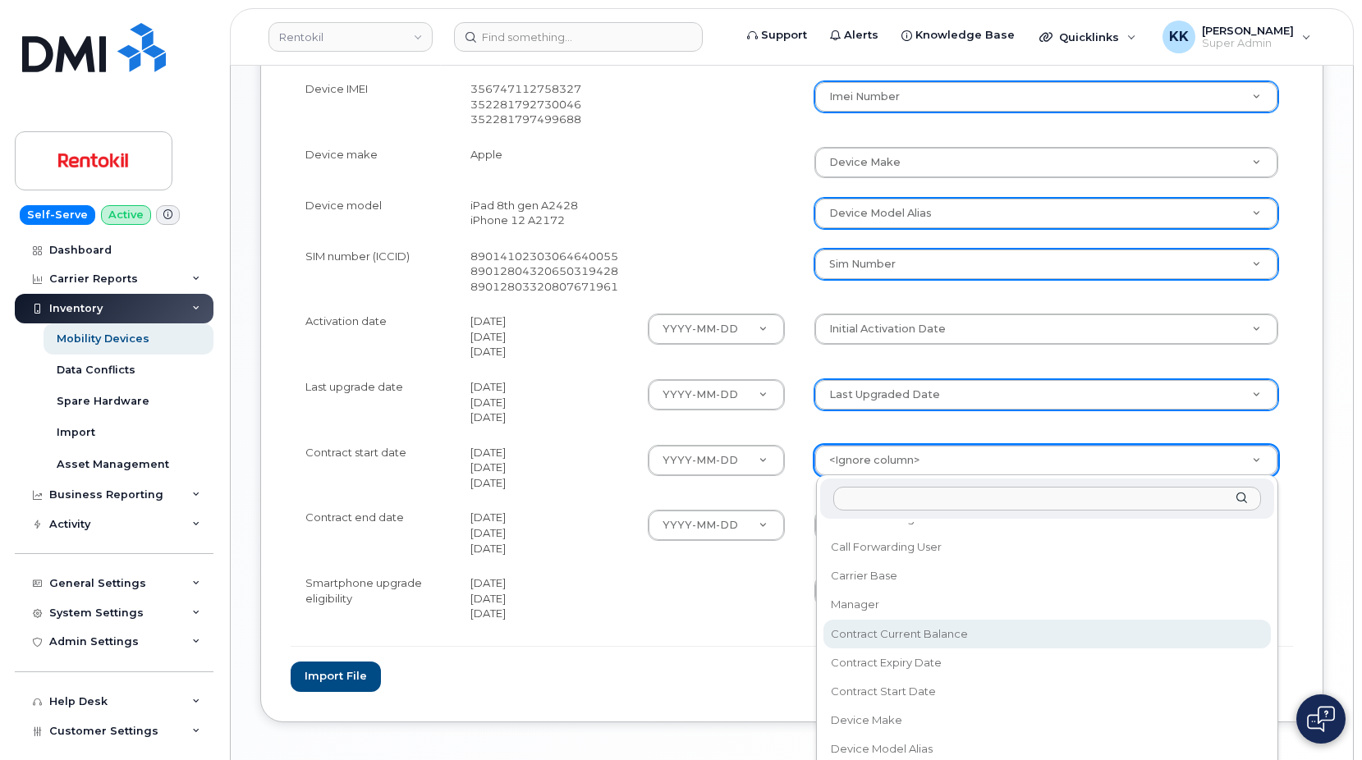
scroll to position [237, 0]
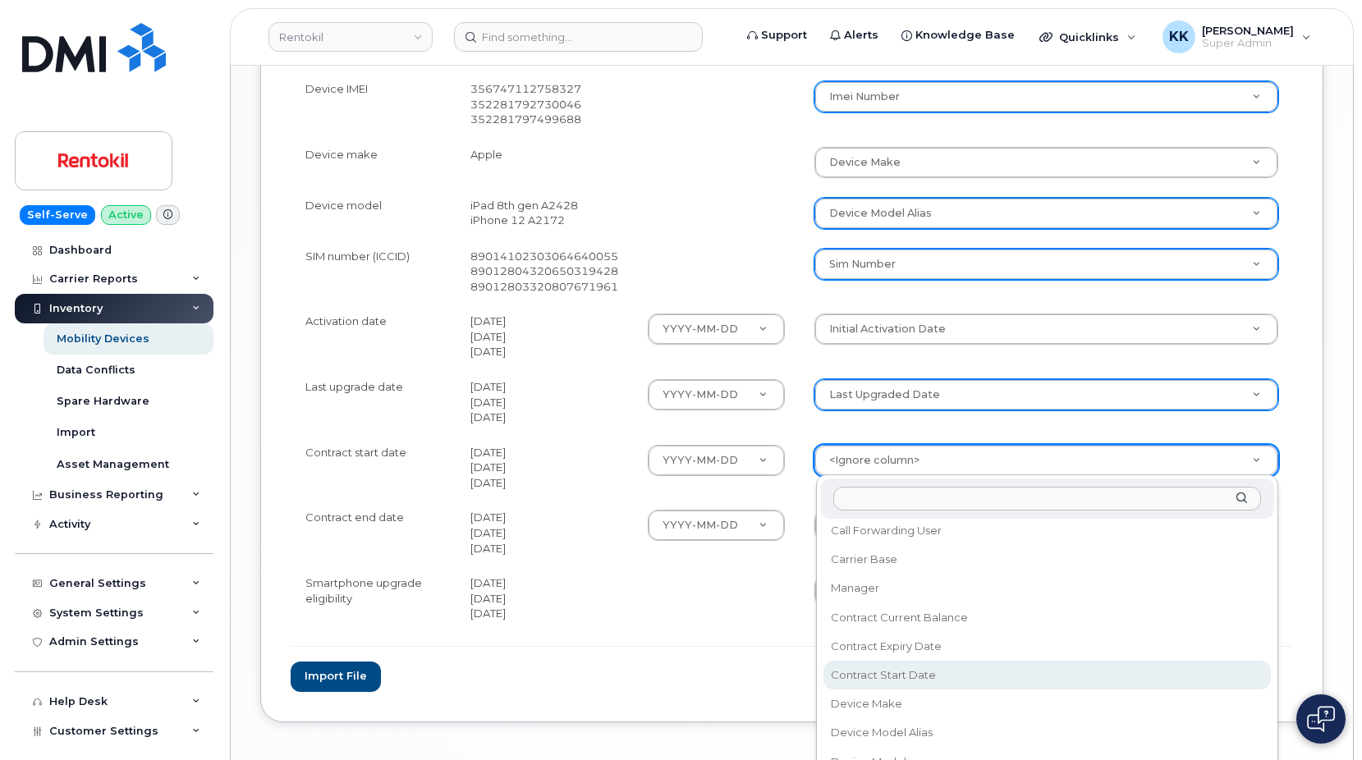
select select "contract_start_date"
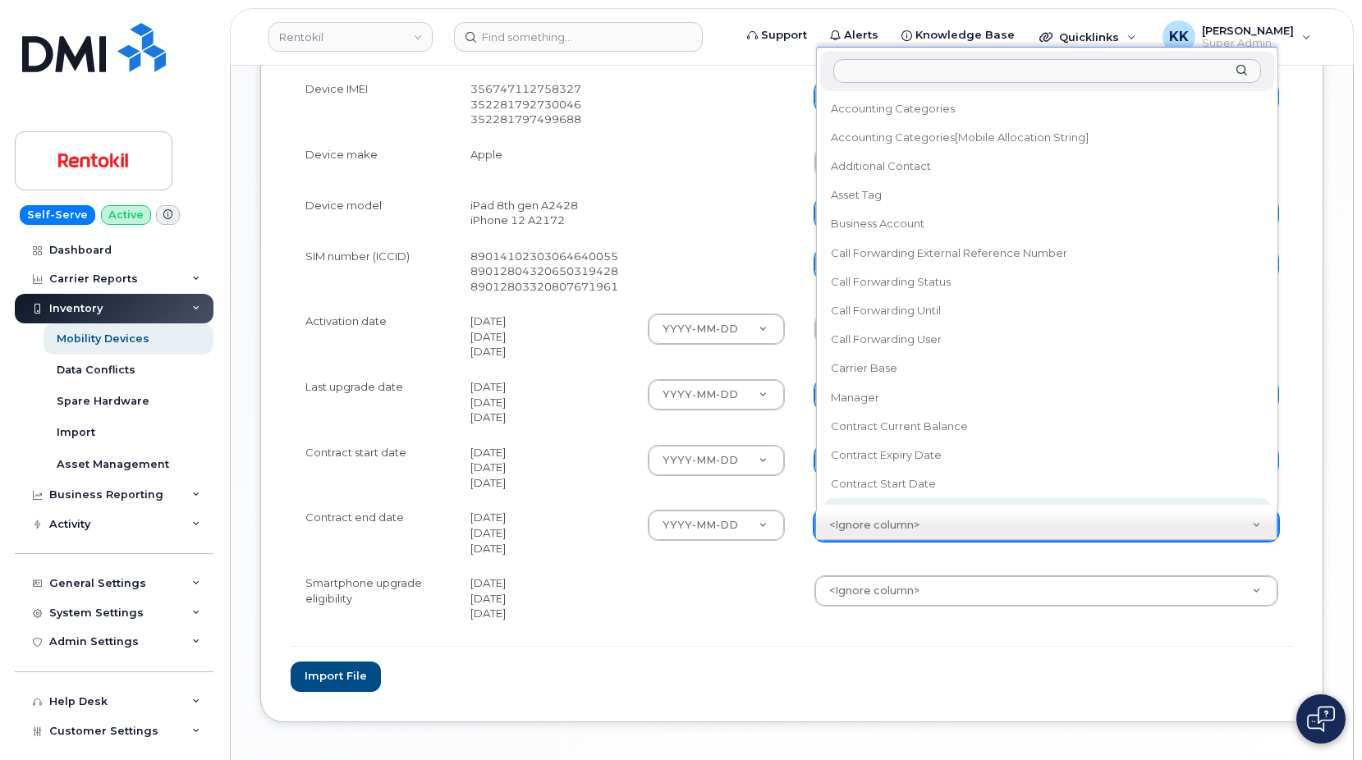
scroll to position [15, 0]
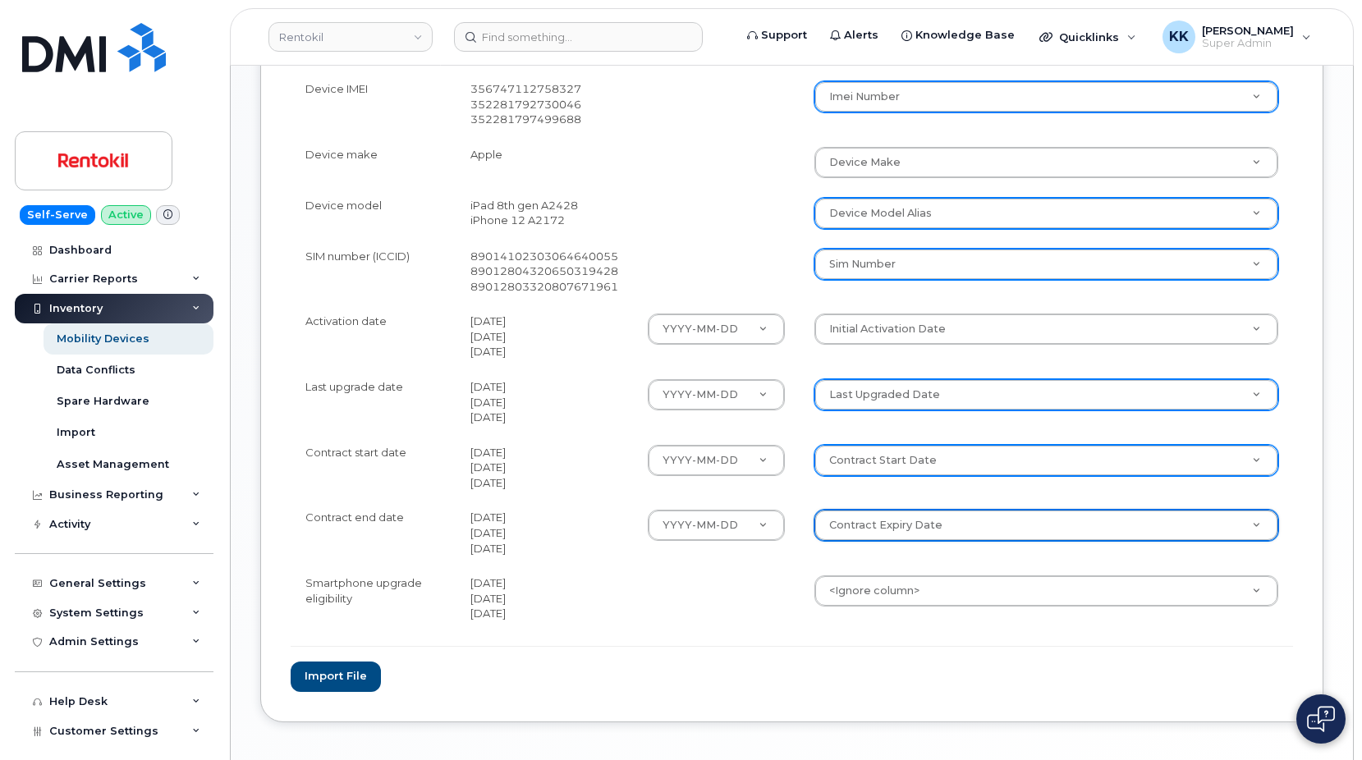
select select "contract_expiry_date"
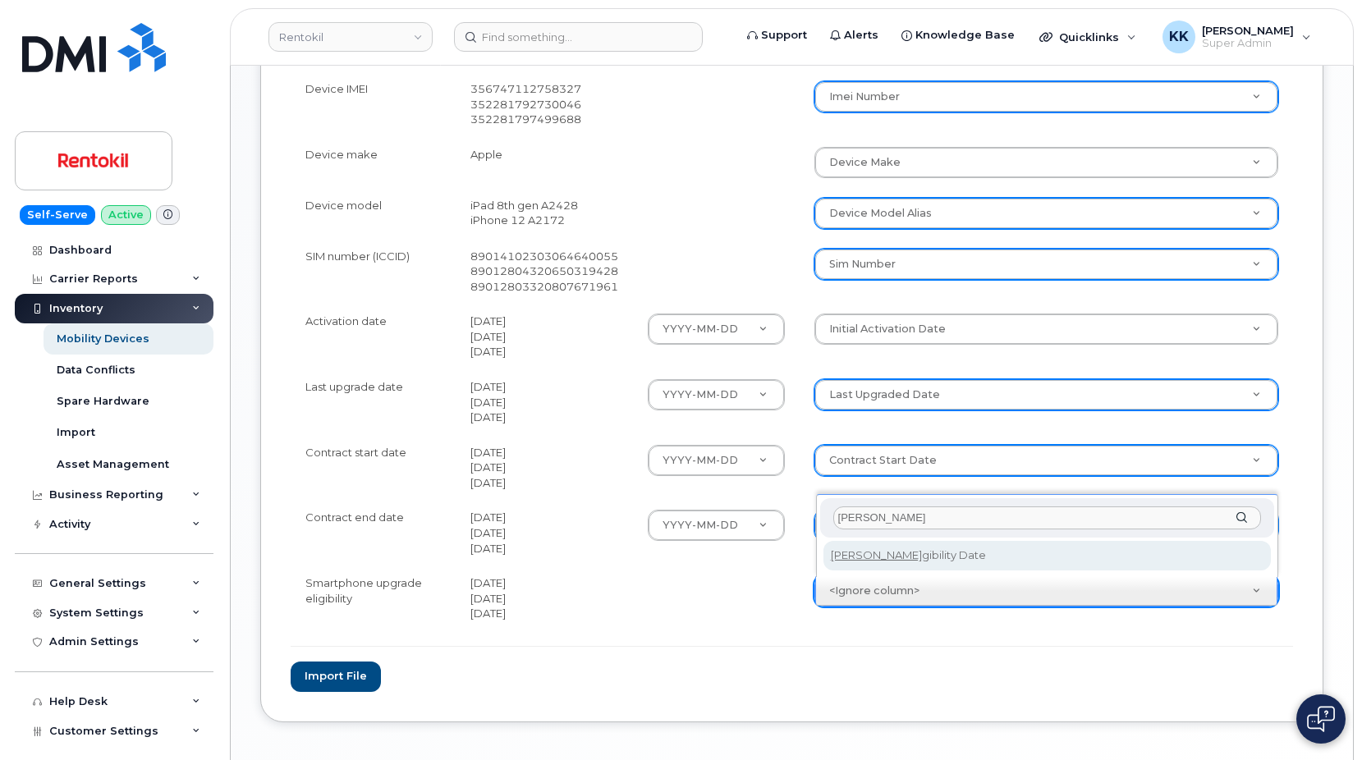
type input "eli"
select select "eligibility_date"
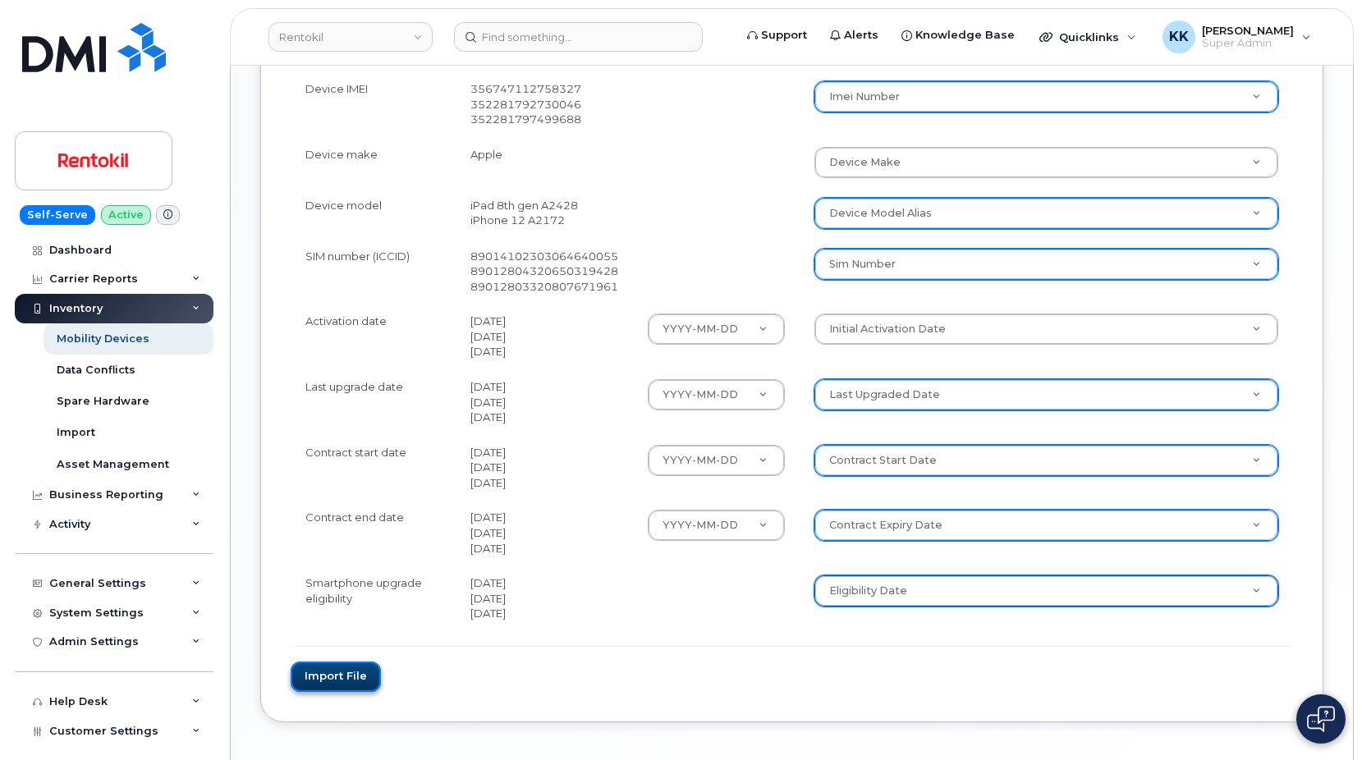
click at [358, 678] on button "Import file" at bounding box center [336, 677] width 90 height 30
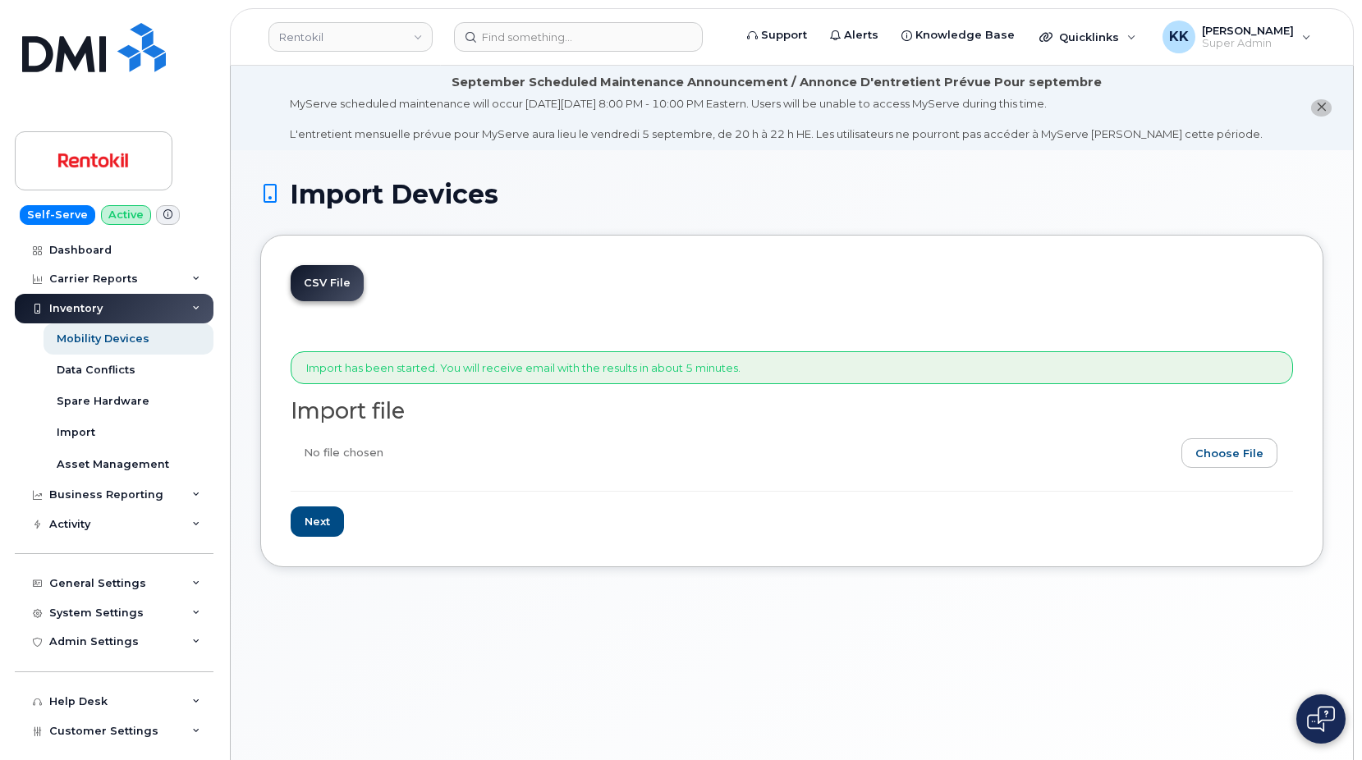
click at [1205, 453] on input "file" at bounding box center [786, 458] width 990 height 38
type input "C:\fakepath\Rentokil AT&T Terminix Inventory [DATE].csv"
click at [331, 522] on input "Next" at bounding box center [317, 522] width 53 height 30
type input "Loading..."
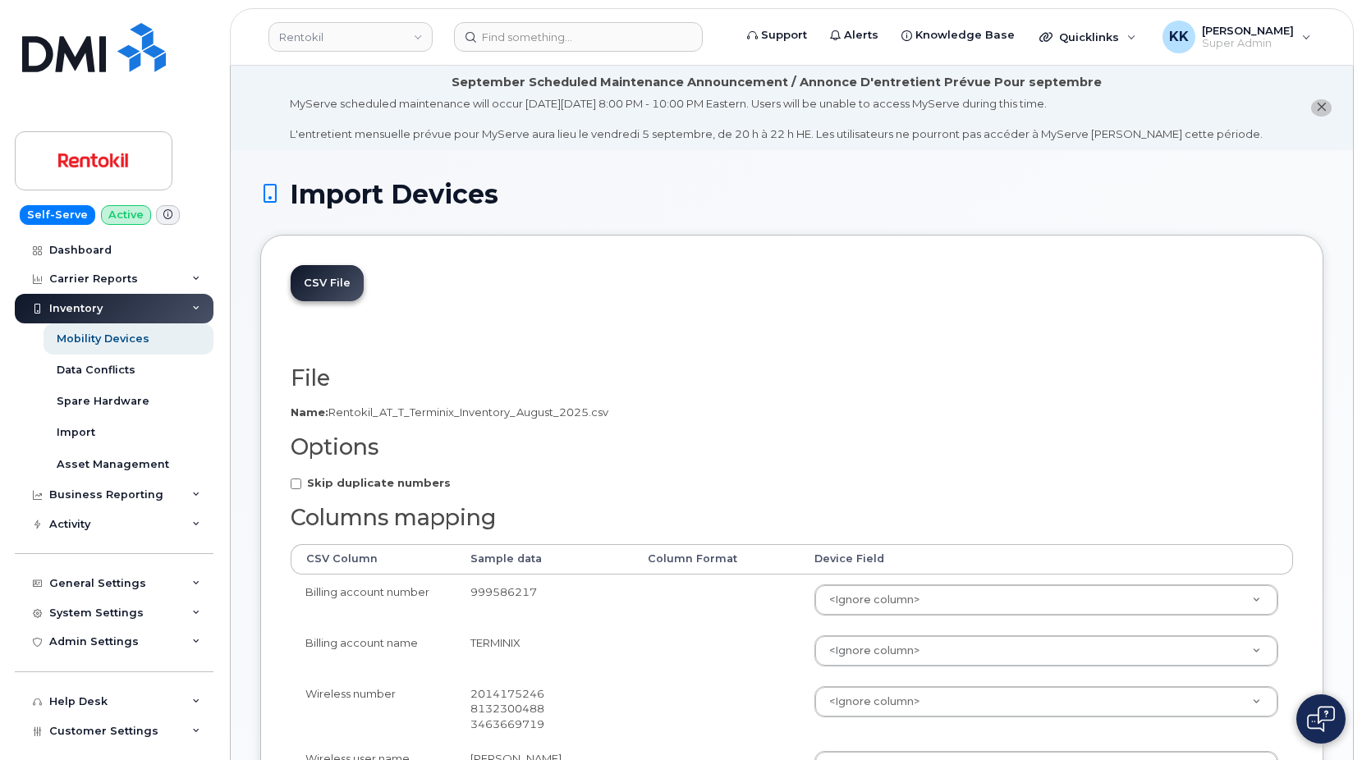
click at [397, 485] on strong "Skip duplicate numbers" at bounding box center [379, 482] width 144 height 13
click at [301, 485] on input "Skip duplicate numbers" at bounding box center [296, 484] width 11 height 11
checkbox input "true"
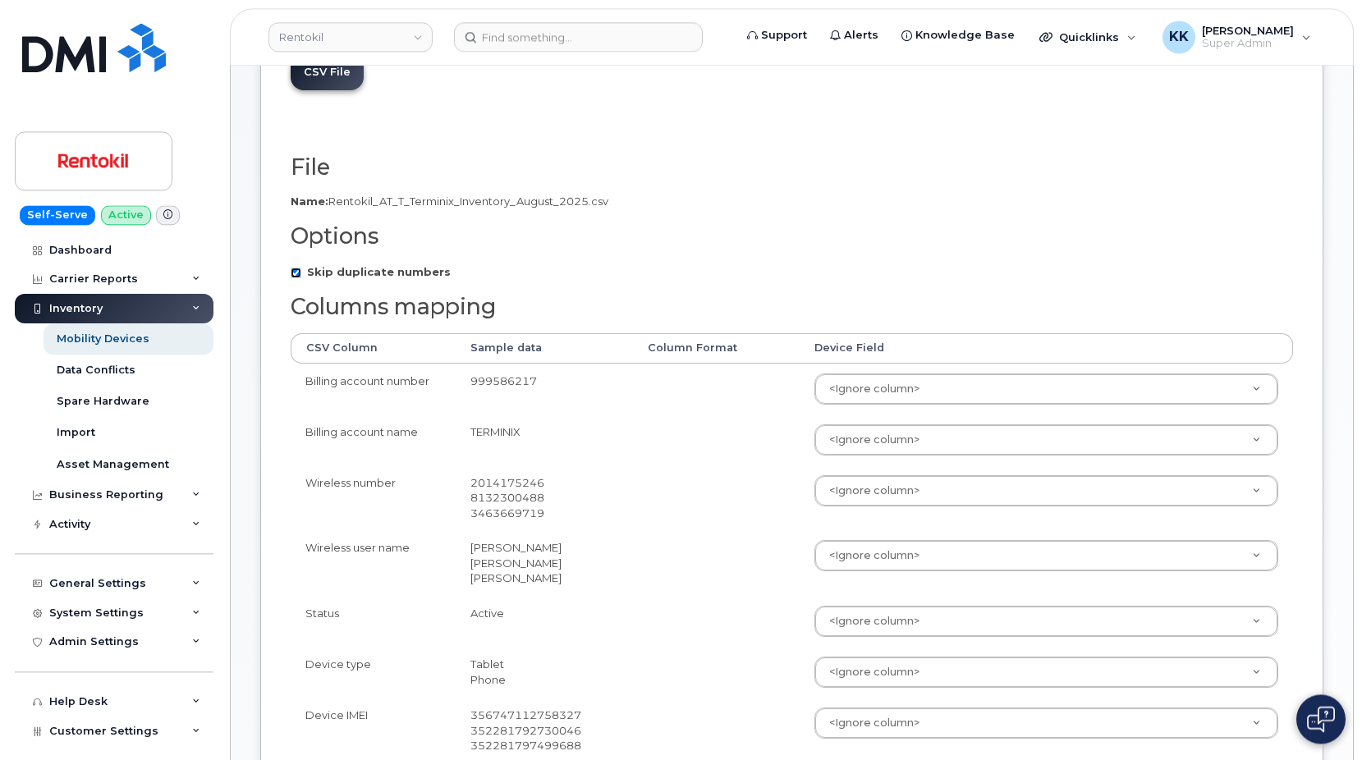
scroll to position [251, 0]
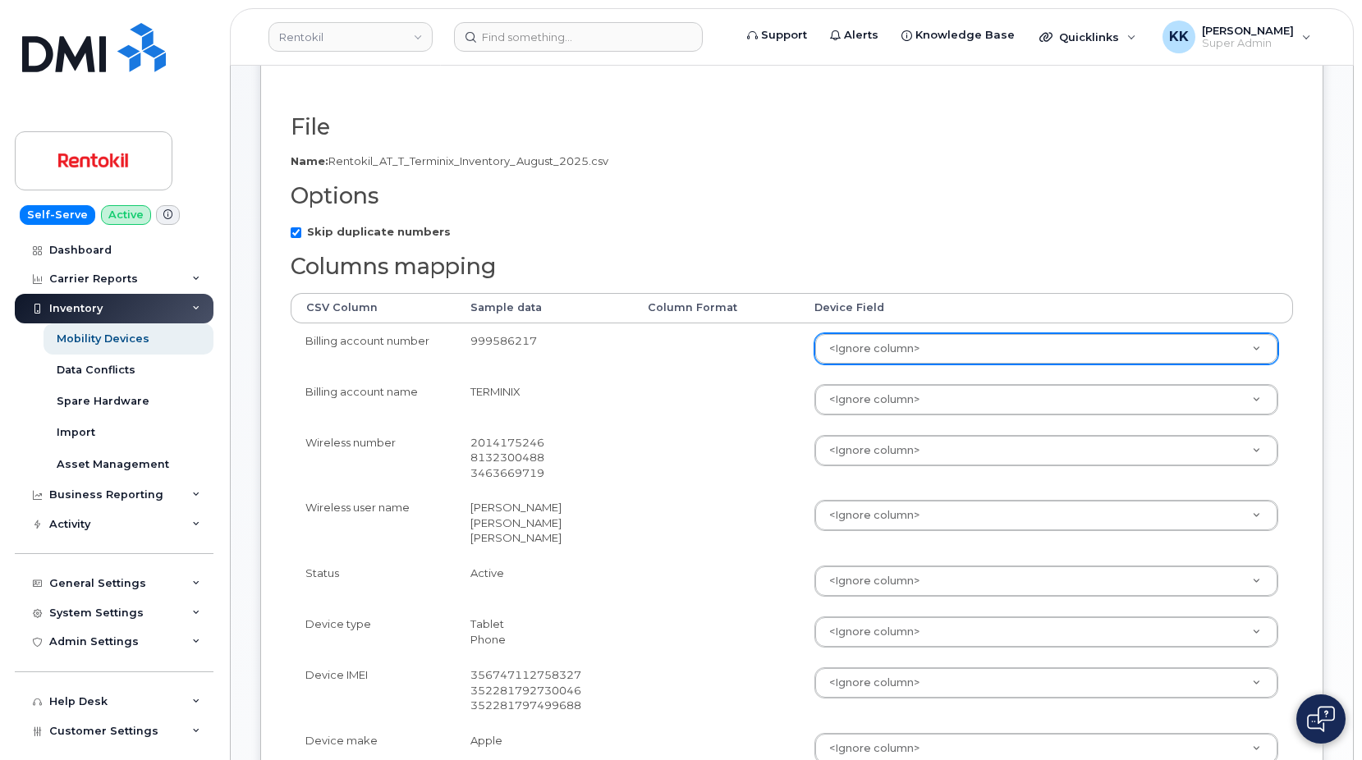
click at [831, 353] on body "Rentokil Support Alerts Knowledge Base Quicklinks Suspend / Cancel Device Chang…" at bounding box center [681, 582] width 1362 height 1667
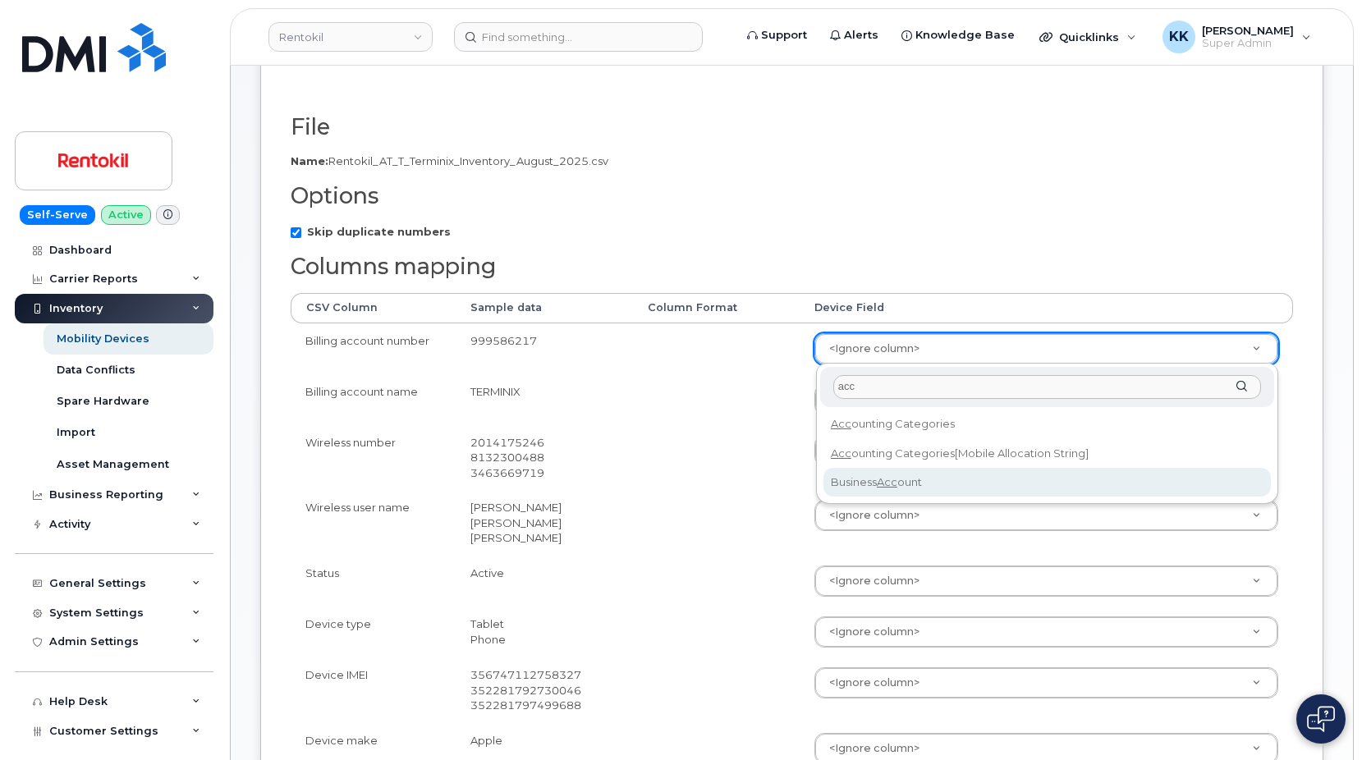
type input "acc"
select select "business_account_id"
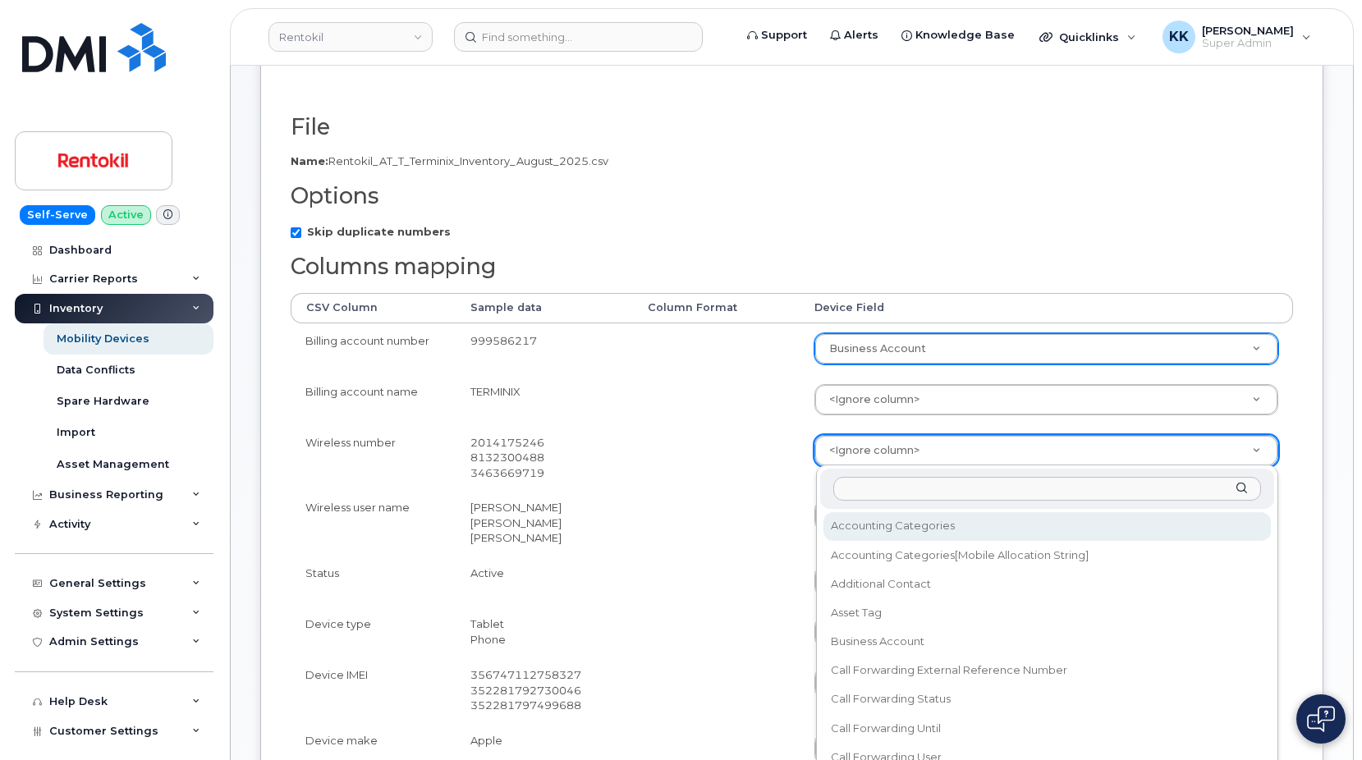
click at [837, 451] on body "Rentokil Support Alerts Knowledge Base Quicklinks Suspend / Cancel Device Chang…" at bounding box center [681, 582] width 1362 height 1667
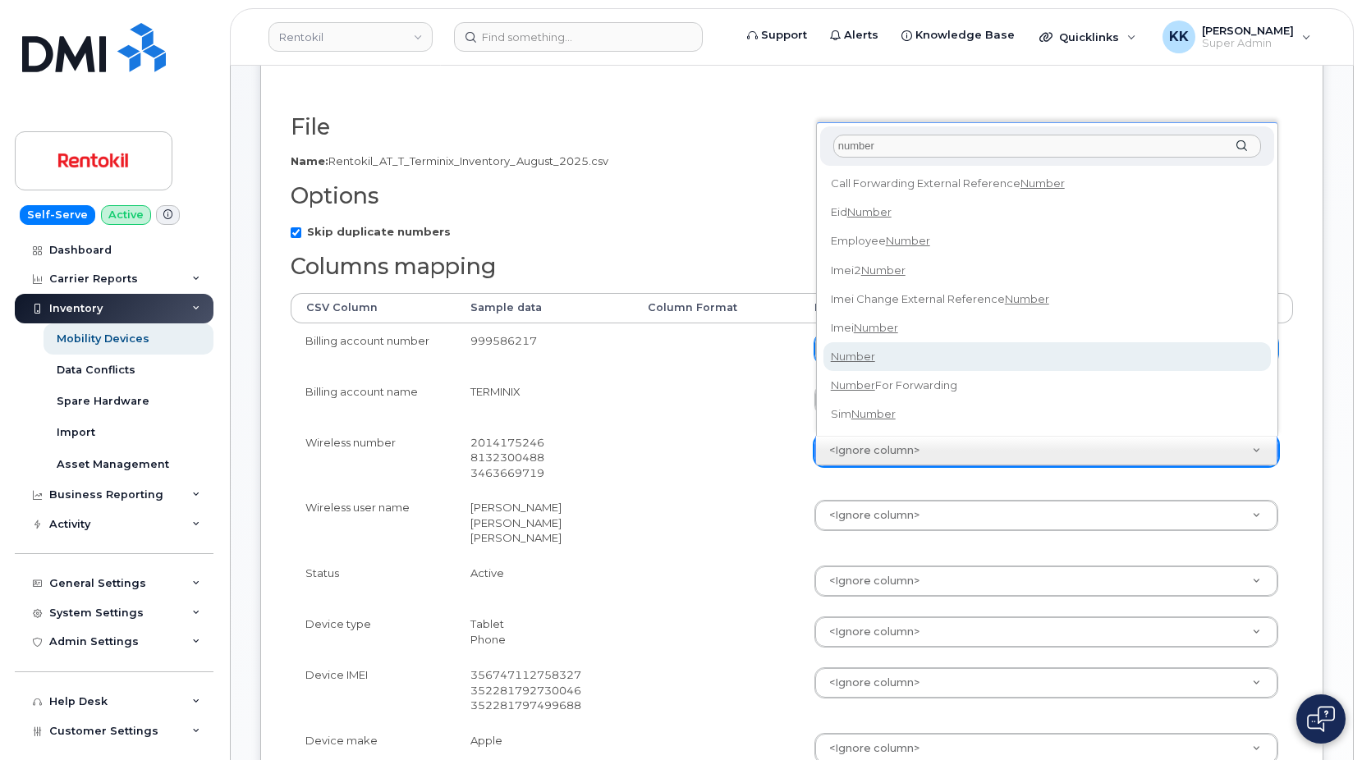
type input "number"
select select "number"
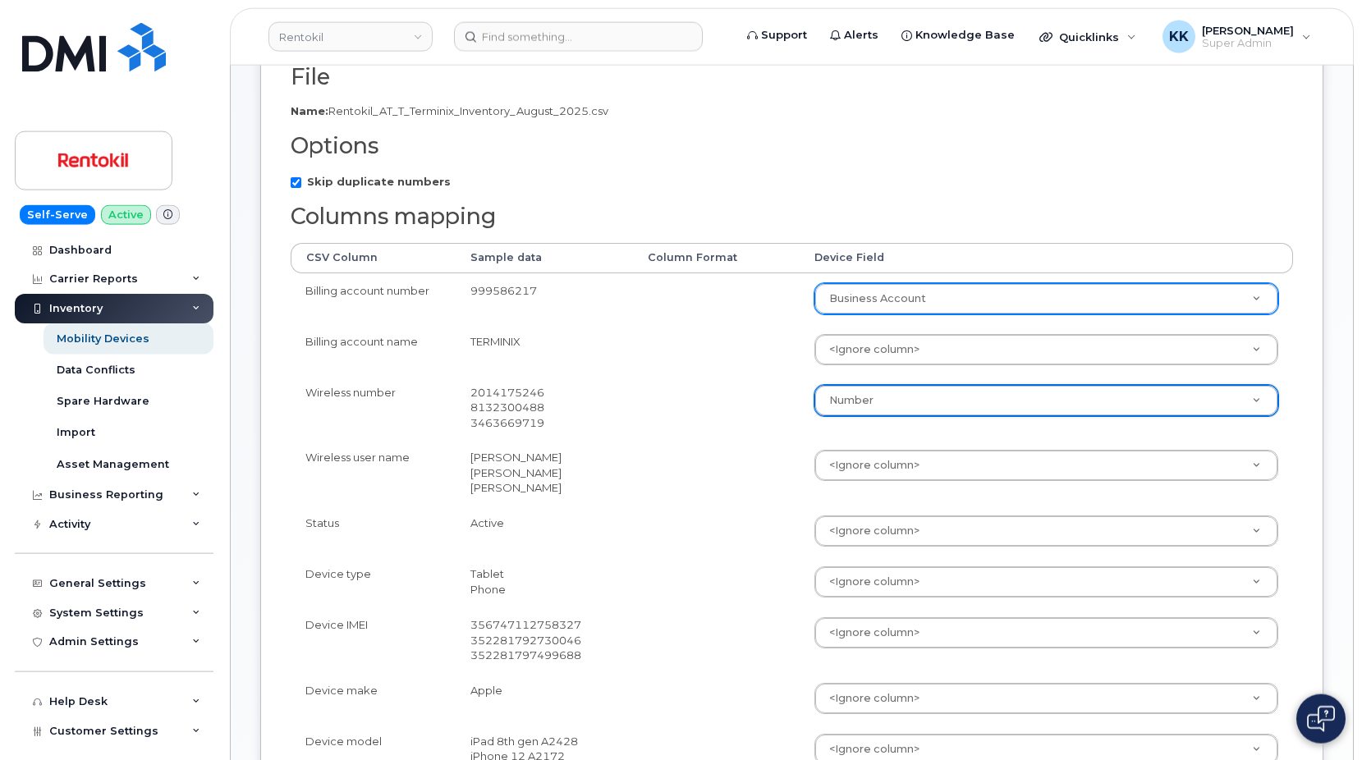
scroll to position [335, 0]
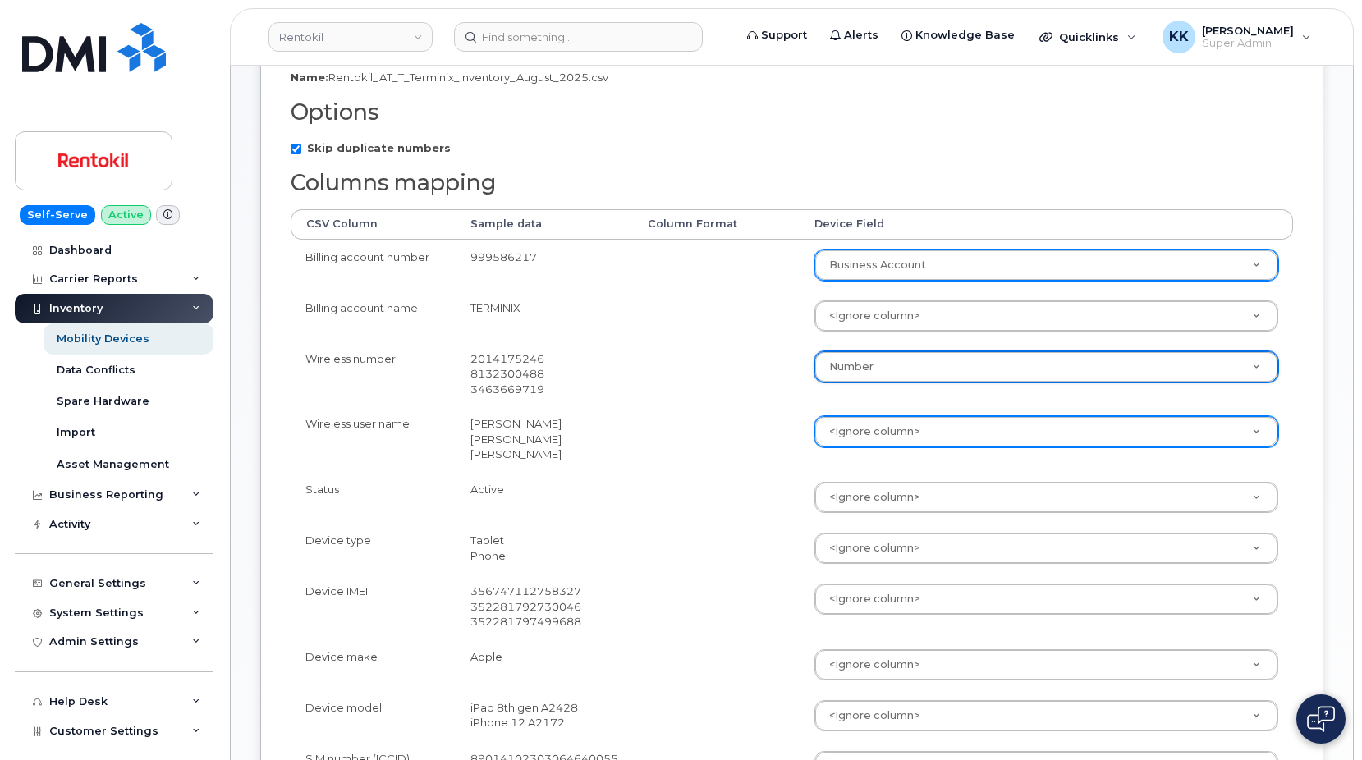
click at [898, 423] on body "Rentokil Support Alerts Knowledge Base Quicklinks Suspend / Cancel Device Chang…" at bounding box center [681, 498] width 1362 height 1667
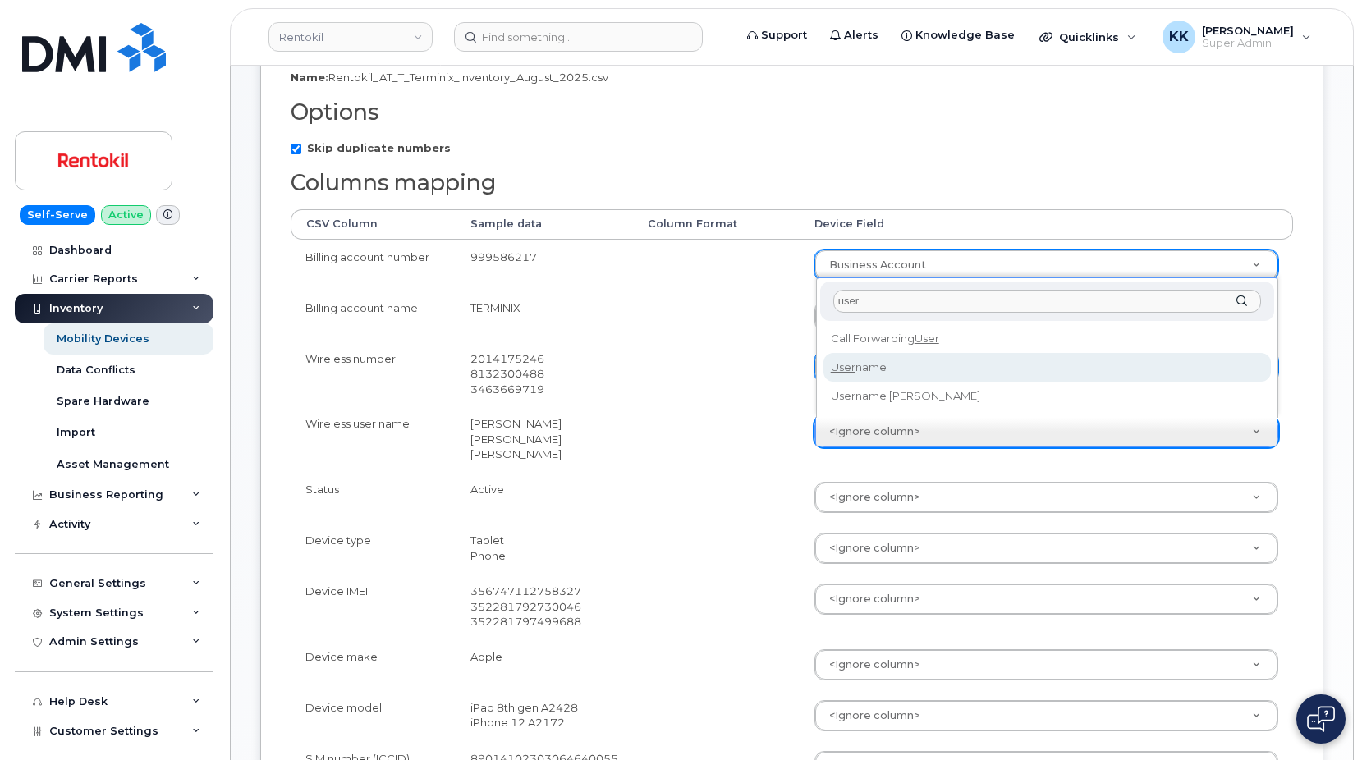
type input "user"
select select "username"
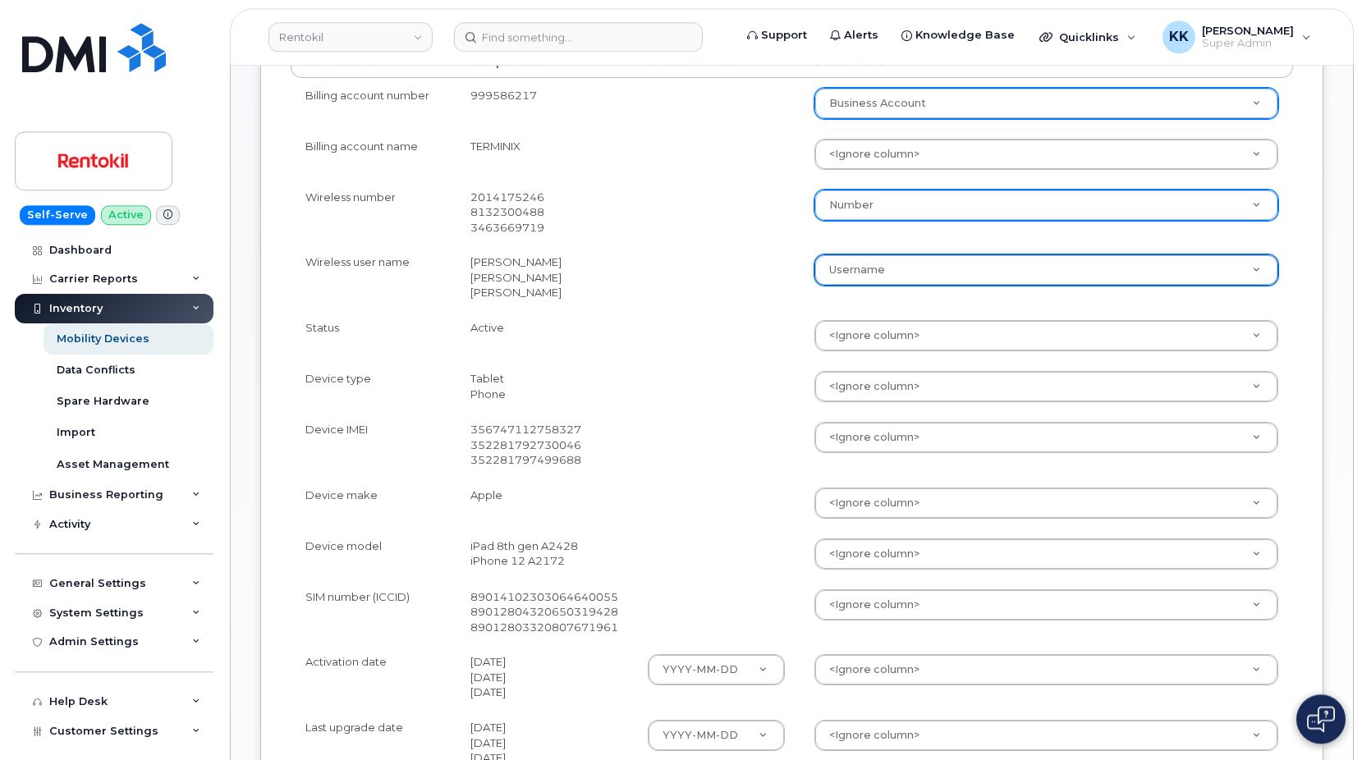
scroll to position [503, 0]
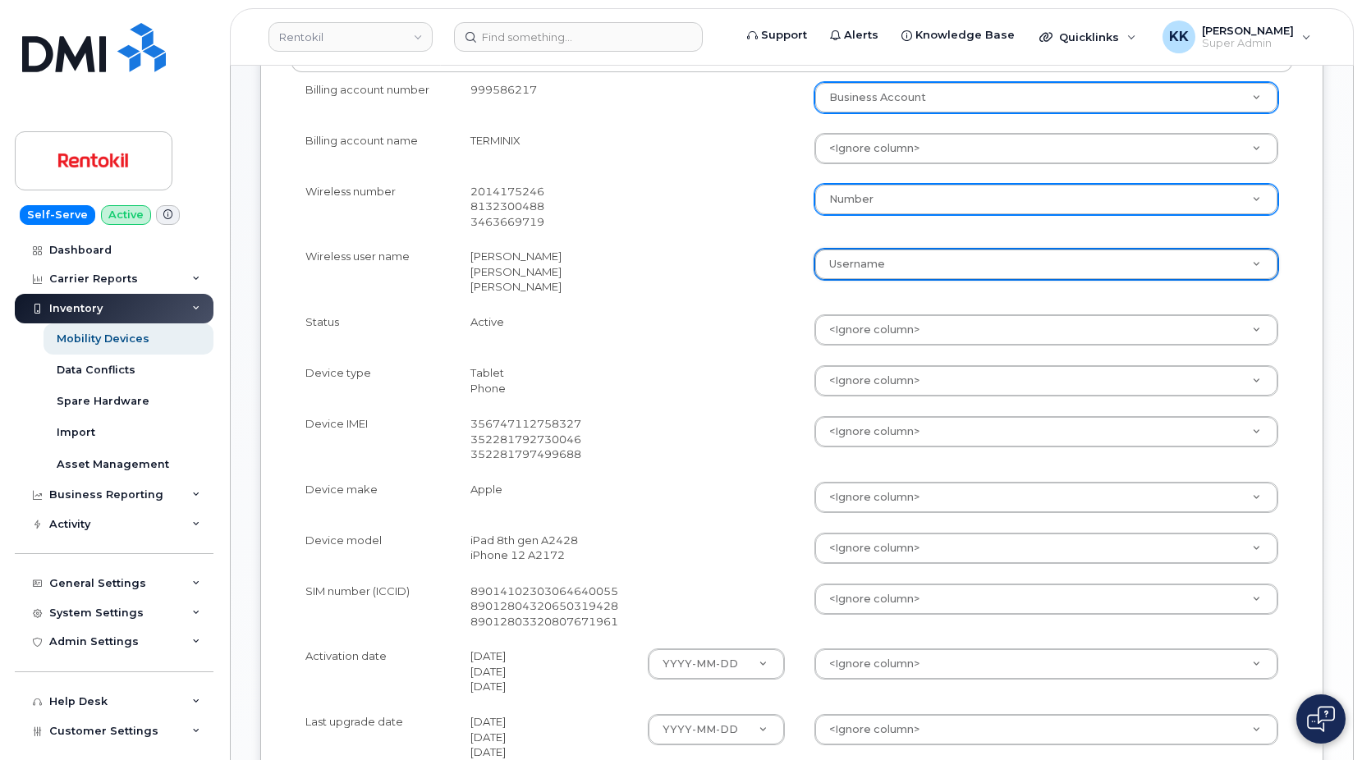
click at [861, 430] on body "Rentokil Support Alerts Knowledge Base Quicklinks Suspend / Cancel Device Chang…" at bounding box center [681, 330] width 1362 height 1667
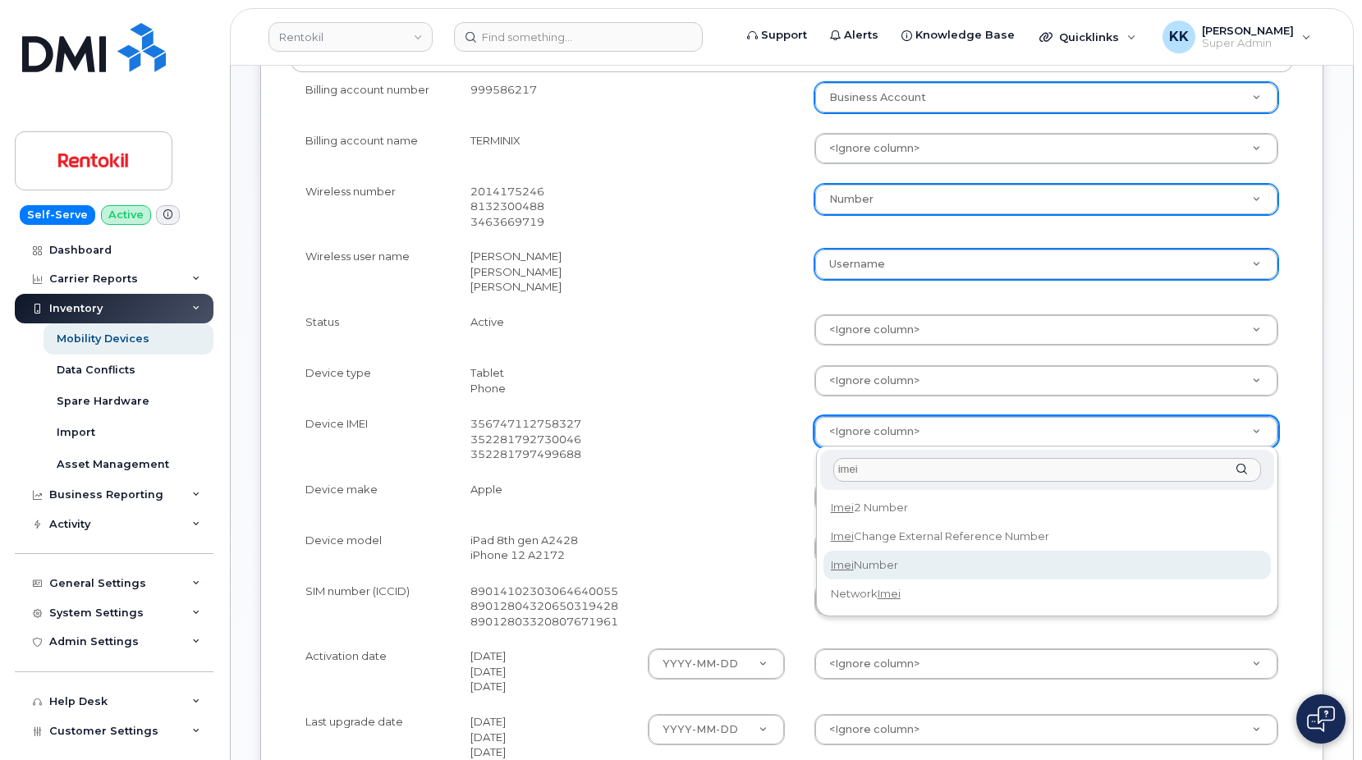
type input "imei"
select select "imei_number"
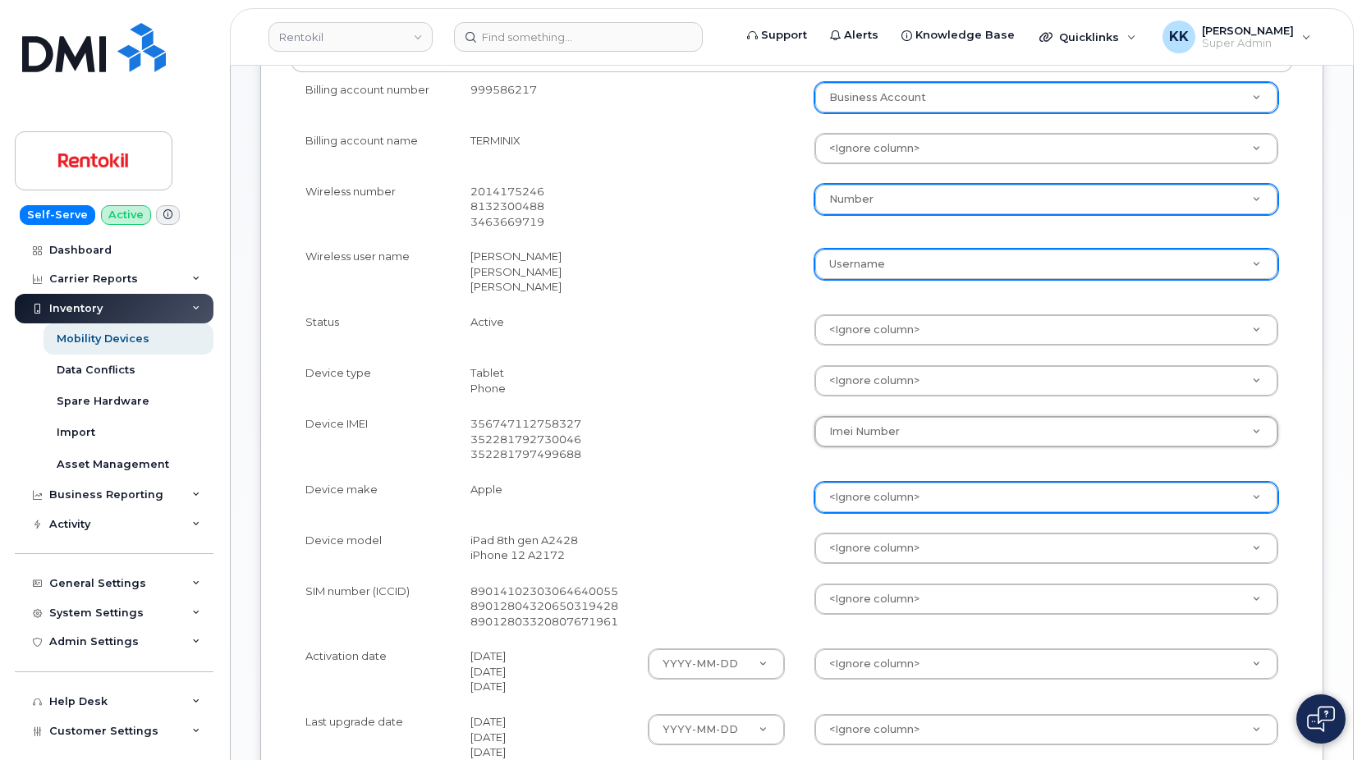
click at [869, 485] on body "Rentokil Support Alerts Knowledge Base Quicklinks Suspend / Cancel Device Chang…" at bounding box center [681, 330] width 1362 height 1667
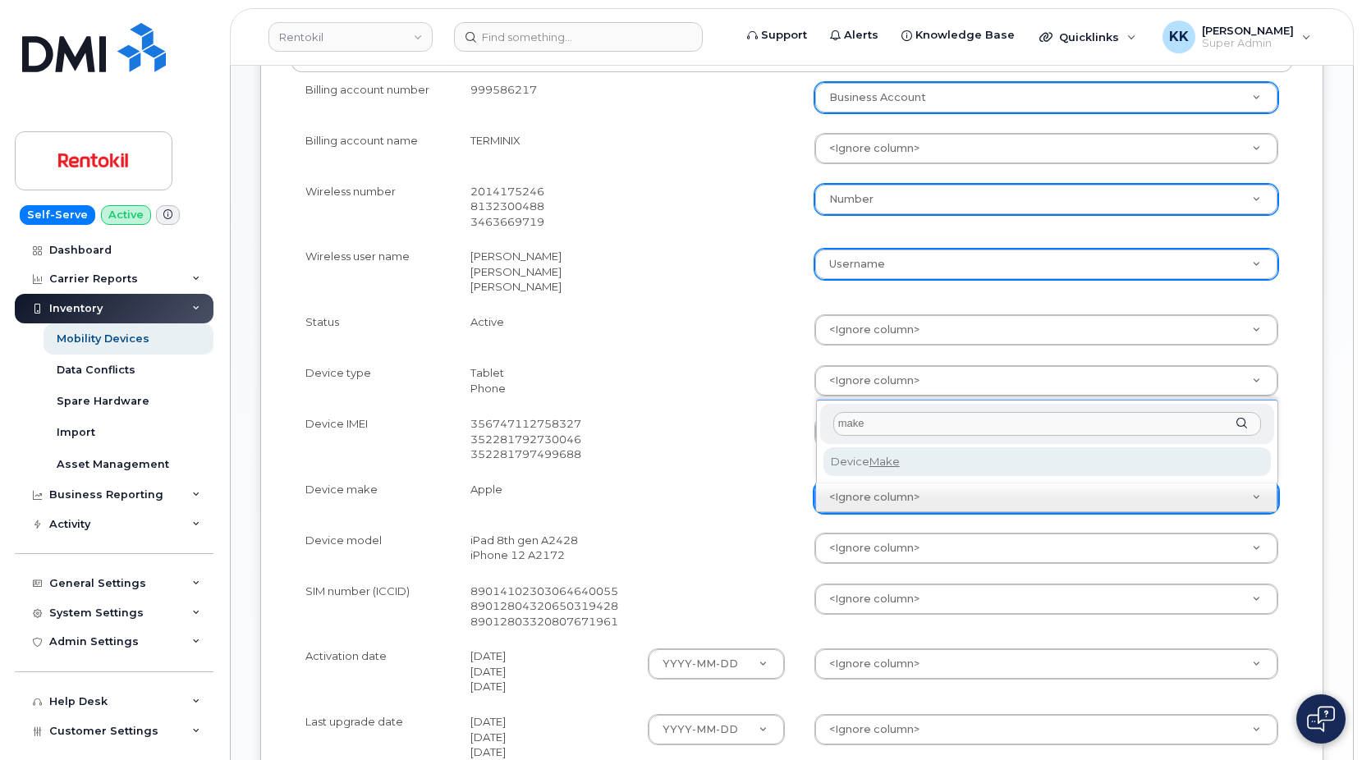
type input "make"
click at [869, 442] on div "make" at bounding box center [1047, 424] width 454 height 40
select select "device_make_id"
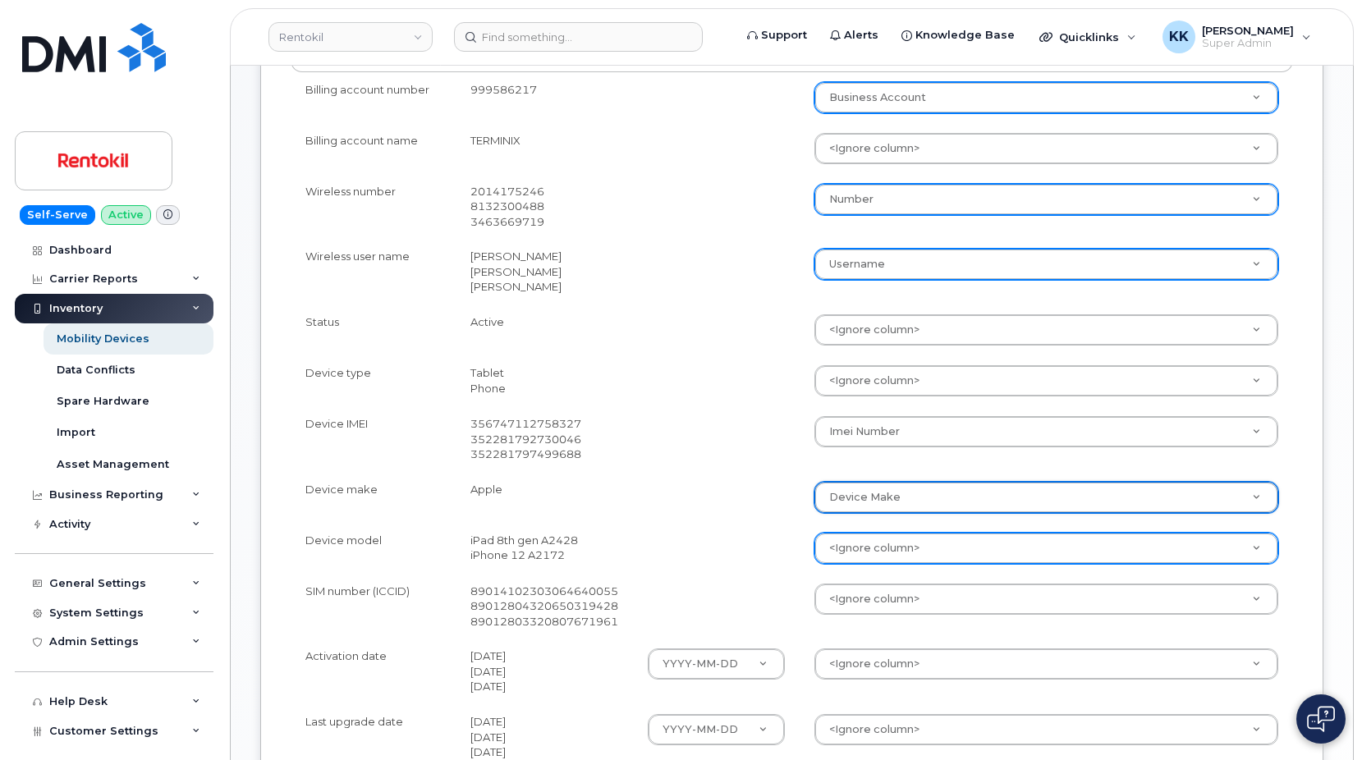
click at [879, 544] on body "Rentokil Support Alerts Knowledge Base Quicklinks Suspend / Cancel Device Chang…" at bounding box center [681, 330] width 1362 height 1667
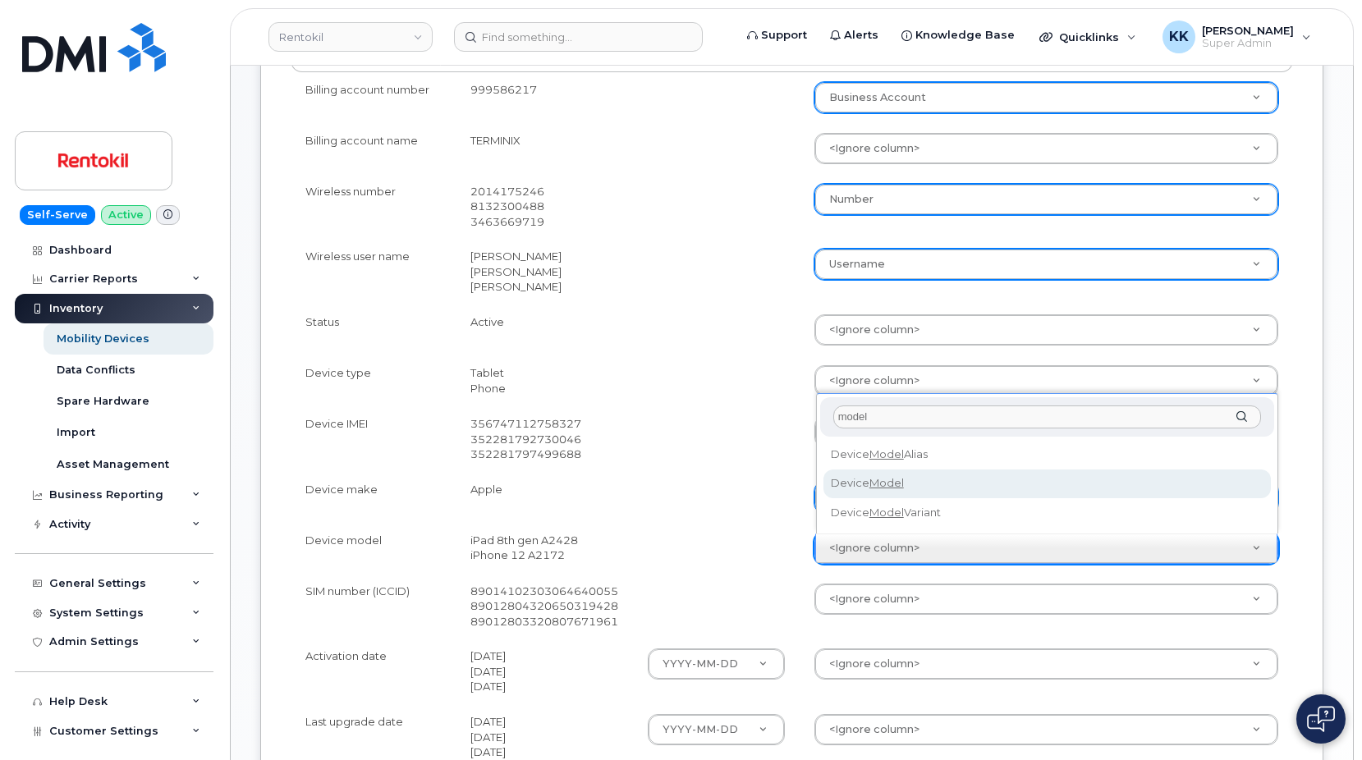
type input "model"
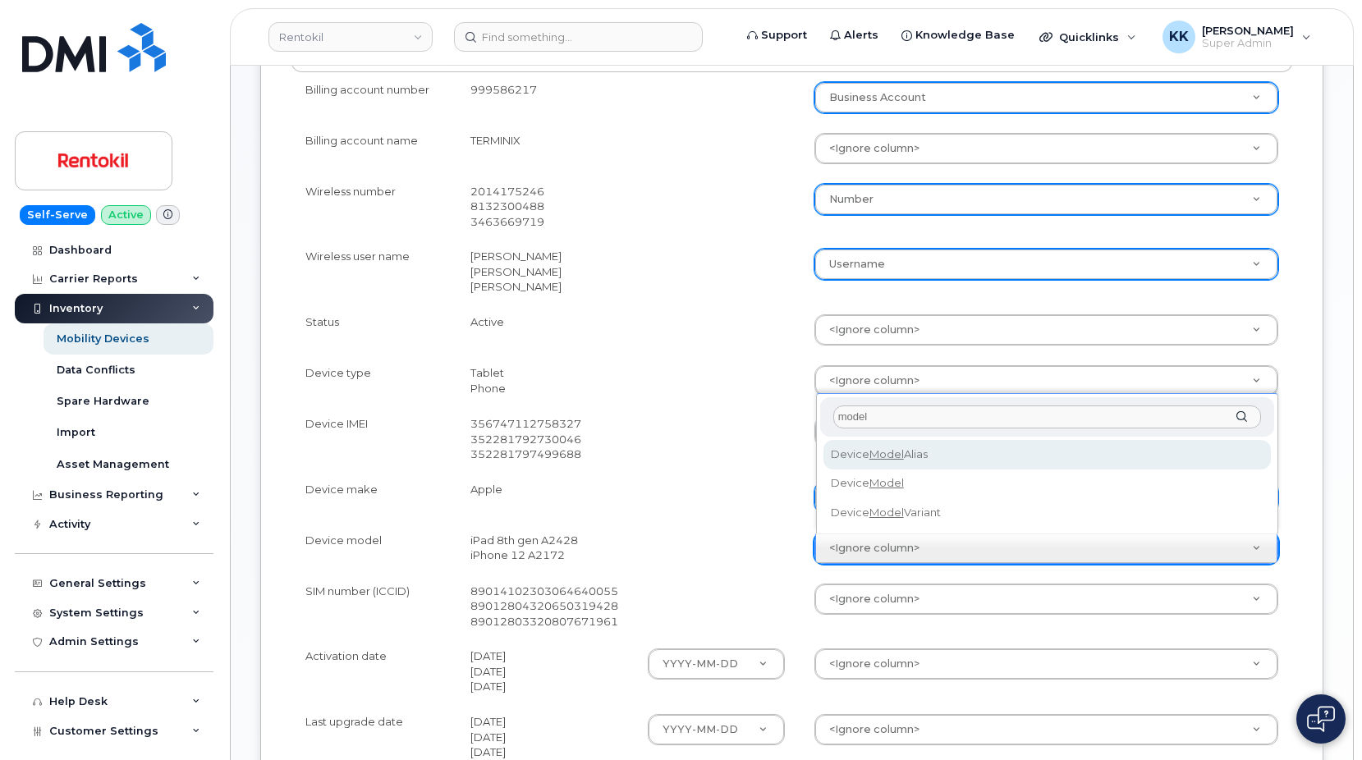
select select "device_model_alias"
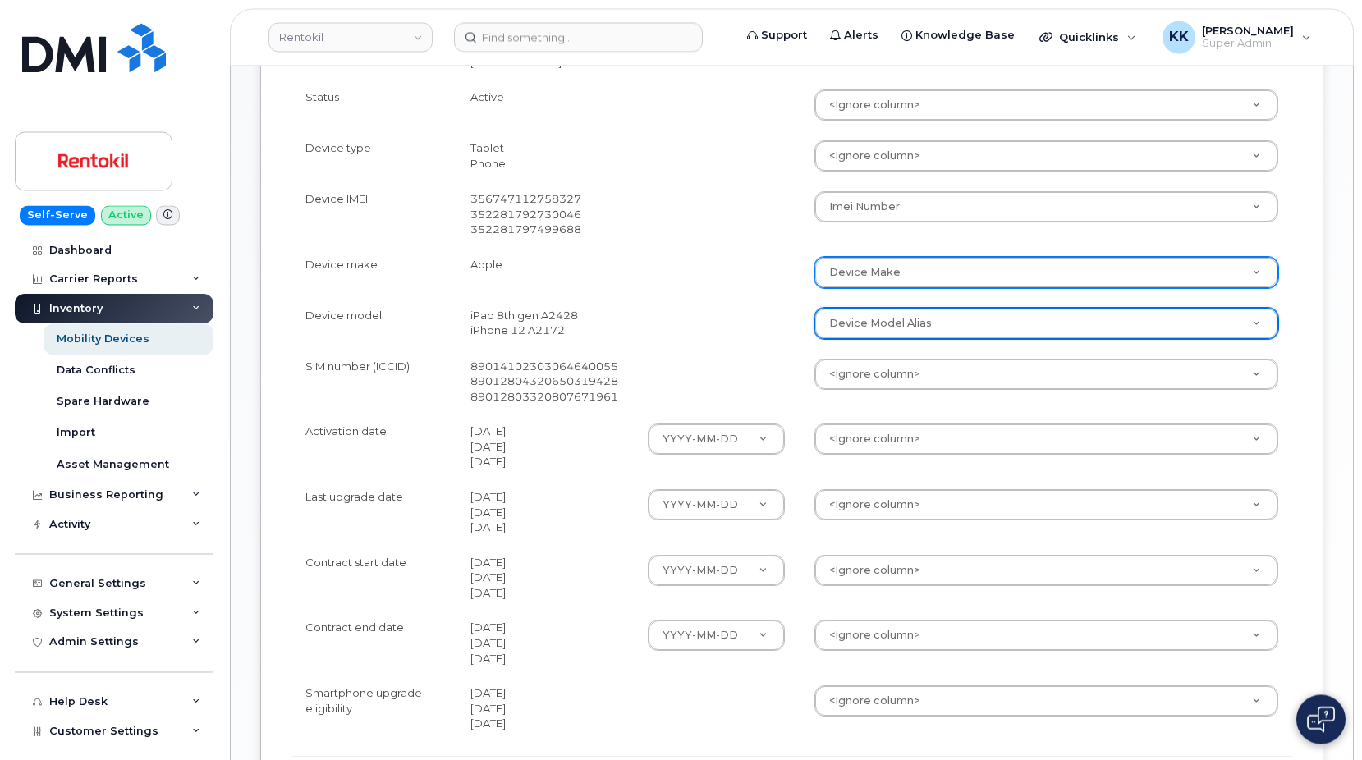
scroll to position [754, 0]
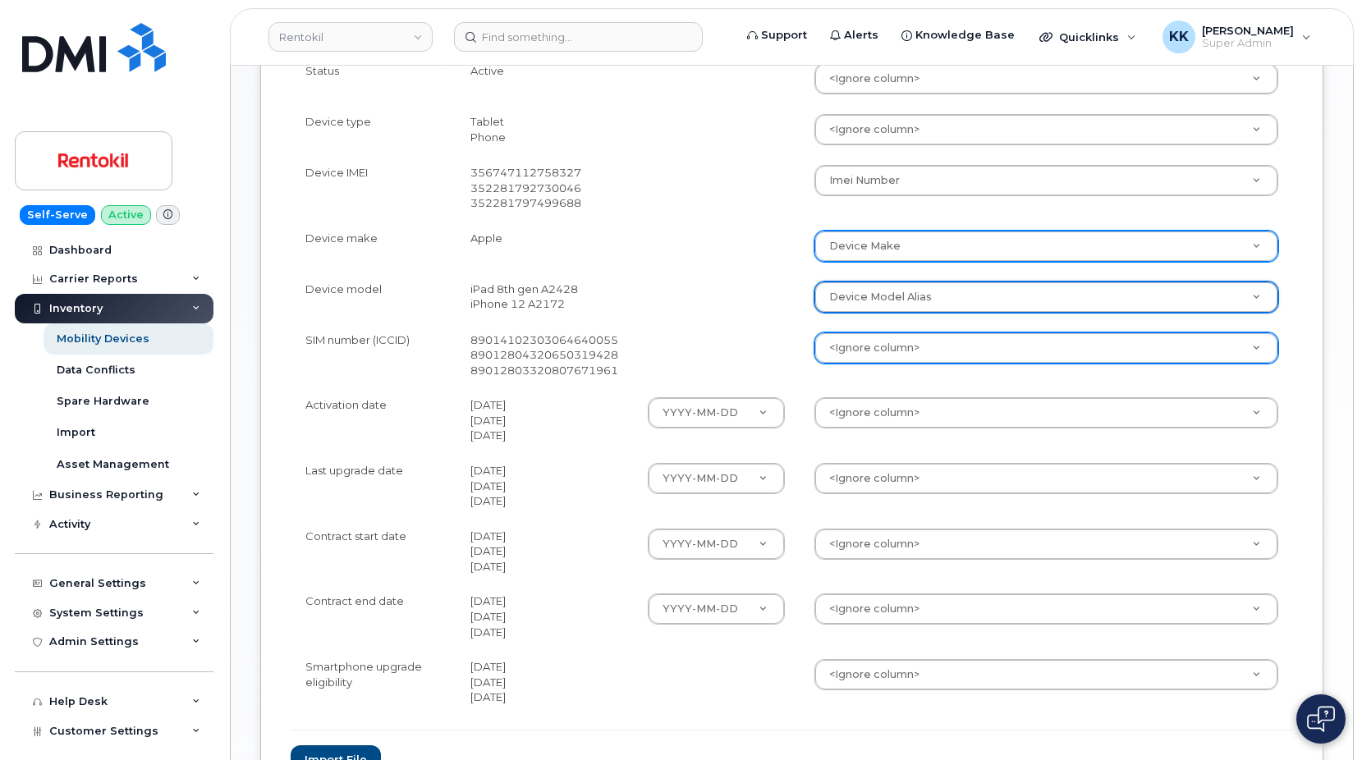
click at [845, 353] on body "Rentokil Support Alerts Knowledge Base Quicklinks Suspend / Cancel Device Chang…" at bounding box center [681, 79] width 1362 height 1667
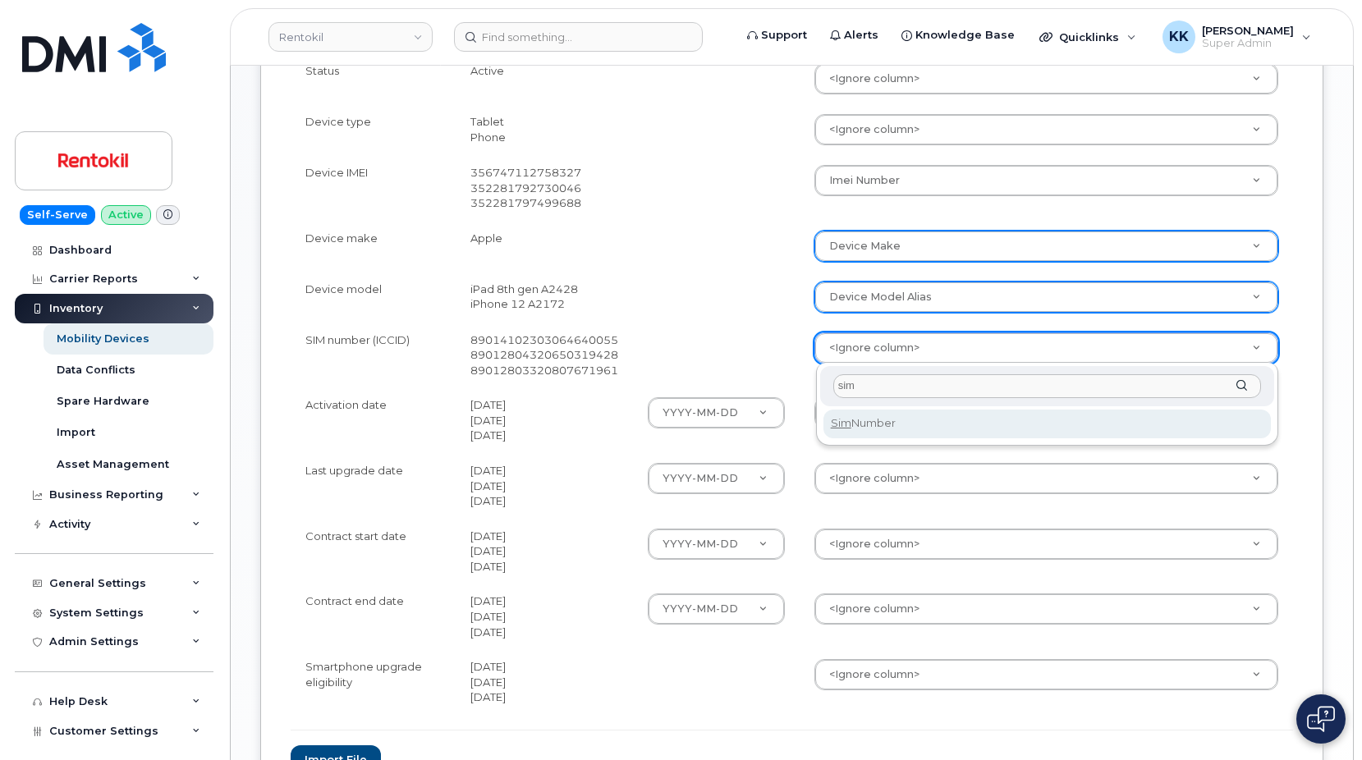
type input "sim"
select select "sim_number"
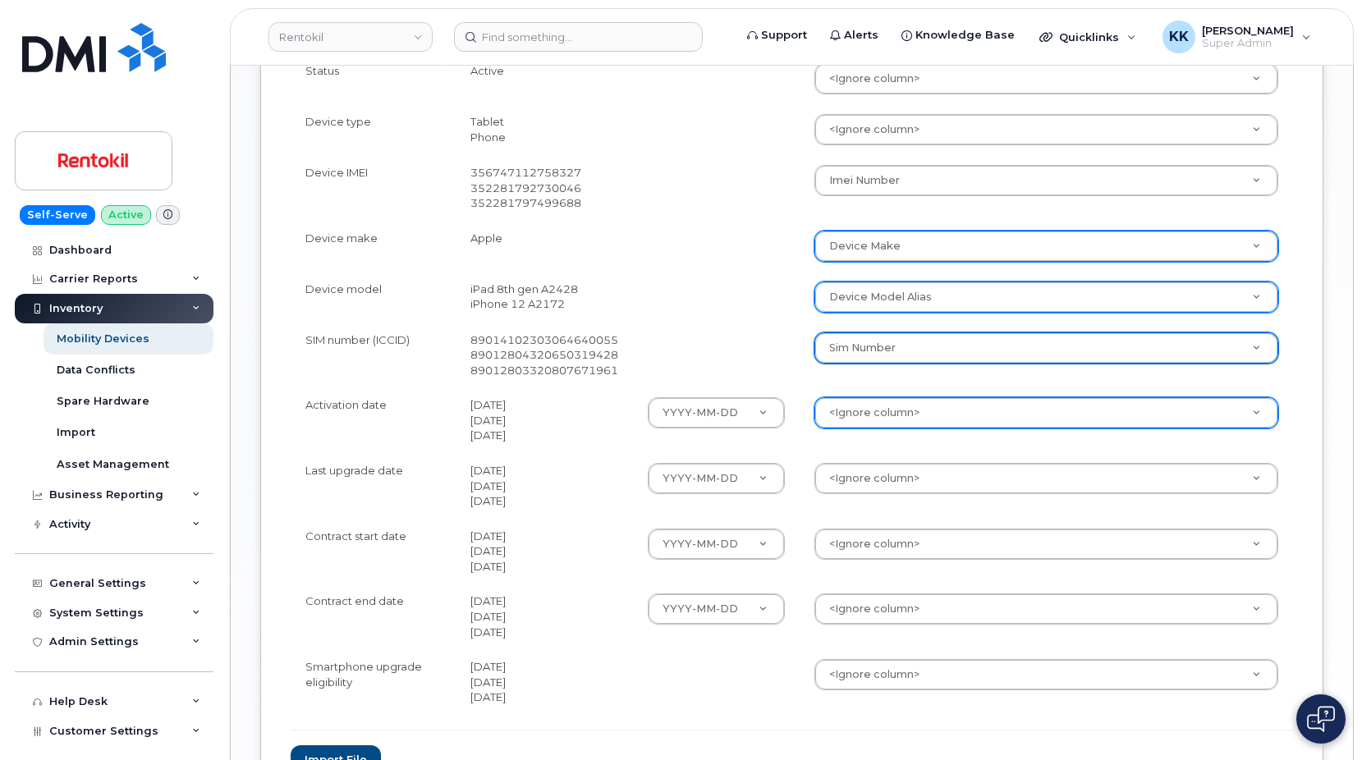
click at [867, 414] on body "Rentokil Support Alerts Knowledge Base Quicklinks Suspend / Cancel Device Chang…" at bounding box center [681, 79] width 1362 height 1667
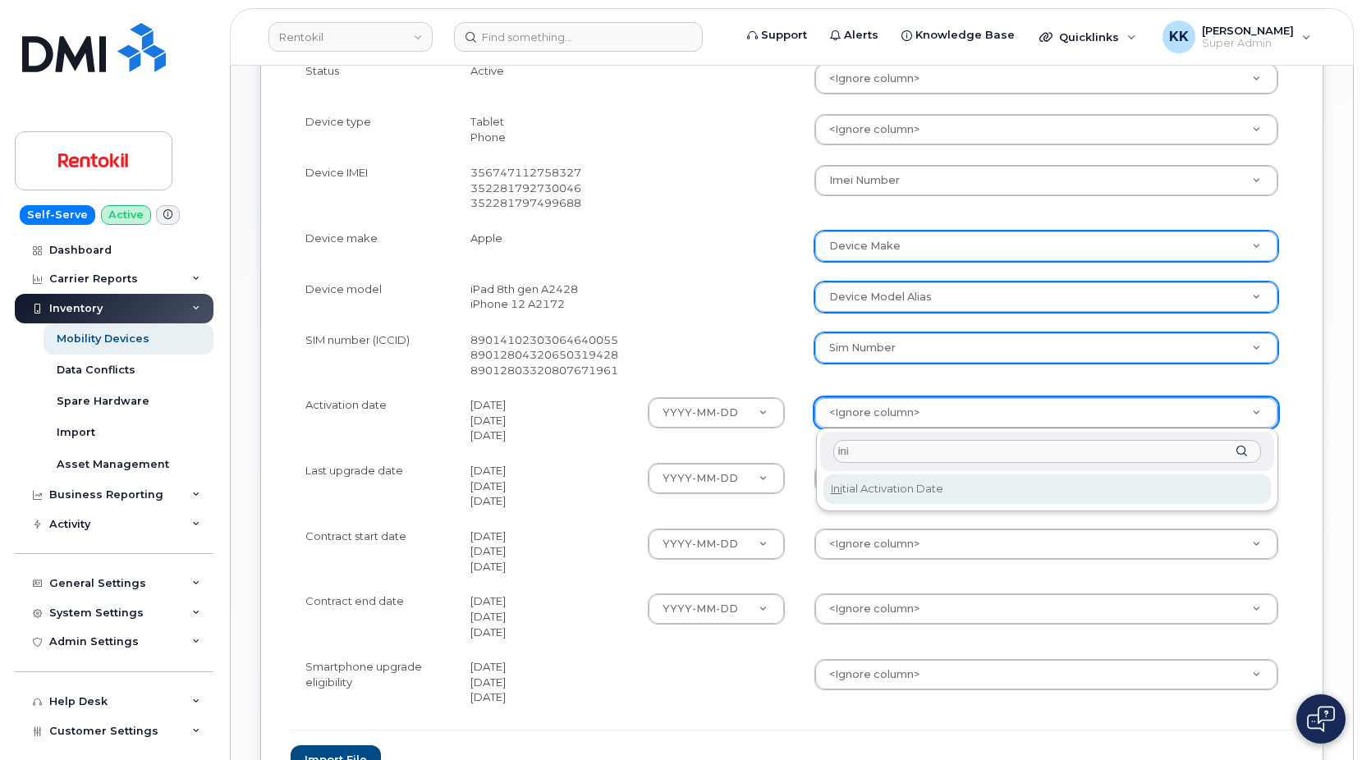
type input "ini"
select select "initial_activation_date"
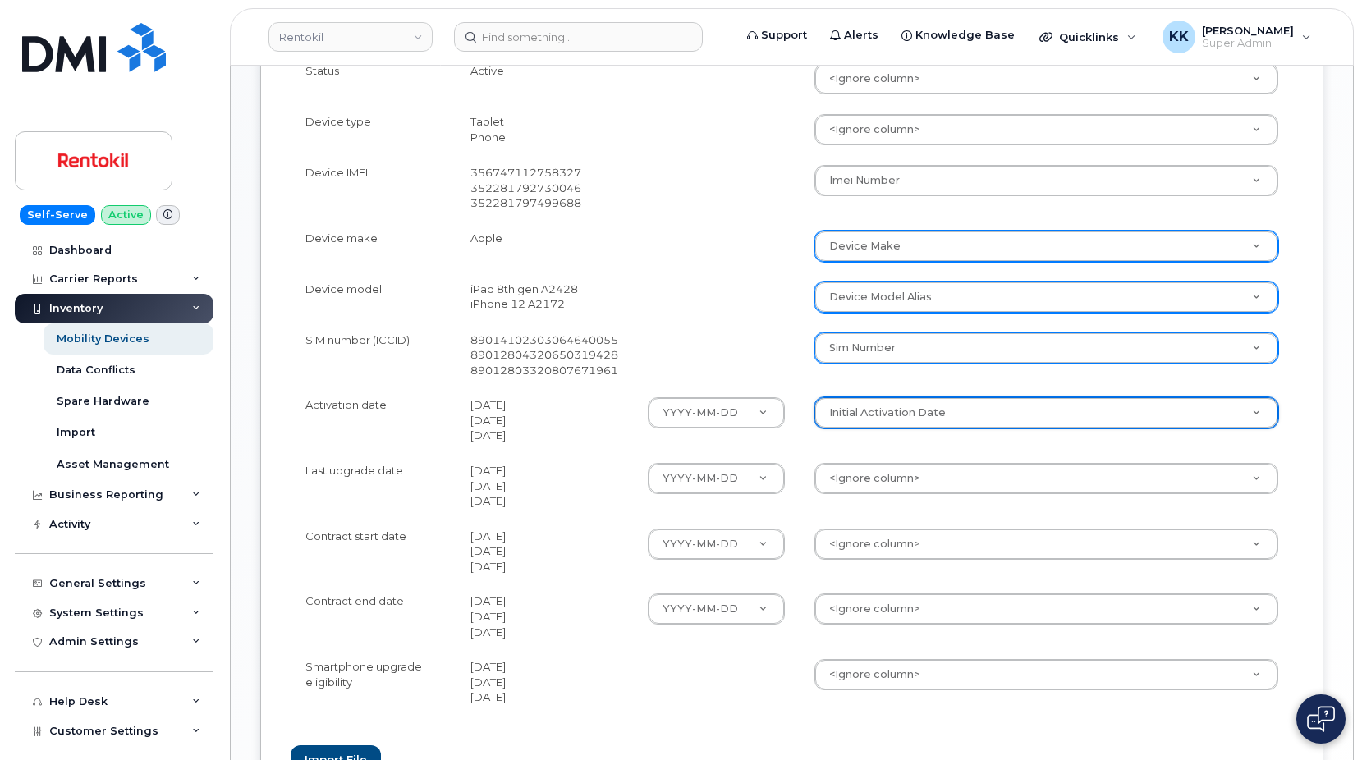
click at [876, 481] on body "Rentokil Support Alerts Knowledge Base Quicklinks Suspend / Cancel Device Chang…" at bounding box center [681, 79] width 1362 height 1667
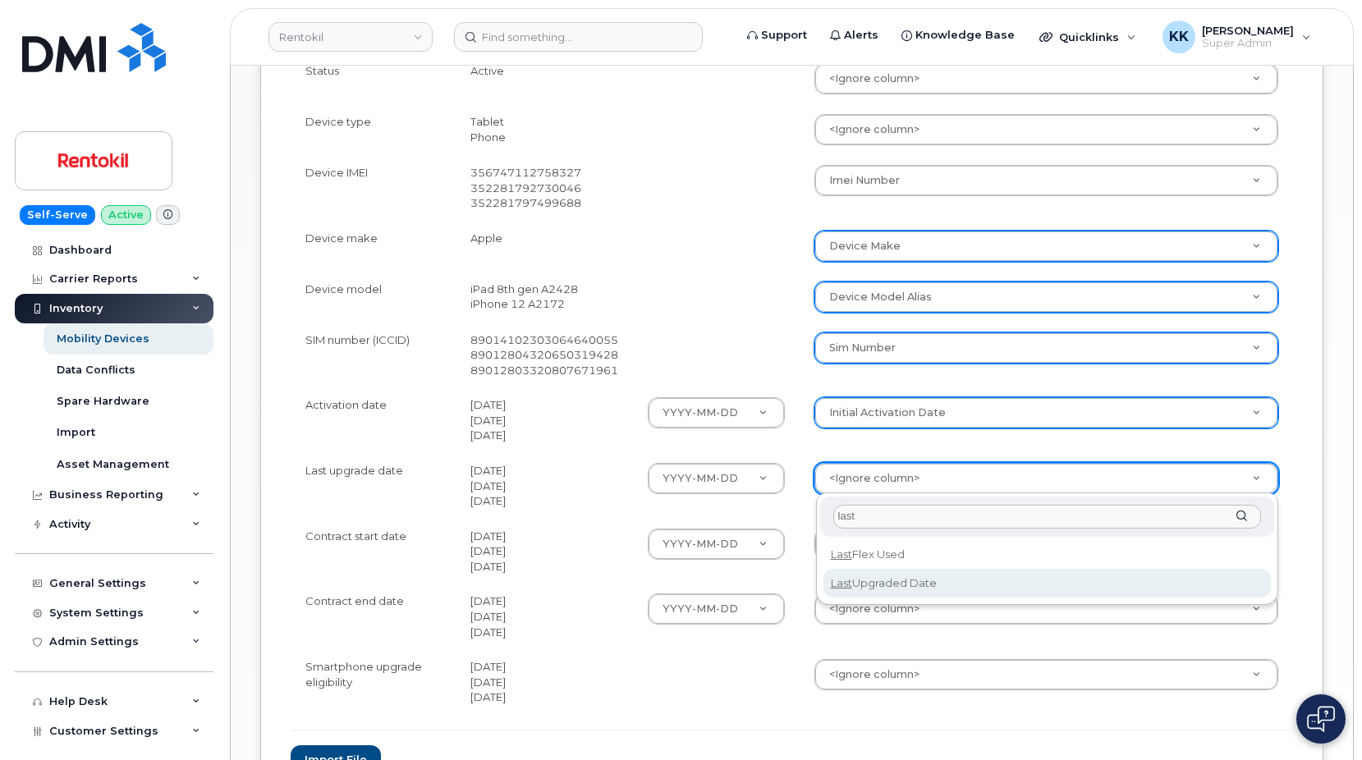
type input "last"
select select "last_upgraded_date"
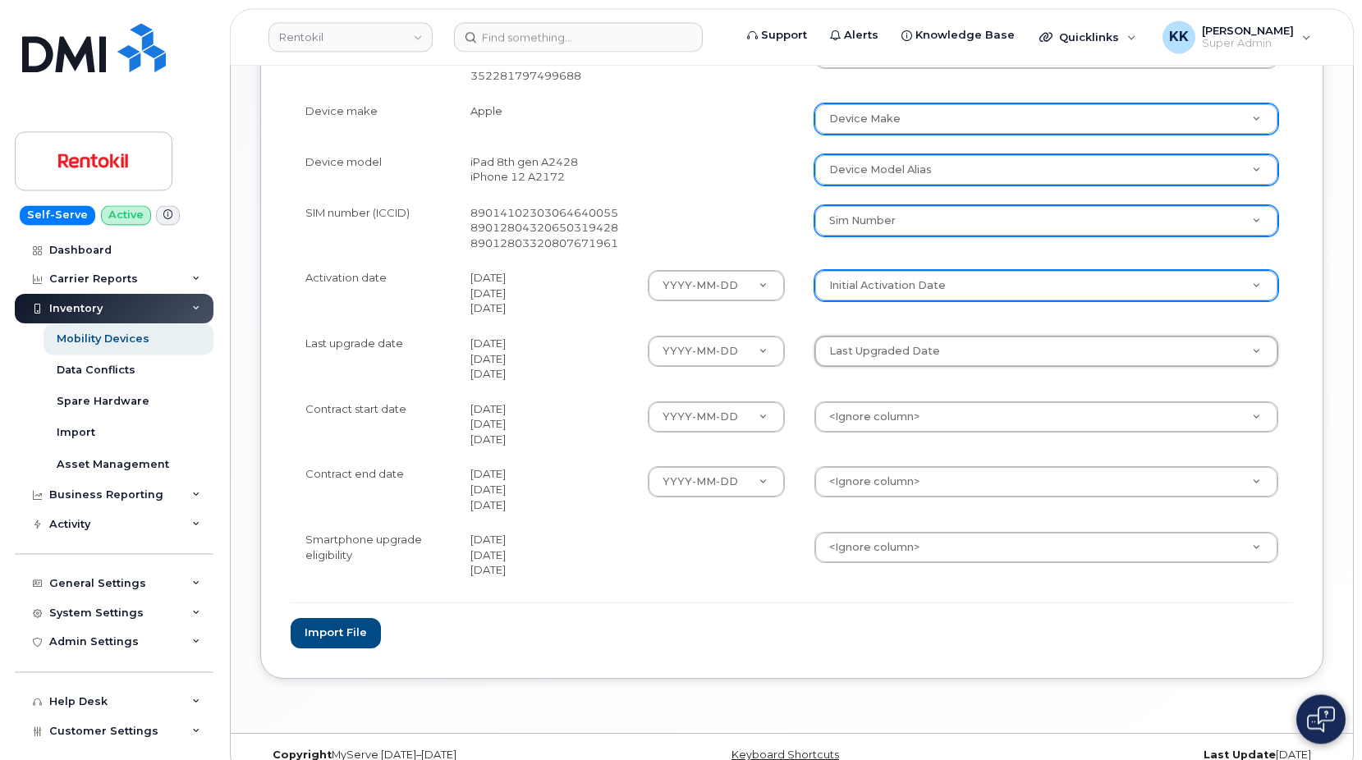
scroll to position [907, 0]
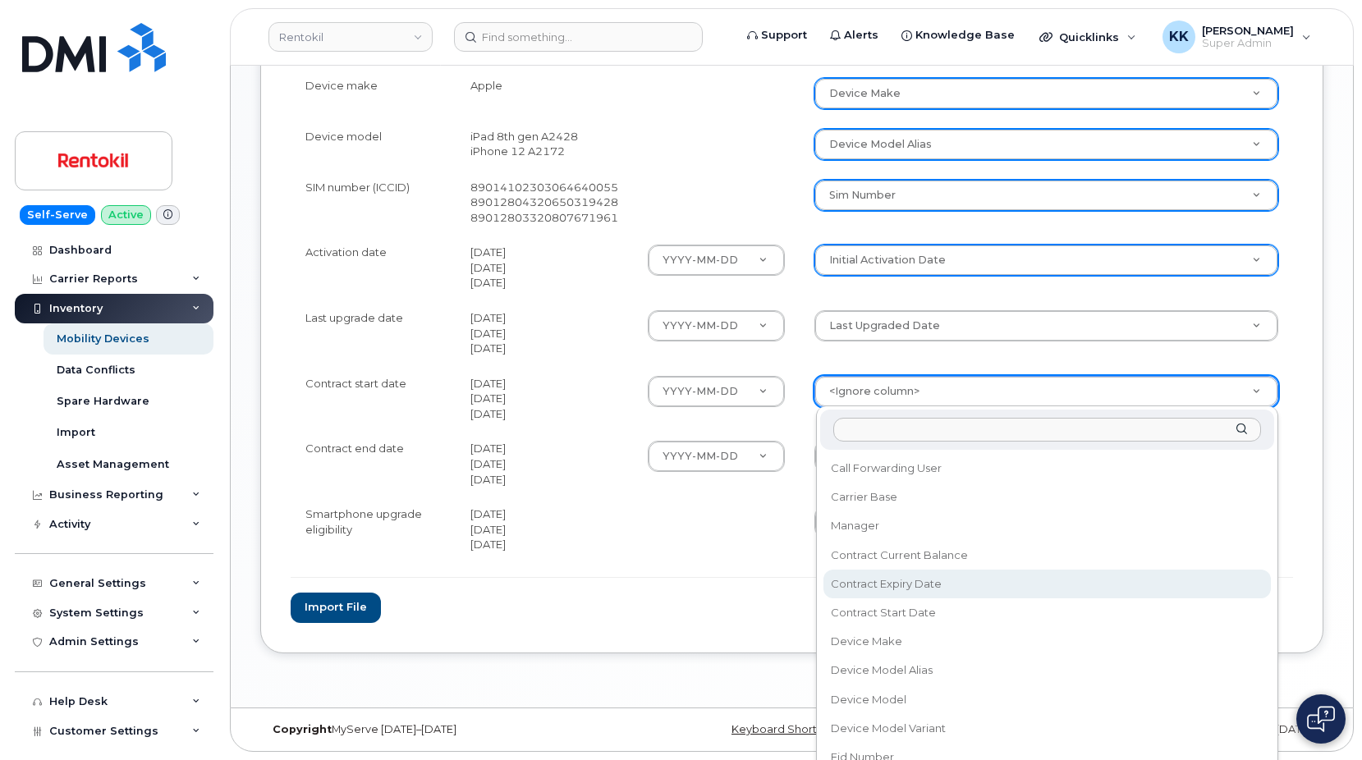
scroll to position [237, 0]
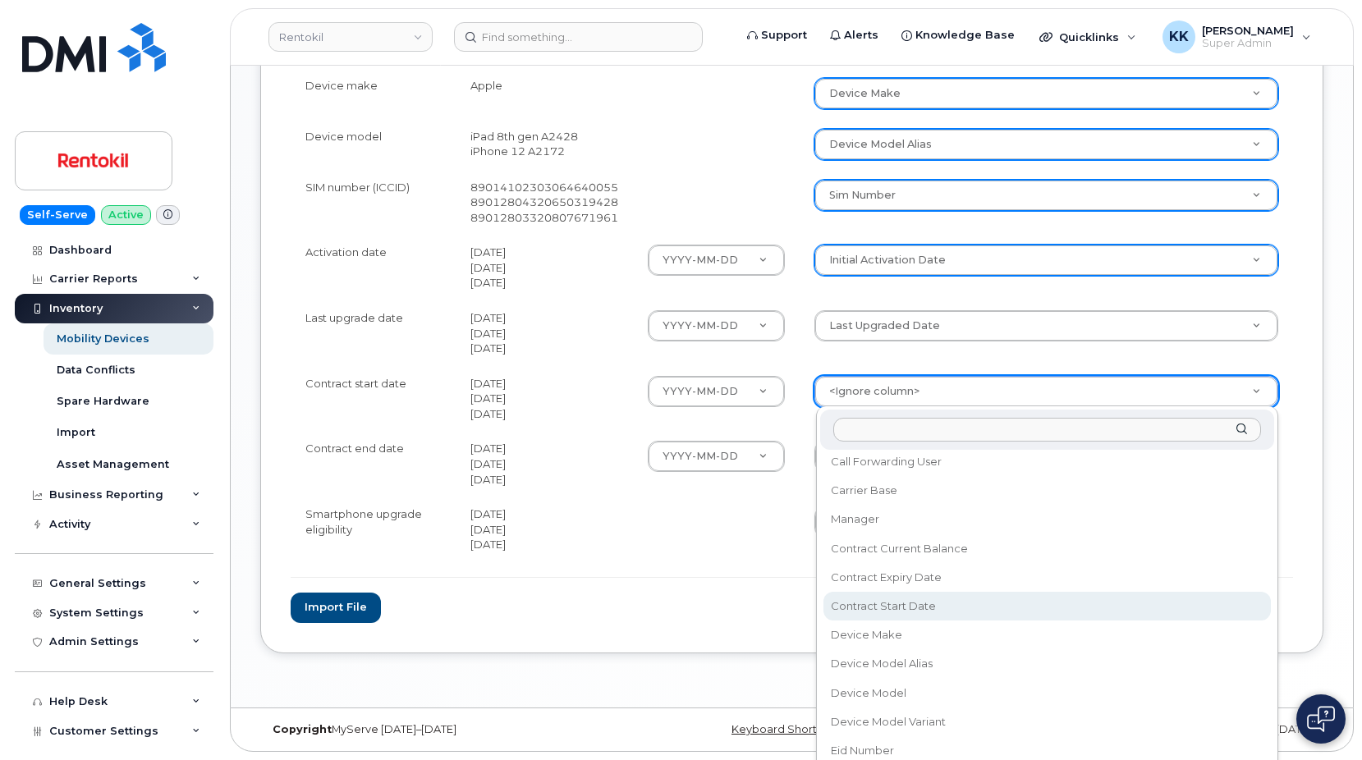
select select "contract_start_date"
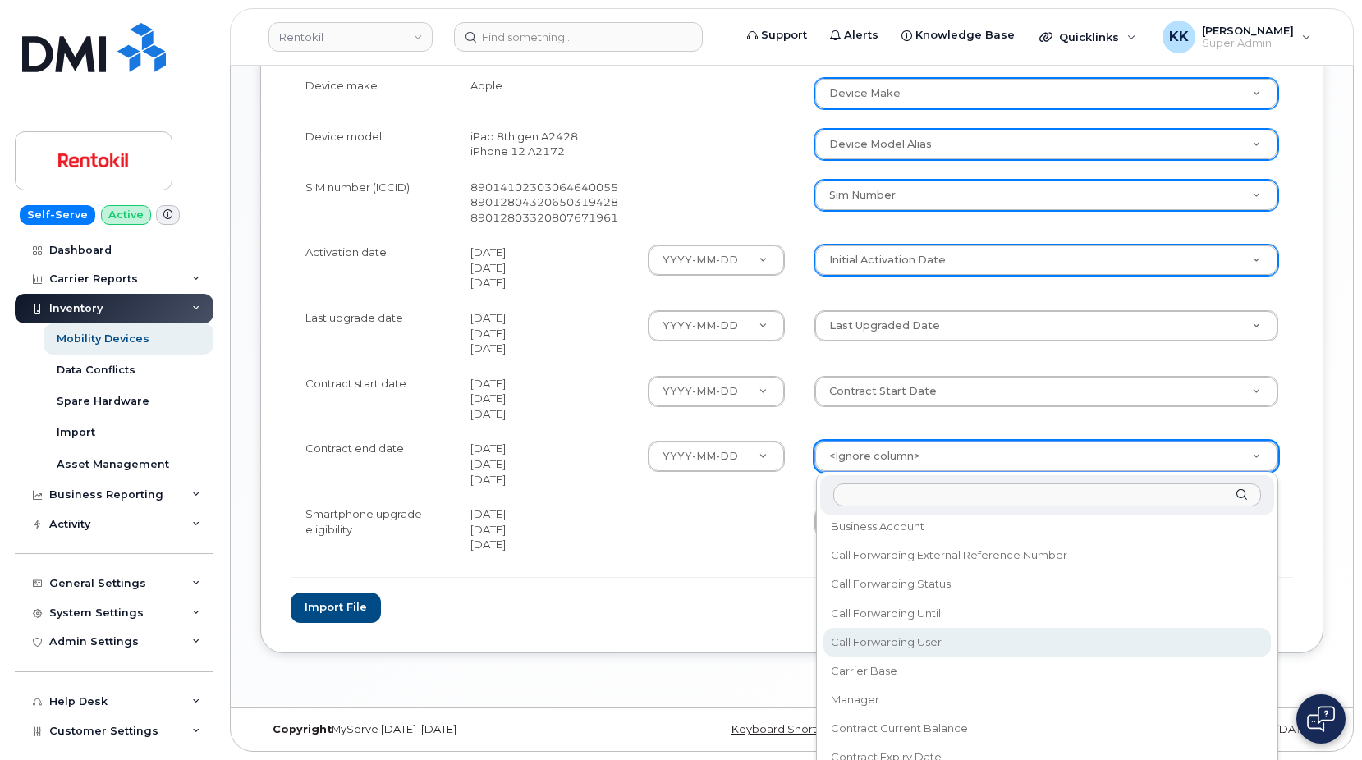
scroll to position [158, 0]
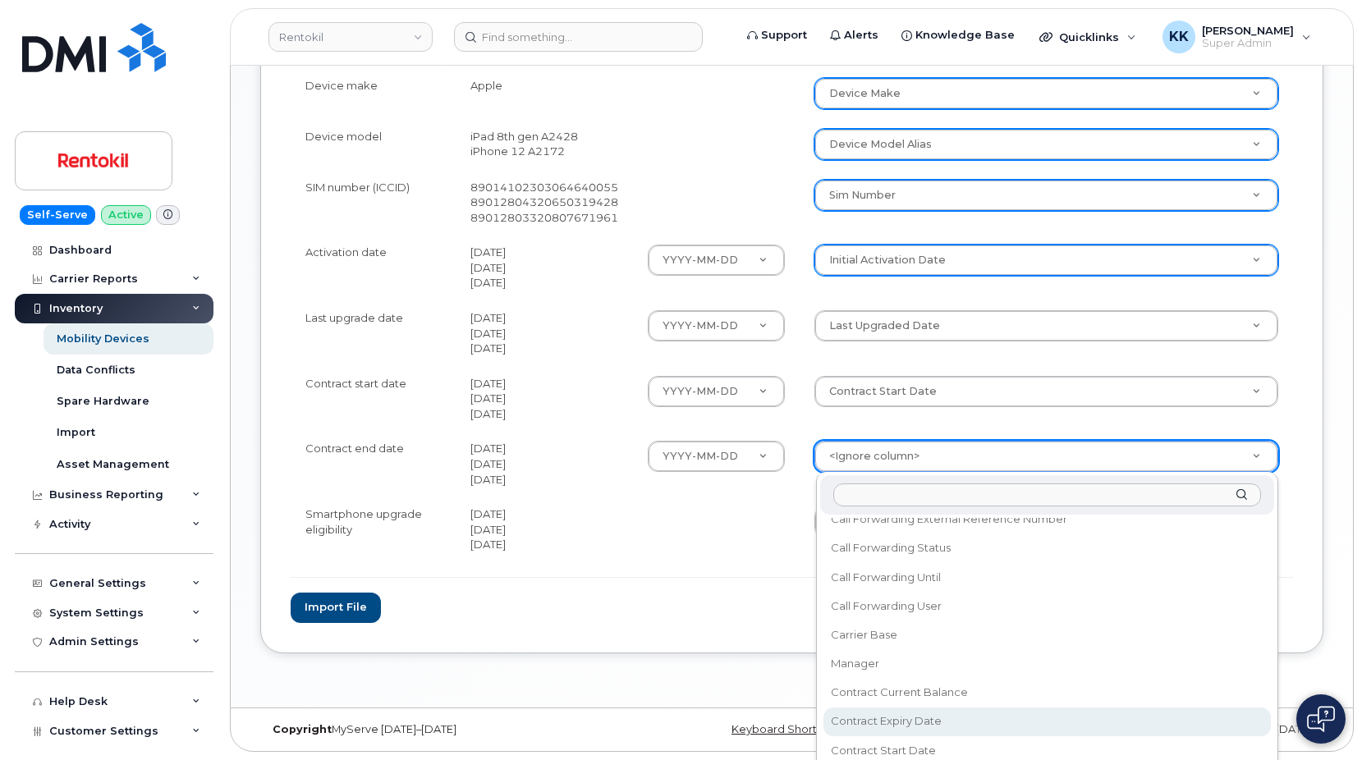
select select "contract_expiry_date"
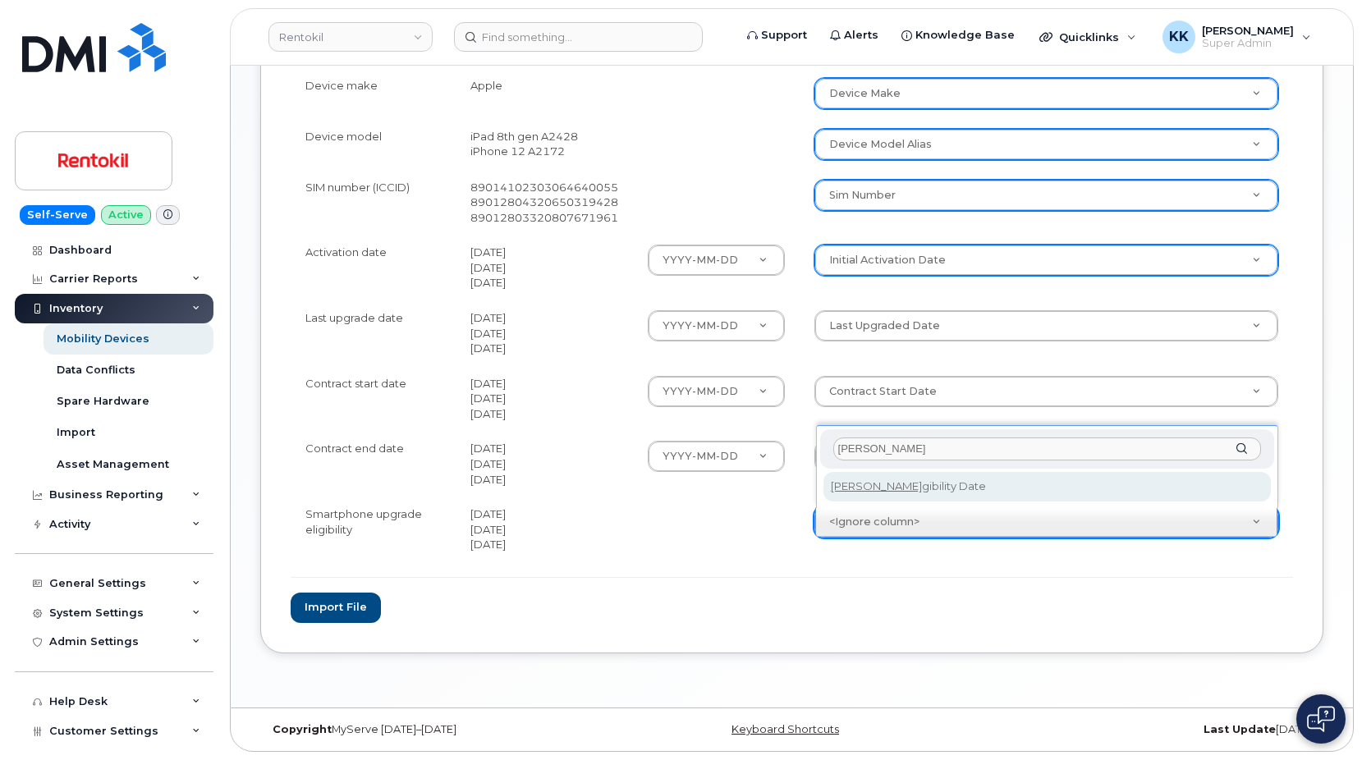
type input "eli"
select select "eligibility_date"
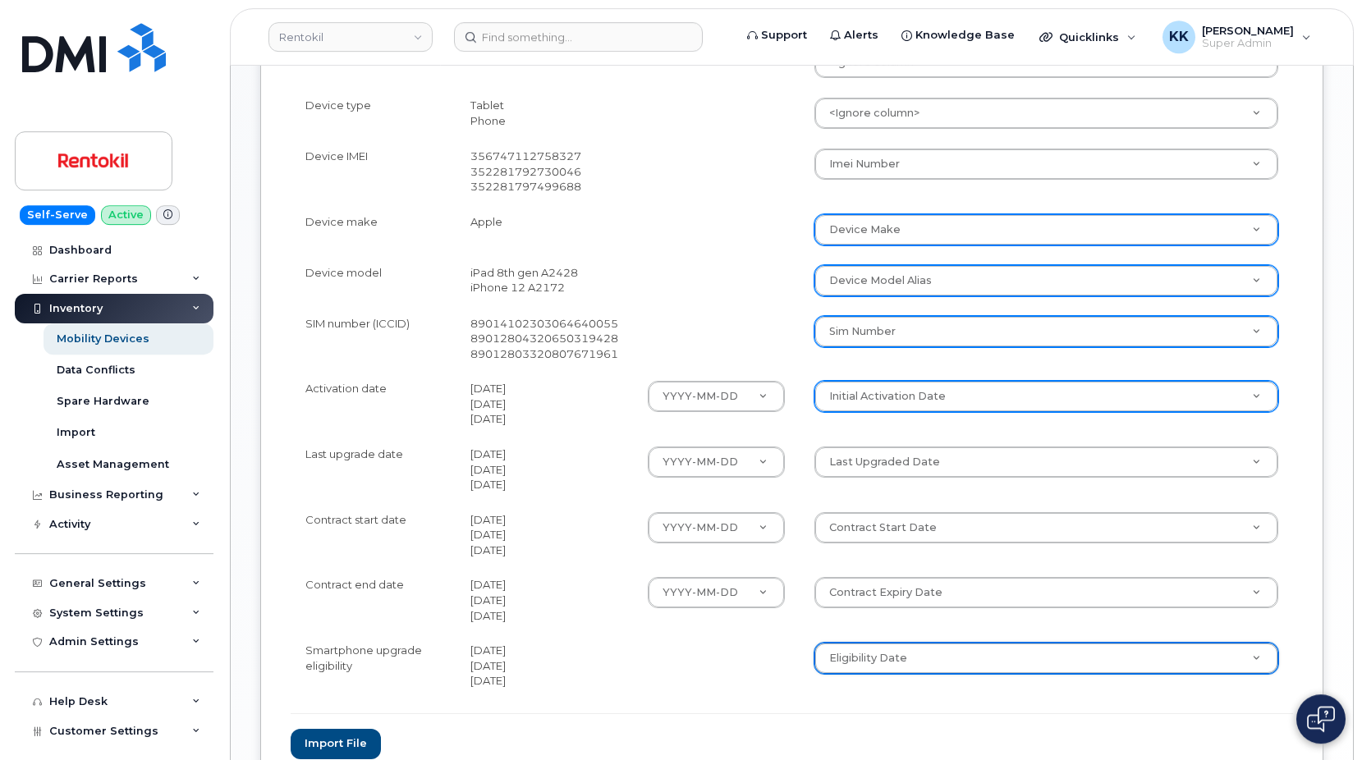
scroll to position [907, 0]
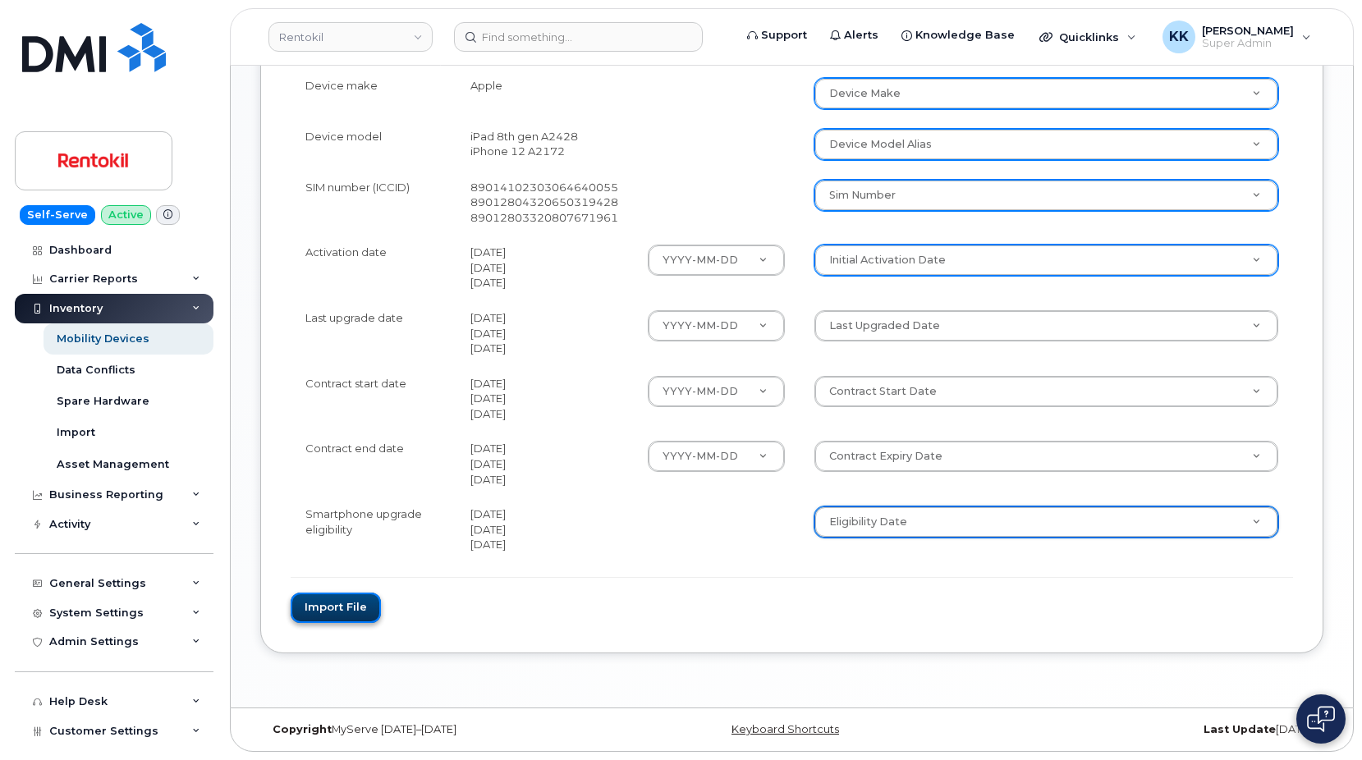
click at [320, 610] on button "Import file" at bounding box center [336, 608] width 90 height 30
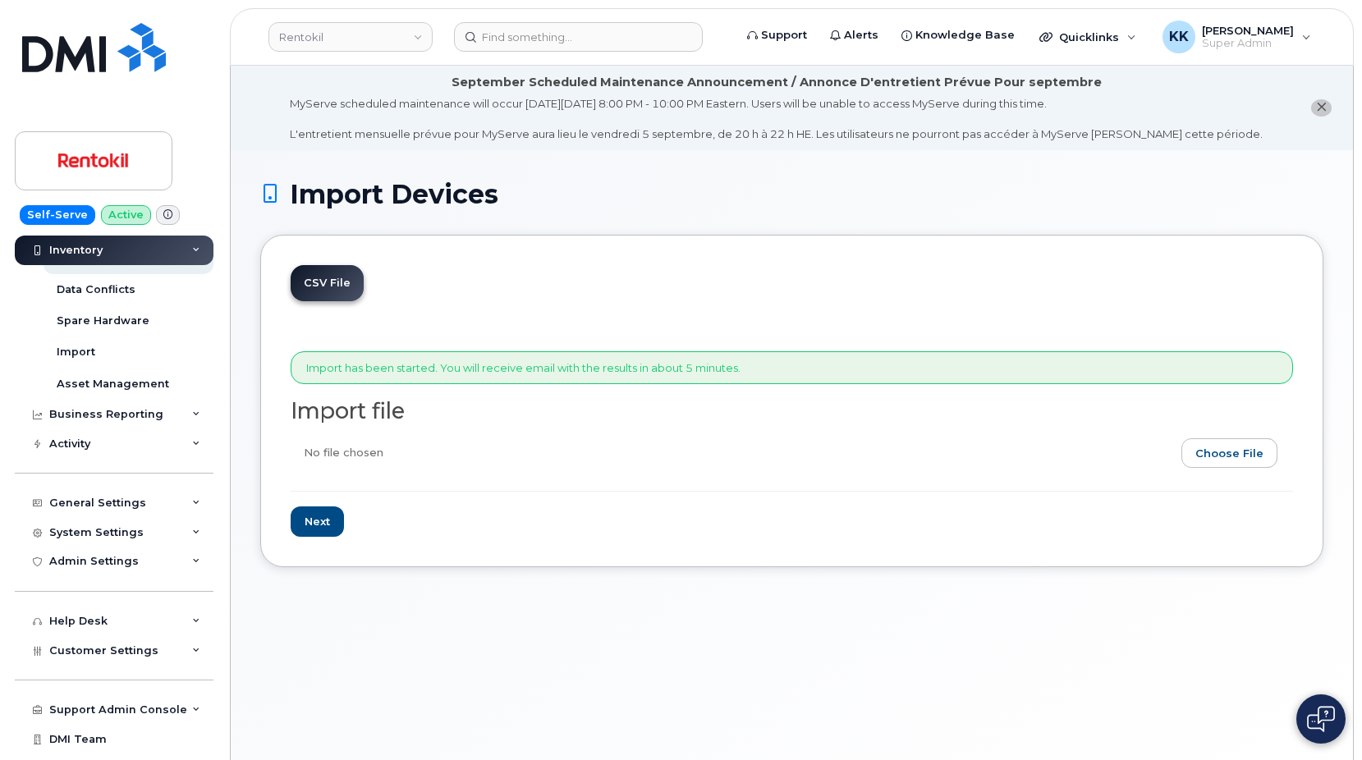
scroll to position [103, 0]
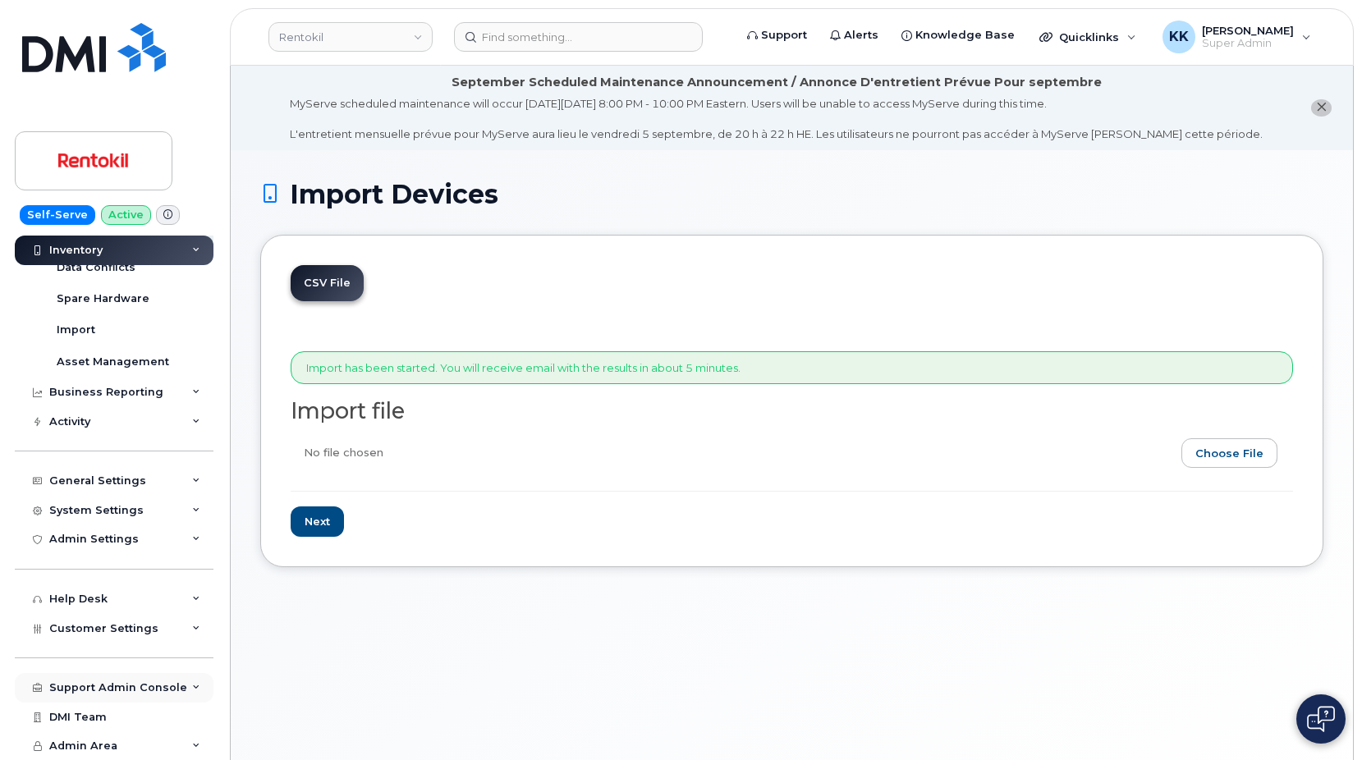
click at [101, 686] on div "Support Admin Console" at bounding box center [118, 688] width 138 height 13
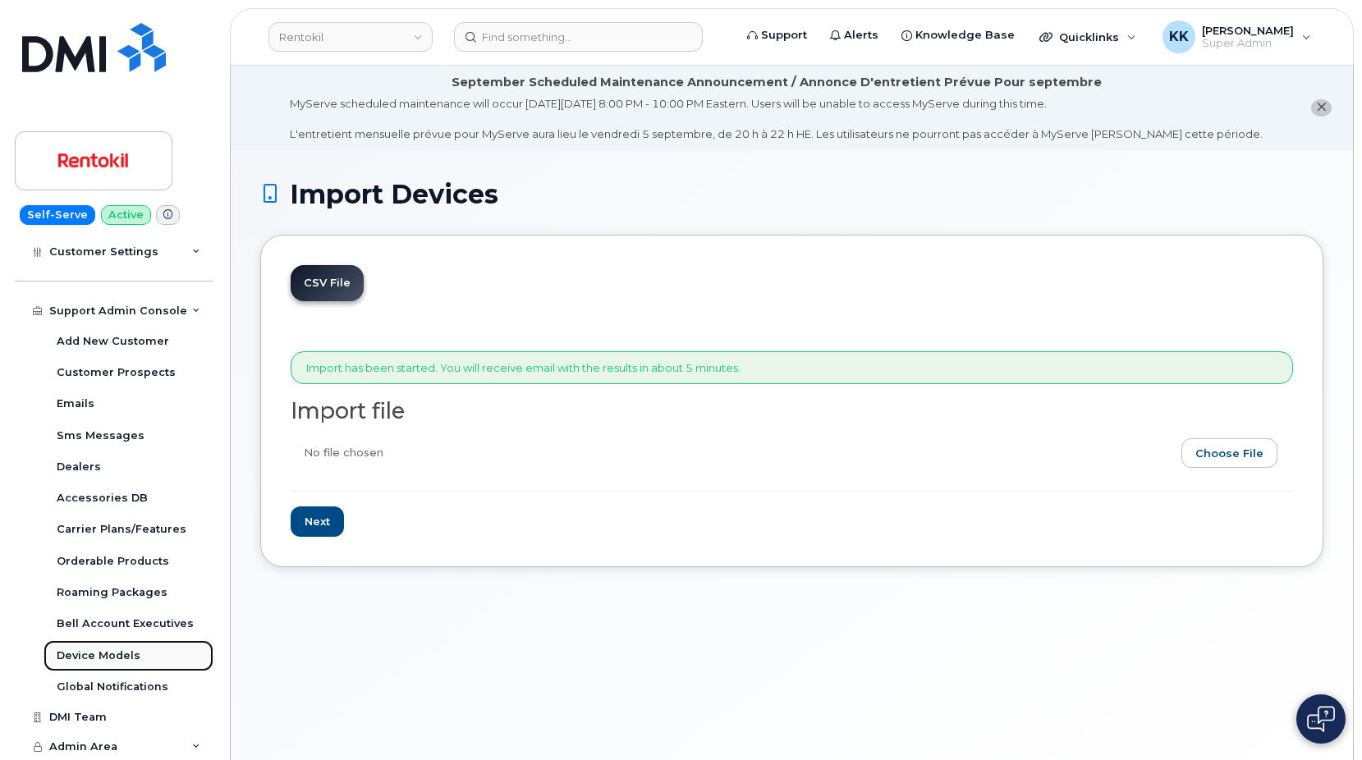
click at [86, 651] on div "Device Models" at bounding box center [99, 656] width 84 height 15
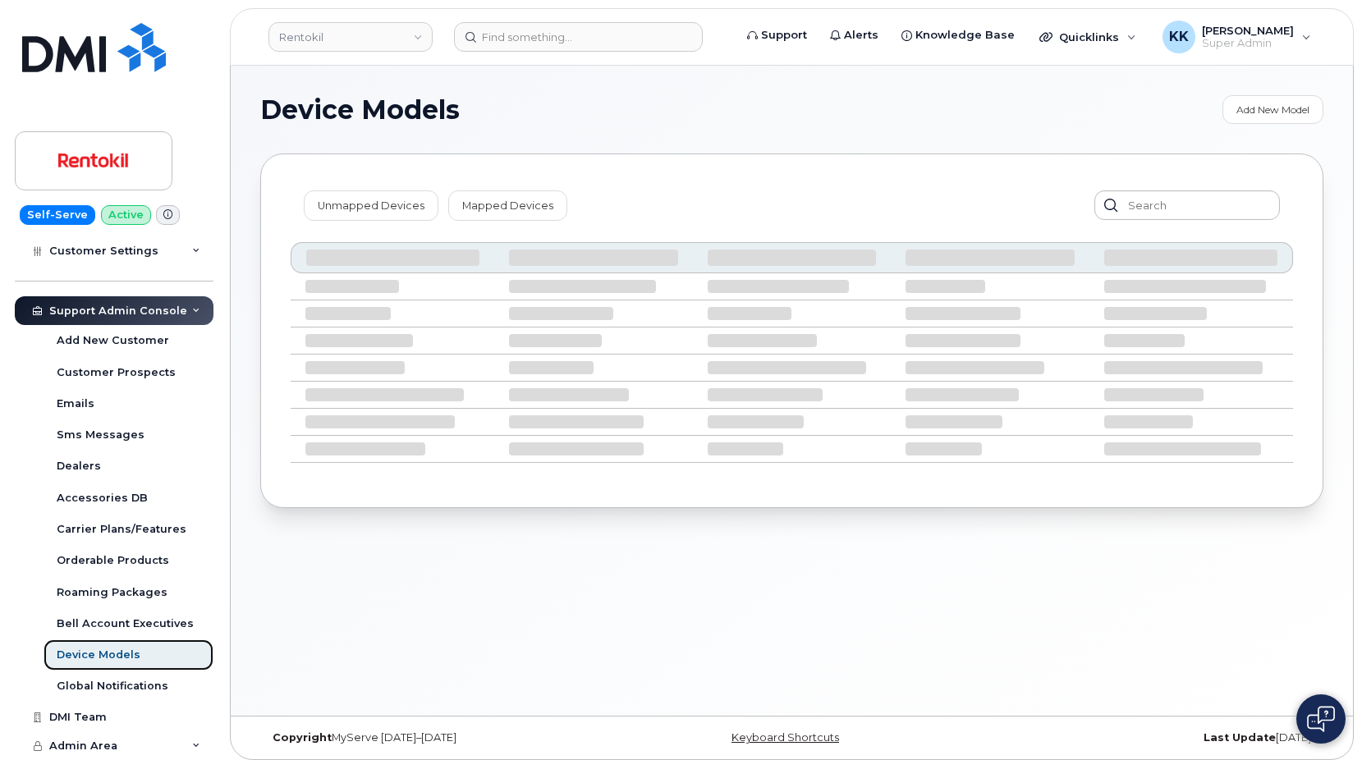
scroll to position [322, 0]
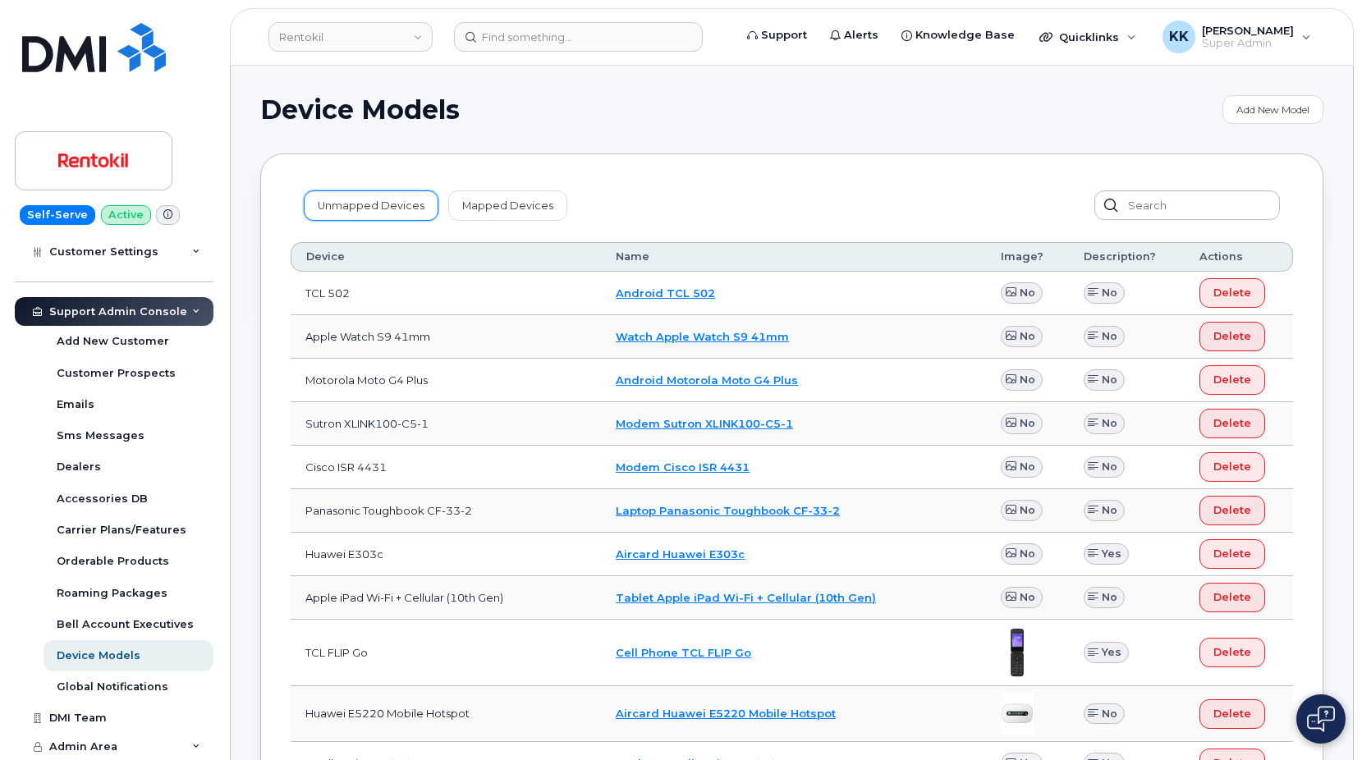
click at [383, 215] on link "Unmapped Devices" at bounding box center [371, 206] width 135 height 30
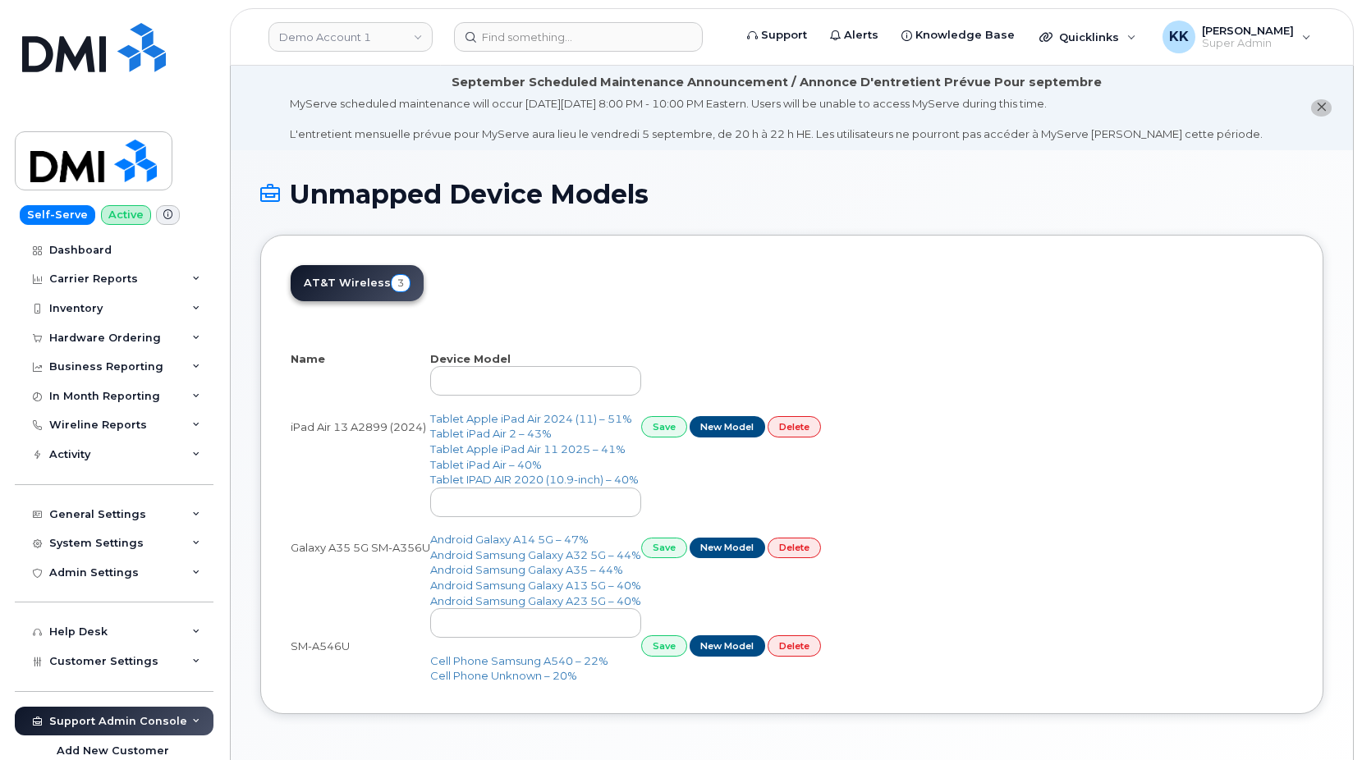
select select "25"
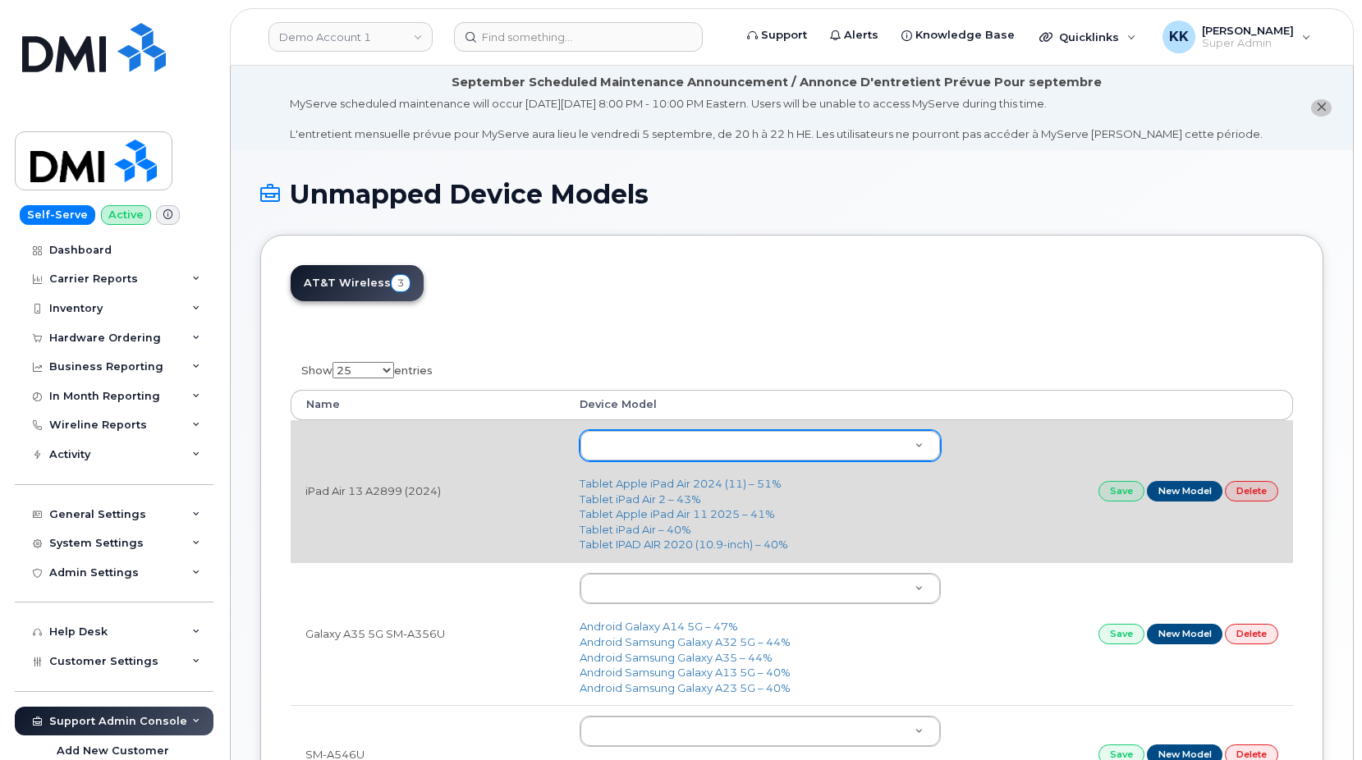
click at [620, 449] on body "Demo Account 1 Support Alerts Knowledge Base Quicklinks Suspend / Cancel Device…" at bounding box center [681, 496] width 1362 height 992
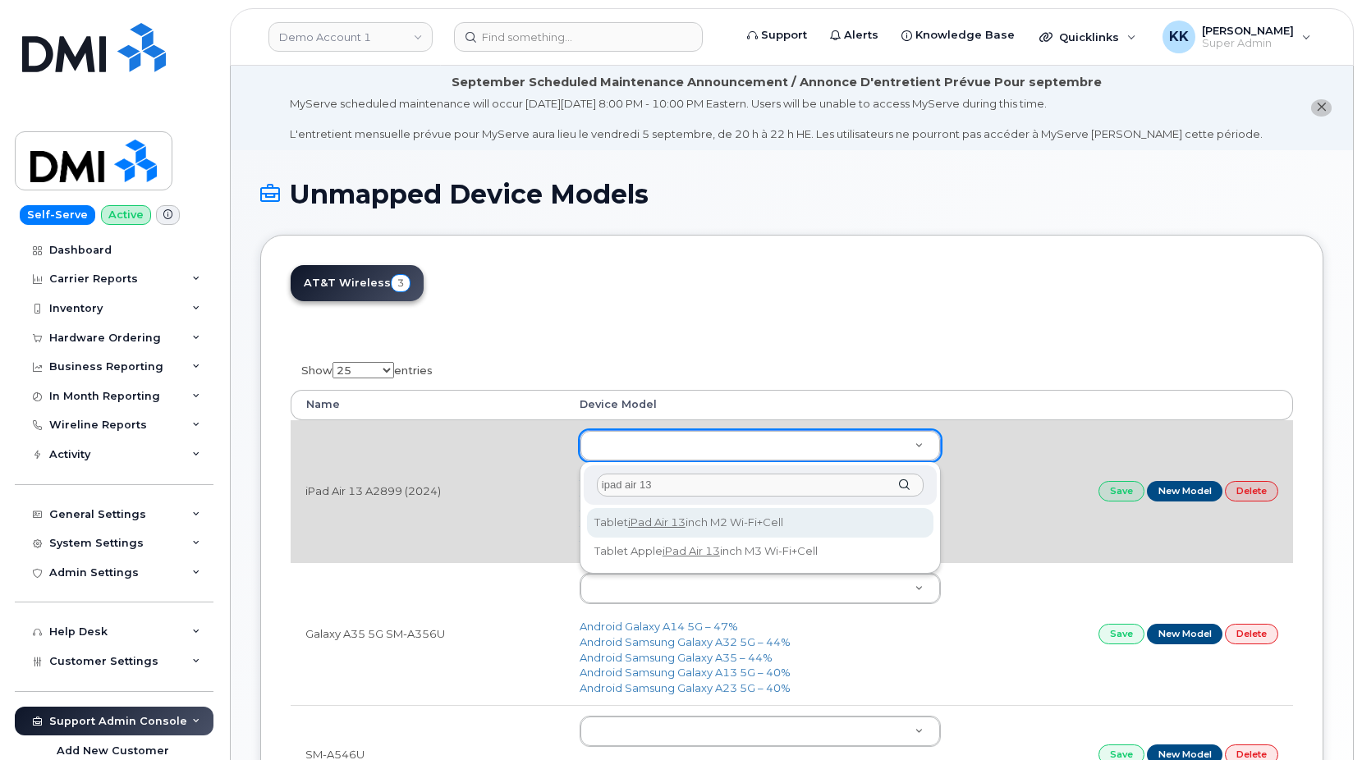
type input "ipad air 13"
type input "3276"
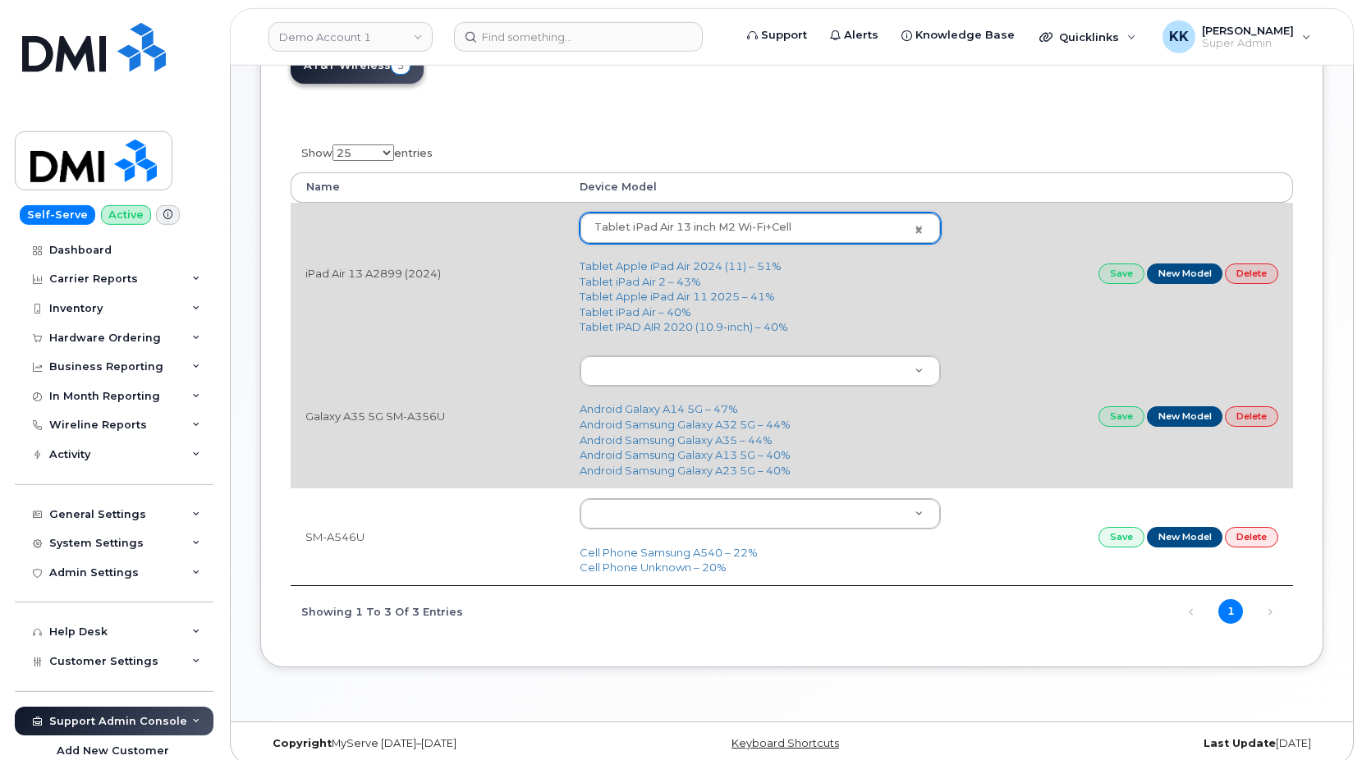
scroll to position [234, 0]
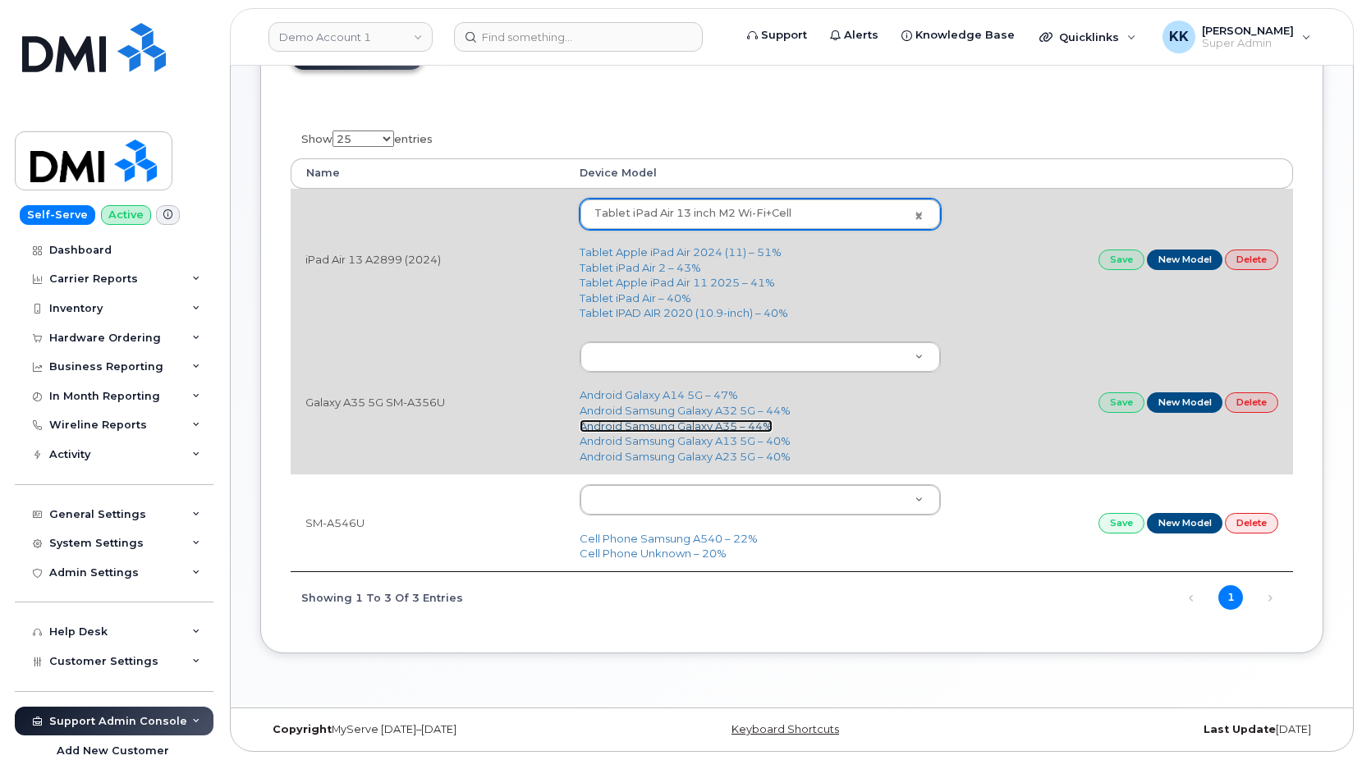
click at [701, 427] on link "Android Samsung Galaxy A35 – 44%" at bounding box center [676, 426] width 193 height 13
type input "3127"
click at [1119, 406] on link "Save" at bounding box center [1122, 403] width 46 height 21
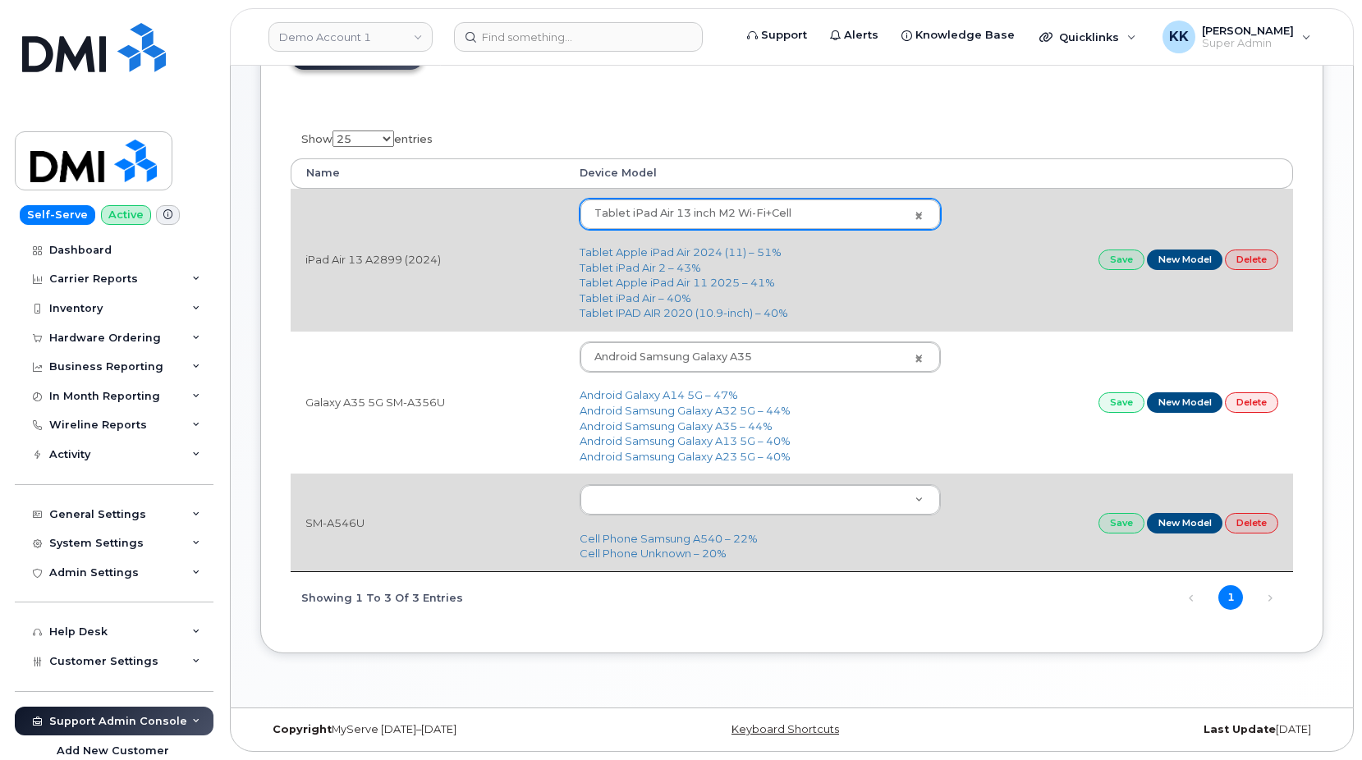
click at [348, 516] on td "SM-A546U" at bounding box center [428, 523] width 274 height 98
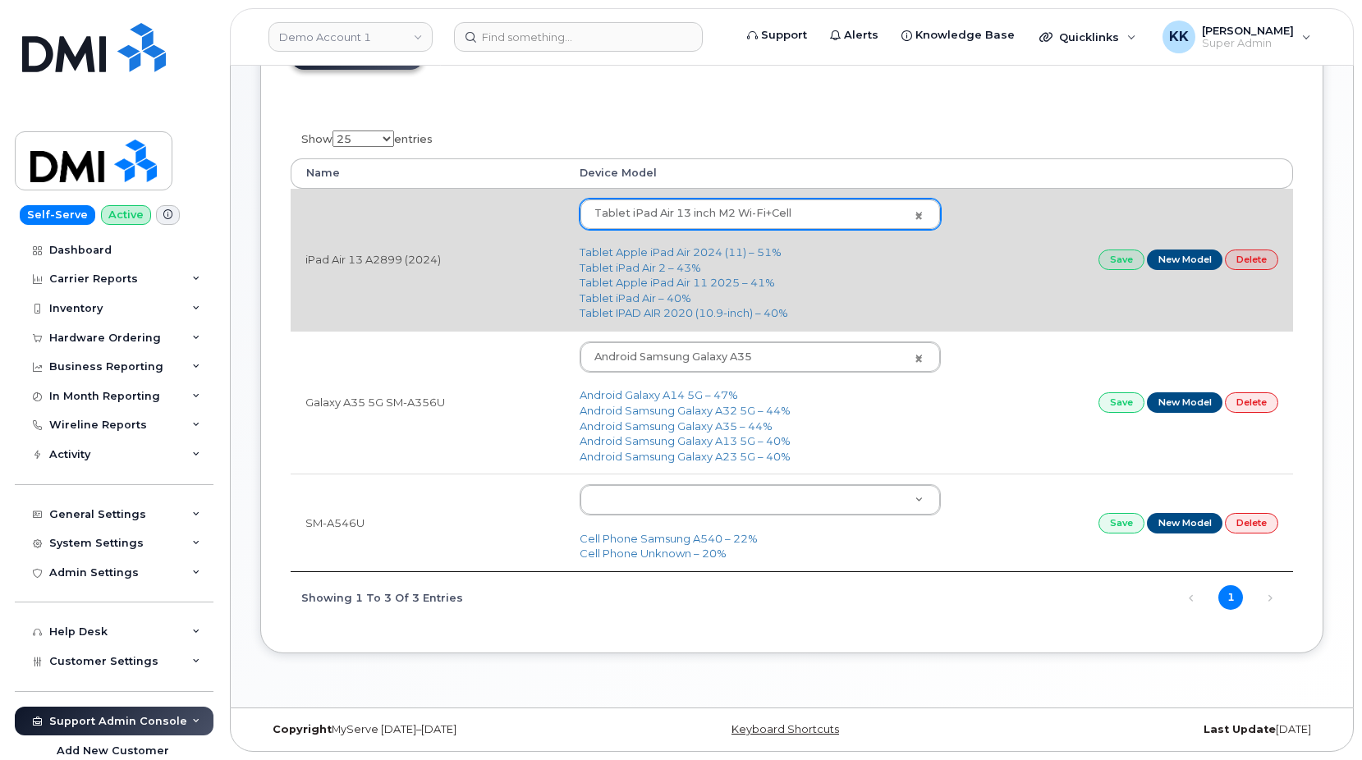
click at [653, 500] on body "Demo Account 1 Support Alerts Knowledge Base Quicklinks Suspend / Cancel Device…" at bounding box center [681, 264] width 1362 height 992
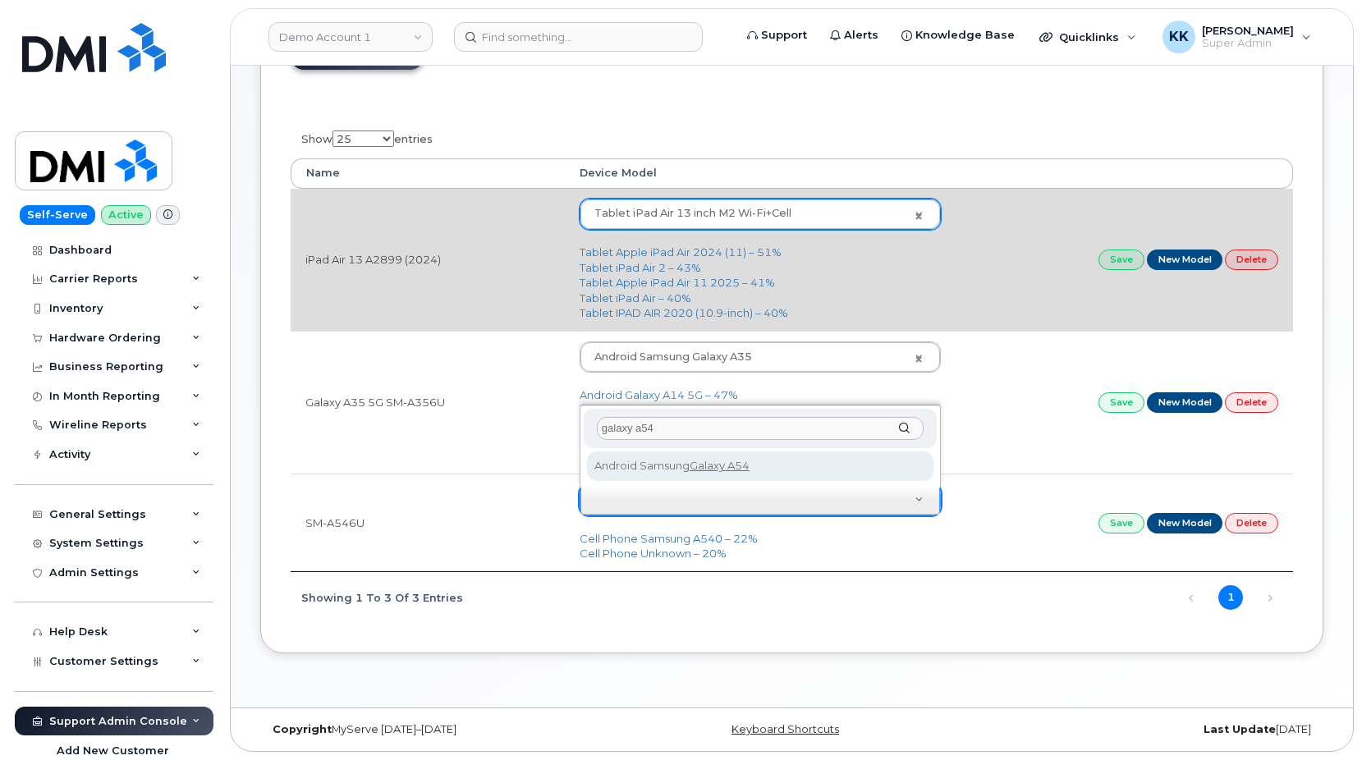
type input "galaxy a54"
type input "2967"
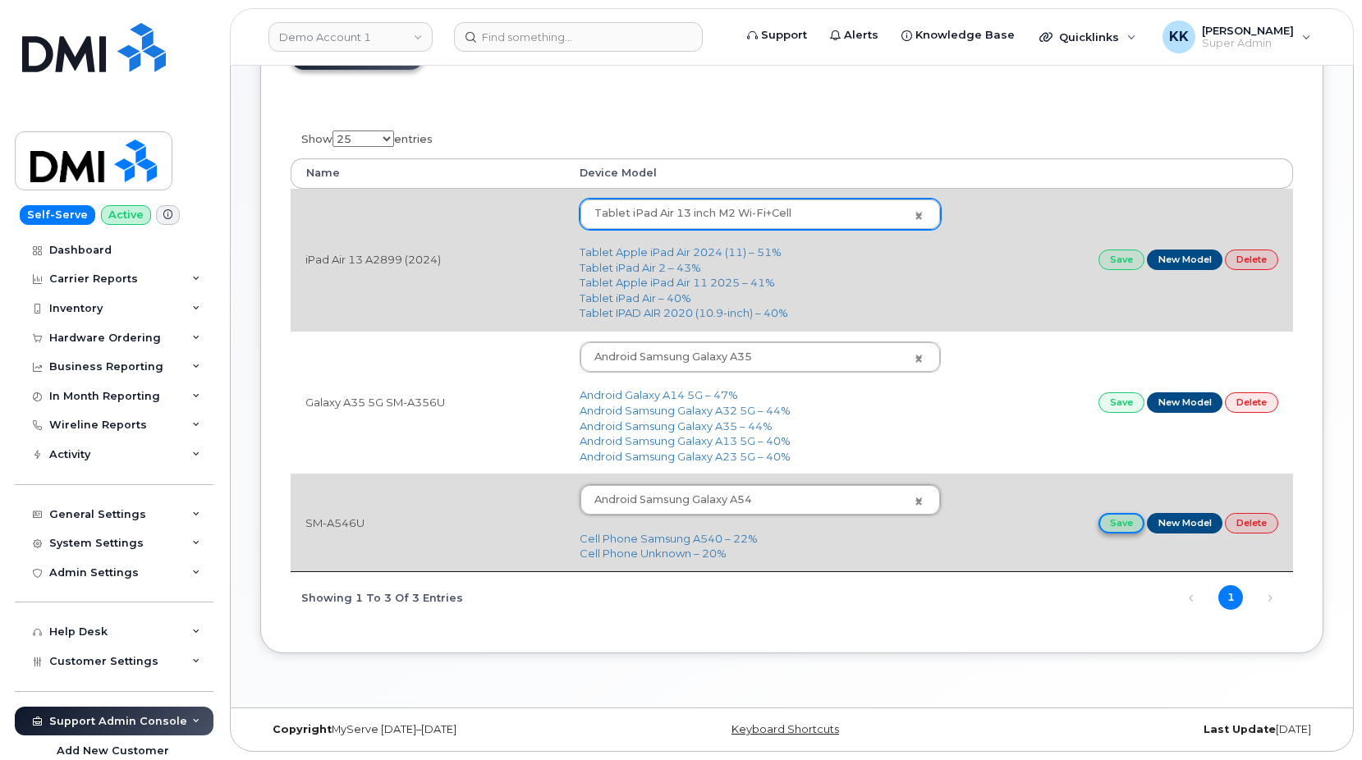
click at [1123, 531] on link "Save" at bounding box center [1122, 523] width 46 height 21
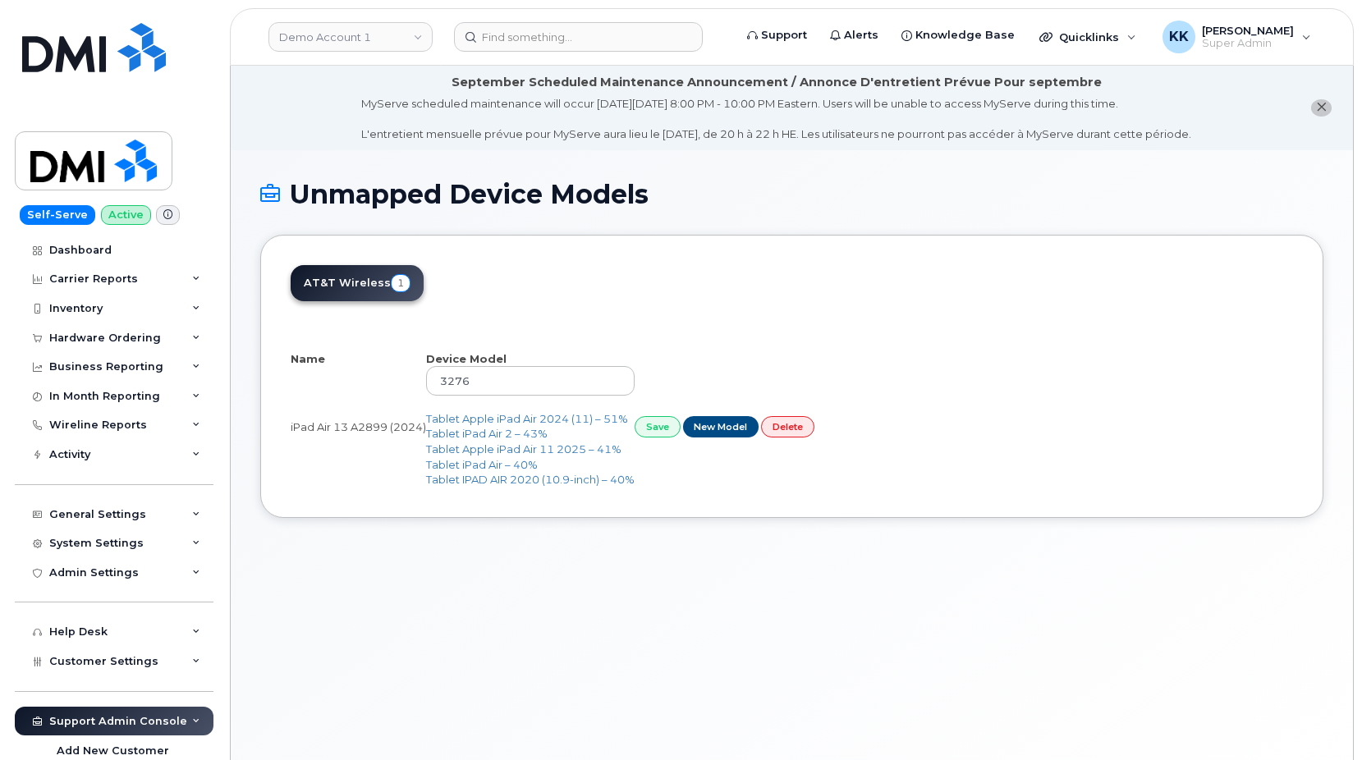
select select "25"
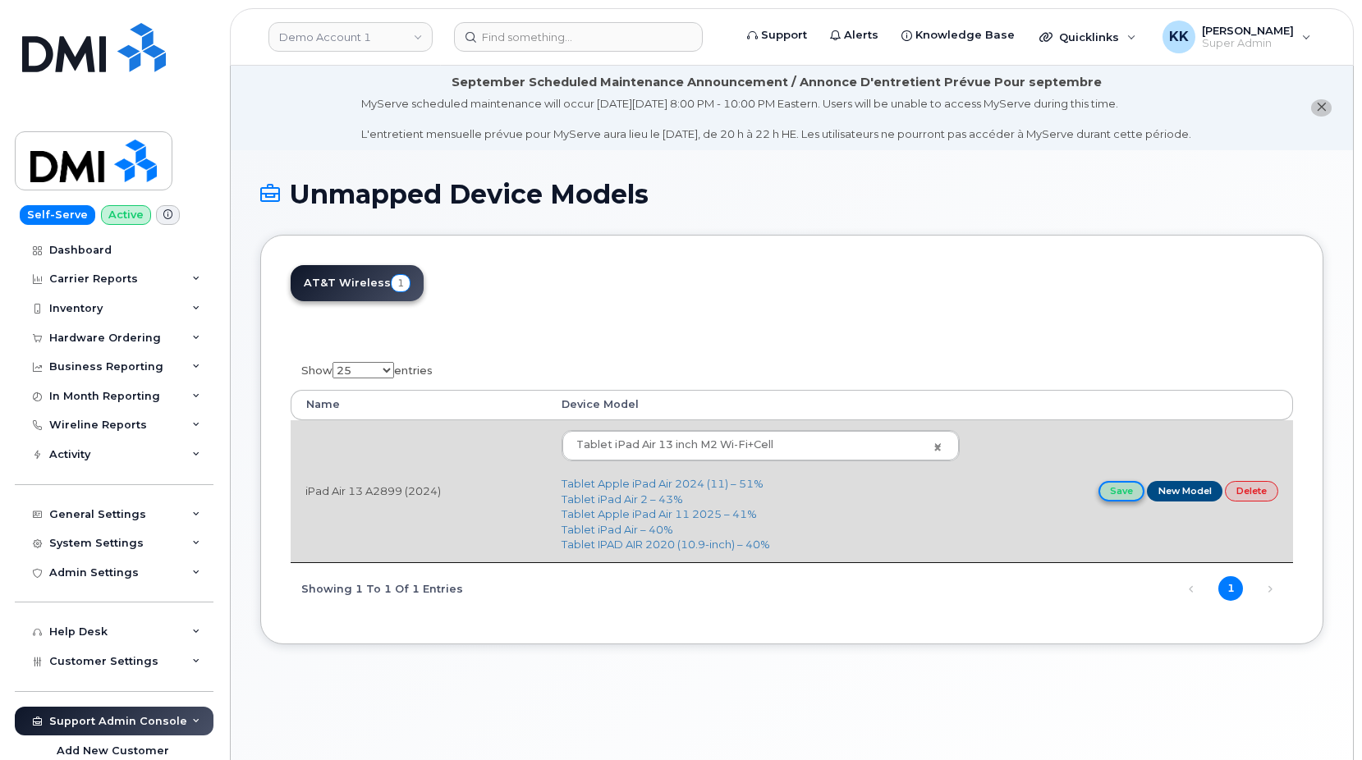
click at [1122, 502] on link "Save" at bounding box center [1122, 491] width 46 height 21
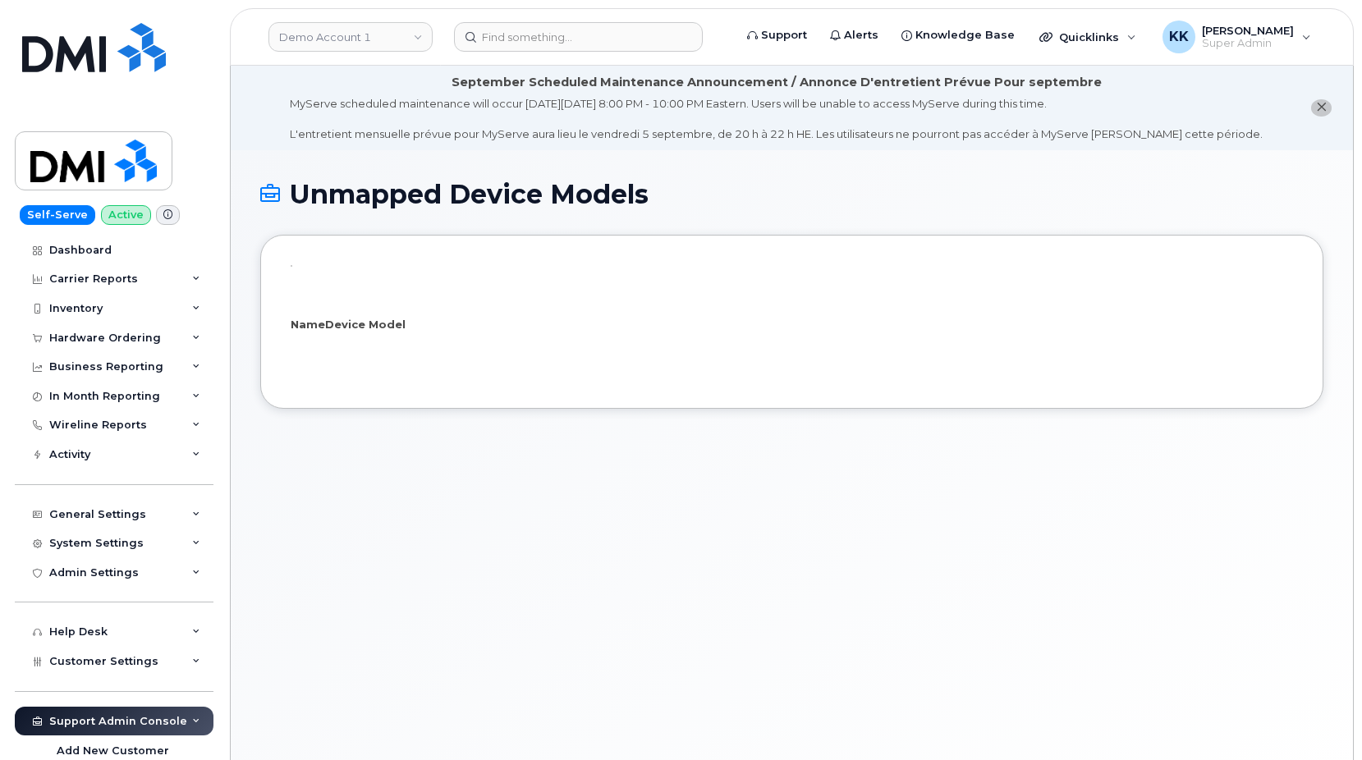
select select "25"
click at [533, 277] on div "Show 10 25 50 100 entries Name Device Model No data available in table Showing …" at bounding box center [792, 369] width 1064 height 268
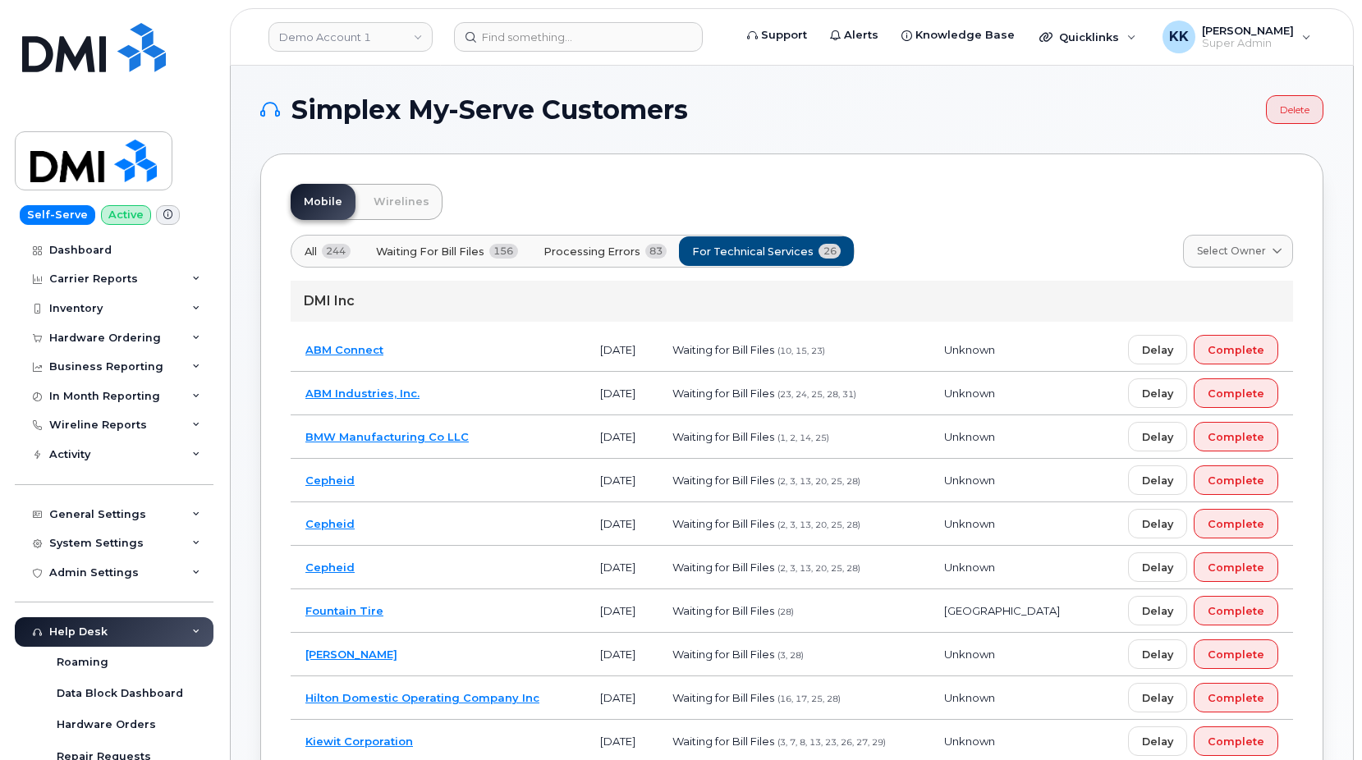
scroll to position [419, 0]
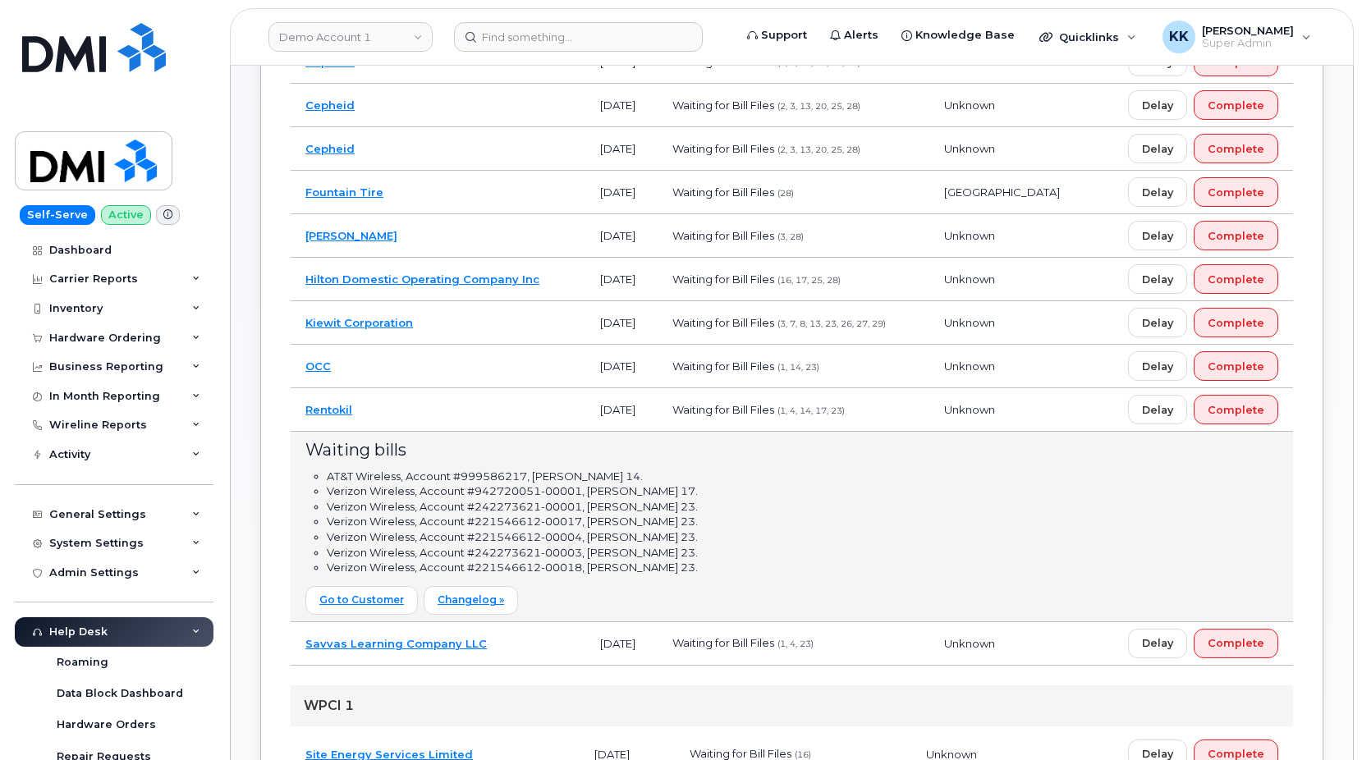
click at [406, 408] on td "Rentokil" at bounding box center [438, 410] width 295 height 44
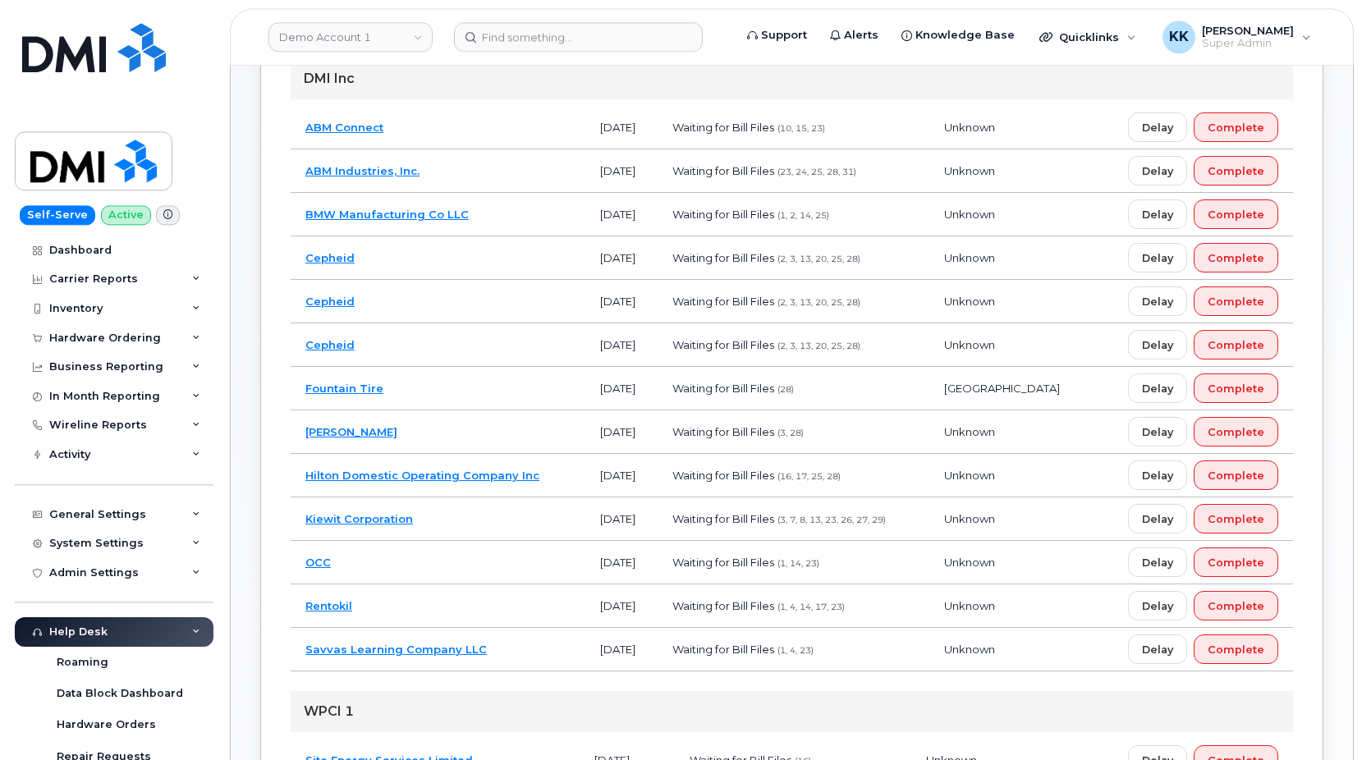
scroll to position [251, 0]
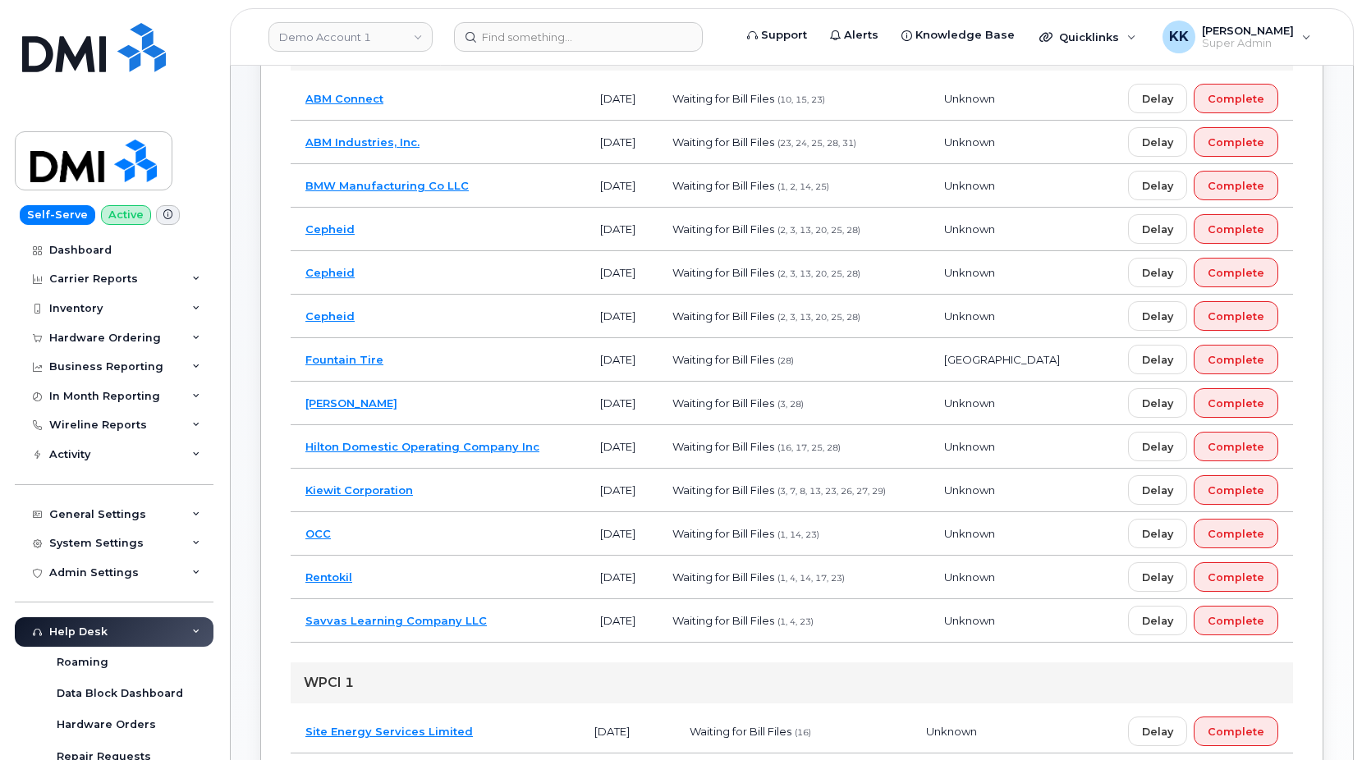
click at [439, 486] on td "Kiewit Corporation" at bounding box center [438, 491] width 295 height 44
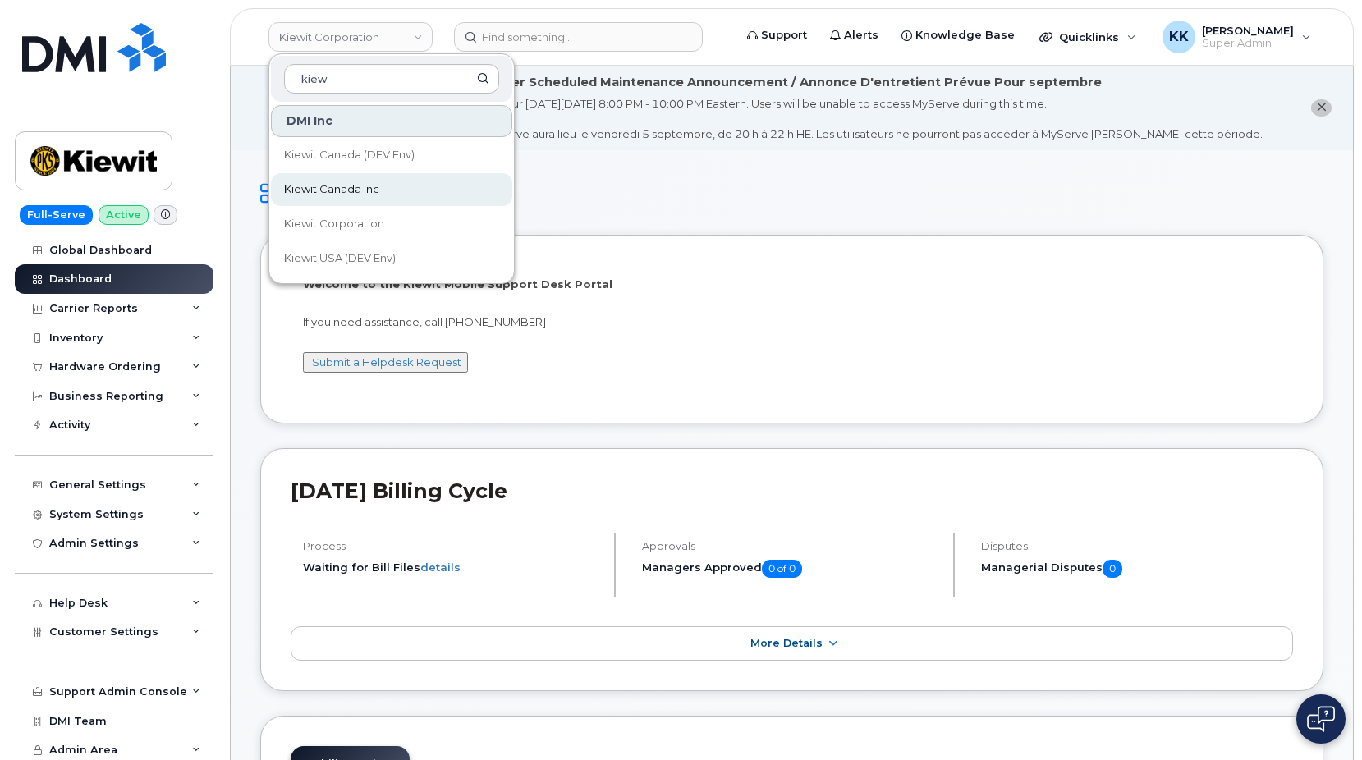
type input "kiew"
click at [304, 182] on span "Kiewit Canada Inc" at bounding box center [331, 189] width 95 height 16
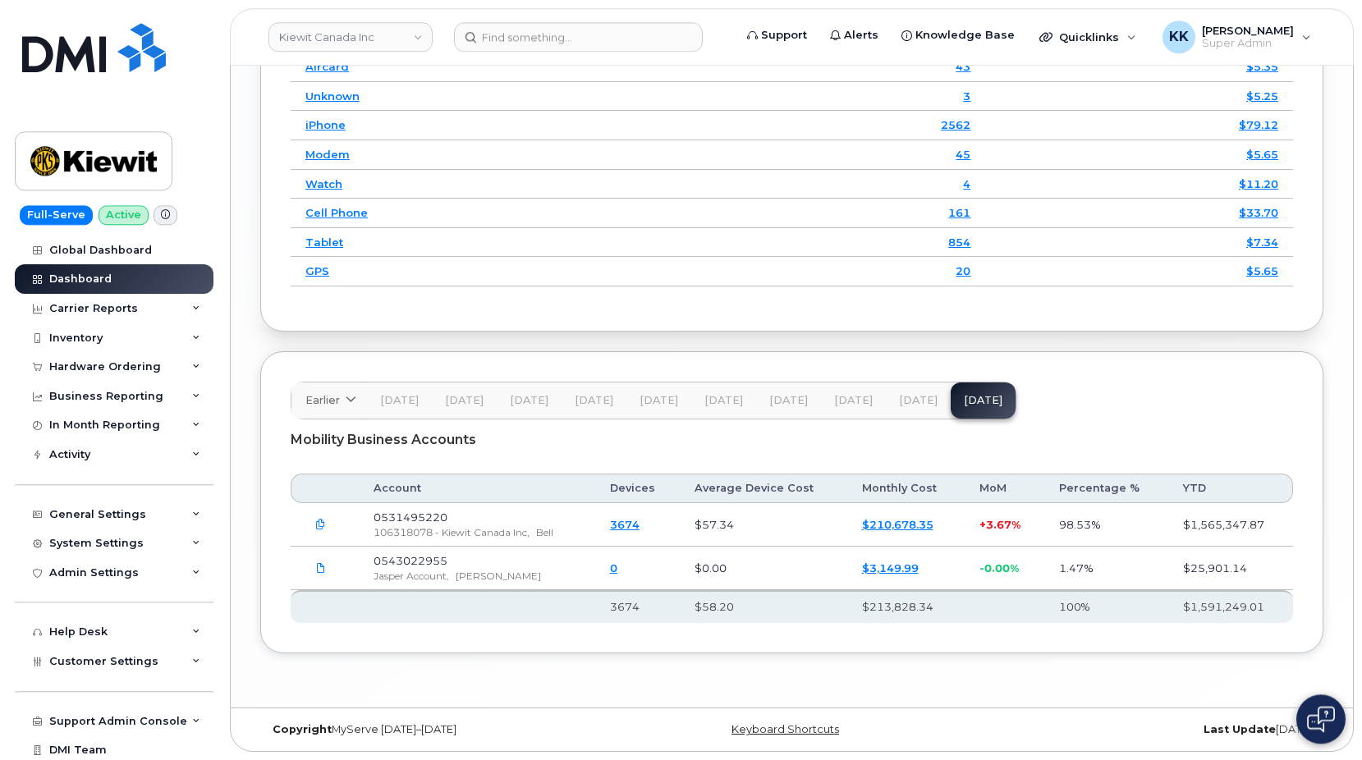
scroll to position [2437, 0]
click at [123, 664] on span "Customer Settings" at bounding box center [103, 661] width 109 height 12
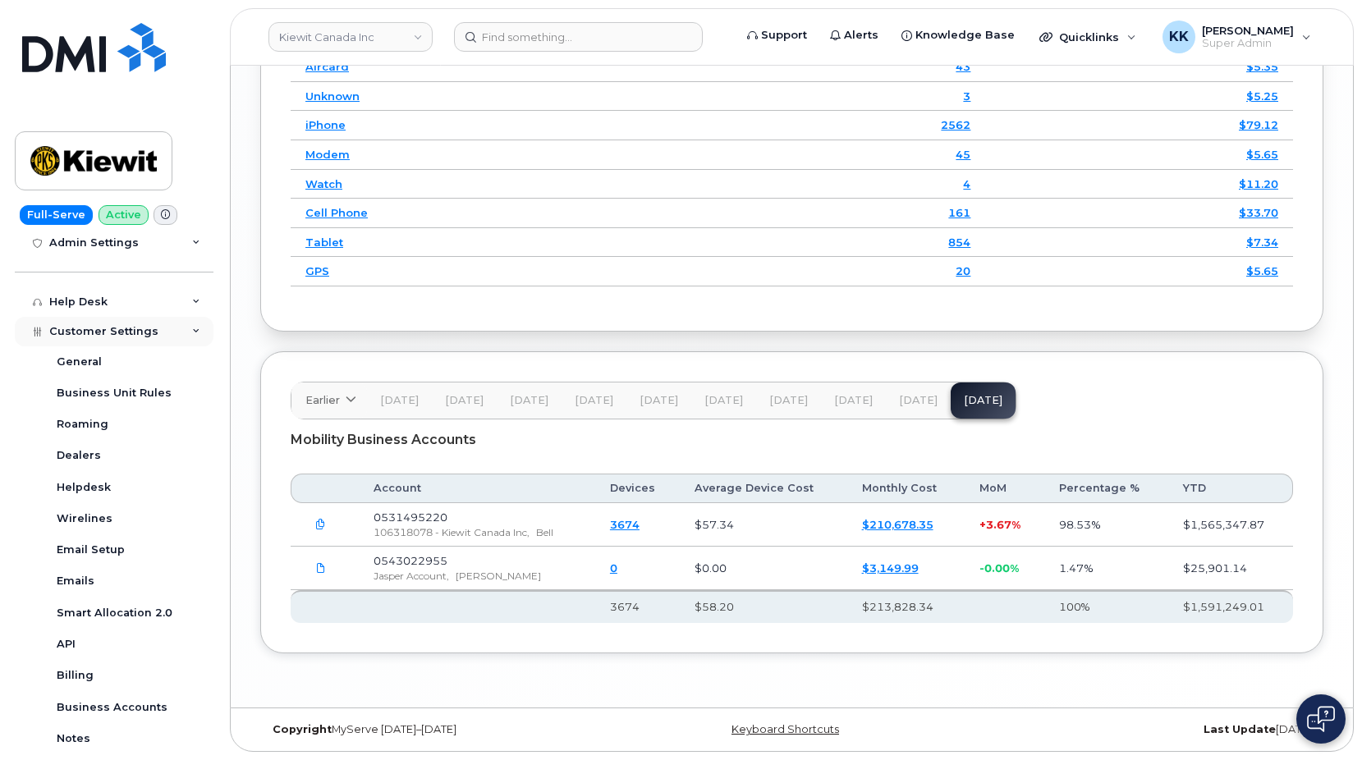
scroll to position [394, 0]
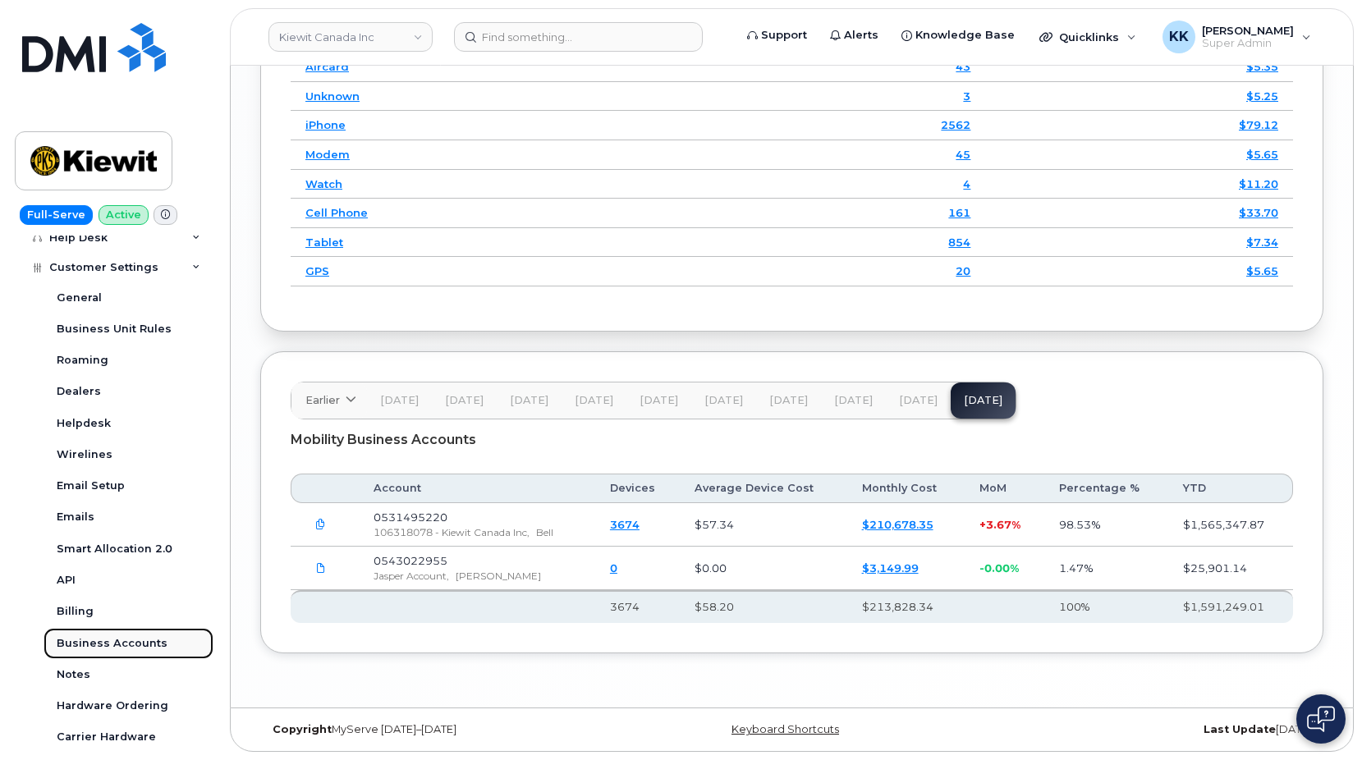
click at [106, 650] on div "Business Accounts" at bounding box center [112, 643] width 111 height 15
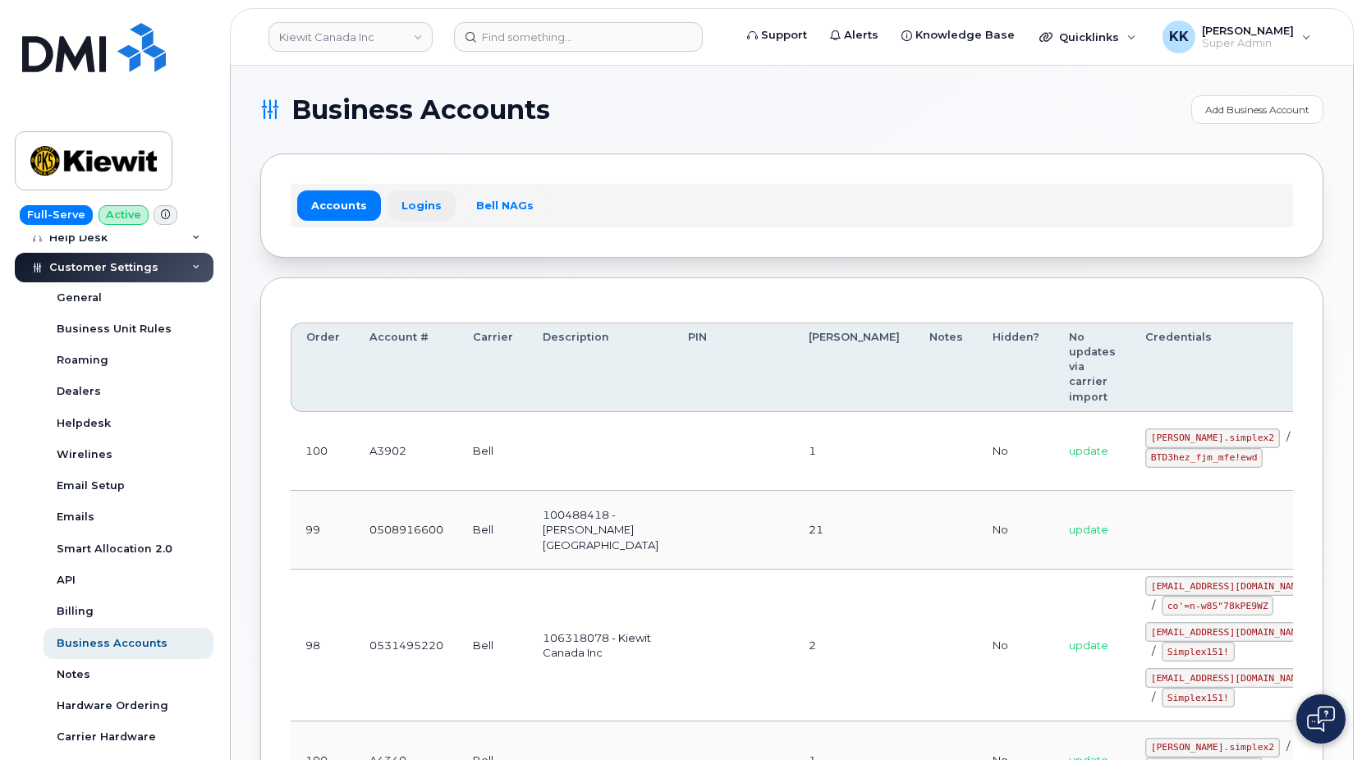
click at [404, 209] on link "Logins" at bounding box center [422, 206] width 68 height 30
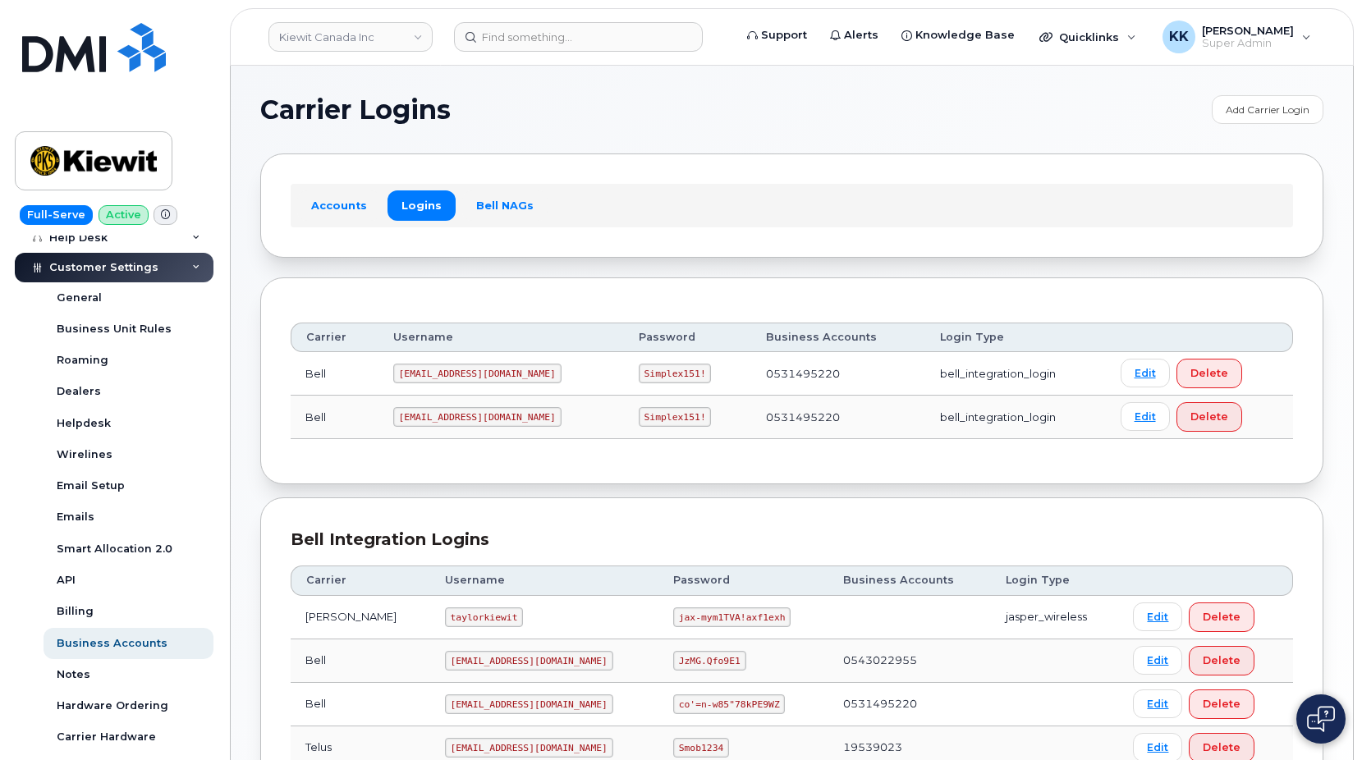
click at [451, 374] on code "1PeterK@myserve.ca" at bounding box center [477, 374] width 168 height 20
click at [639, 377] on code "Simplex151!" at bounding box center [675, 374] width 73 height 20
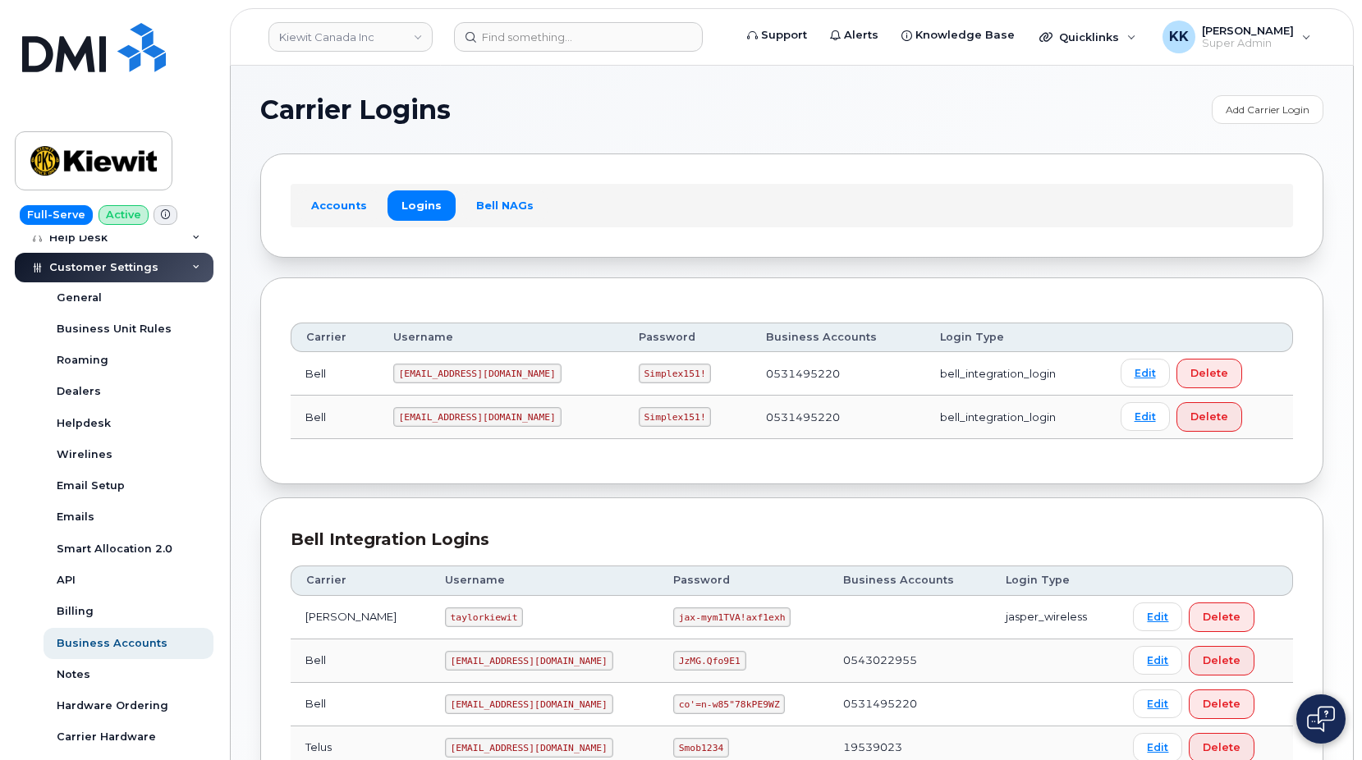
click at [639, 377] on code "Simplex151!" at bounding box center [675, 374] width 73 height 20
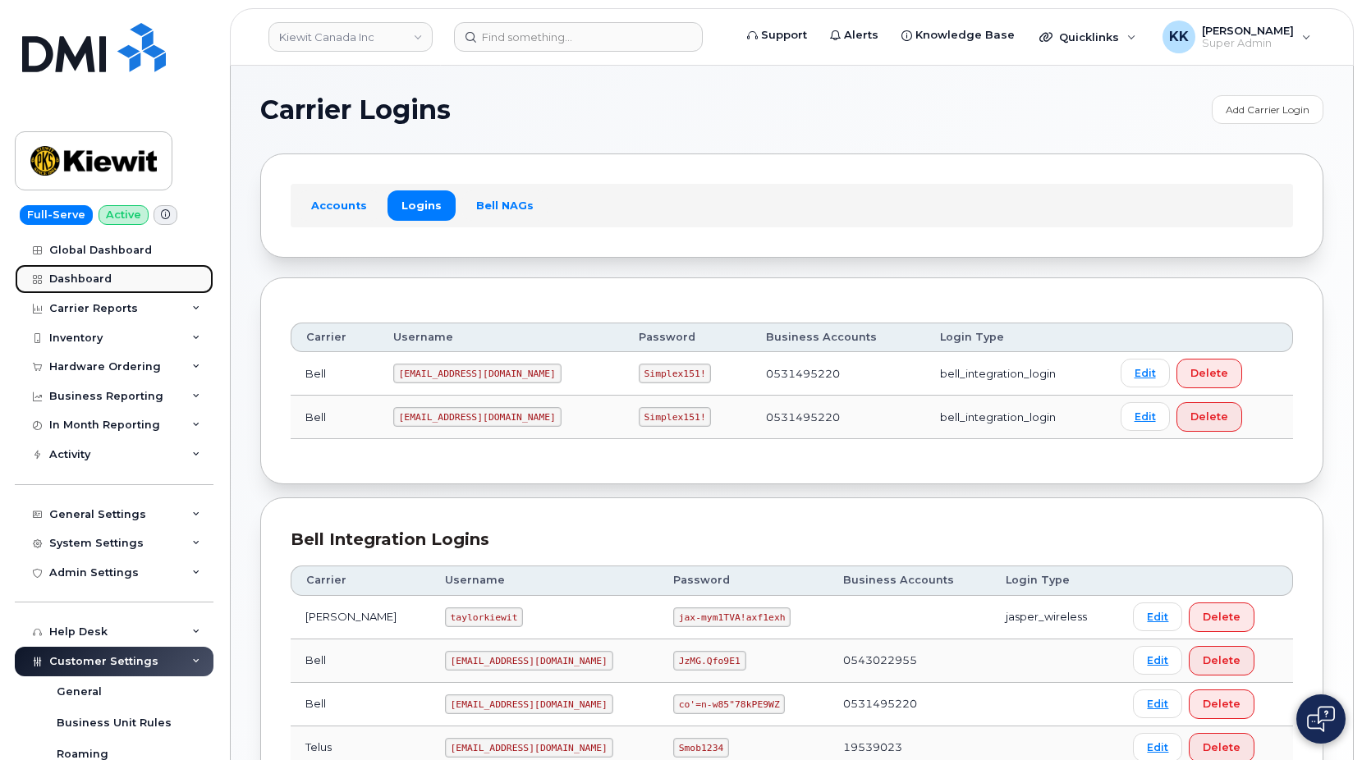
click at [98, 273] on link "Dashboard" at bounding box center [114, 279] width 199 height 30
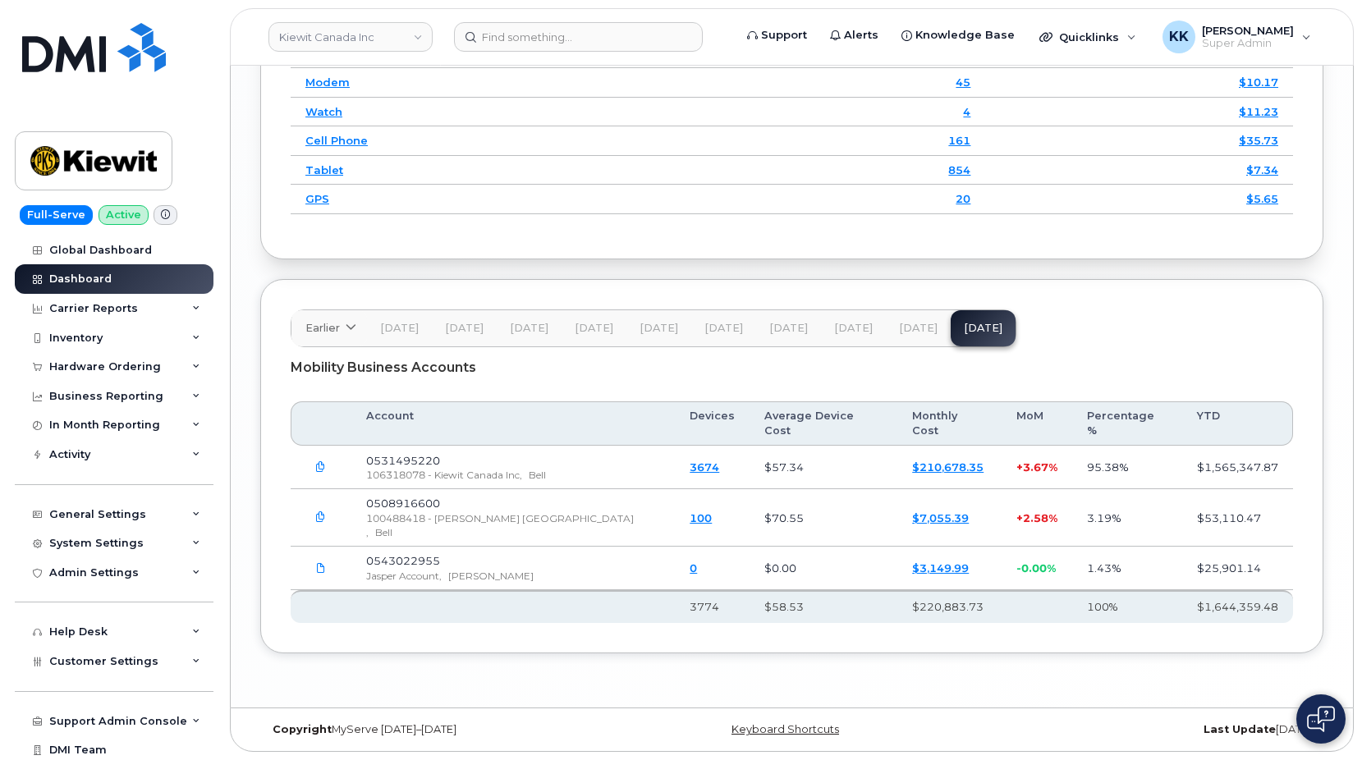
scroll to position [2480, 0]
click at [912, 525] on link "$7,055.39" at bounding box center [940, 518] width 57 height 13
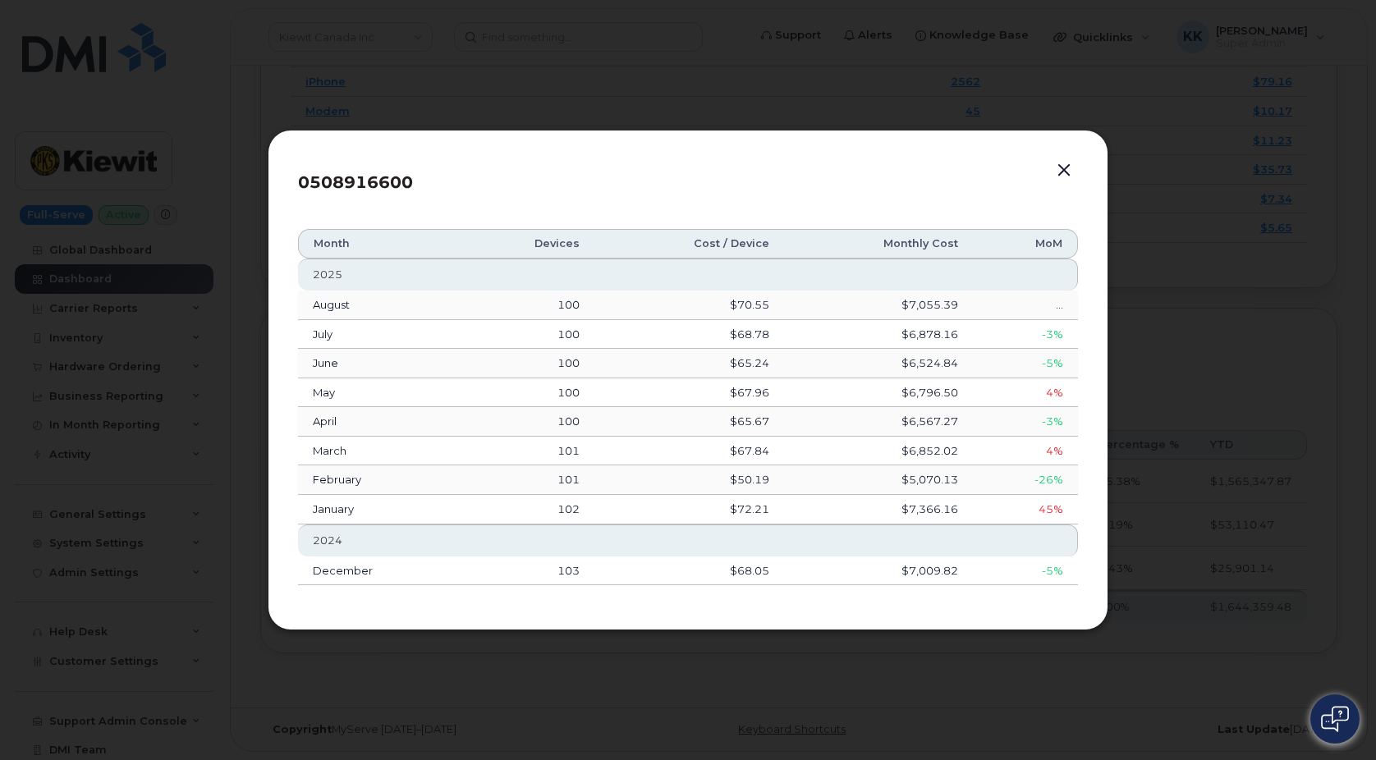
click at [1063, 173] on button "button" at bounding box center [1064, 170] width 25 height 23
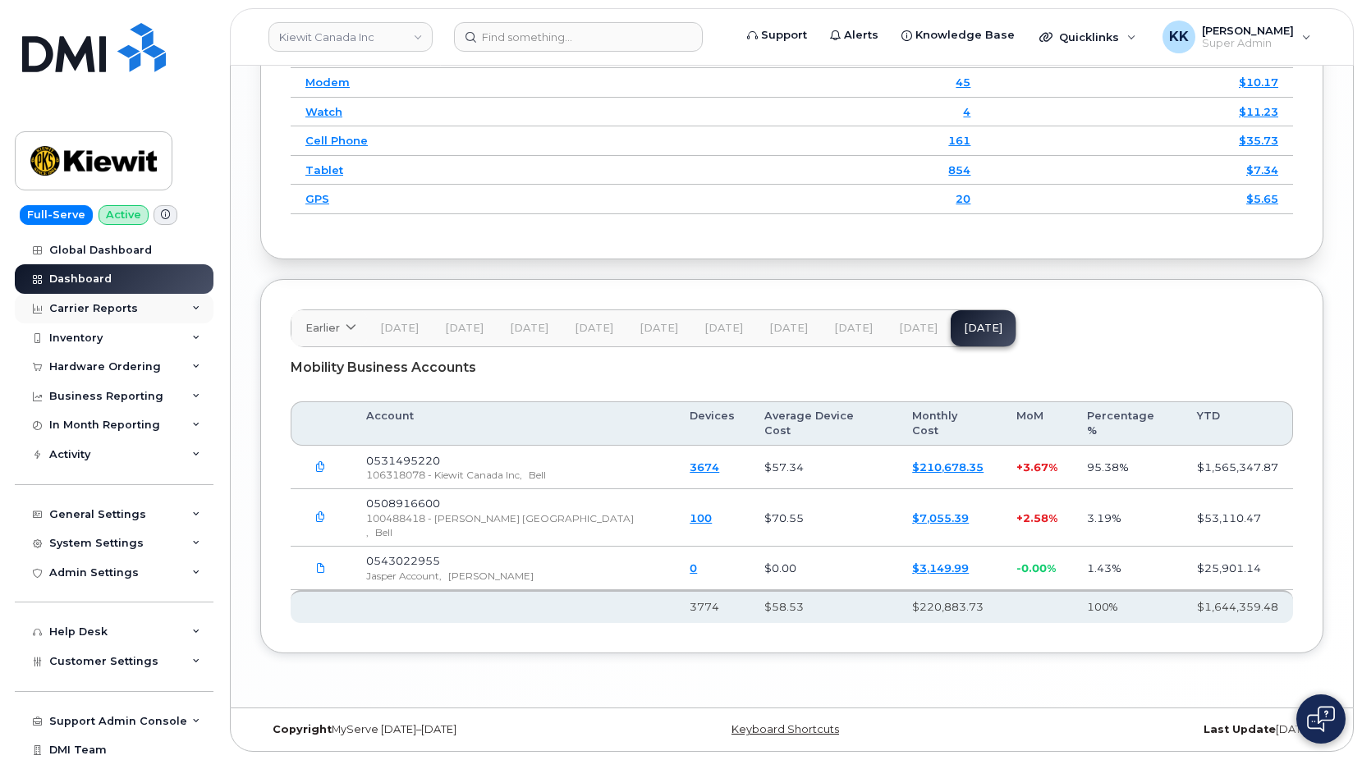
click at [92, 302] on div "Carrier Reports" at bounding box center [93, 308] width 89 height 13
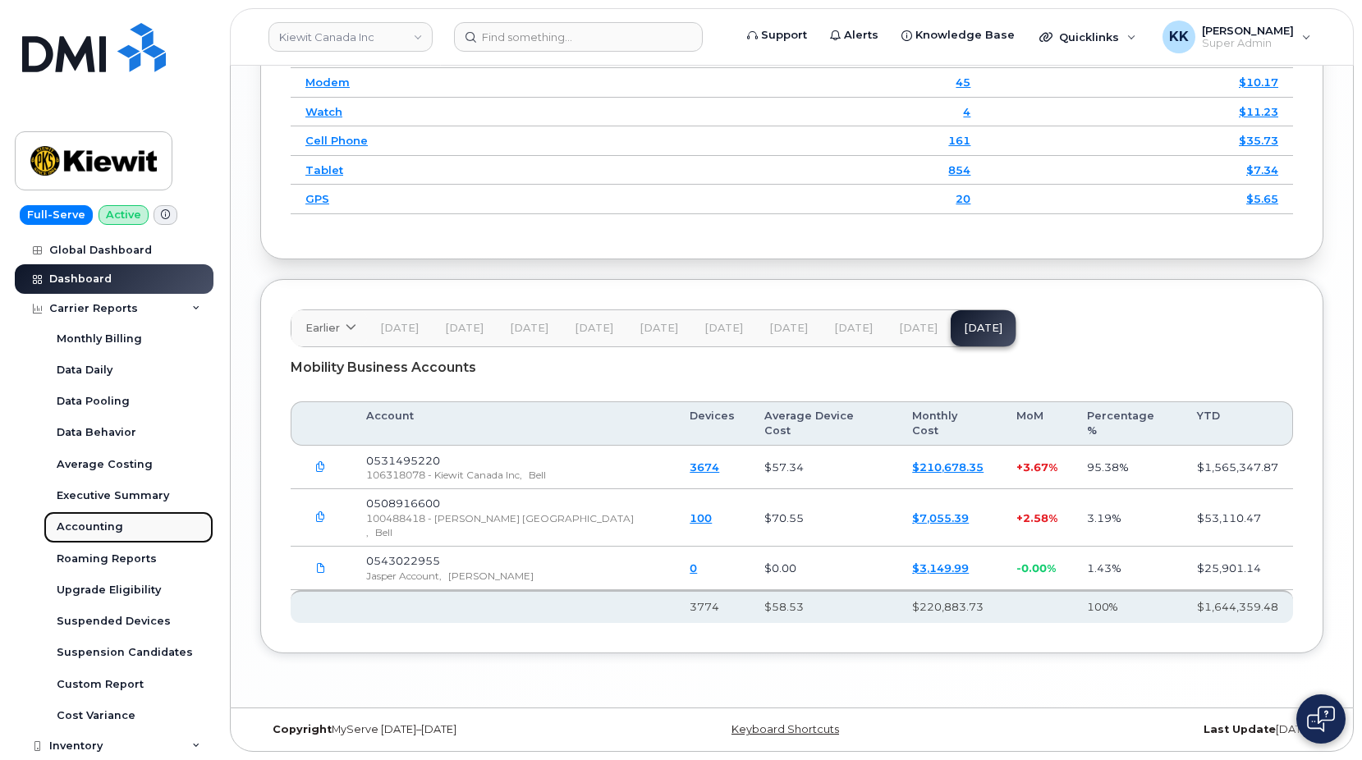
click at [103, 526] on div "Accounting" at bounding box center [90, 527] width 67 height 15
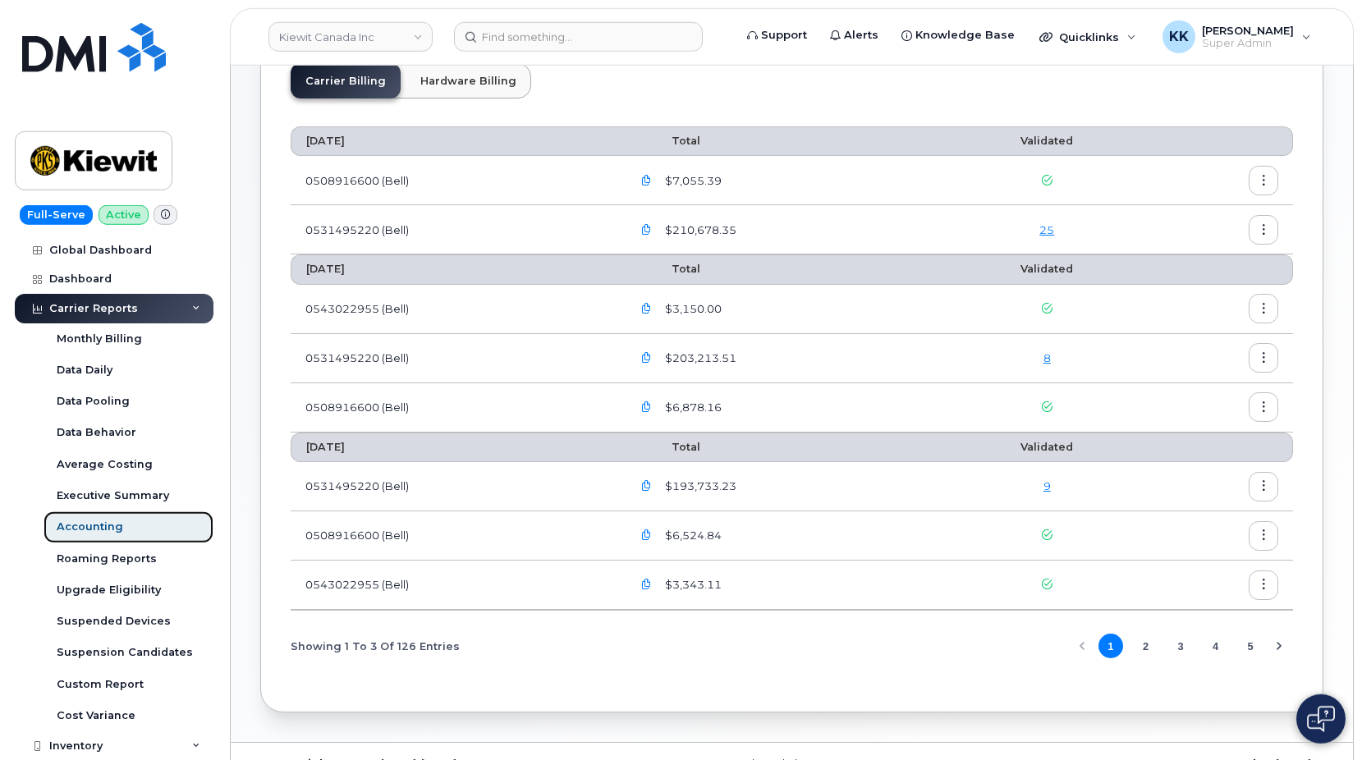
scroll to position [153, 0]
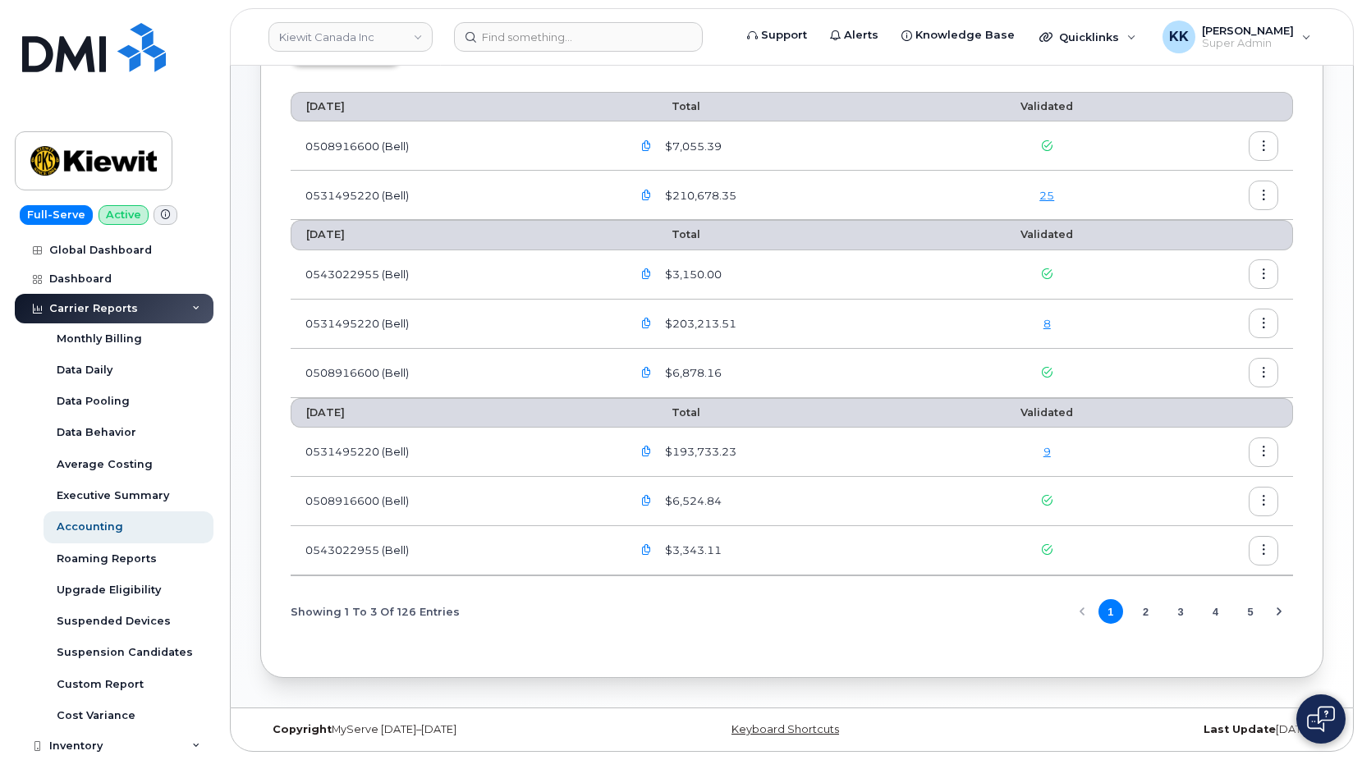
click at [1144, 615] on button "2" at bounding box center [1145, 612] width 25 height 25
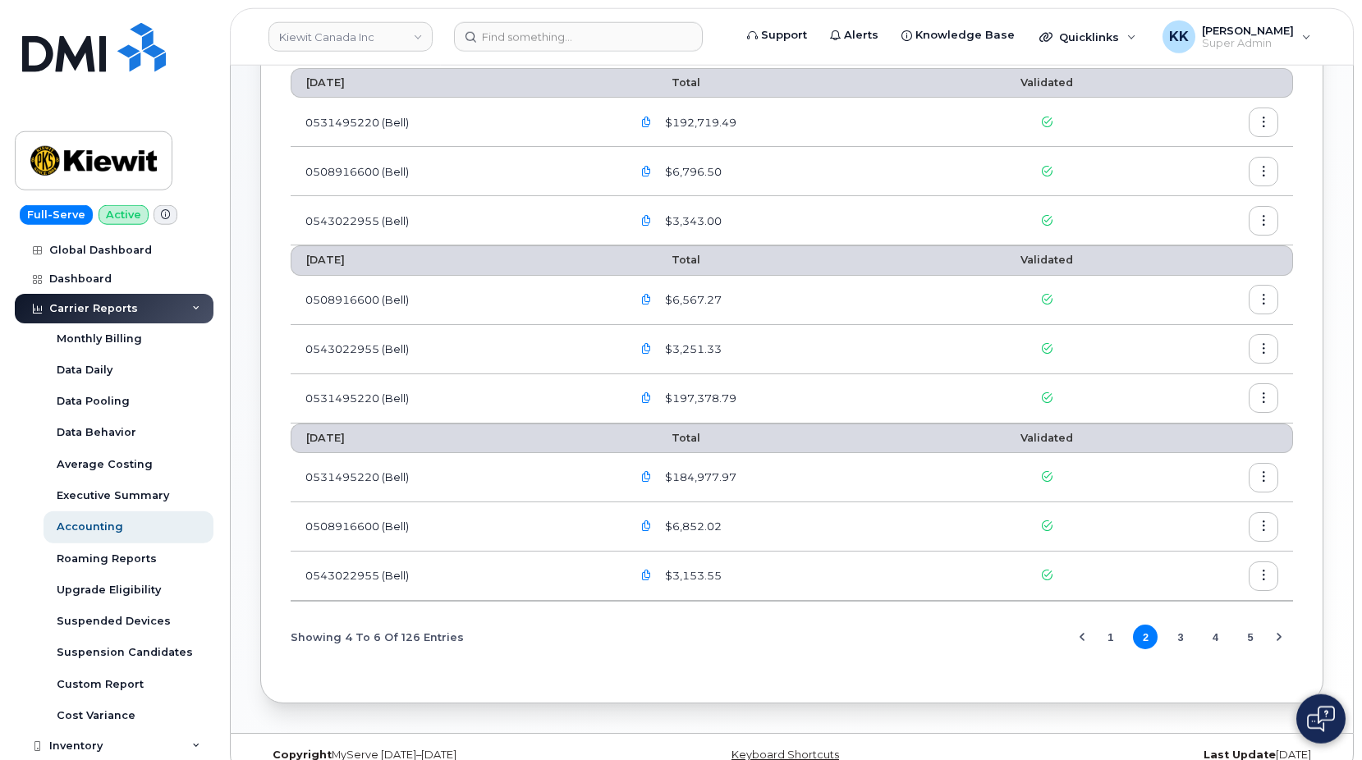
scroll to position [202, 0]
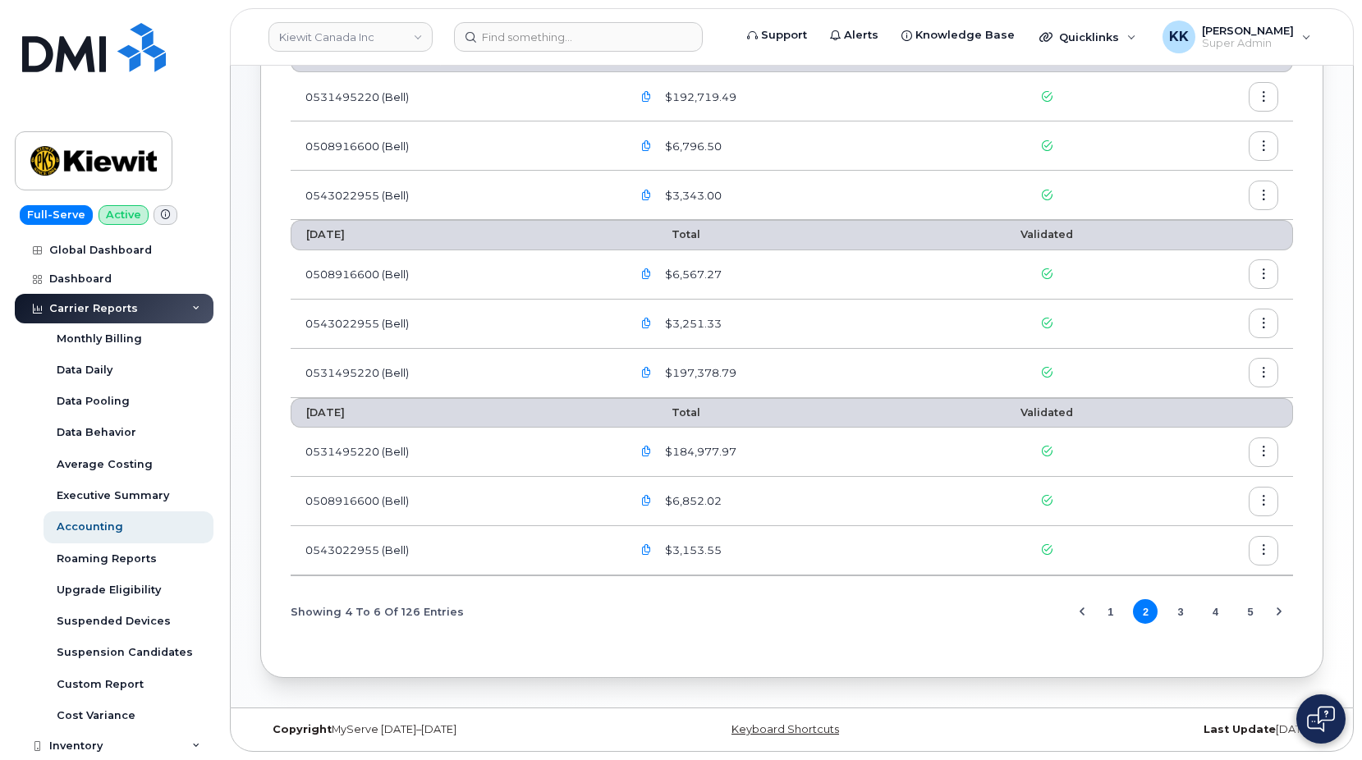
click at [1111, 610] on button "1" at bounding box center [1111, 612] width 25 height 25
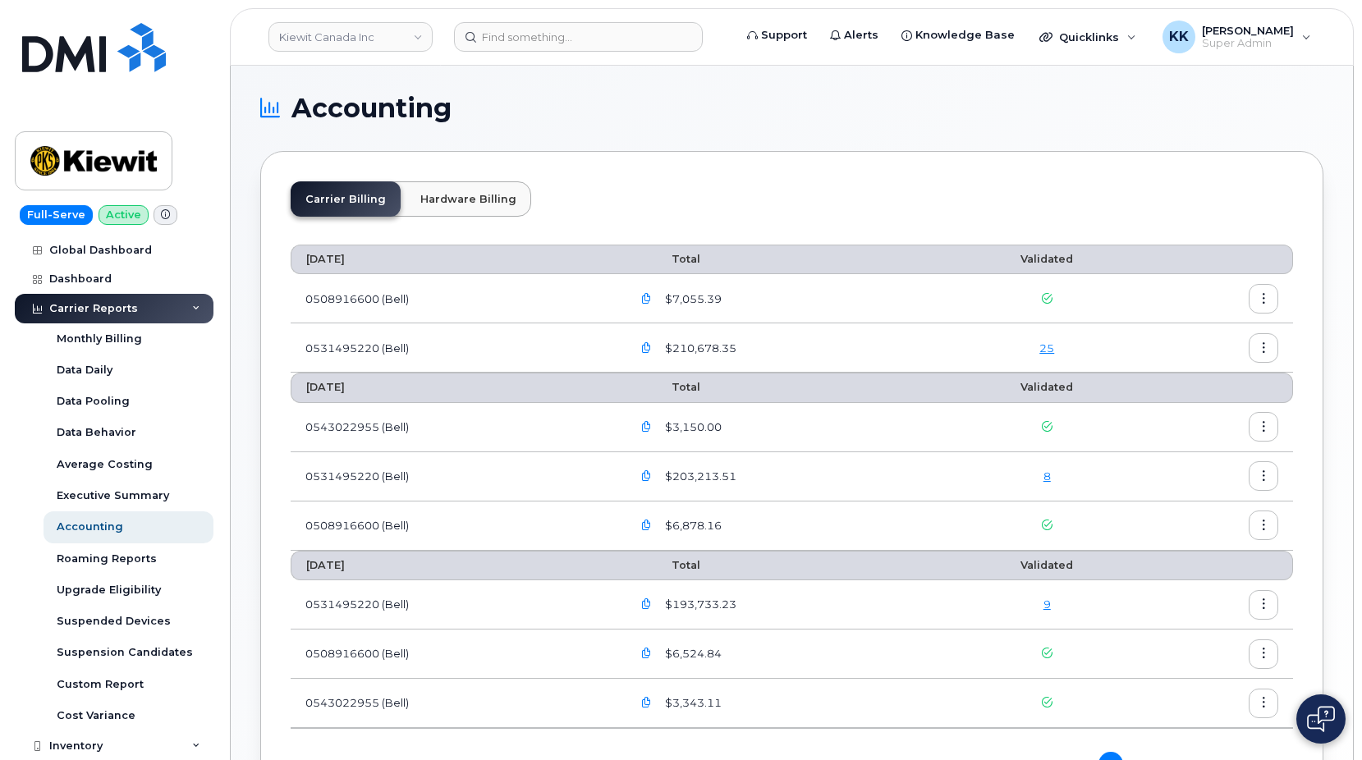
click at [1045, 351] on link "25" at bounding box center [1047, 348] width 15 height 13
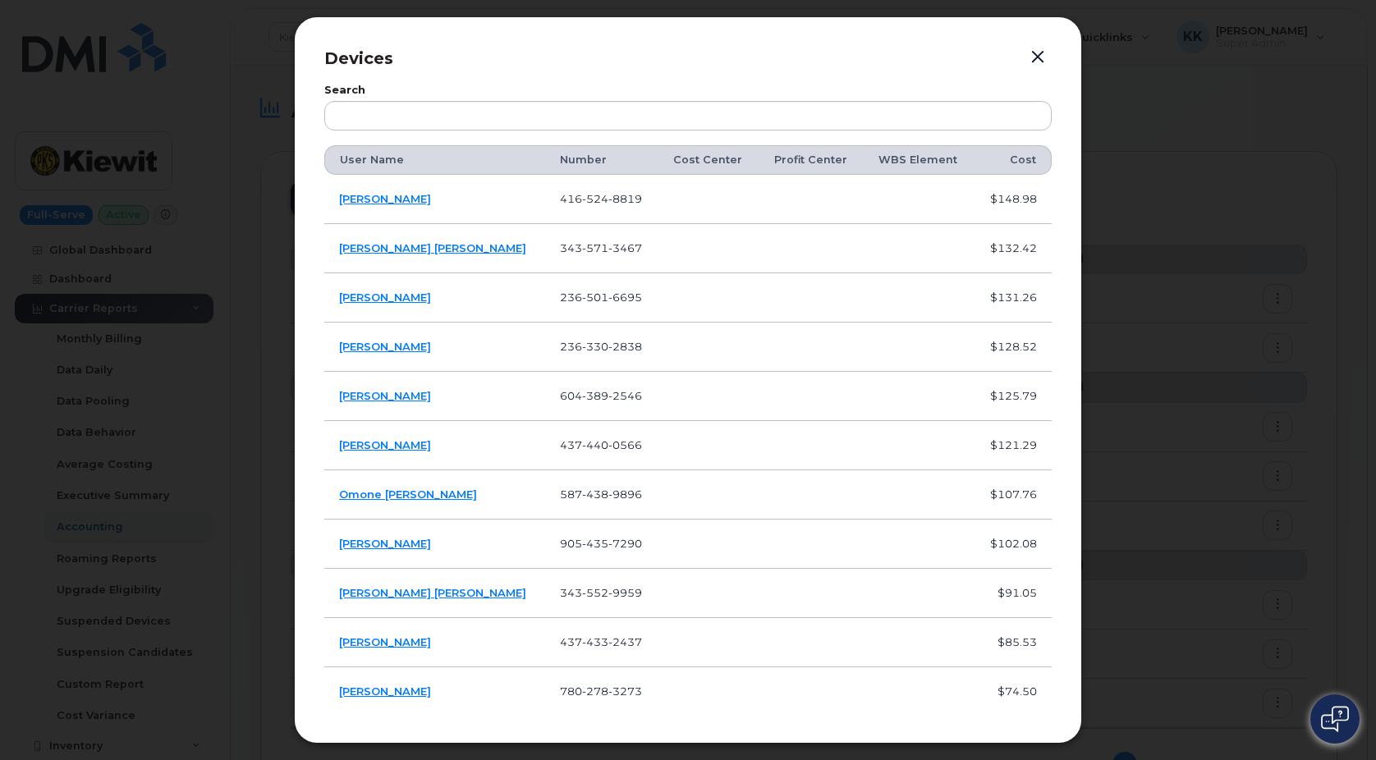
click at [1035, 59] on button "button" at bounding box center [1038, 57] width 25 height 23
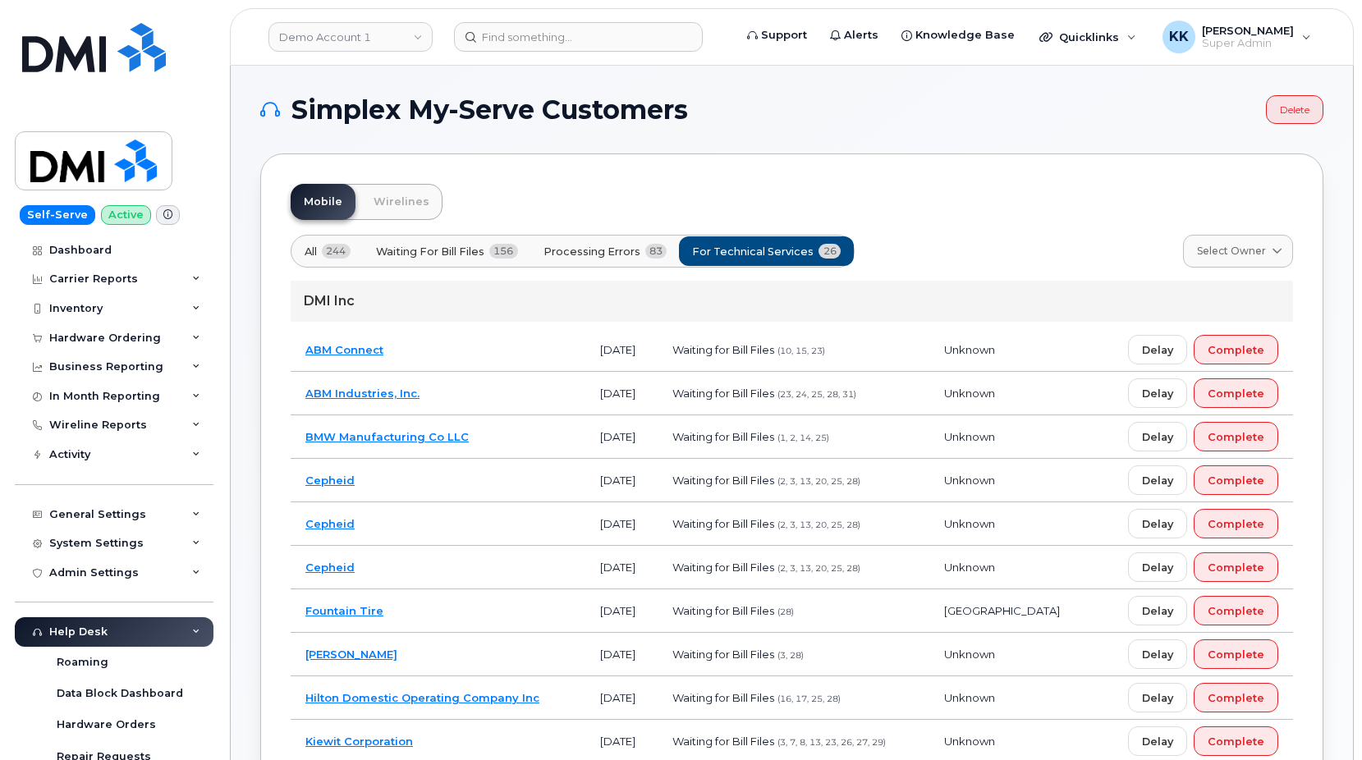
scroll to position [251, 0]
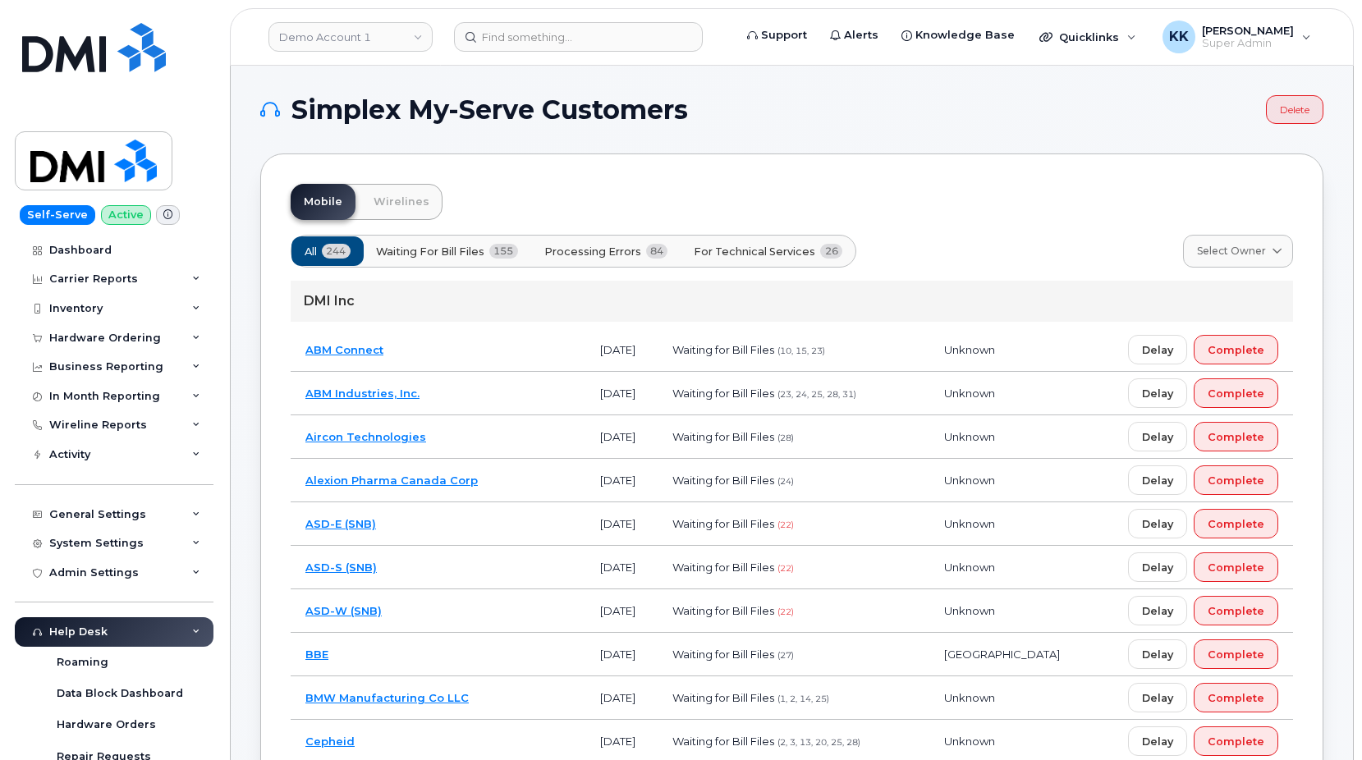
click at [634, 239] on button "Processing Errors 84" at bounding box center [607, 252] width 152 height 30
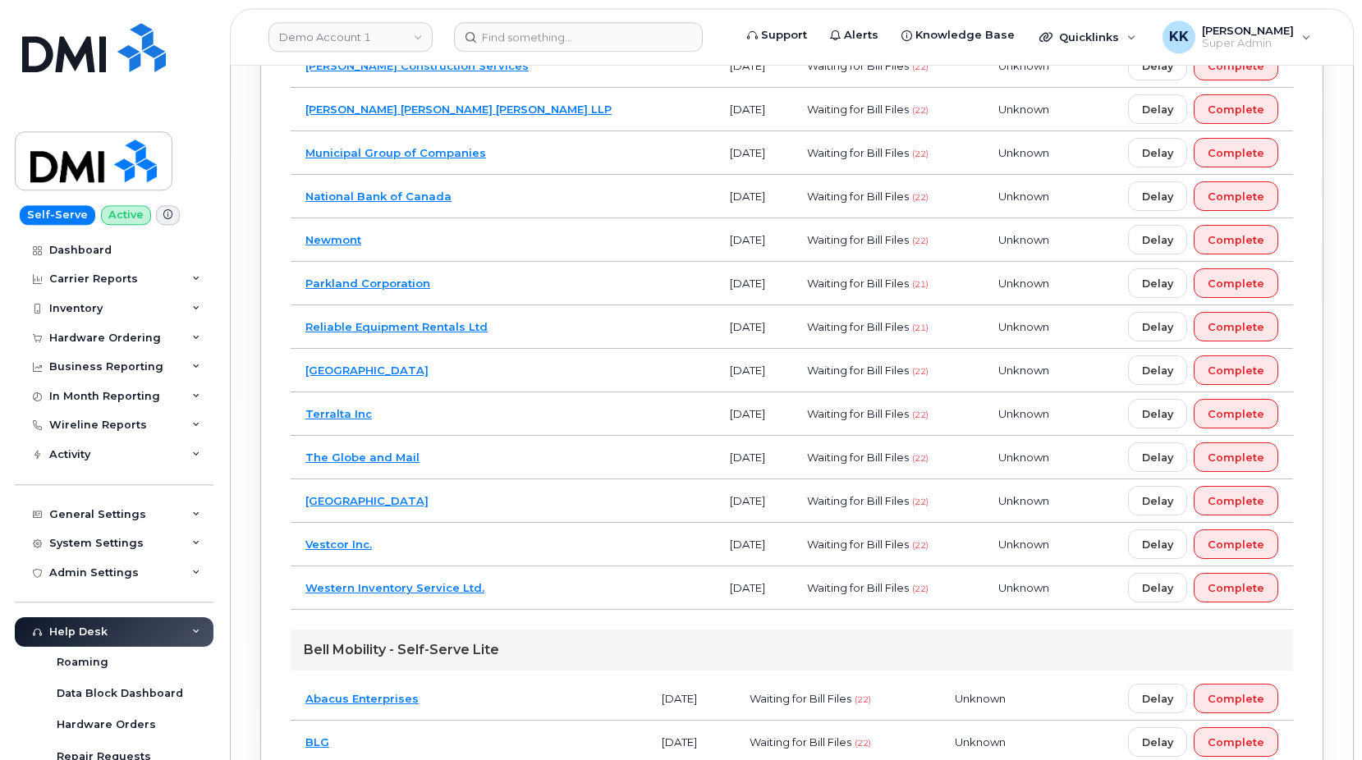
scroll to position [3434, 0]
